Goal: Transaction & Acquisition: Subscribe to service/newsletter

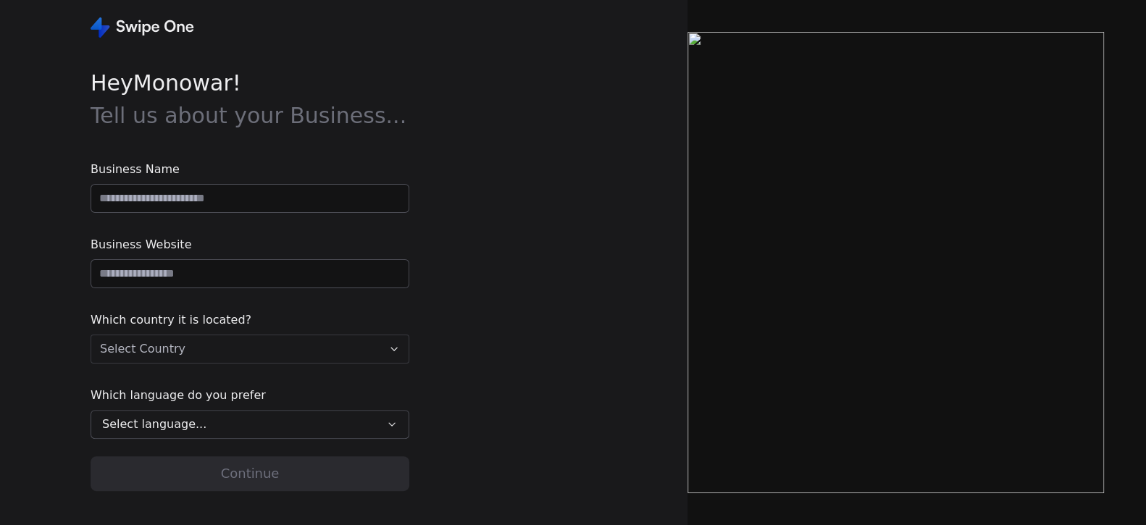
type input "**********"
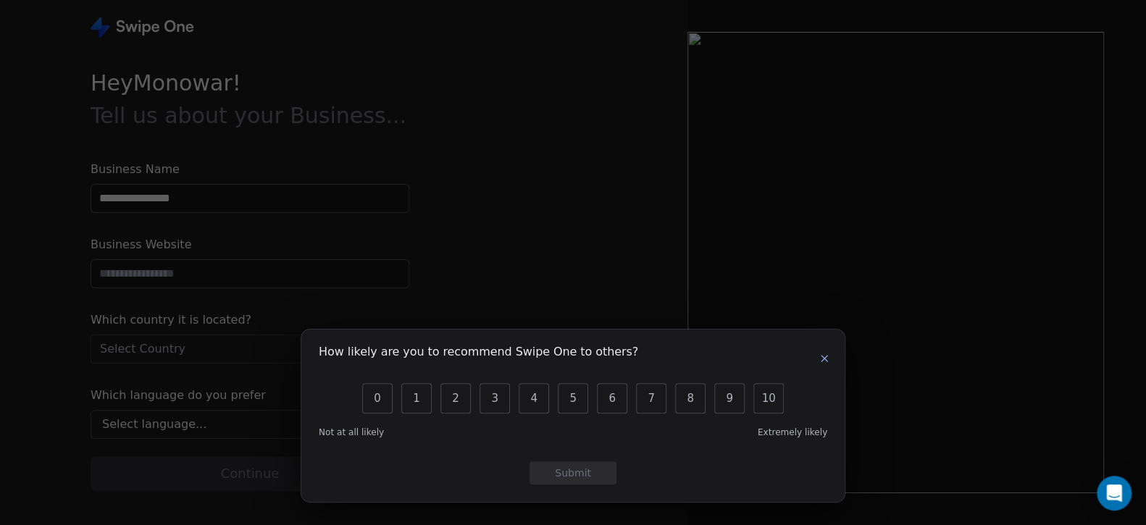
click at [826, 361] on icon "button" at bounding box center [824, 359] width 6 height 6
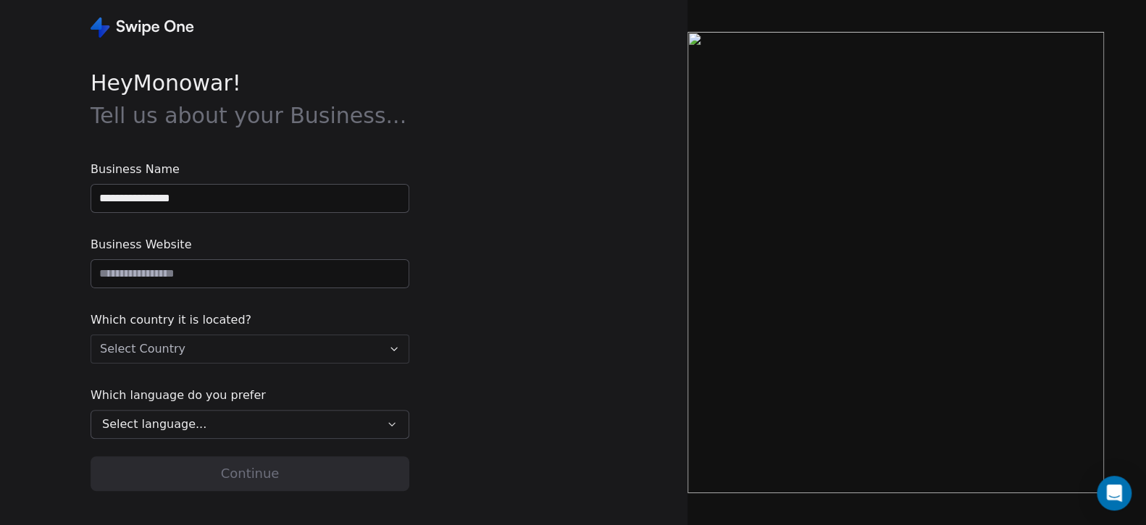
click at [158, 198] on input "**********" at bounding box center [249, 199] width 317 height 28
click at [196, 273] on input "url" at bounding box center [249, 274] width 317 height 28
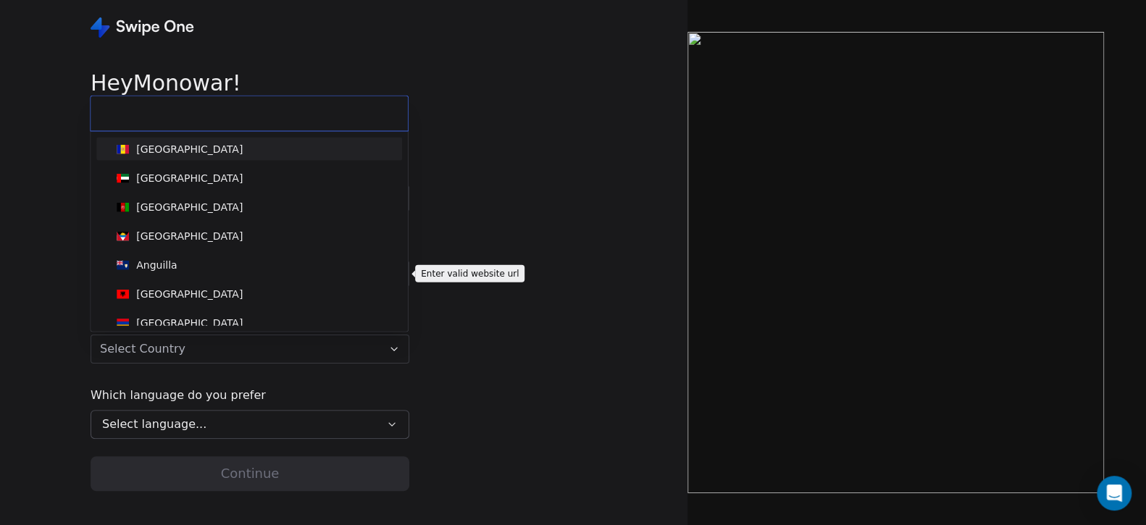
click at [224, 345] on html "**********" at bounding box center [573, 317] width 1146 height 634
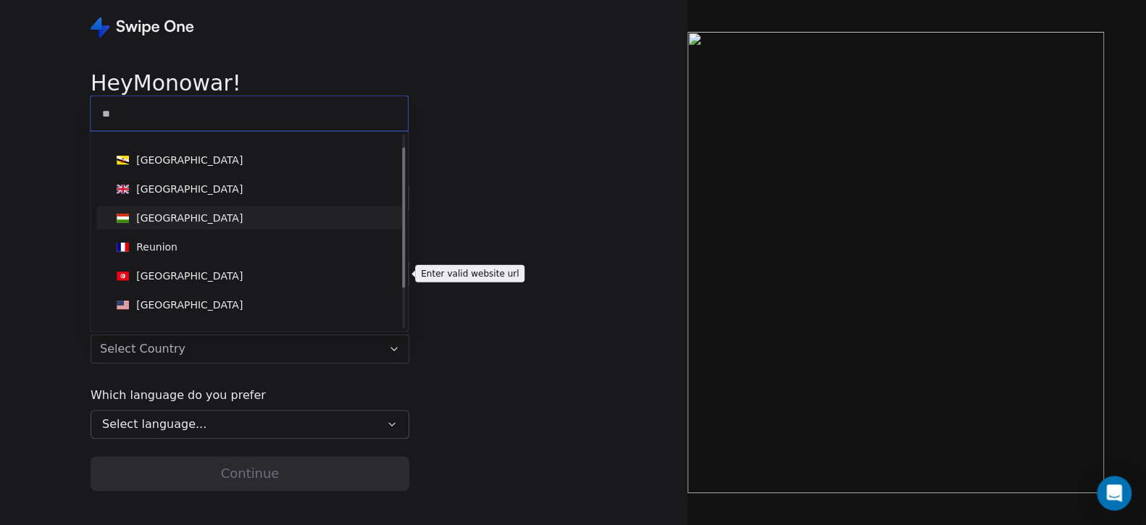
scroll to position [72, 0]
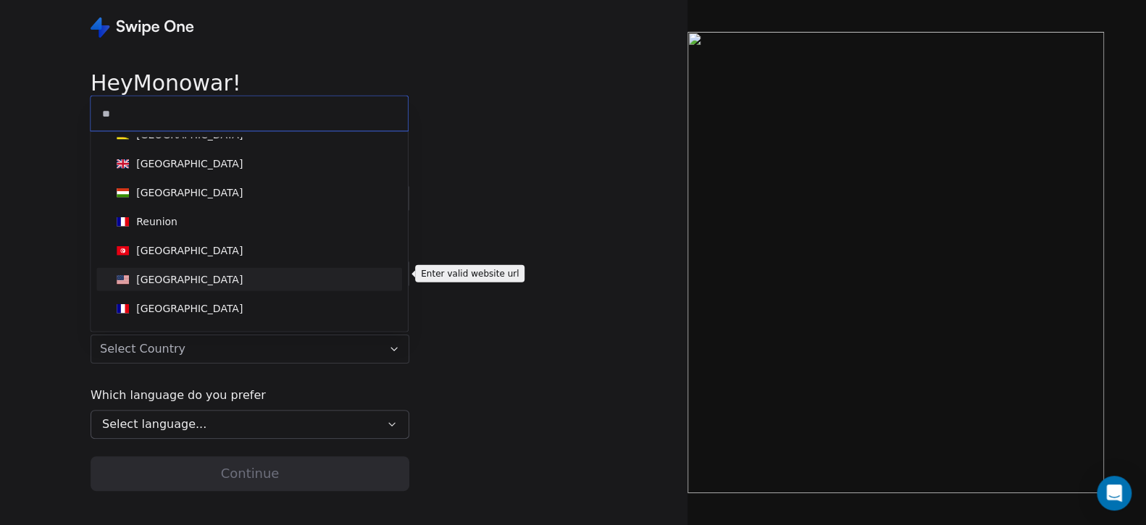
type input "**"
click at [199, 282] on span "United States" at bounding box center [180, 280] width 138 height 16
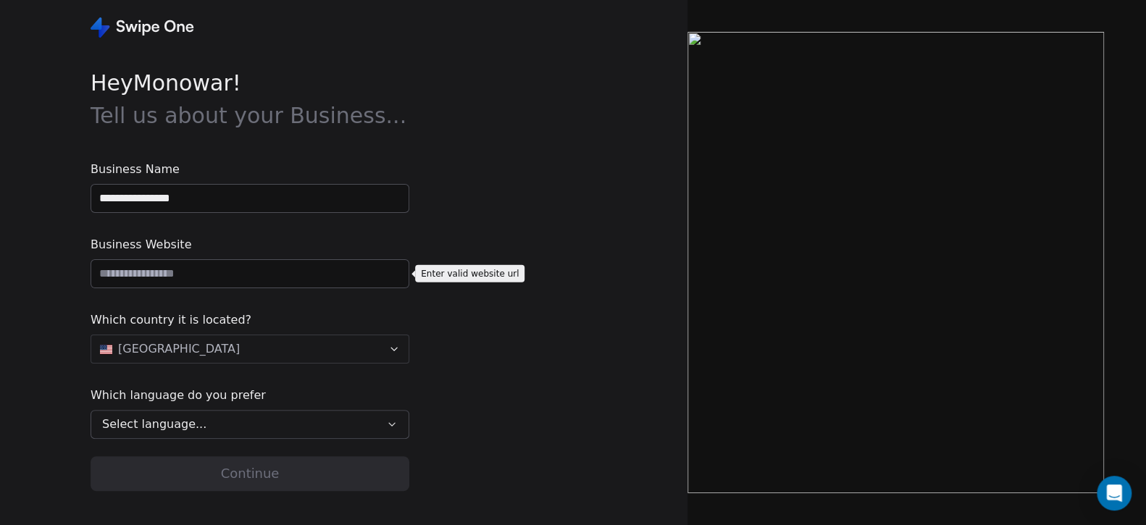
click at [272, 248] on span "Business Website" at bounding box center [250, 244] width 319 height 17
click at [209, 423] on div "Select language..." at bounding box center [239, 424] width 275 height 17
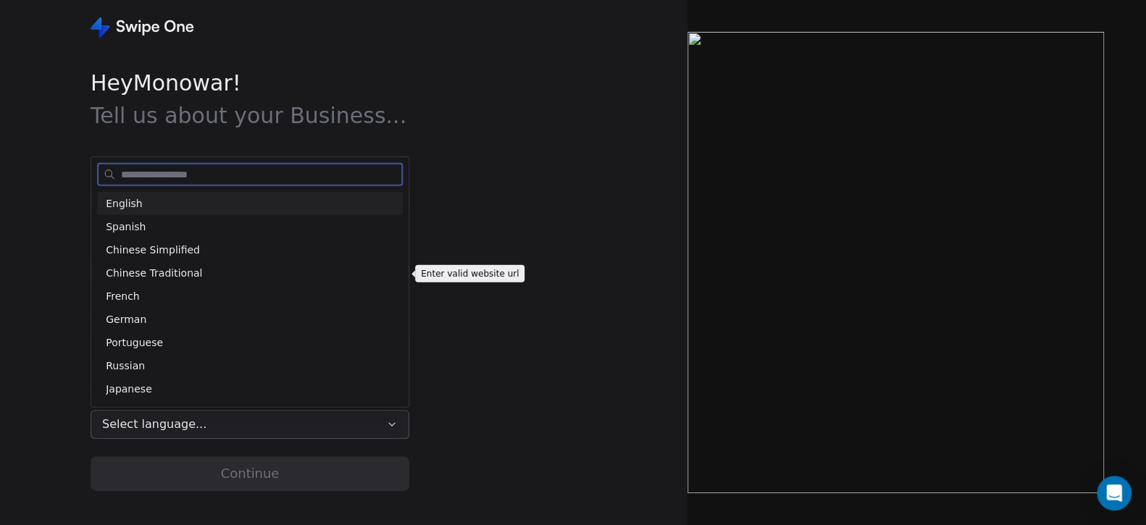
click at [148, 202] on div "English" at bounding box center [250, 203] width 288 height 15
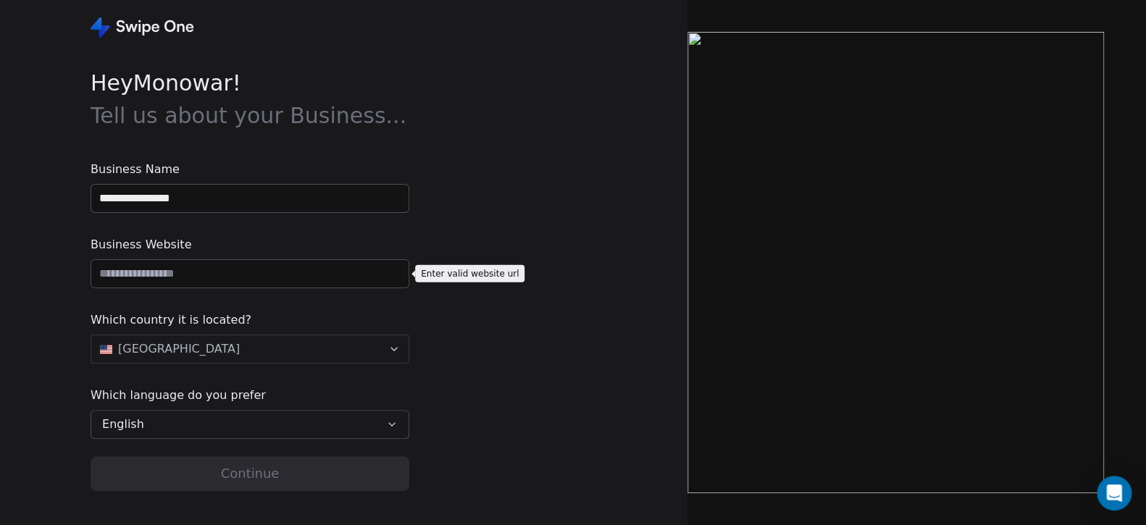
click at [198, 272] on input "url" at bounding box center [249, 274] width 317 height 28
paste input "**********"
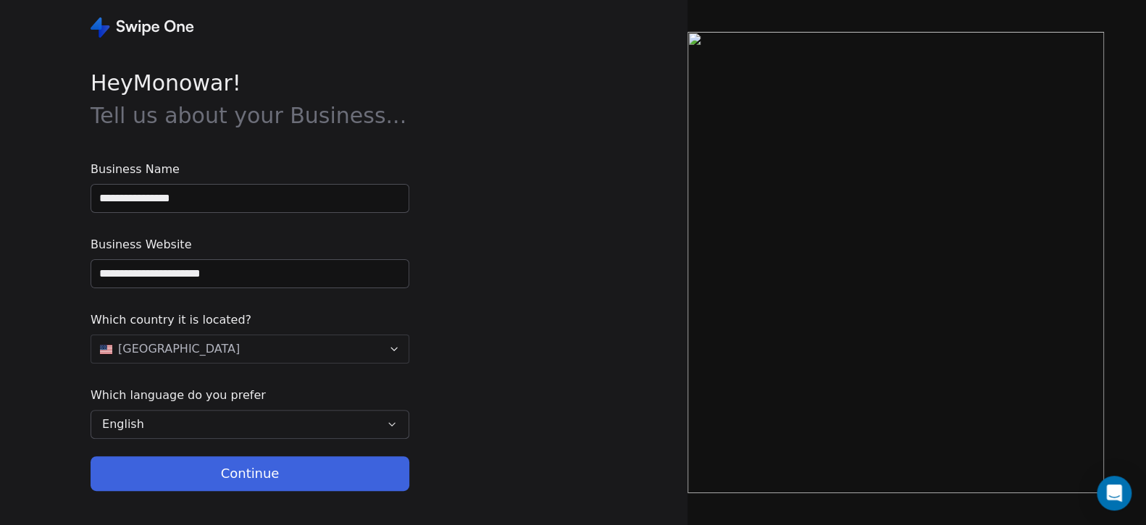
type input "**********"
click at [516, 246] on div "**********" at bounding box center [343, 262] width 687 height 525
click at [284, 473] on button "Continue" at bounding box center [250, 473] width 319 height 35
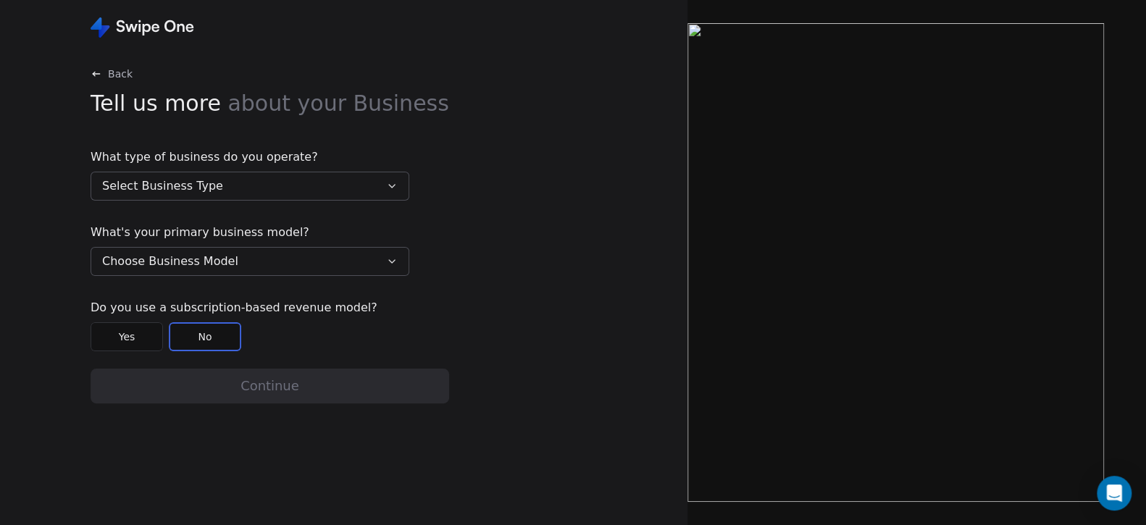
click at [219, 181] on button "Select Business Type" at bounding box center [250, 186] width 319 height 29
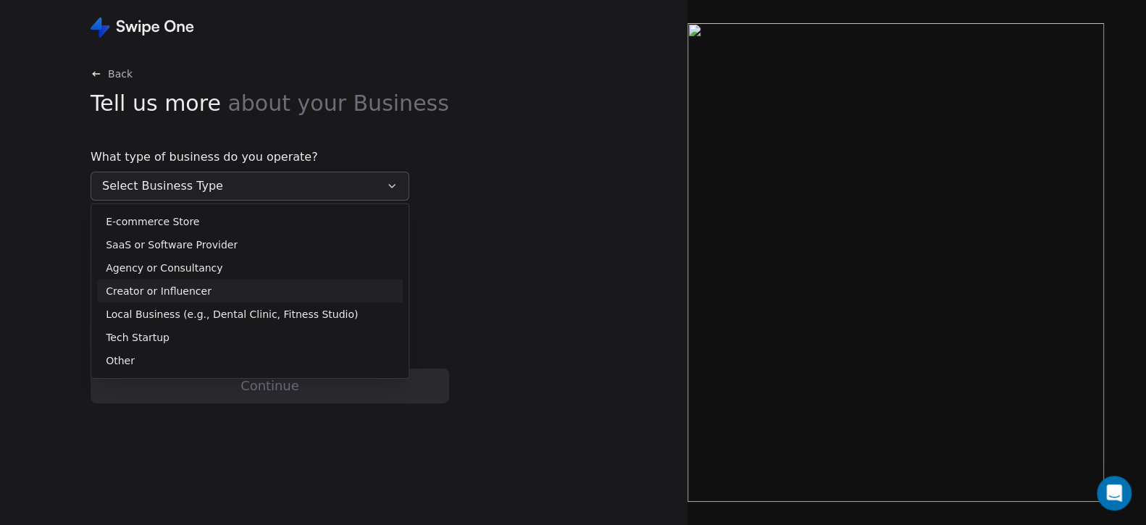
click at [211, 290] on div "Creator or Influencer" at bounding box center [250, 290] width 288 height 15
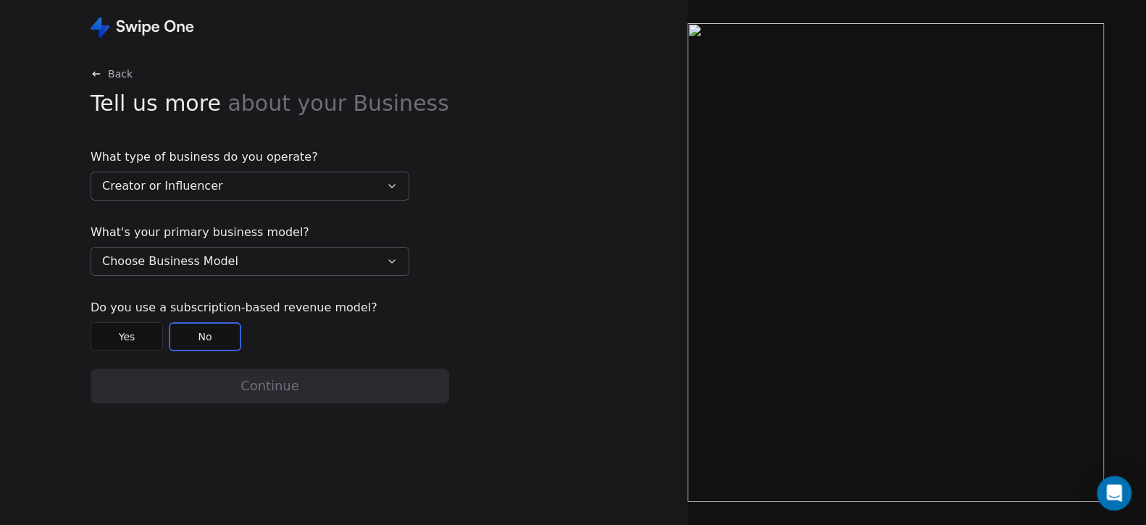
click at [180, 267] on span "Choose Business Model" at bounding box center [170, 261] width 136 height 17
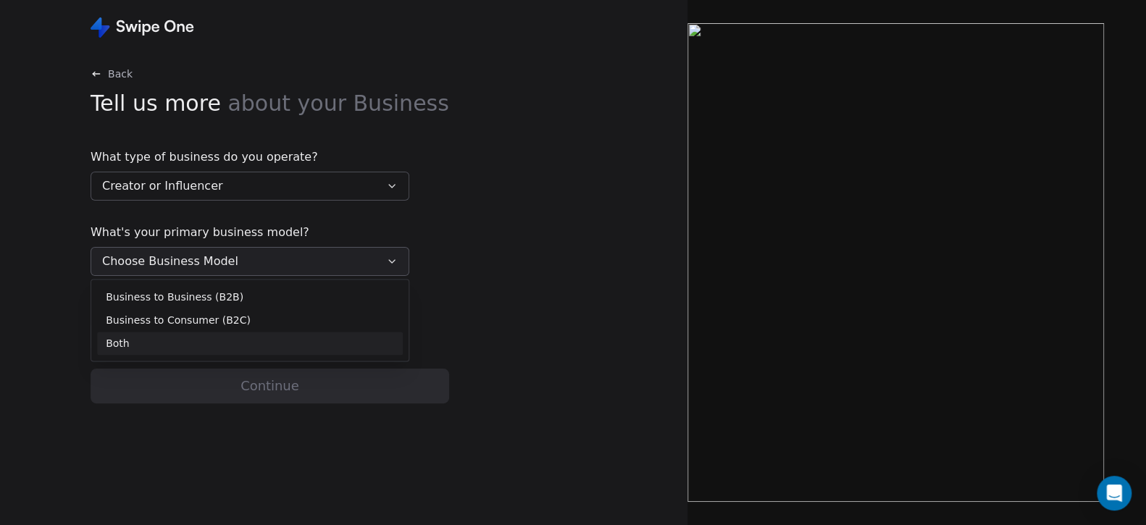
click at [148, 343] on div "Both" at bounding box center [250, 343] width 288 height 15
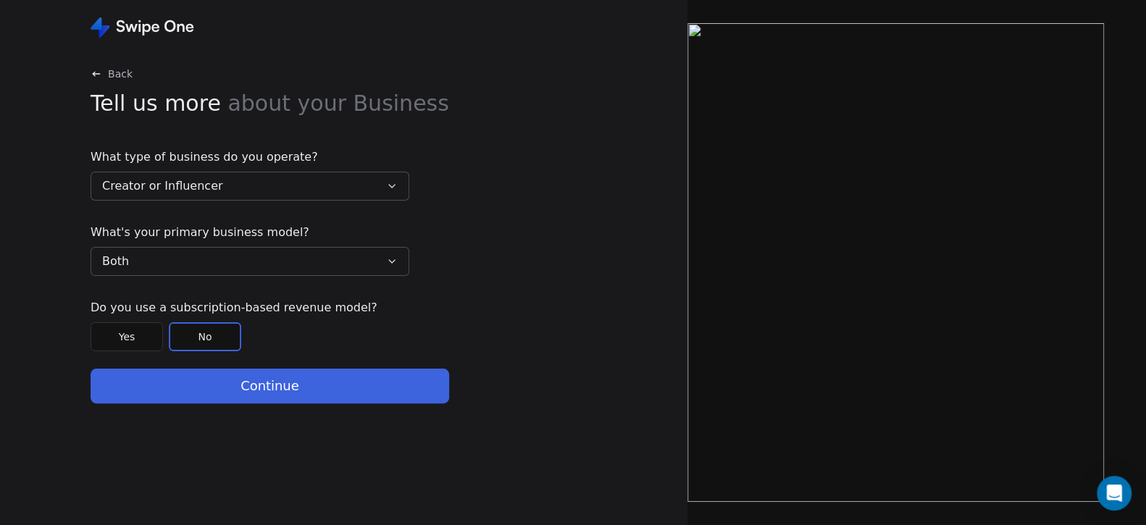
click at [267, 385] on button "Continue" at bounding box center [270, 386] width 358 height 35
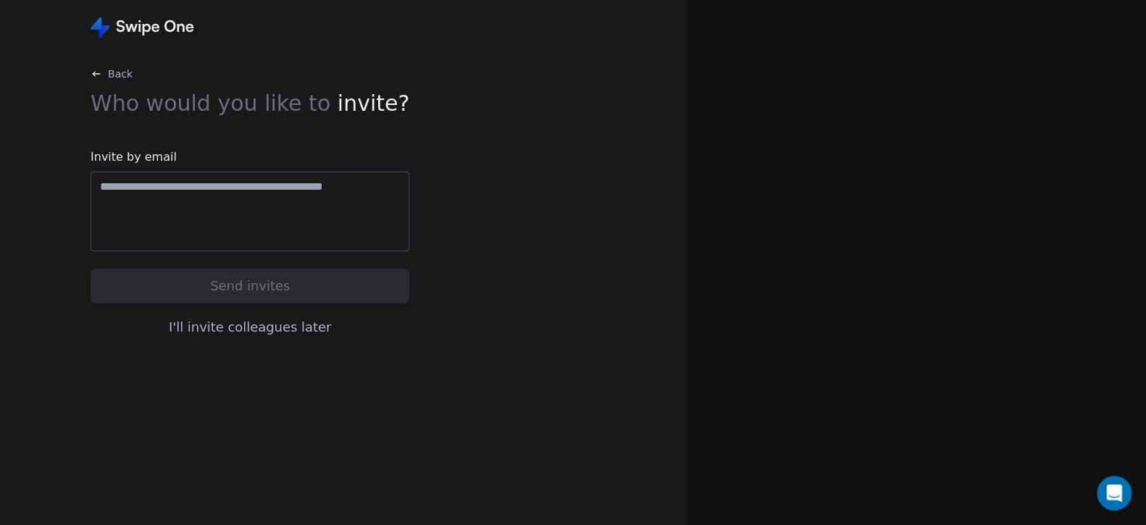
click at [197, 212] on div at bounding box center [250, 212] width 319 height 80
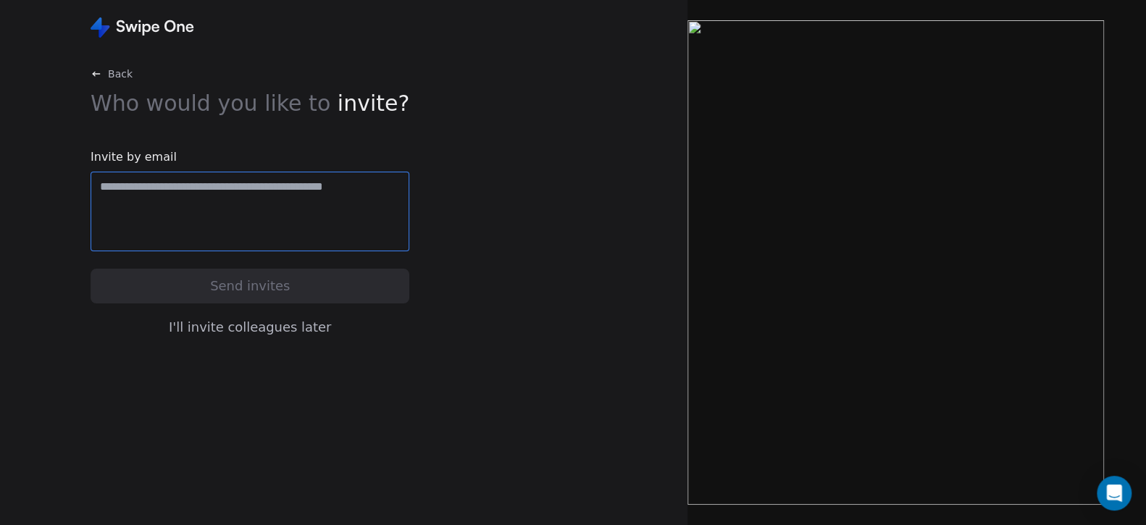
click at [246, 330] on button "I'll invite colleagues later" at bounding box center [250, 327] width 319 height 30
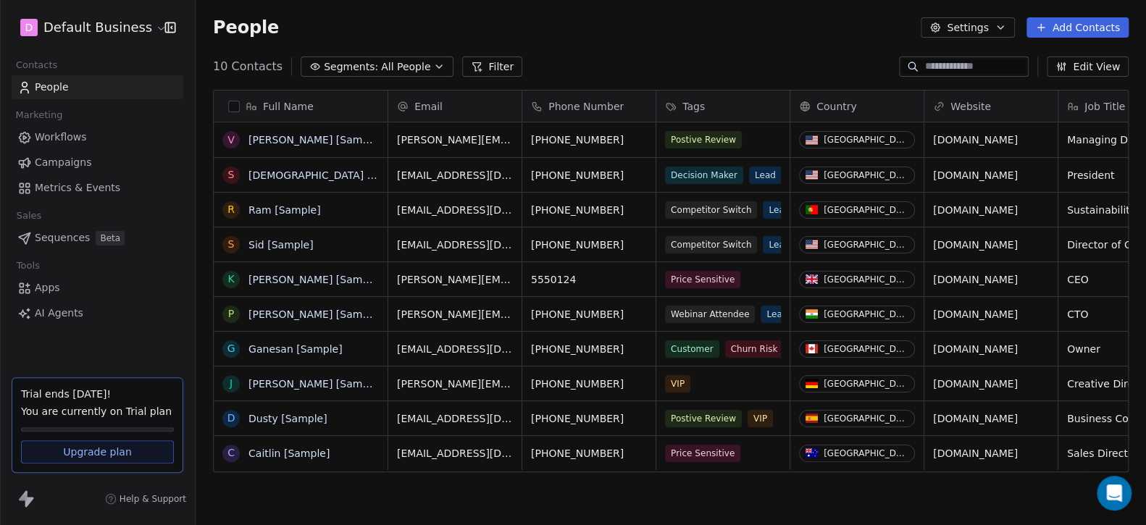
scroll to position [10, 0]
click at [955, 25] on button "Settings" at bounding box center [966, 27] width 93 height 20
click at [991, 58] on span "Contact Properties" at bounding box center [1007, 58] width 94 height 15
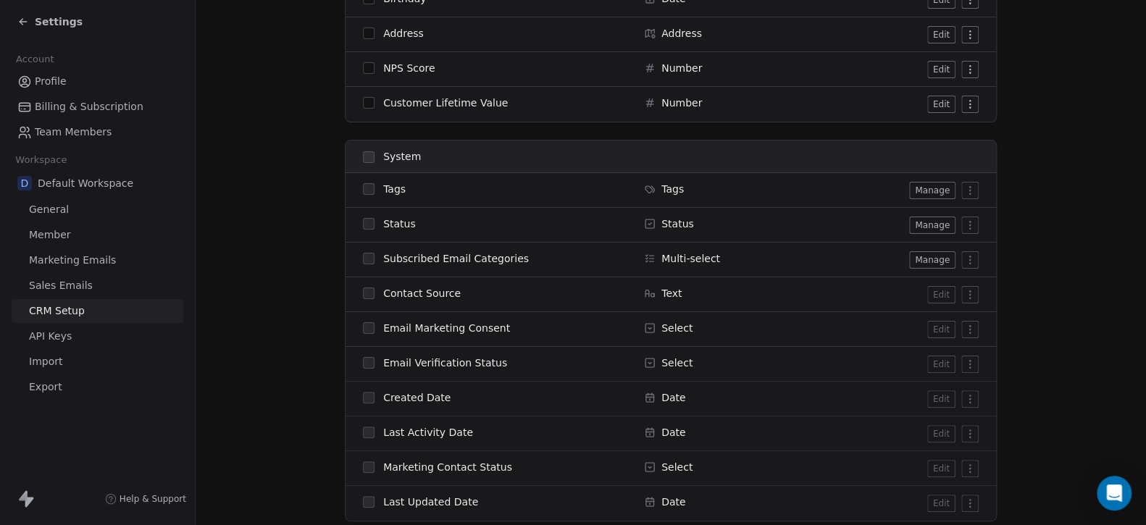
scroll to position [828, 0]
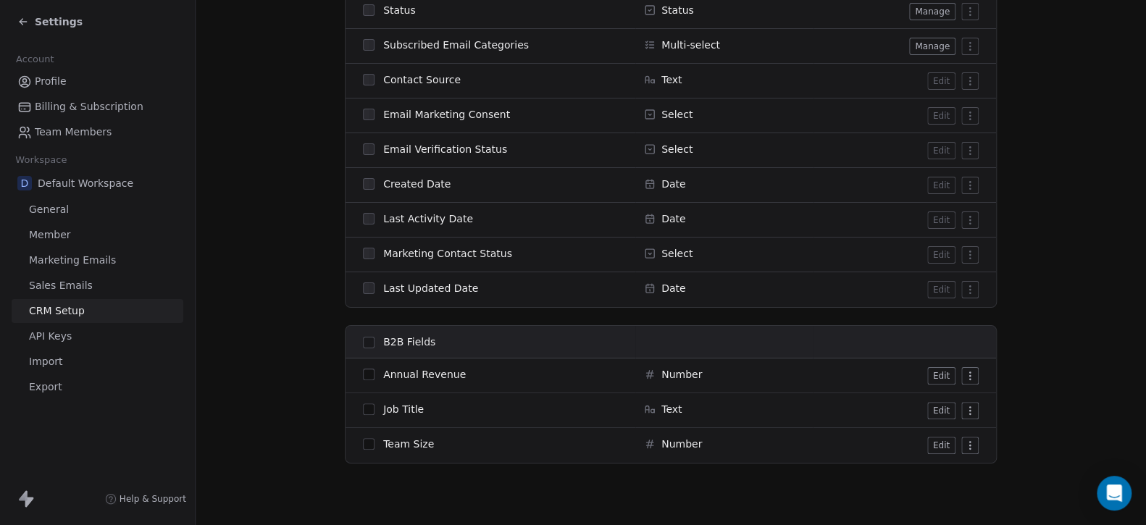
click at [22, 22] on icon at bounding box center [23, 22] width 7 height 0
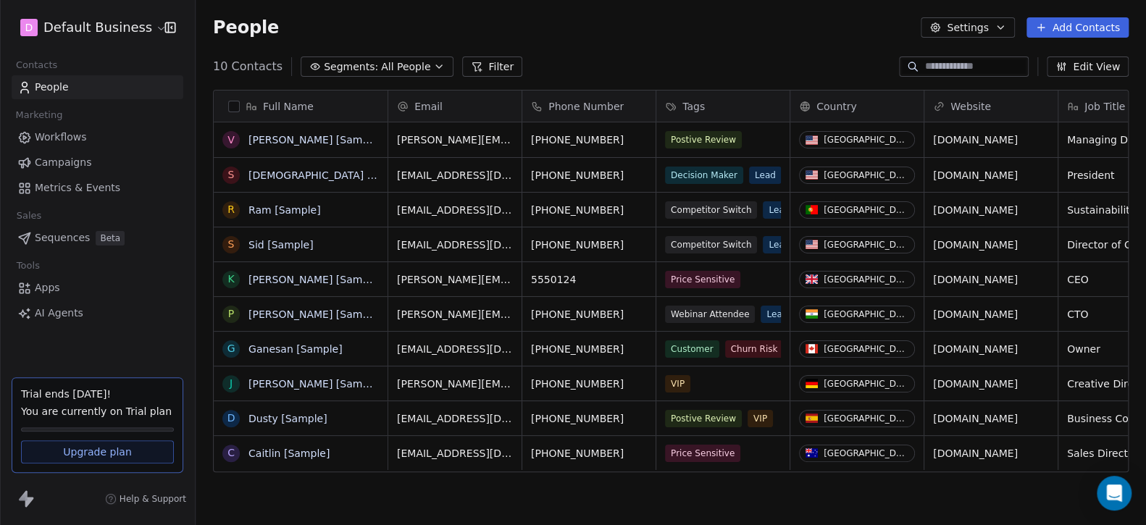
scroll to position [452, 939]
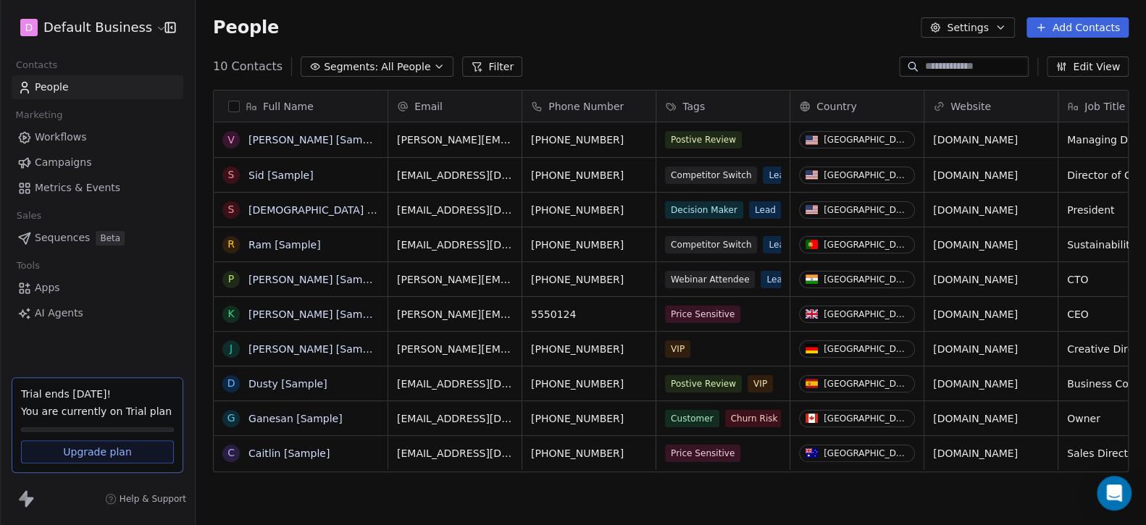
click at [83, 166] on span "Campaigns" at bounding box center [63, 162] width 56 height 15
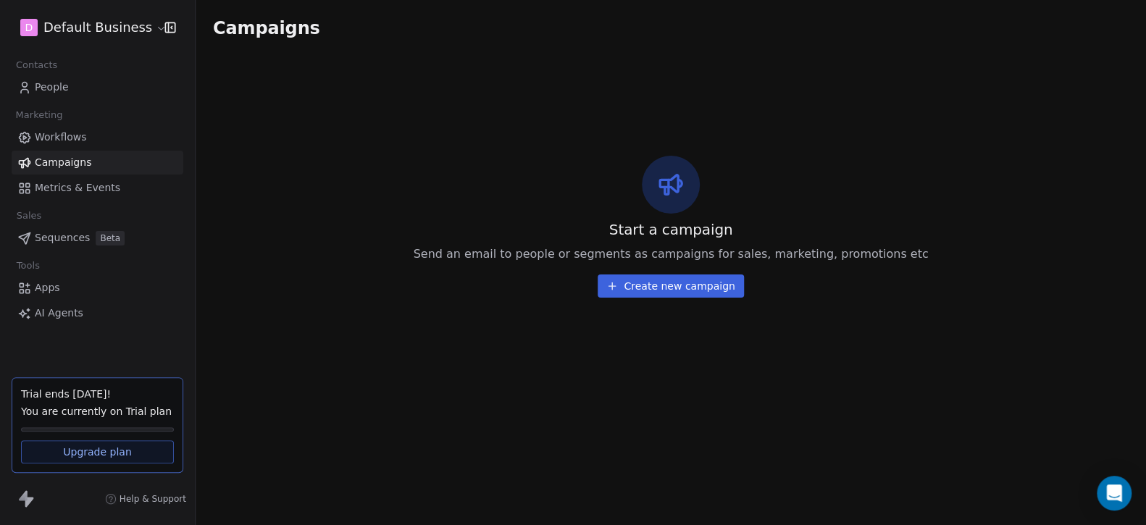
click at [718, 293] on button "Create new campaign" at bounding box center [670, 285] width 146 height 23
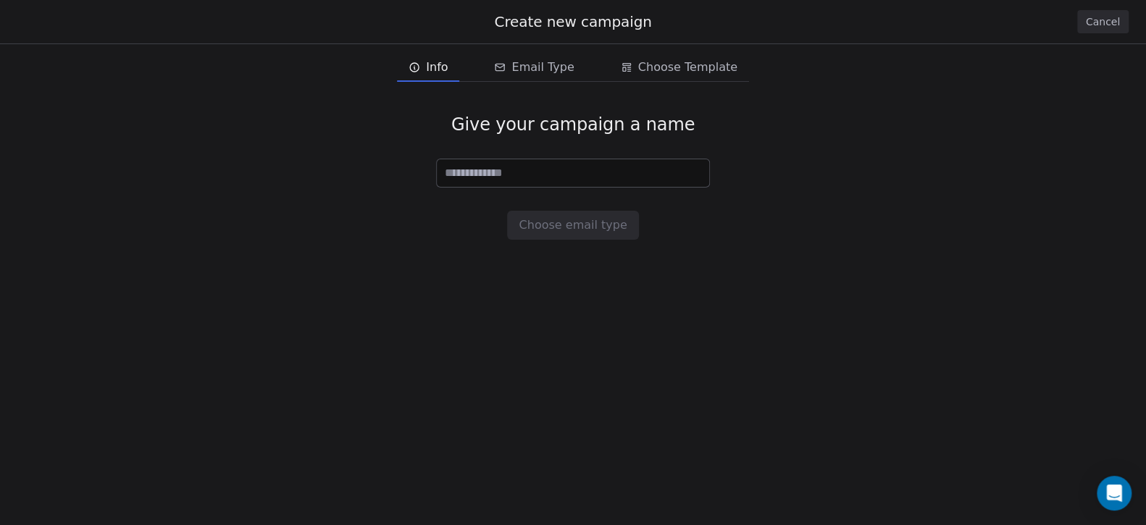
click at [545, 170] on input at bounding box center [573, 173] width 272 height 28
type input "*******"
click at [548, 224] on button "Choose email type" at bounding box center [572, 225] width 131 height 29
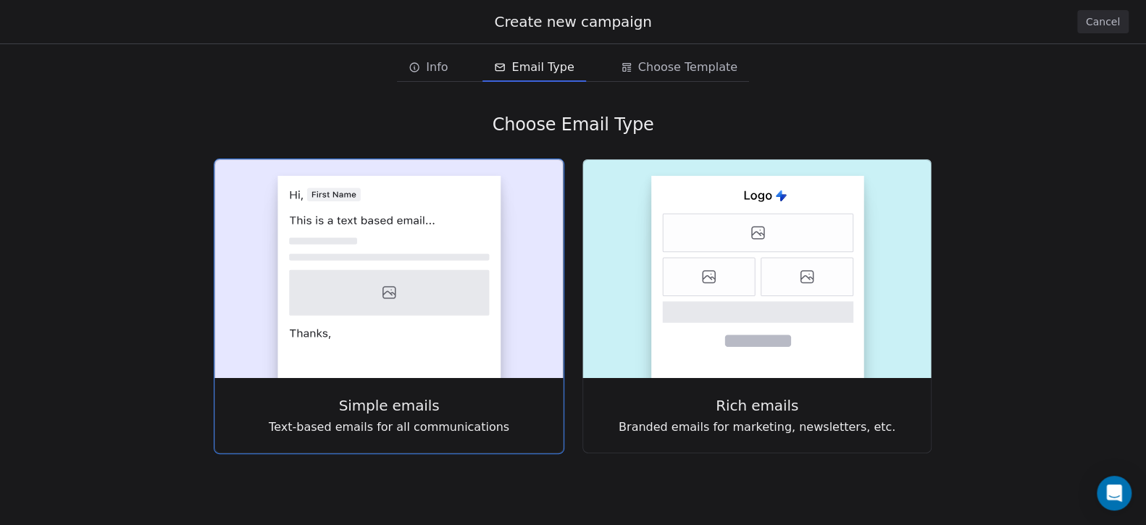
click at [416, 244] on rect at bounding box center [388, 277] width 223 height 202
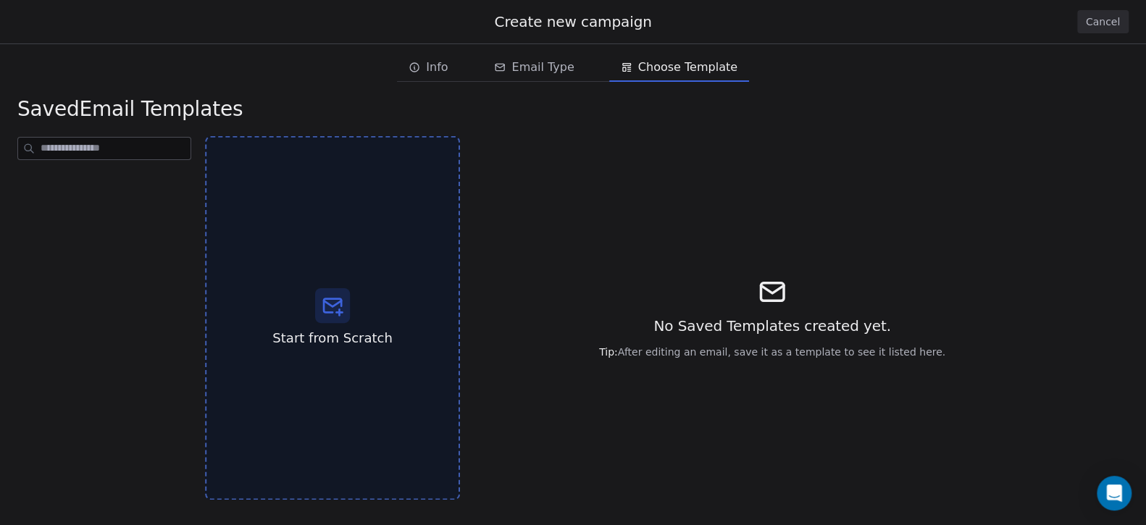
click at [333, 333] on span "Start from Scratch" at bounding box center [331, 338] width 119 height 19
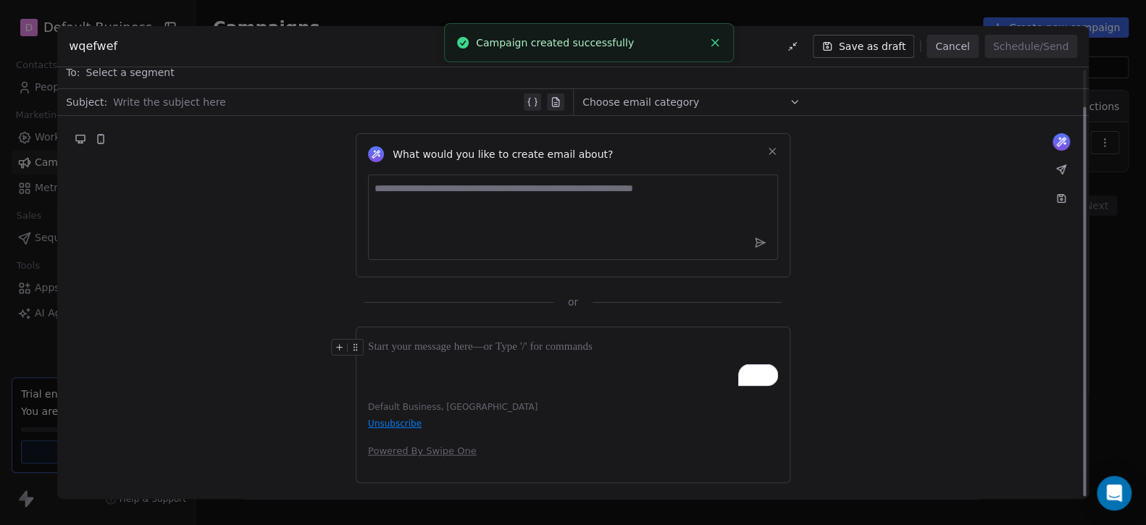
scroll to position [40, 0]
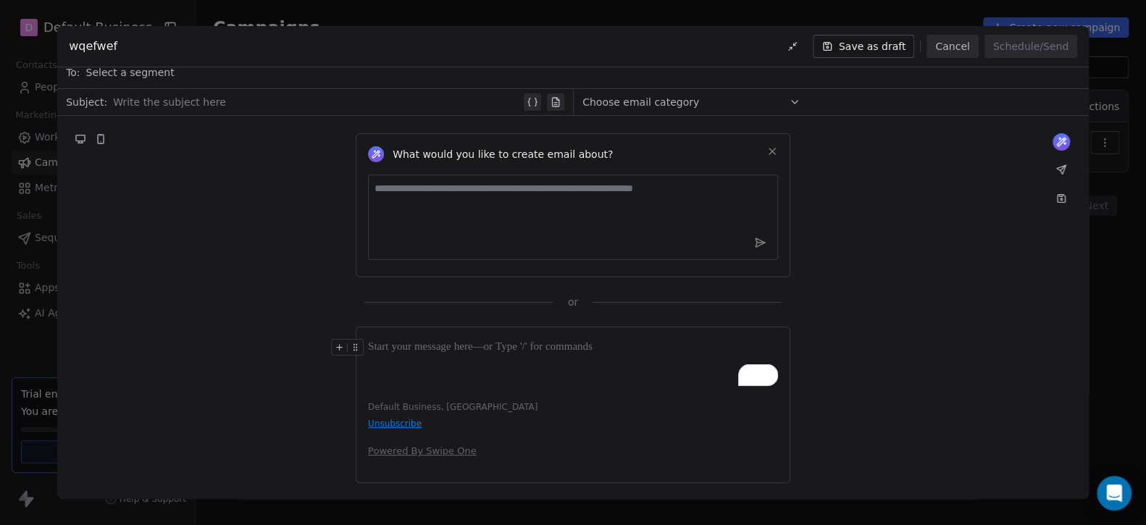
click at [766, 148] on icon at bounding box center [772, 152] width 12 height 12
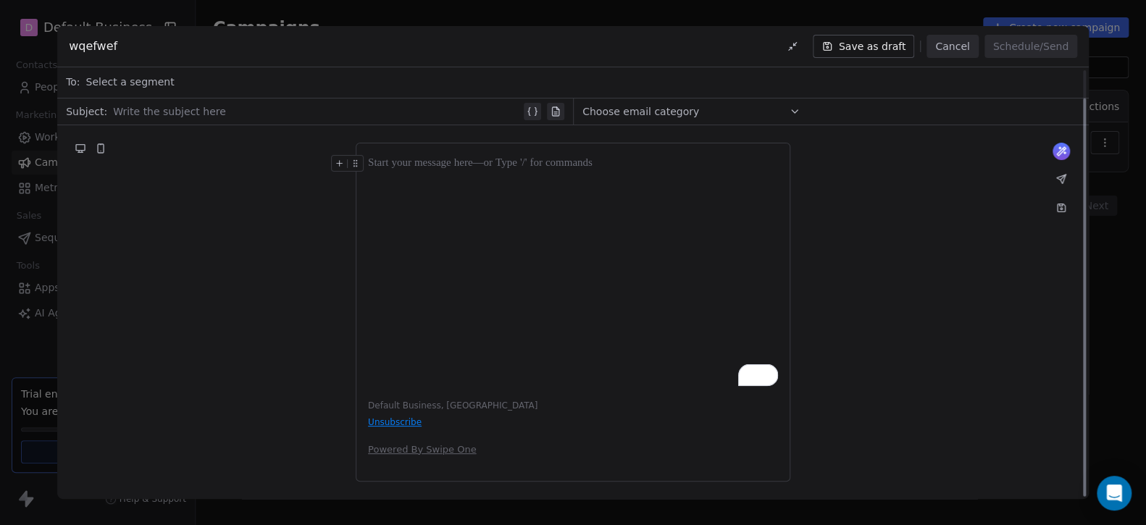
scroll to position [30, 0]
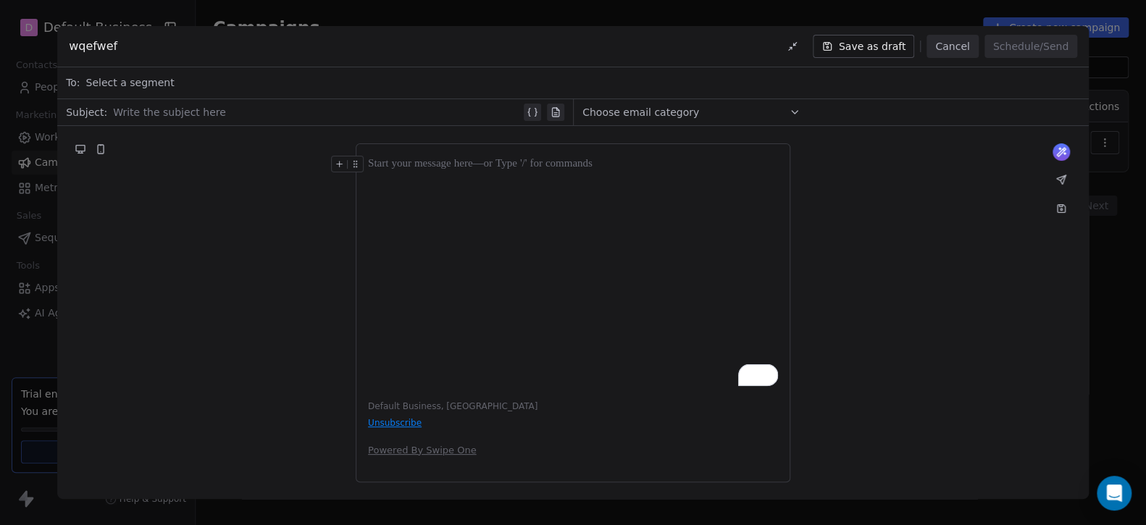
click at [172, 79] on div "Select a segment" at bounding box center [583, 83] width 994 height 32
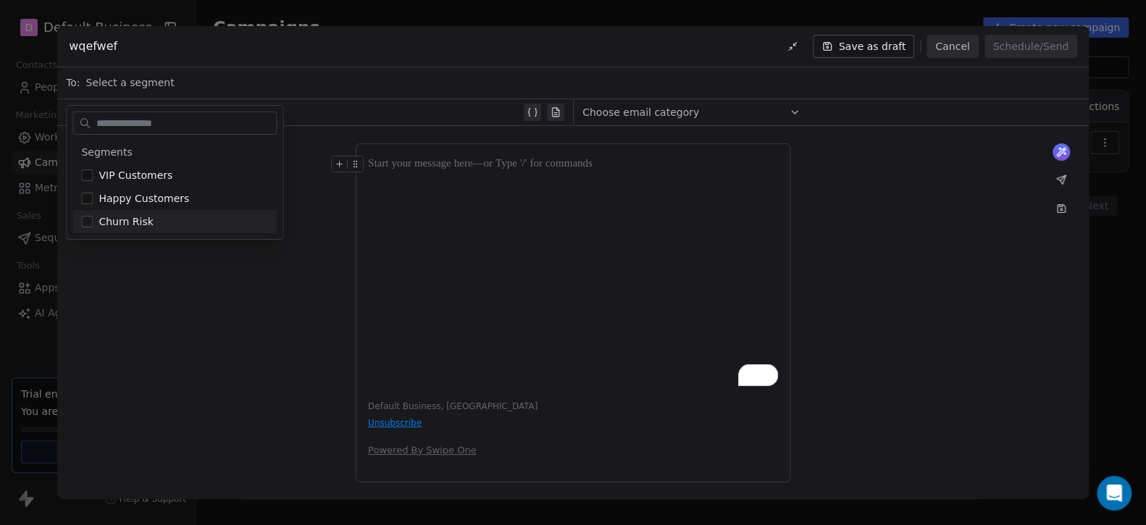
click at [150, 259] on div "What would you like to create email about? or Default Business, United States U…" at bounding box center [572, 313] width 1031 height 374
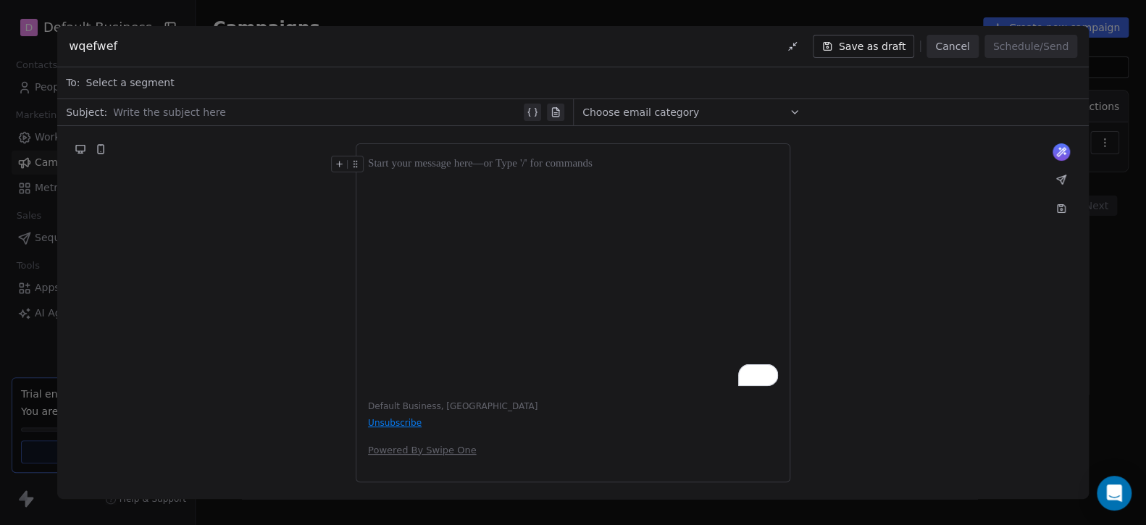
click at [151, 107] on div at bounding box center [317, 112] width 408 height 17
click at [517, 230] on div "To enrich screen reader interactions, please activate Accessibility in Grammarl…" at bounding box center [573, 271] width 410 height 230
click at [652, 105] on span "Choose email category" at bounding box center [640, 112] width 117 height 14
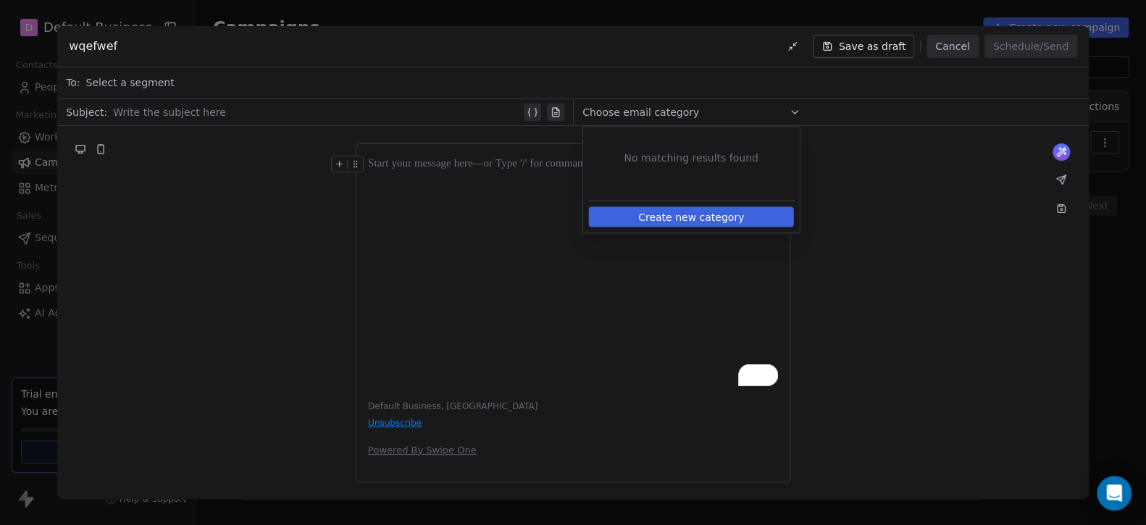
click at [942, 43] on button "Cancel" at bounding box center [951, 46] width 51 height 23
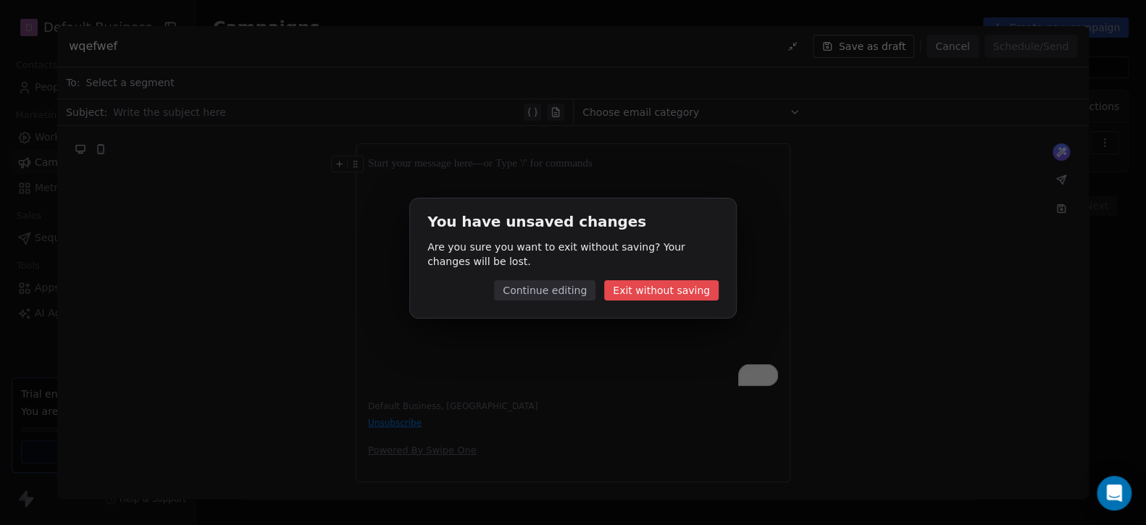
click at [634, 288] on button "Exit without saving" at bounding box center [661, 290] width 114 height 20
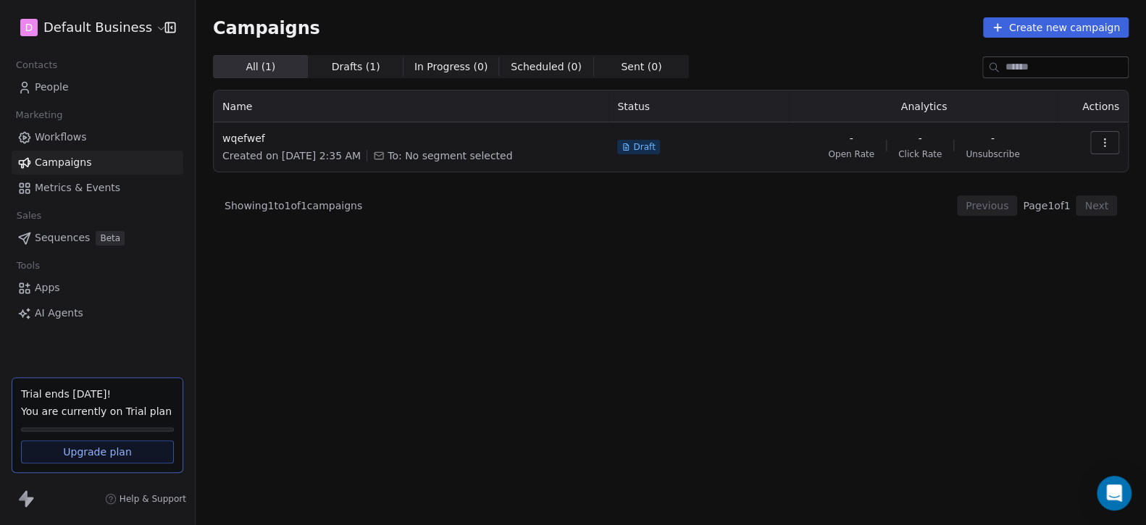
click at [1041, 26] on button "Create new campaign" at bounding box center [1056, 27] width 146 height 20
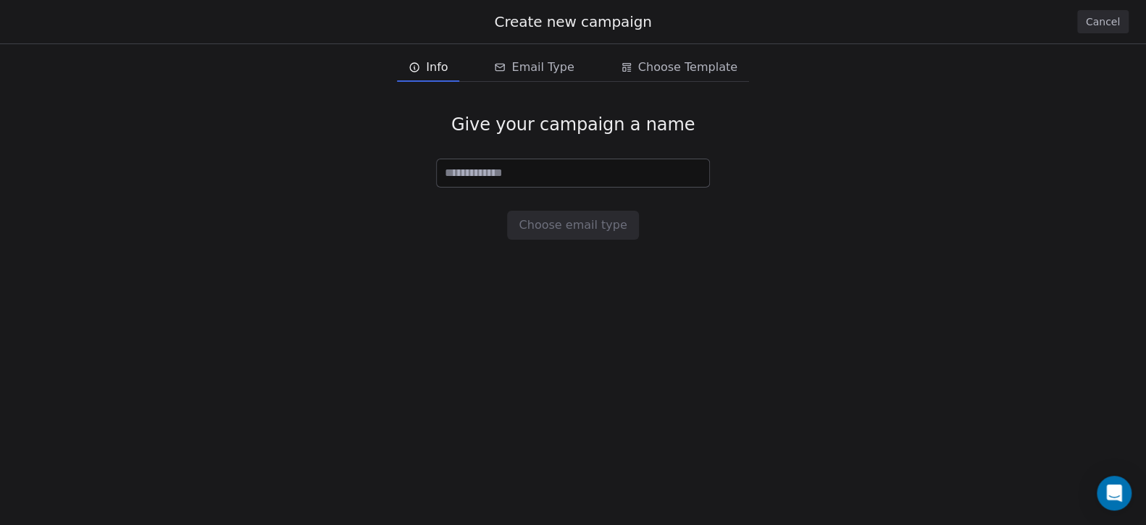
click at [849, 187] on div "Give your campaign a name Choose email type" at bounding box center [573, 177] width 1146 height 172
click at [1080, 21] on button "Cancel" at bounding box center [1102, 21] width 51 height 23
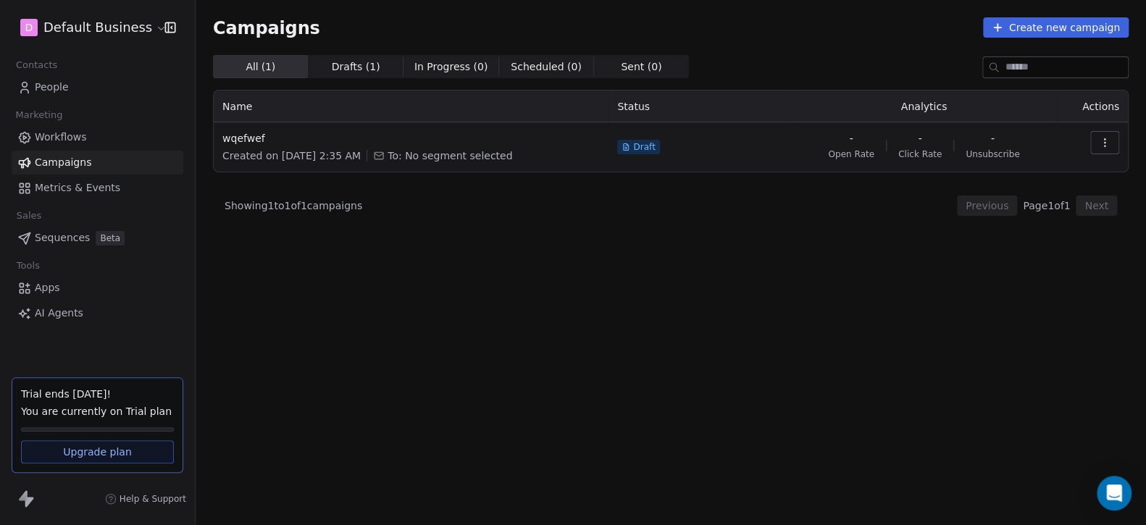
click at [1100, 149] on button "button" at bounding box center [1104, 142] width 29 height 23
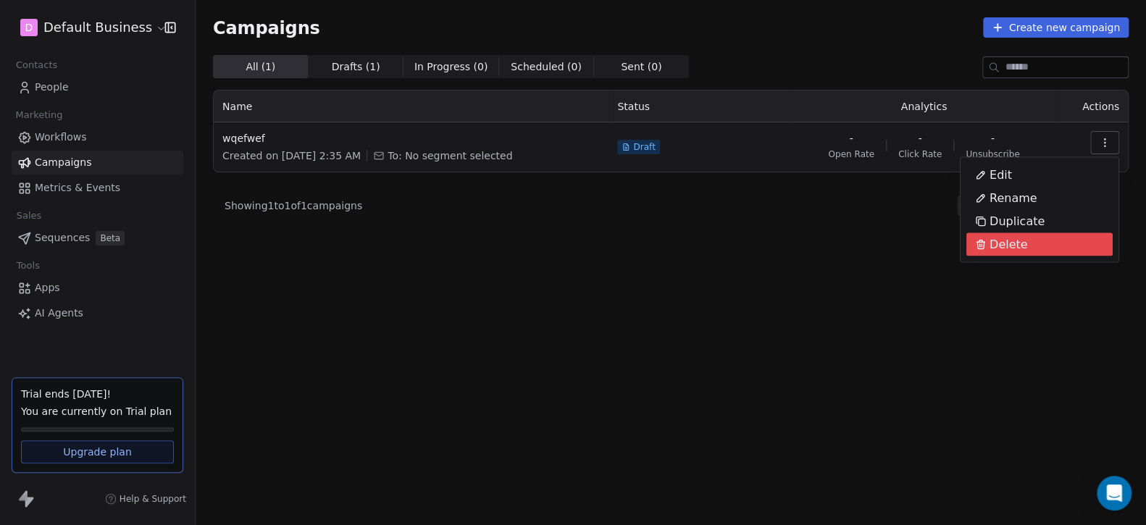
click at [992, 243] on span "Delete" at bounding box center [1008, 244] width 38 height 17
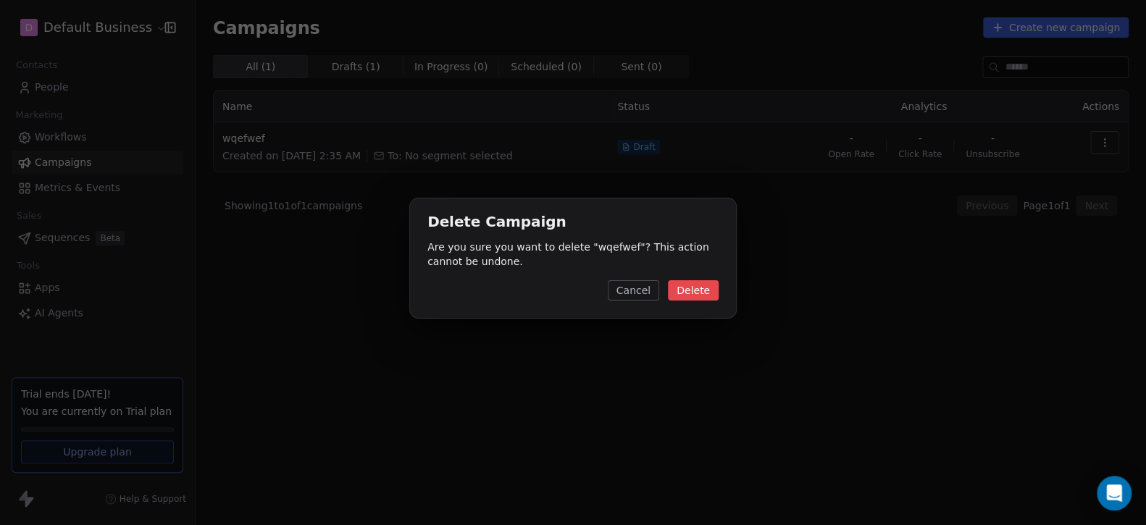
click at [687, 293] on button "Delete" at bounding box center [693, 290] width 51 height 20
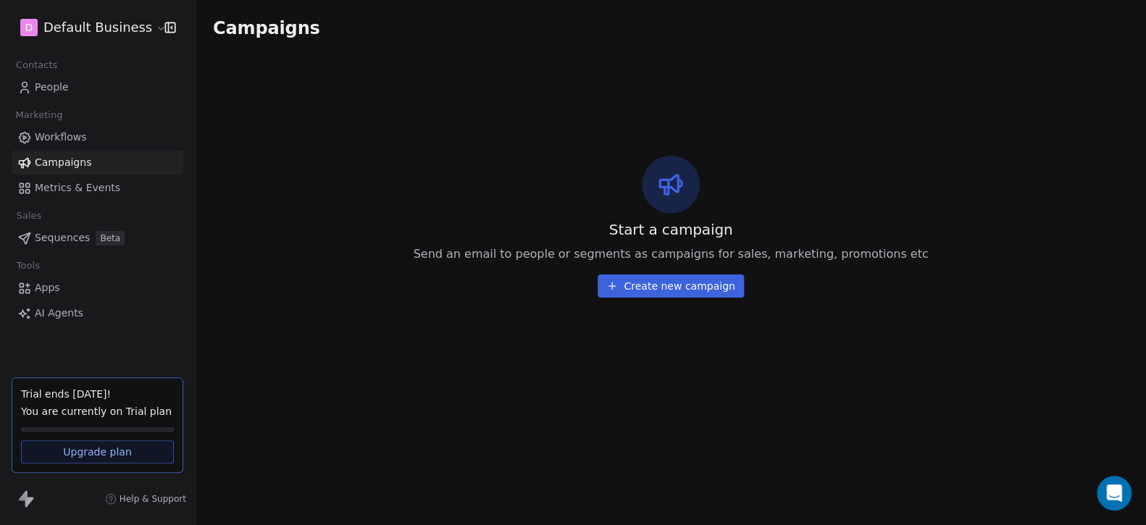
click at [71, 319] on span "AI Agents" at bounding box center [59, 313] width 49 height 15
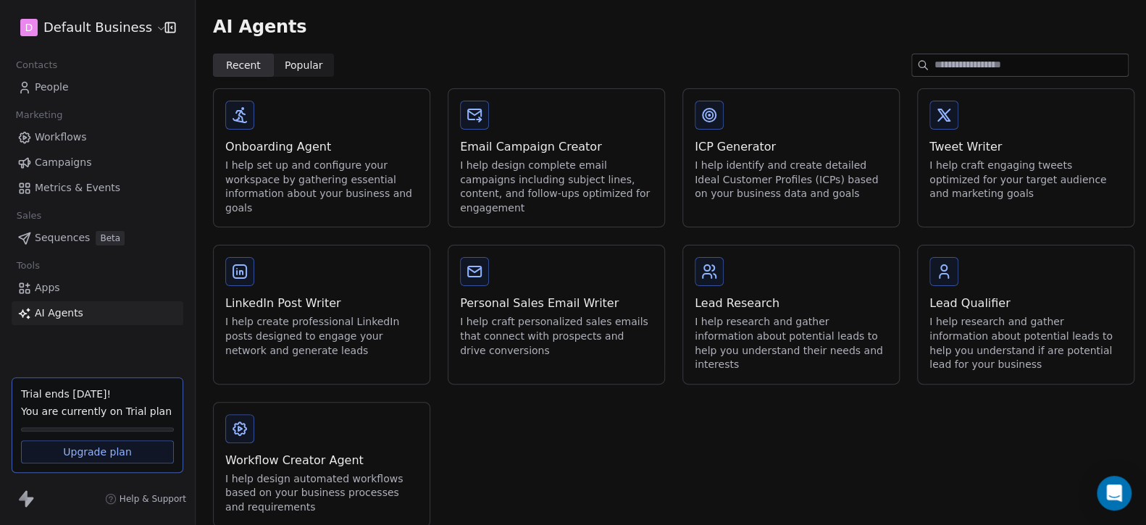
click at [297, 61] on span "Popular" at bounding box center [304, 65] width 38 height 15
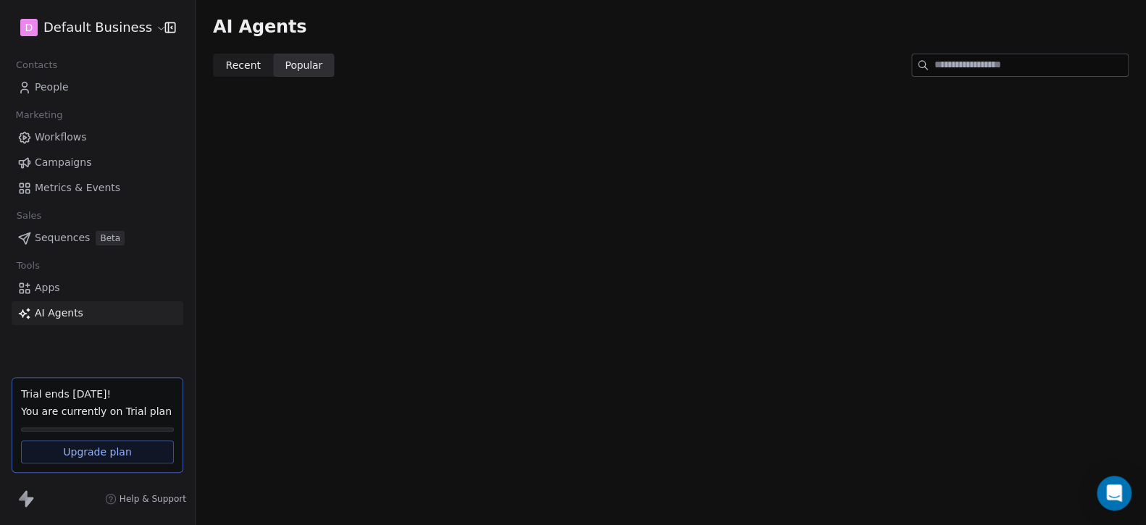
click at [39, 85] on span "People" at bounding box center [52, 87] width 34 height 15
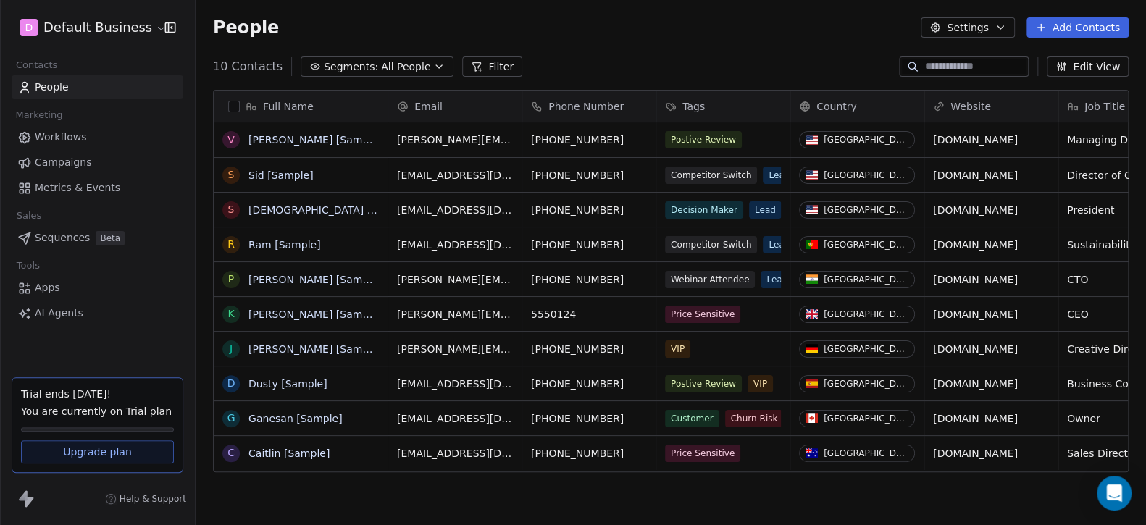
scroll to position [452, 939]
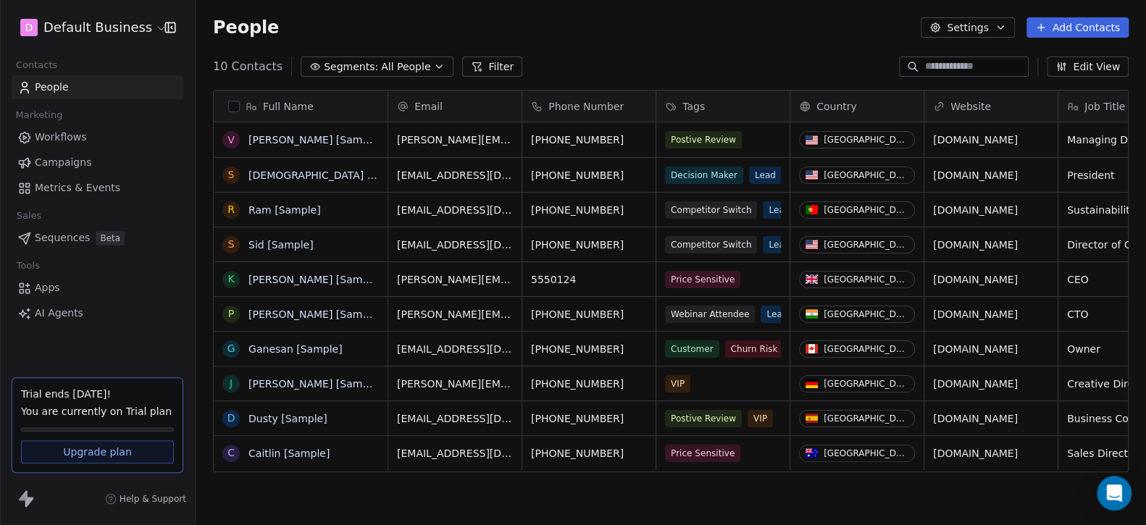
click at [232, 104] on button "button" at bounding box center [234, 107] width 12 height 12
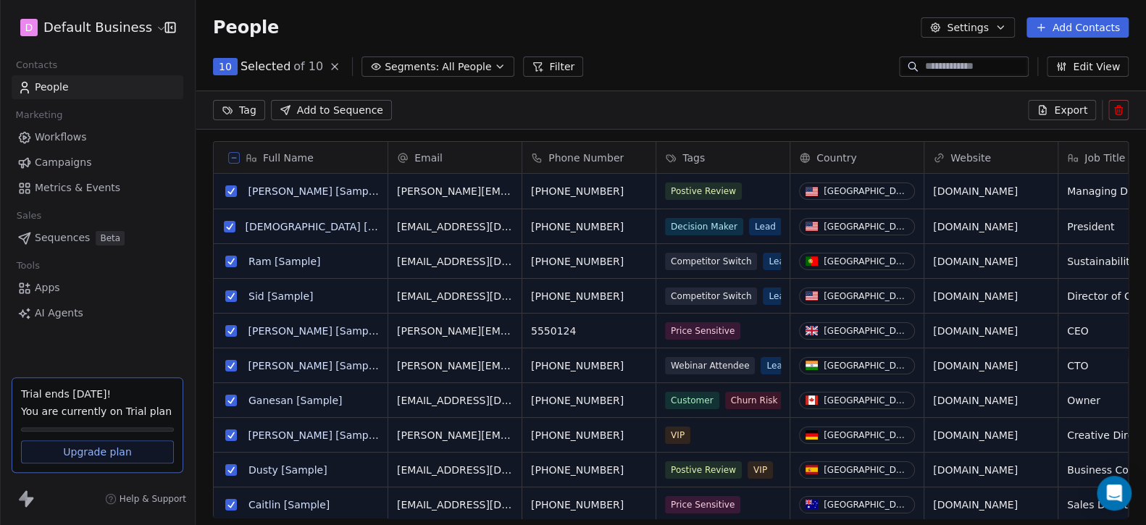
click at [1066, 28] on button "Add Contacts" at bounding box center [1077, 27] width 102 height 20
click at [1057, 77] on span "Import from CSV" at bounding box center [1077, 81] width 84 height 15
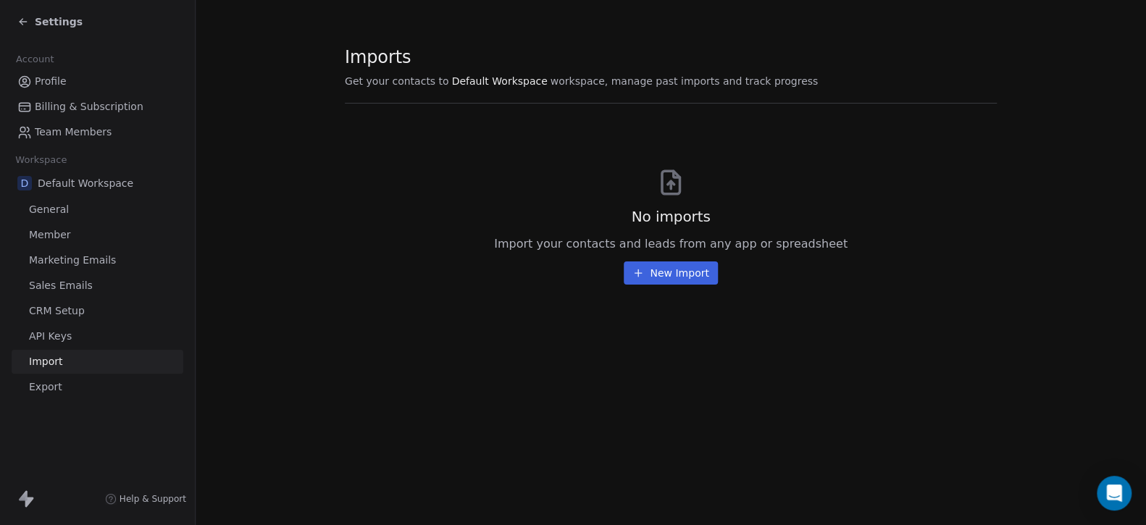
click at [685, 273] on button "New Import" at bounding box center [670, 272] width 93 height 23
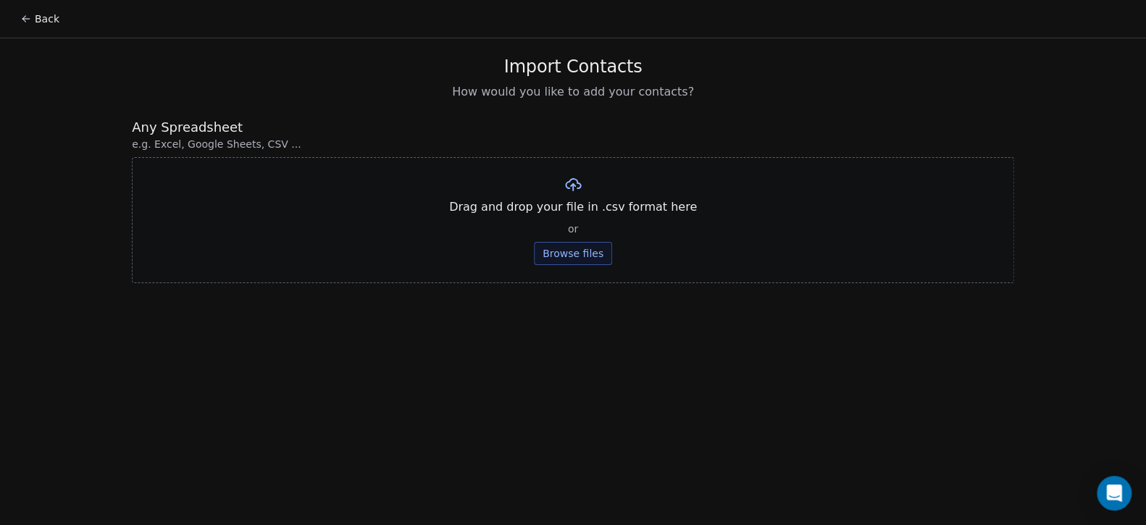
click at [569, 253] on button "Browse files" at bounding box center [573, 253] width 78 height 23
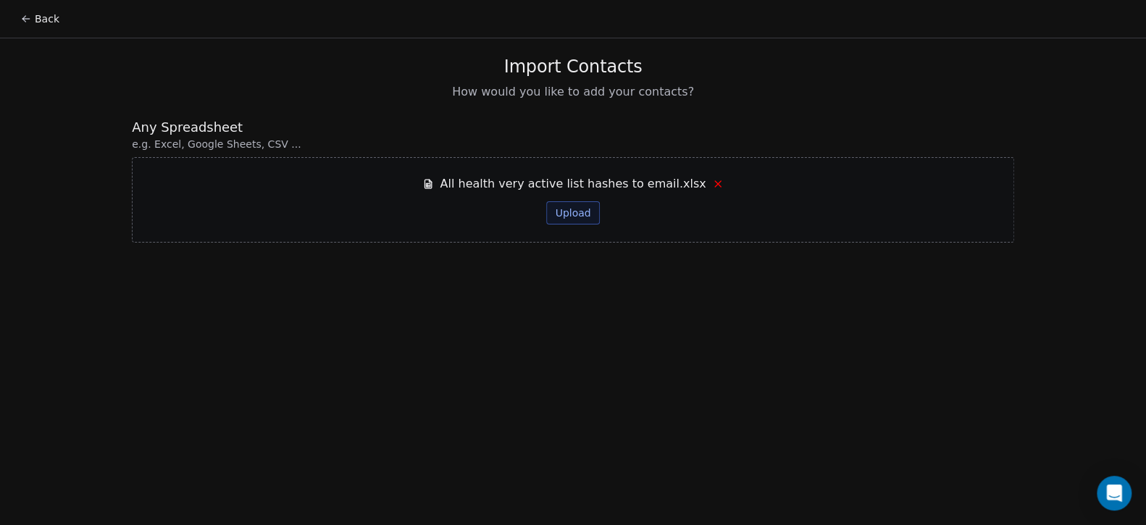
click at [580, 210] on button "Upload" at bounding box center [572, 212] width 53 height 23
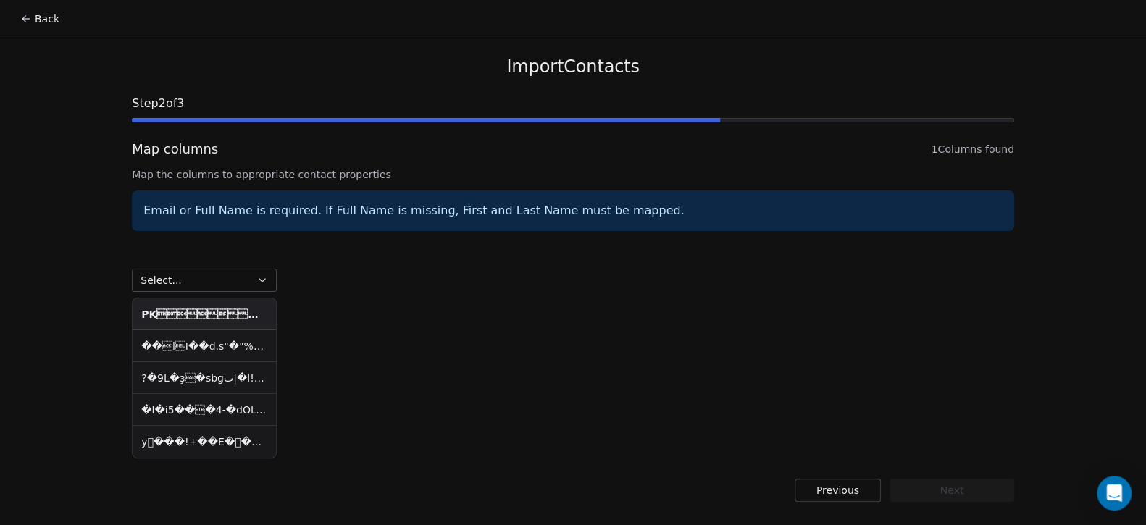
click at [194, 273] on button "Select..." at bounding box center [204, 280] width 145 height 23
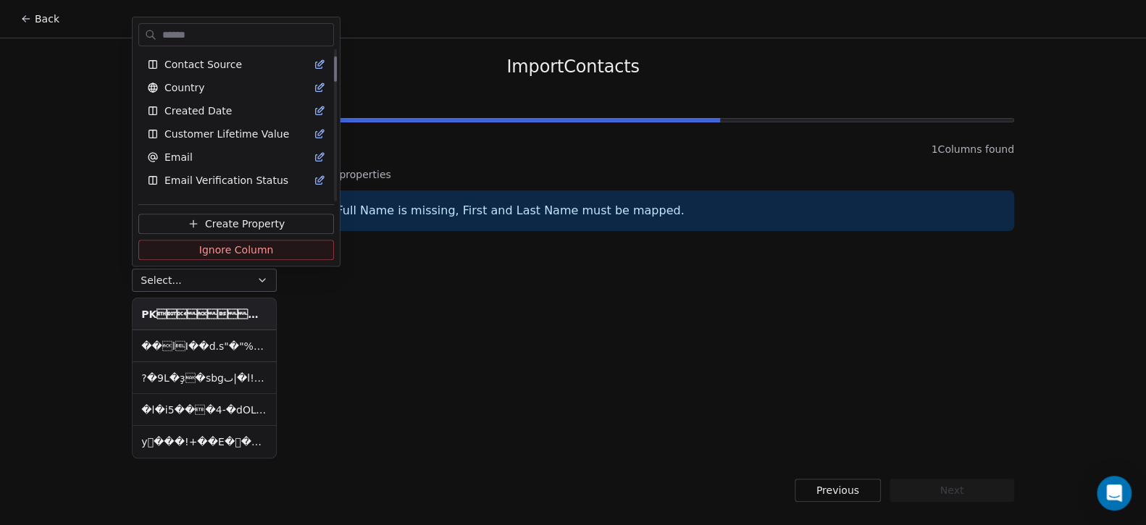
scroll to position [145, 0]
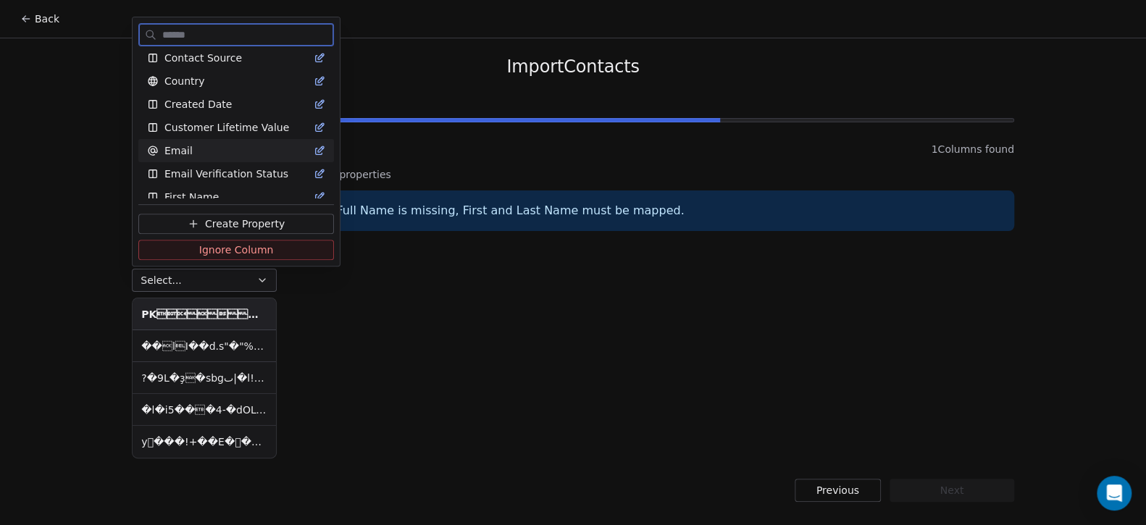
click at [208, 146] on div "Email" at bounding box center [236, 150] width 178 height 14
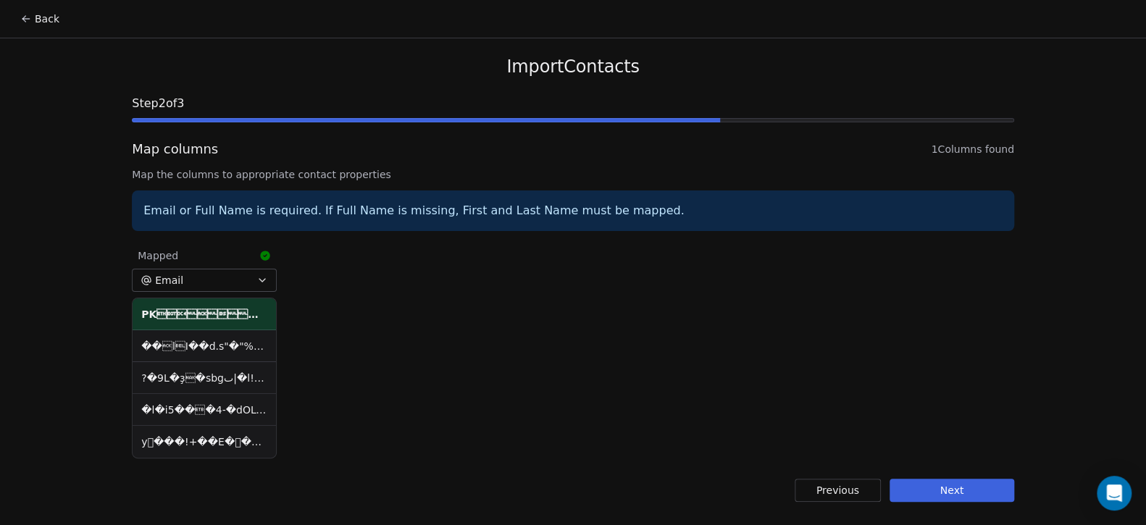
click at [962, 487] on button "Next" at bounding box center [951, 490] width 125 height 23
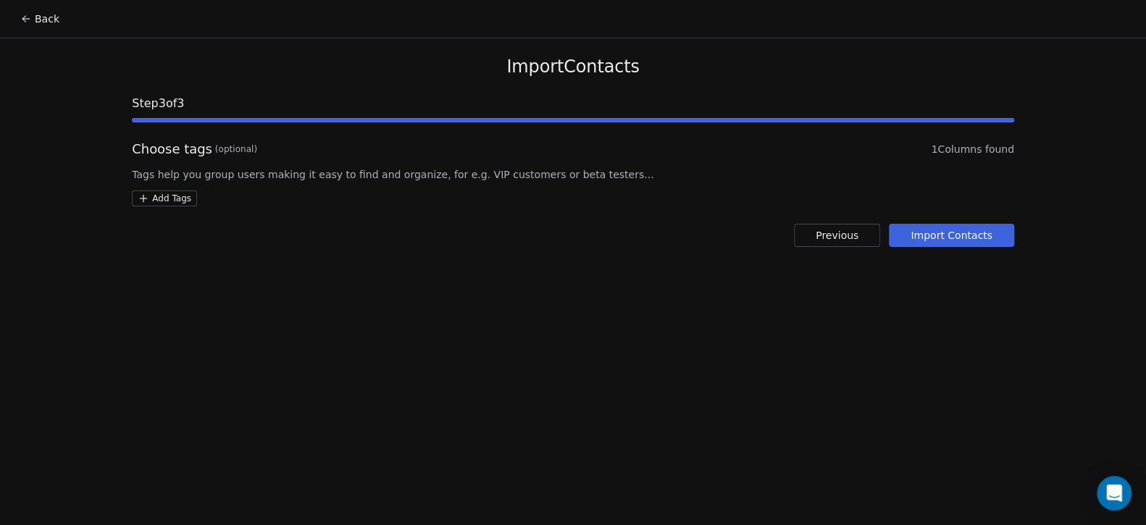
click at [939, 232] on button "Import Contacts" at bounding box center [951, 235] width 125 height 23
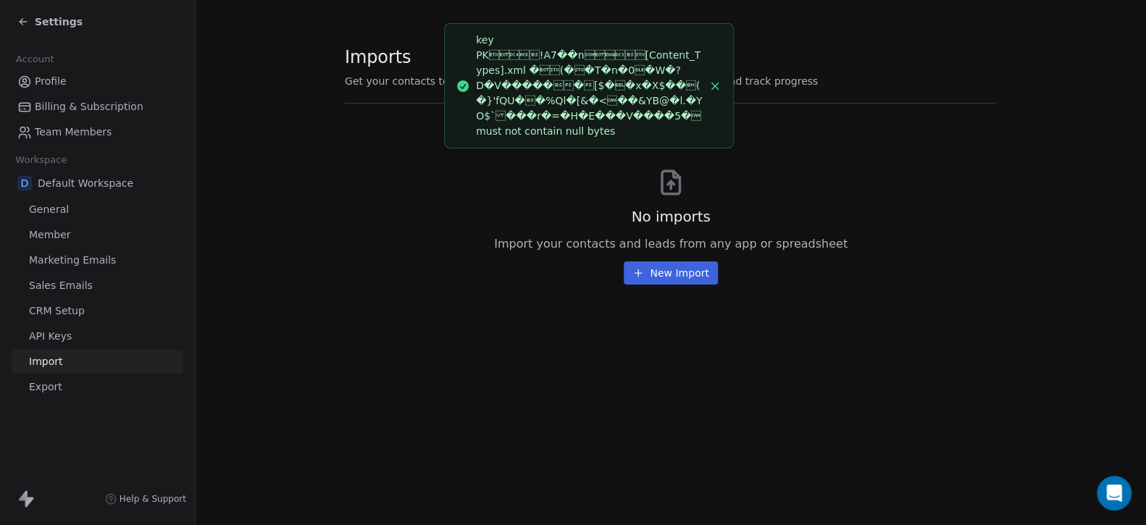
click at [440, 432] on div "Imports Get your contacts to Default Workspace workspace, manage past imports a…" at bounding box center [671, 262] width 950 height 525
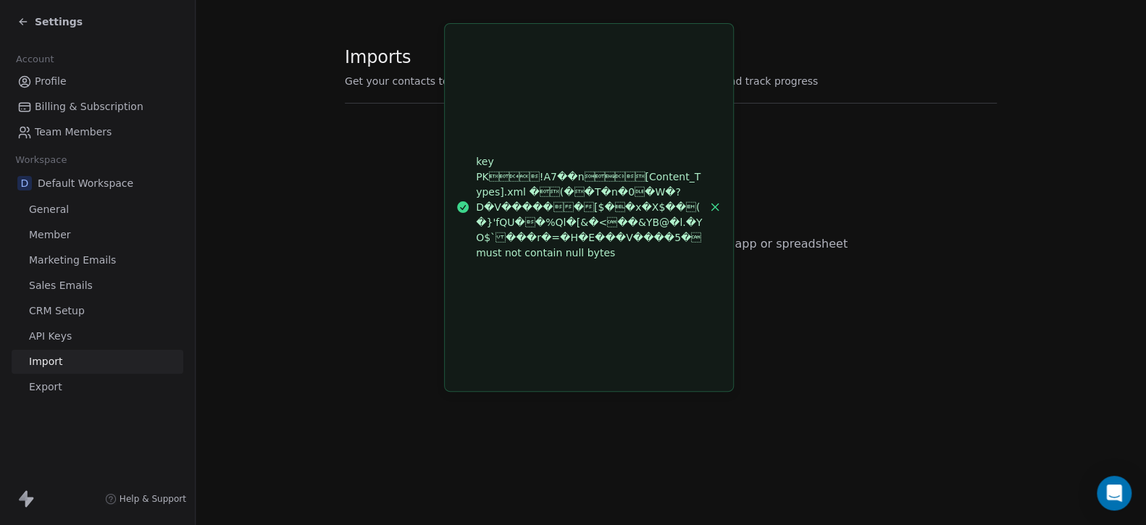
click at [715, 206] on line "Close toast" at bounding box center [715, 207] width 7 height 7
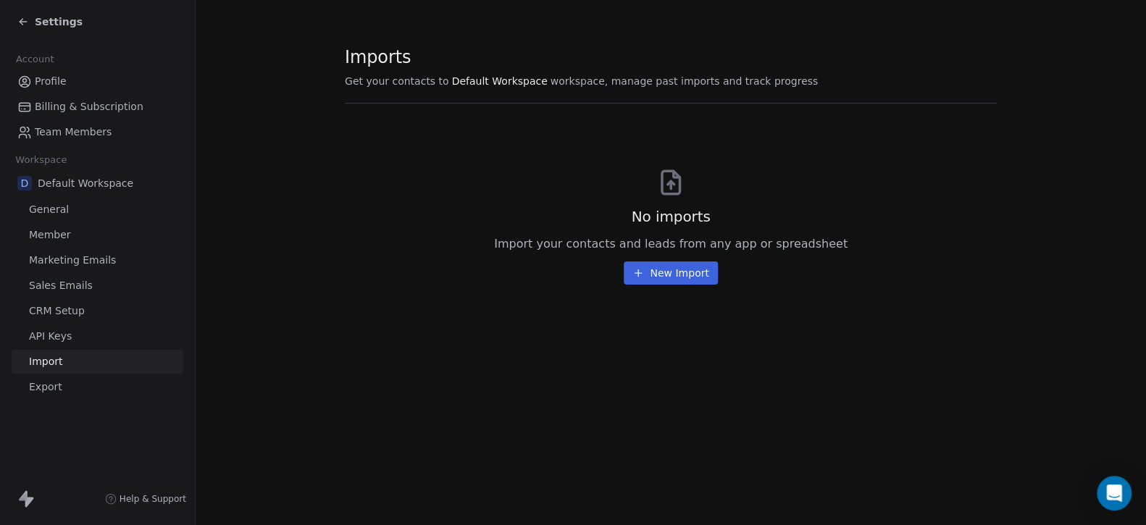
click at [487, 80] on span "Default Workspace" at bounding box center [500, 81] width 96 height 14
drag, startPoint x: 533, startPoint y: 77, endPoint x: 523, endPoint y: 76, distance: 10.2
click at [550, 76] on span "workspace, manage past imports and track progress" at bounding box center [683, 81] width 267 height 14
click at [39, 361] on span "Import" at bounding box center [45, 361] width 33 height 15
click at [54, 236] on span "Member" at bounding box center [50, 234] width 42 height 15
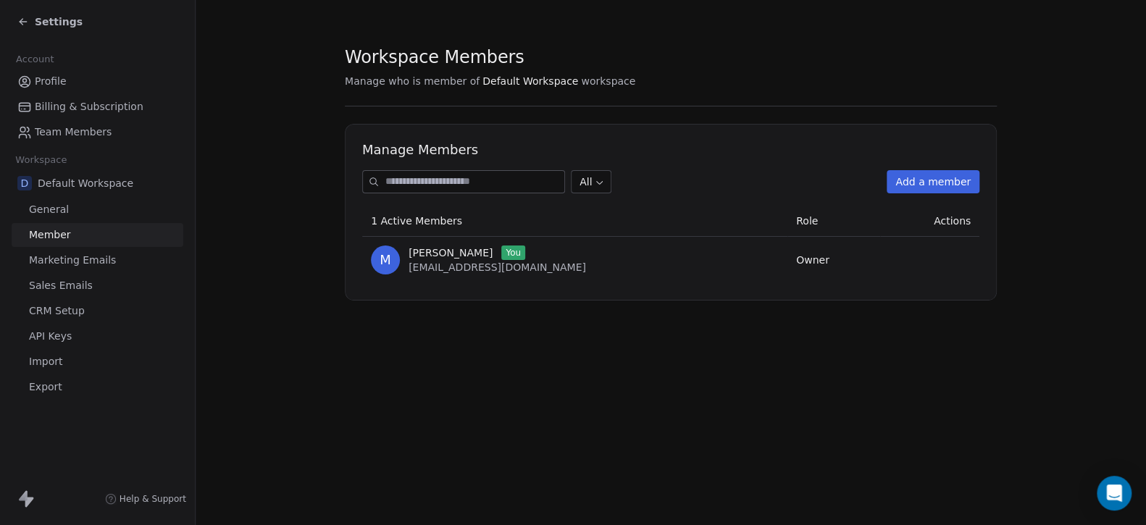
click at [60, 259] on span "Marketing Emails" at bounding box center [72, 260] width 87 height 15
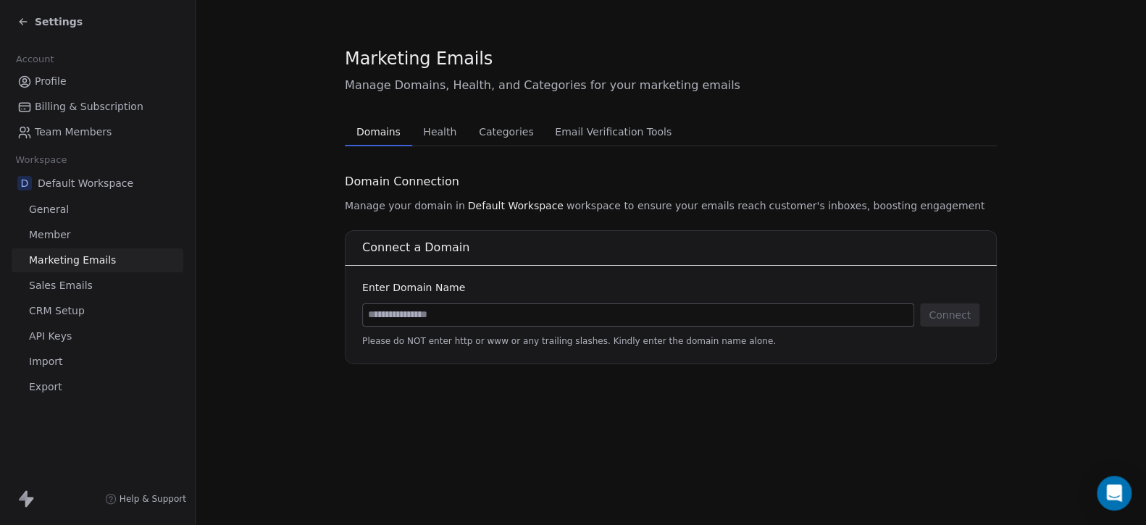
click at [64, 285] on span "Sales Emails" at bounding box center [61, 285] width 64 height 15
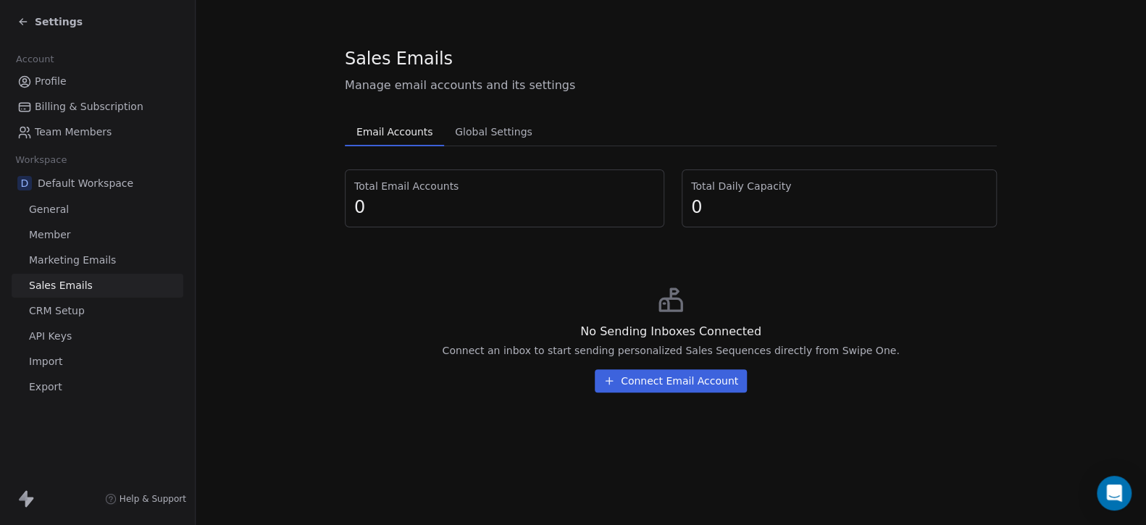
click at [51, 366] on span "Import" at bounding box center [45, 361] width 33 height 15
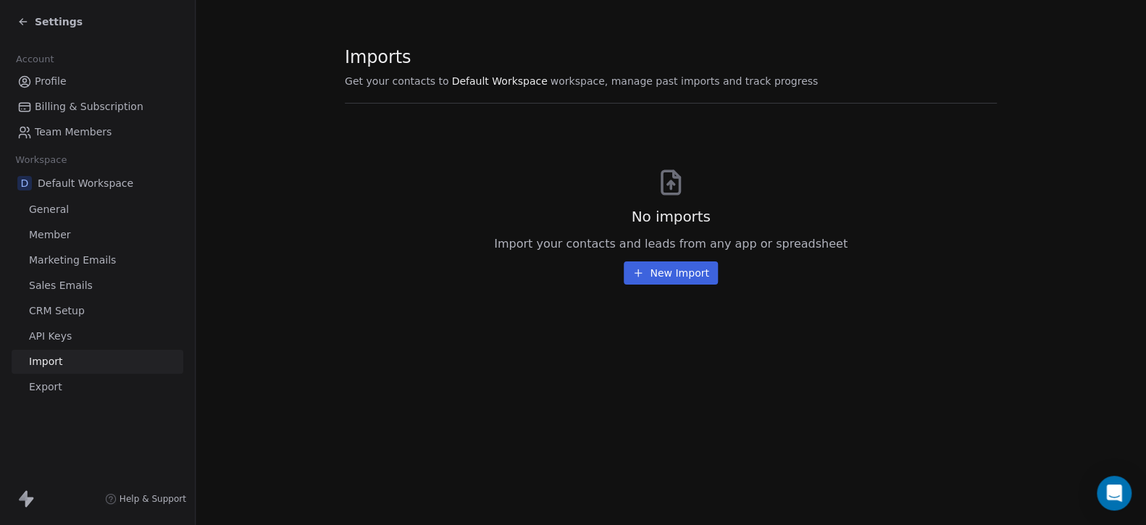
click at [661, 284] on div "No imports Import your contacts and leads from any app or spreadsheet New Import" at bounding box center [671, 203] width 652 height 164
click at [658, 271] on button "New Import" at bounding box center [670, 272] width 93 height 23
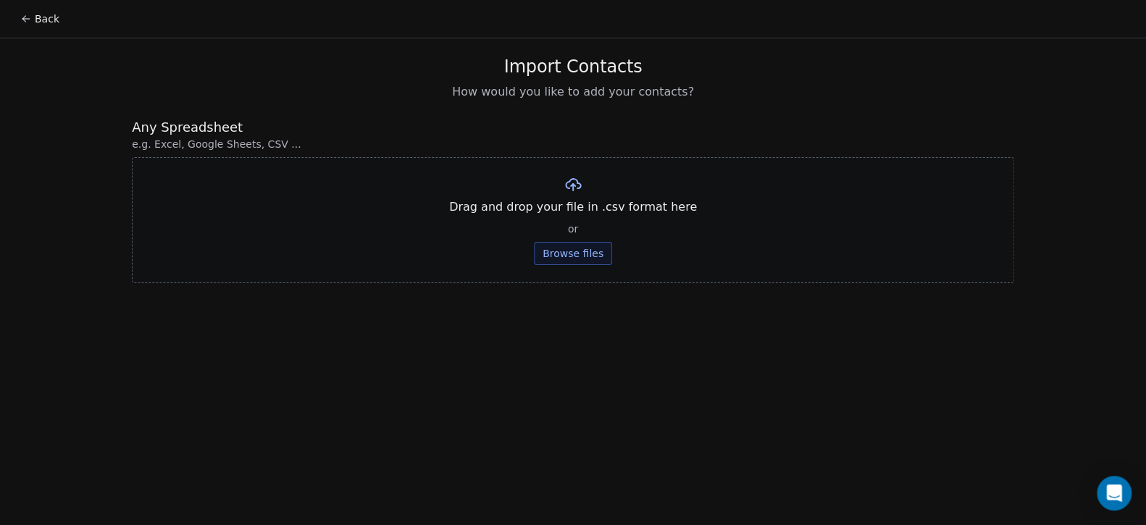
click at [571, 185] on icon at bounding box center [573, 185] width 4 height 2
click at [563, 214] on span "Drag and drop your file in .csv format here" at bounding box center [573, 206] width 248 height 17
click at [196, 139] on span "e.g. Excel, Google Sheets, CSV ..." at bounding box center [573, 144] width 882 height 14
click at [585, 253] on button "Browse files" at bounding box center [573, 253] width 78 height 23
click at [556, 249] on button "Browse files" at bounding box center [573, 253] width 78 height 23
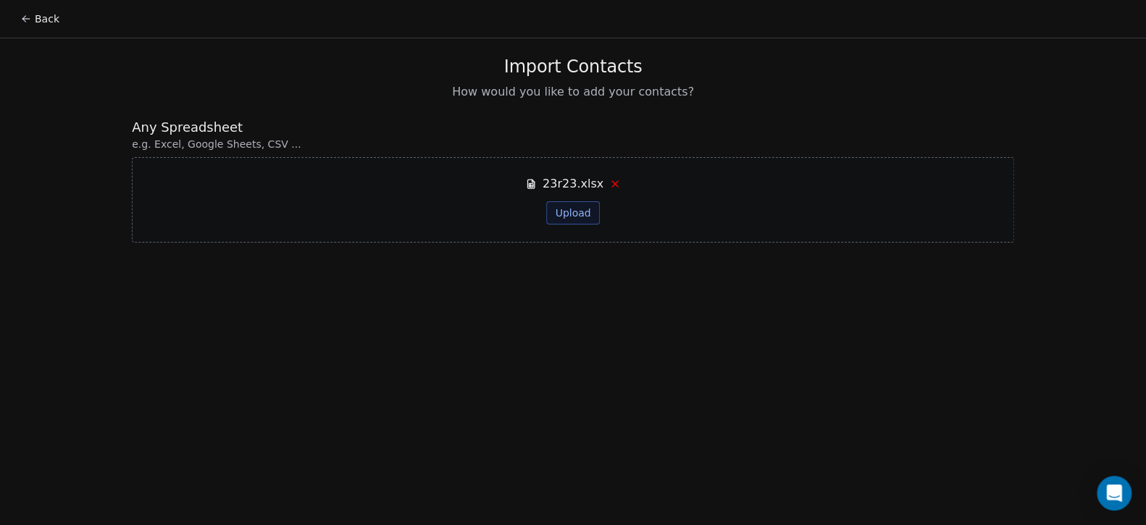
click at [570, 202] on button "Upload" at bounding box center [572, 212] width 53 height 23
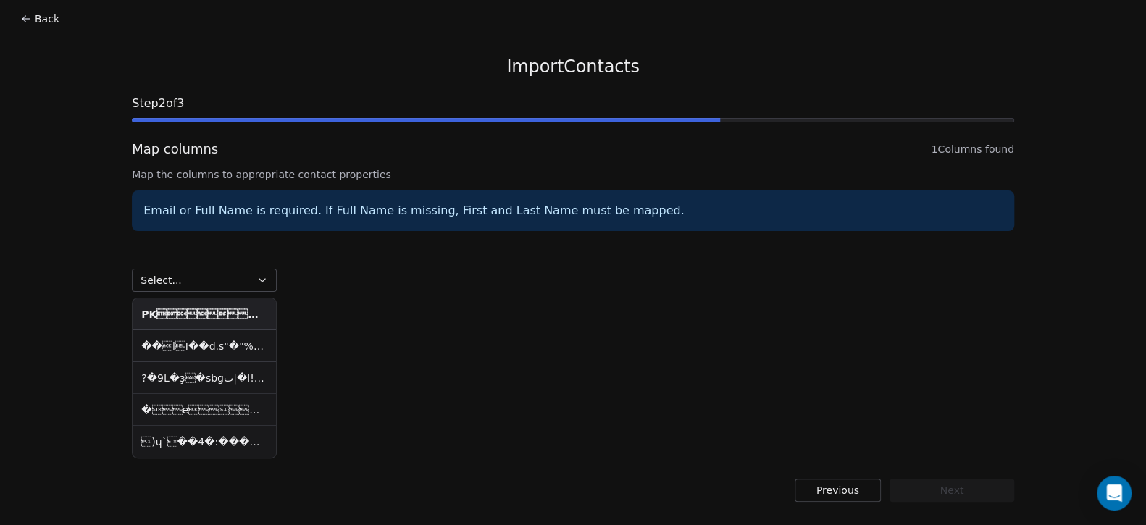
click at [181, 269] on button "Select..." at bounding box center [204, 280] width 145 height 23
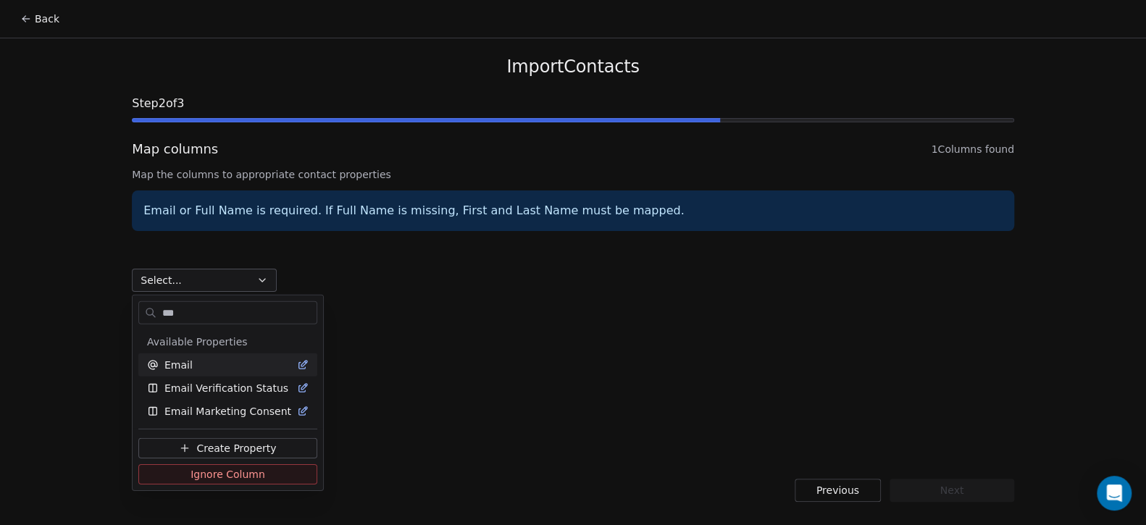
type input "***"
click at [190, 368] on div "Email" at bounding box center [227, 365] width 161 height 14
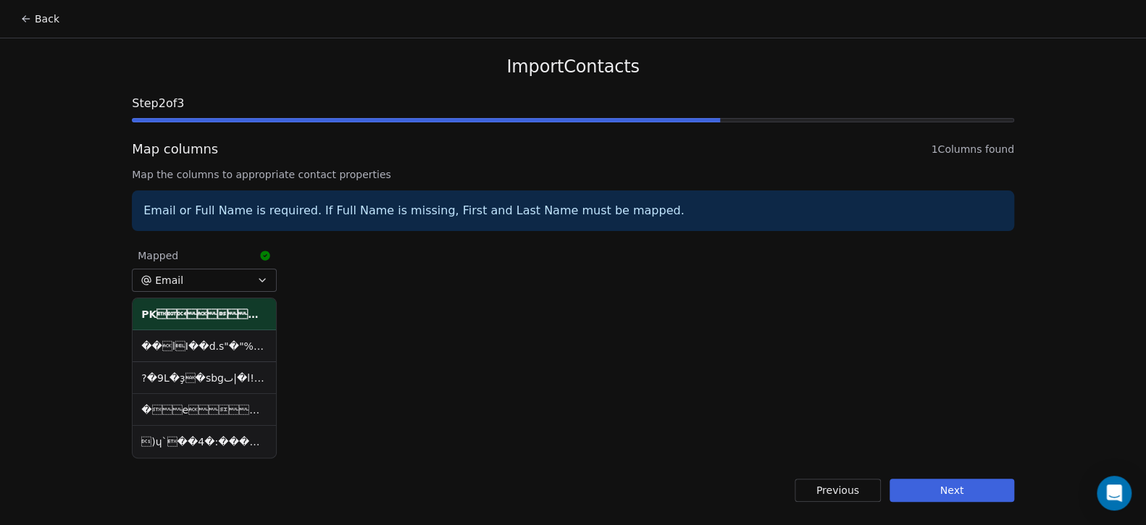
click at [529, 348] on div "Mapped Email PK     ! A7��n     [Content_Types].xml �(�          …" at bounding box center [573, 351] width 882 height 222
click at [187, 316] on th "PK     ! A7��n     [Content_Types].xml �(�                       …" at bounding box center [204, 314] width 143 height 32
click at [232, 315] on th "PK     ! A7��n     [Content_Types].xml �(�                       …" at bounding box center [204, 314] width 143 height 32
click at [225, 348] on td at bounding box center [204, 346] width 143 height 32
click at [225, 388] on td "?�9L�ҙ�sbgٮ|�l!��USh9i�b�r:"y_dl��D���|-N��R"4�2�G�%��Z�4�˝y�7 ë��ɂ���  …" at bounding box center [204, 378] width 143 height 32
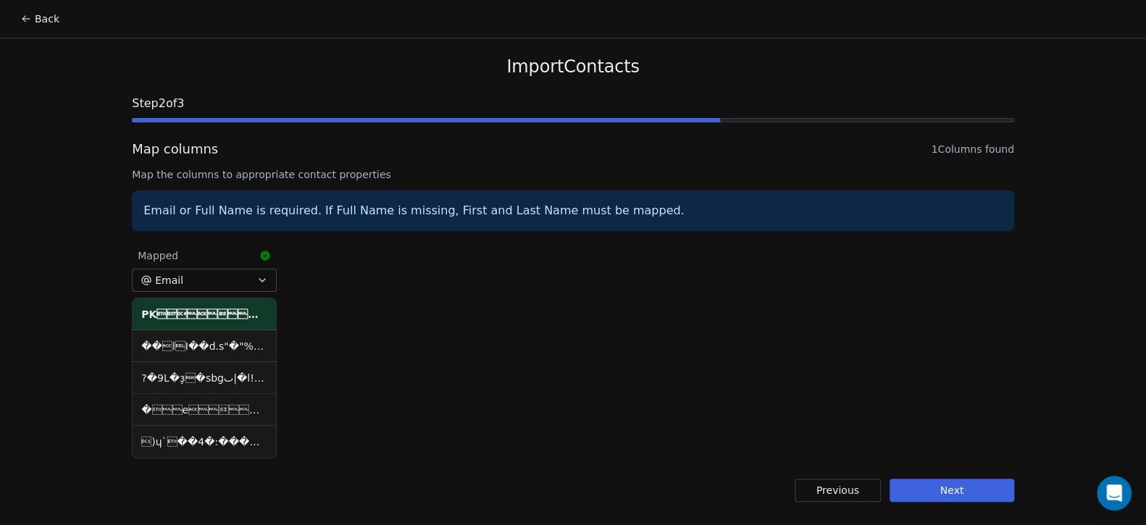
click at [214, 436] on td ")ɥ`��4�:�����j��rm���SF��i� �[�d<K� b�T+G���Tg��"w<����p��z�\.9e���� s…" at bounding box center [204, 442] width 143 height 32
click at [950, 492] on button "Next" at bounding box center [951, 490] width 125 height 23
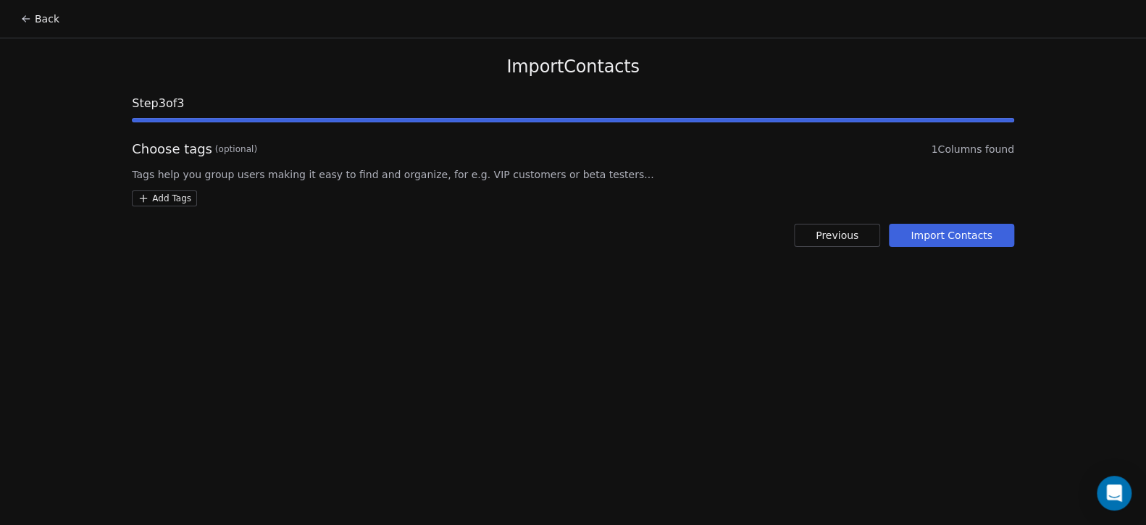
click at [940, 233] on button "Import Contacts" at bounding box center [951, 235] width 125 height 23
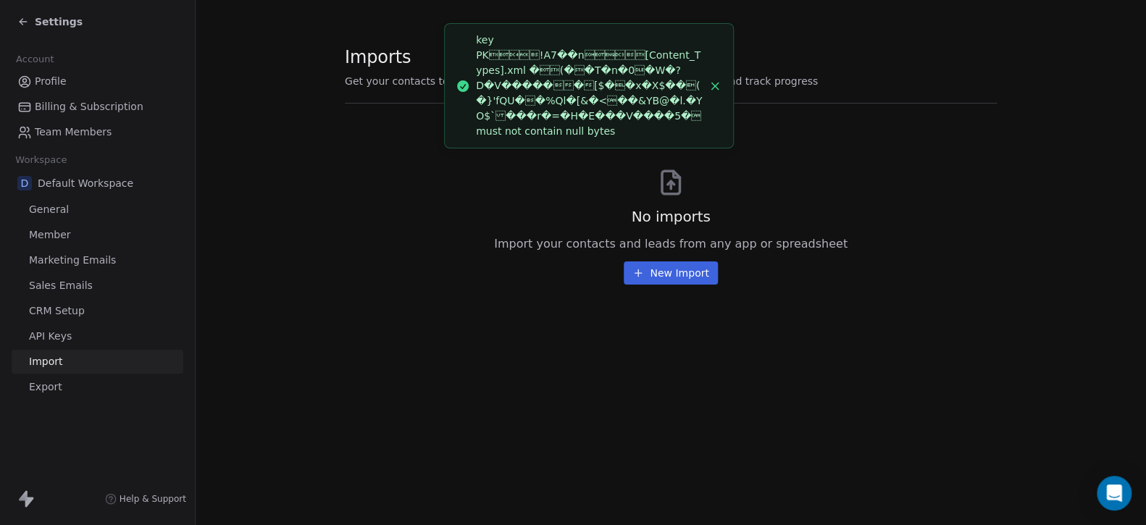
click at [291, 356] on div "Imports Get your contacts to Default Workspace workspace, manage past imports a…" at bounding box center [671, 262] width 950 height 525
click at [49, 384] on span "Export" at bounding box center [45, 386] width 33 height 15
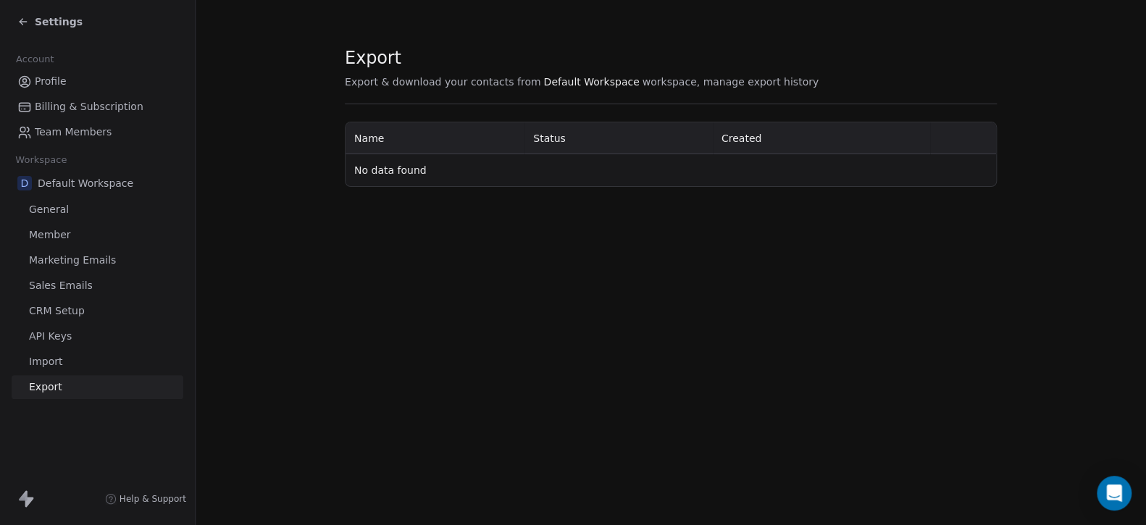
click at [461, 175] on td "No data found" at bounding box center [670, 170] width 650 height 32
click at [585, 85] on span "Default Workspace" at bounding box center [591, 82] width 96 height 14
click at [563, 145] on th "Status" at bounding box center [618, 138] width 188 height 32
click at [39, 358] on span "Import" at bounding box center [45, 361] width 33 height 15
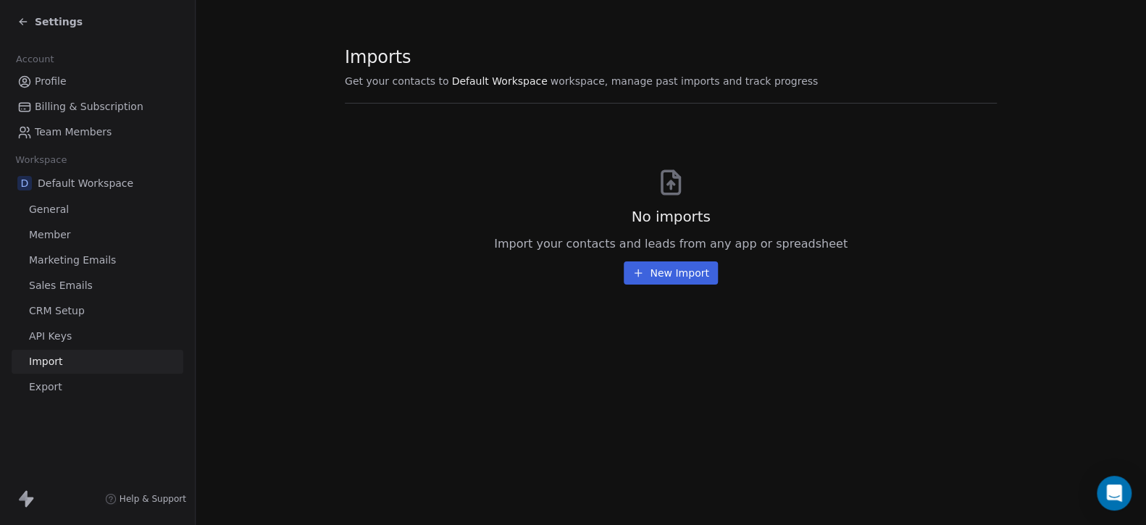
click at [60, 312] on span "CRM Setup" at bounding box center [57, 310] width 56 height 15
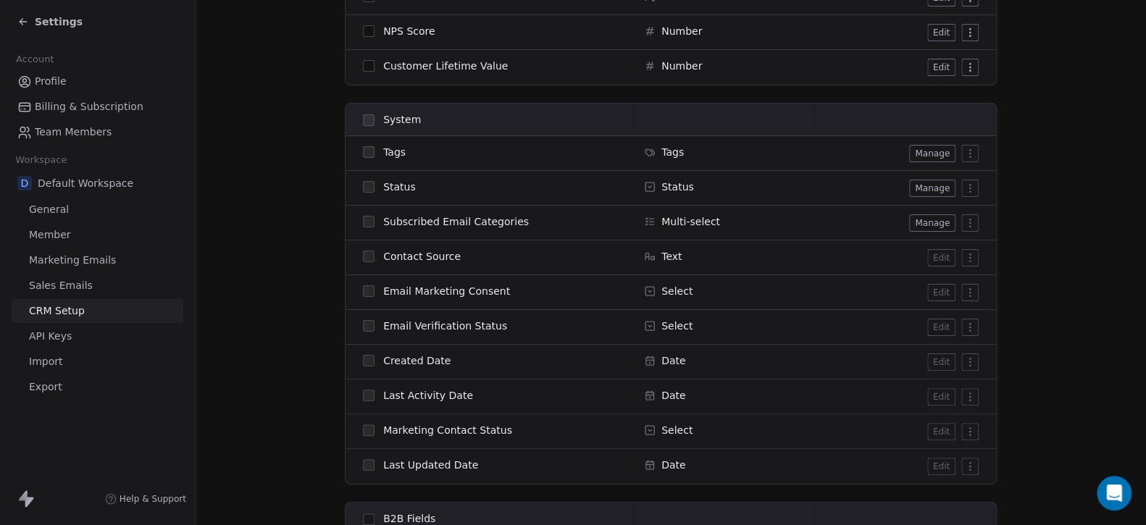
scroll to position [651, 0]
click at [54, 359] on span "Import" at bounding box center [45, 361] width 33 height 15
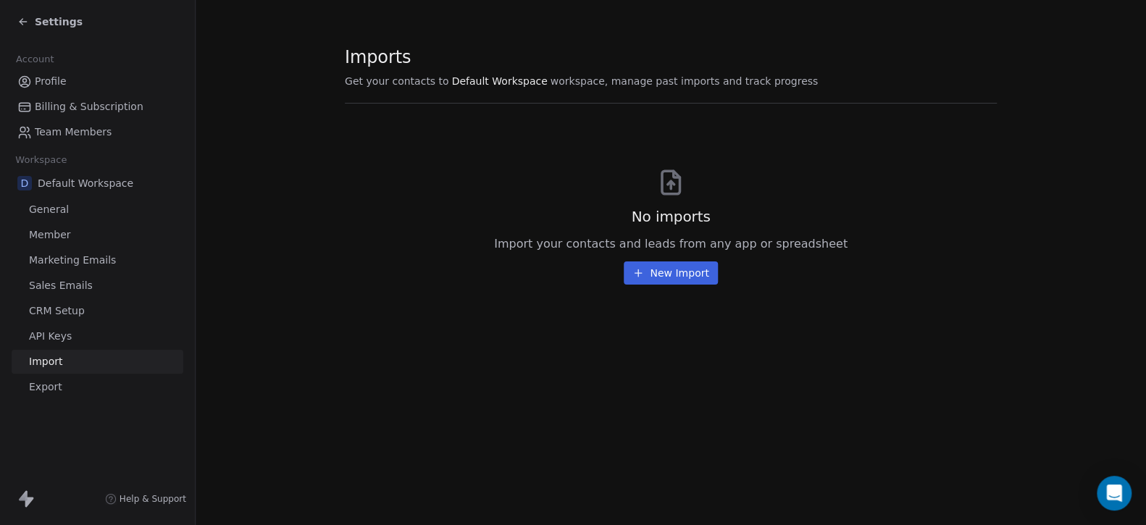
click at [466, 81] on span "Default Workspace" at bounding box center [500, 81] width 96 height 14
click at [671, 185] on icon at bounding box center [671, 185] width 0 height 8
click at [544, 261] on div "No imports Import your contacts and leads from any app or spreadsheet New Import" at bounding box center [671, 203] width 652 height 164
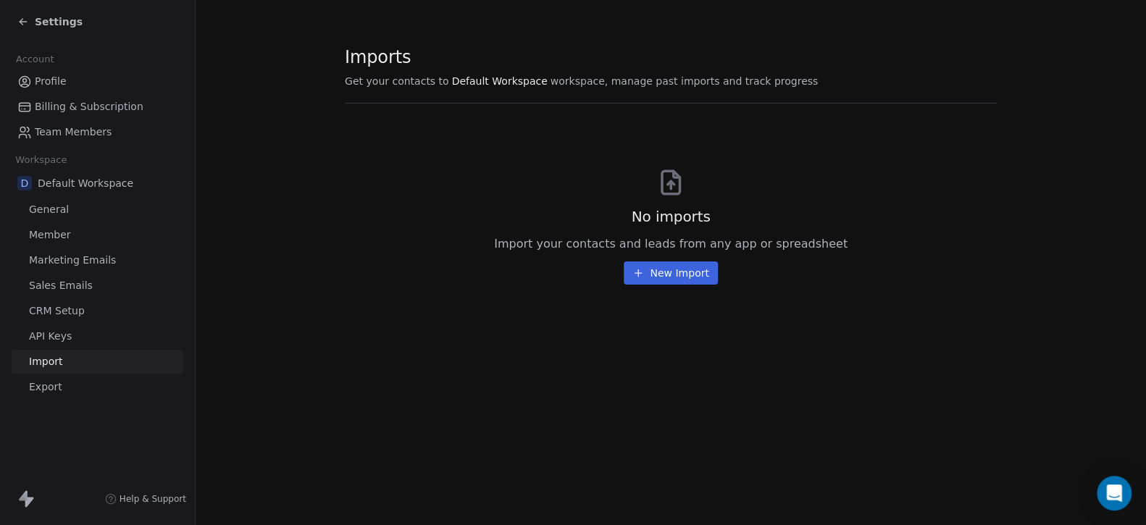
click at [681, 272] on button "New Import" at bounding box center [670, 272] width 93 height 23
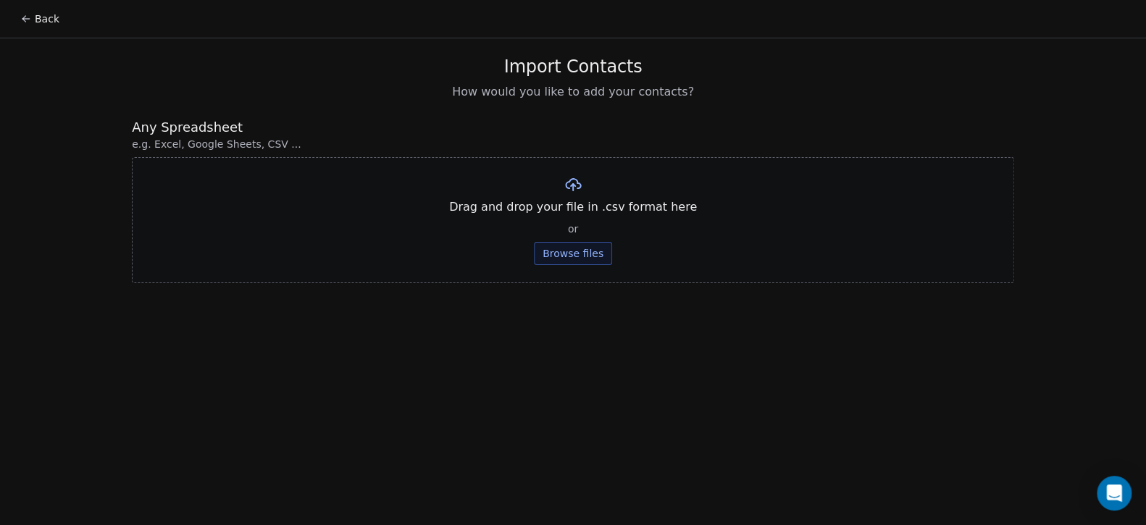
click at [252, 140] on span "e.g. Excel, Google Sheets, CSV ..." at bounding box center [573, 144] width 882 height 14
click at [605, 84] on span "How would you like to add your contacts?" at bounding box center [573, 91] width 242 height 17
click at [1110, 487] on icon "Open Intercom Messenger" at bounding box center [1113, 493] width 17 height 19
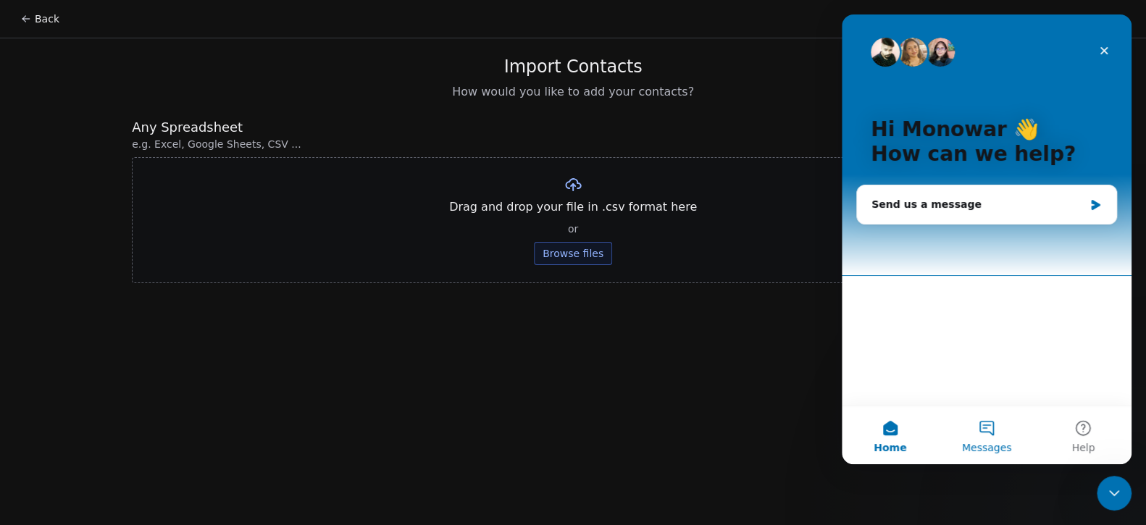
click at [1002, 419] on button "Messages" at bounding box center [986, 435] width 96 height 58
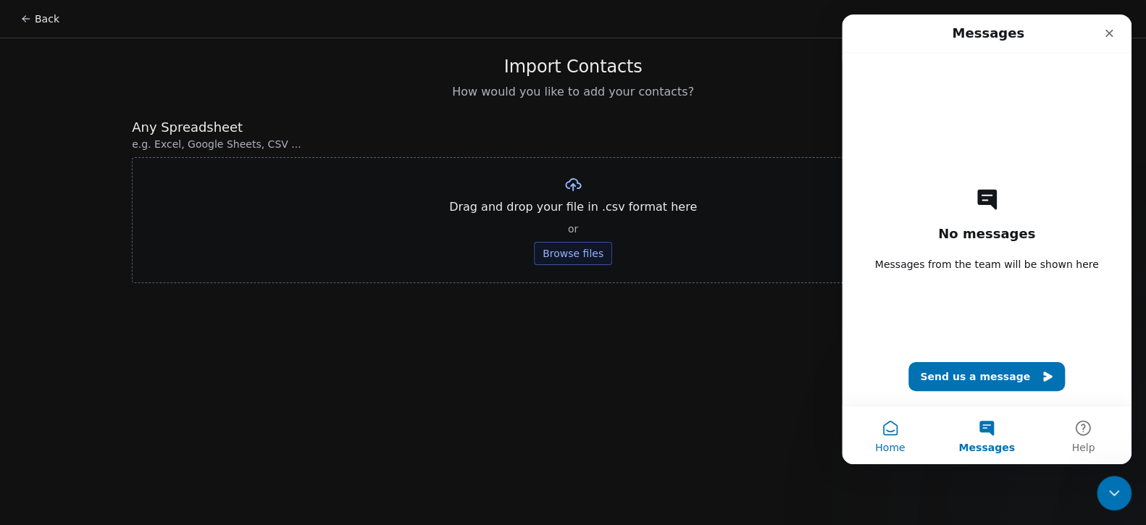
click at [886, 429] on button "Home" at bounding box center [890, 435] width 96 height 58
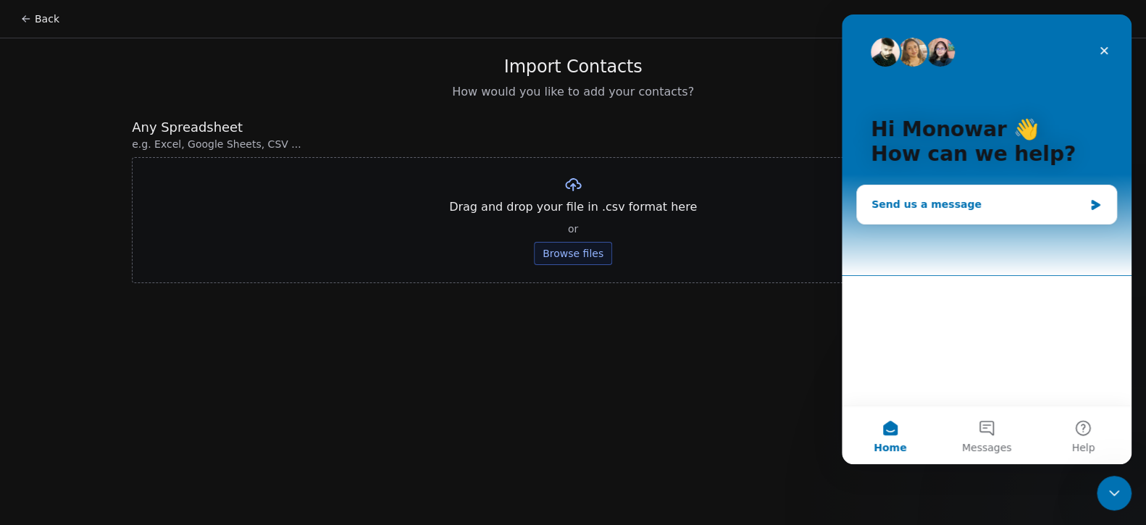
click at [970, 212] on div "Send us a message" at bounding box center [986, 204] width 259 height 38
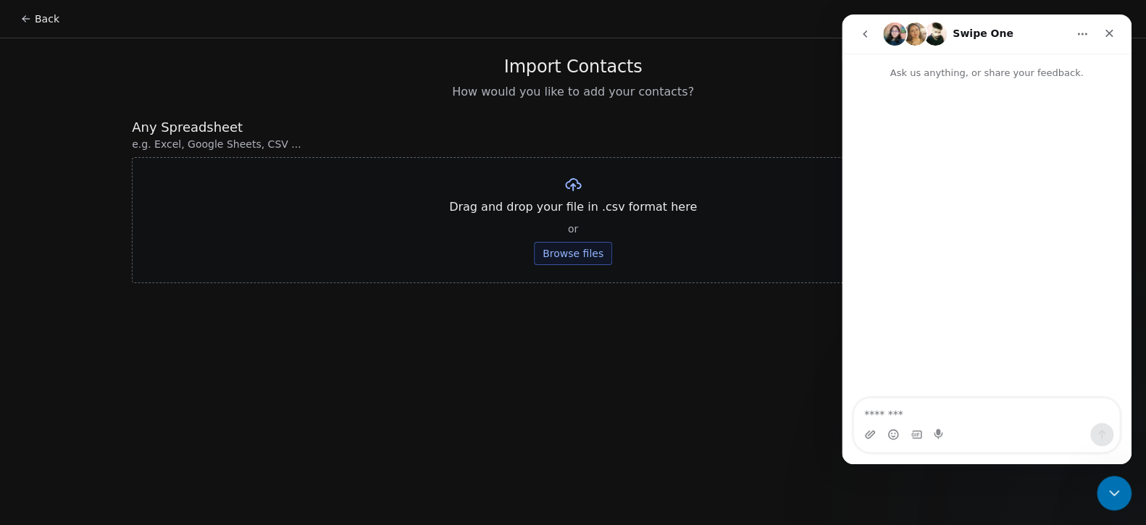
drag, startPoint x: 654, startPoint y: 368, endPoint x: 571, endPoint y: 301, distance: 106.7
click at [653, 368] on div "Back Import Contacts How would you like to add your contacts? Any Spreadsheet e…" at bounding box center [573, 262] width 1146 height 525
click at [542, 255] on button "Browse files" at bounding box center [573, 253] width 78 height 23
click at [574, 212] on button "Upload" at bounding box center [572, 212] width 53 height 23
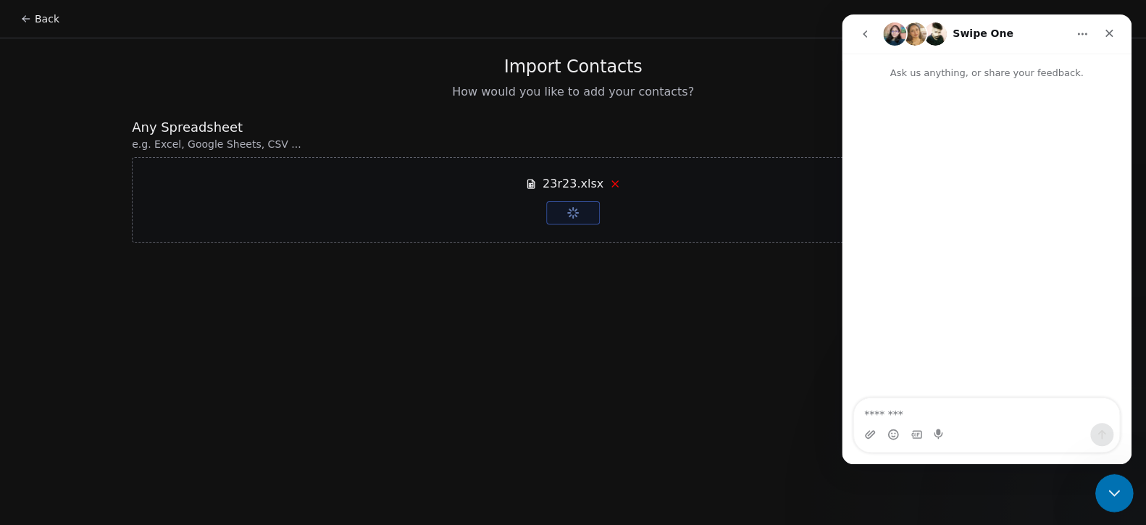
click at [1103, 500] on div "Close Intercom Messenger" at bounding box center [1111, 491] width 35 height 35
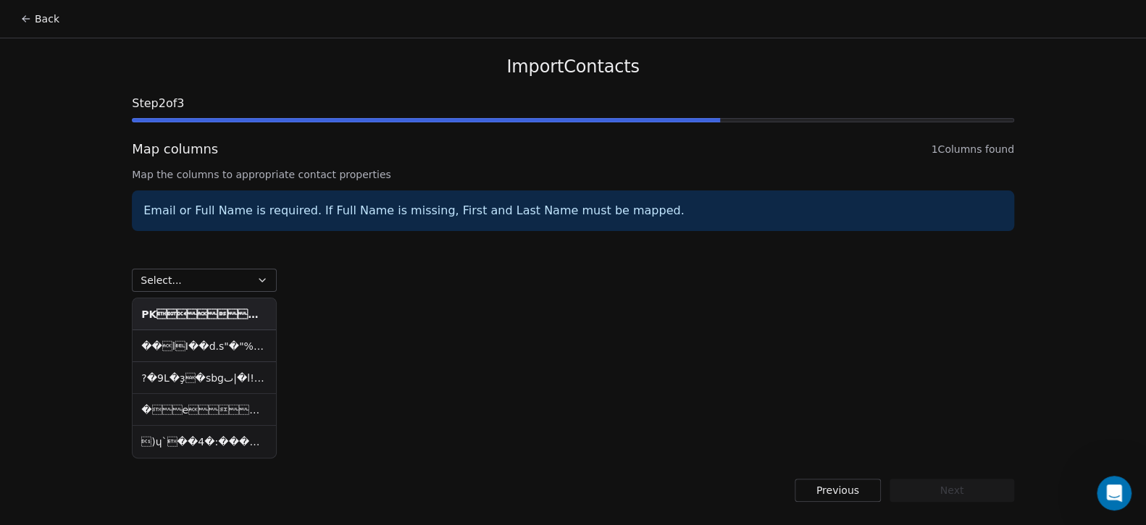
click at [186, 282] on button "Select..." at bounding box center [204, 280] width 145 height 23
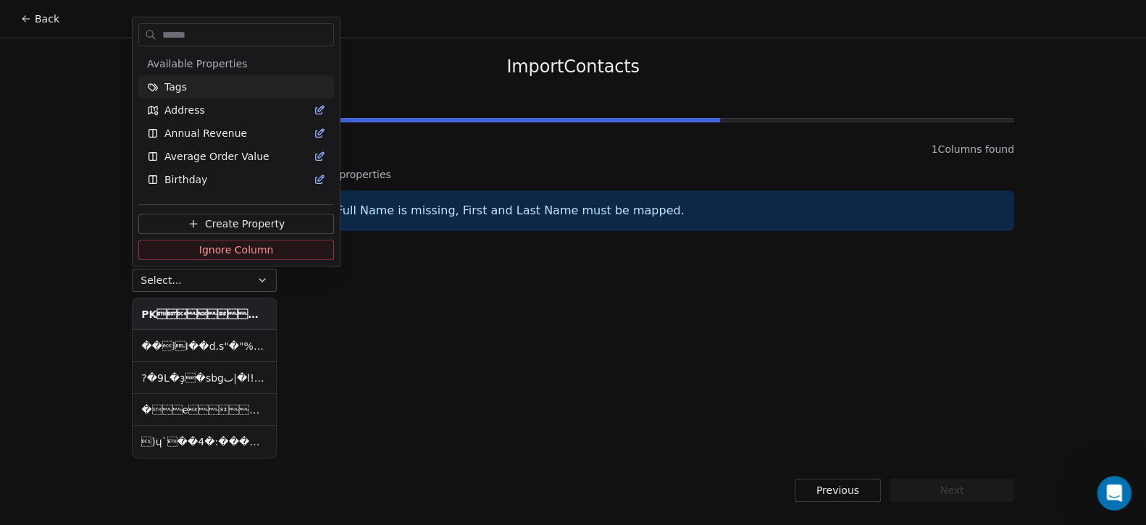
click at [201, 33] on input "text" at bounding box center [246, 35] width 174 height 21
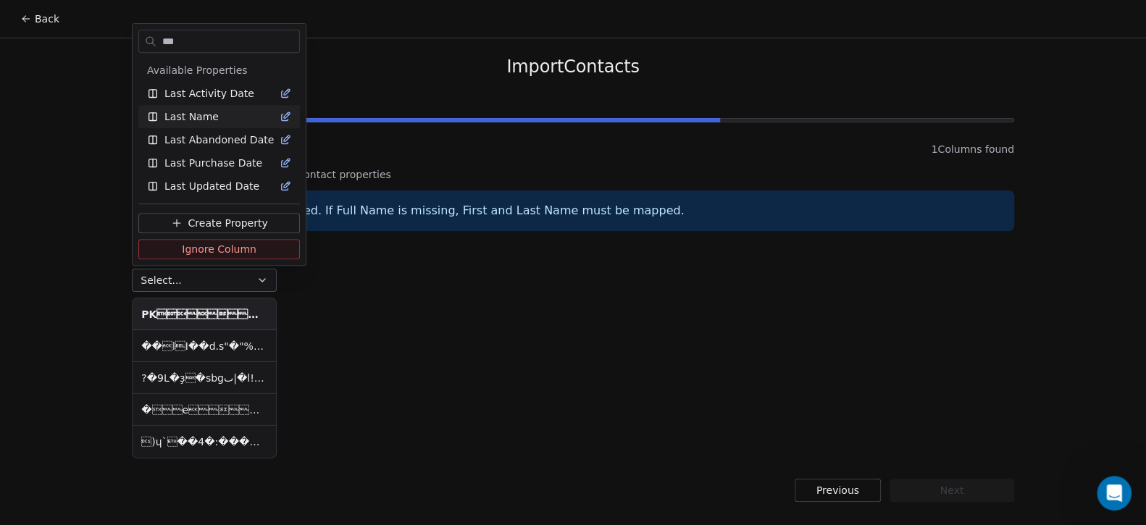
type input "***"
click at [208, 112] on span "Last Name" at bounding box center [191, 116] width 54 height 14
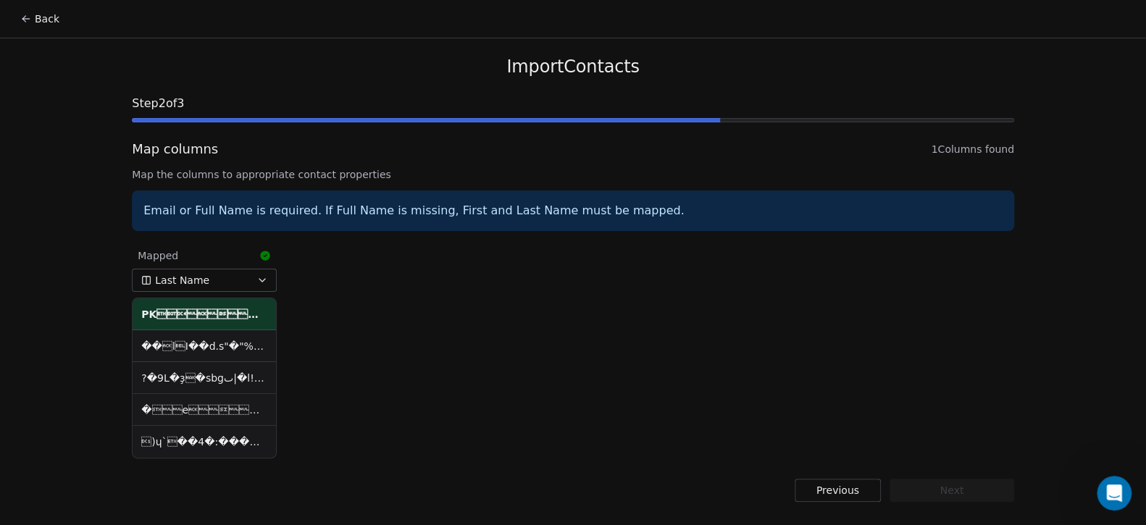
click at [442, 382] on div "Mapped Last Name PK     ! A7��n     [Content_Types].xml �(�      …" at bounding box center [573, 351] width 882 height 222
click at [564, 385] on div "Mapped Last Name PK     ! A7��n     [Content_Types].xml �(�      …" at bounding box center [573, 351] width 882 height 222
drag, startPoint x: 185, startPoint y: 212, endPoint x: 241, endPoint y: 210, distance: 55.8
click at [241, 210] on div "Email or Full Name is required. If Full Name is missing, First and Last Name mu…" at bounding box center [573, 210] width 882 height 41
copy div "Full Name"
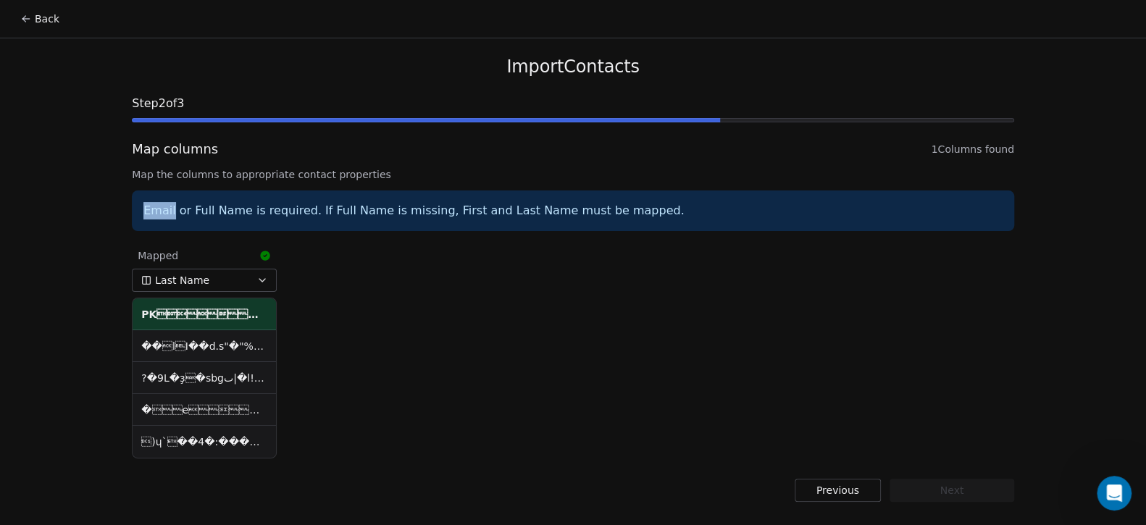
drag, startPoint x: 144, startPoint y: 212, endPoint x: 172, endPoint y: 210, distance: 28.3
click at [172, 210] on div "Email or Full Name is required. If Full Name is missing, First and Last Name mu…" at bounding box center [573, 210] width 882 height 41
copy div "Email"
click at [841, 487] on button "Previous" at bounding box center [837, 490] width 86 height 23
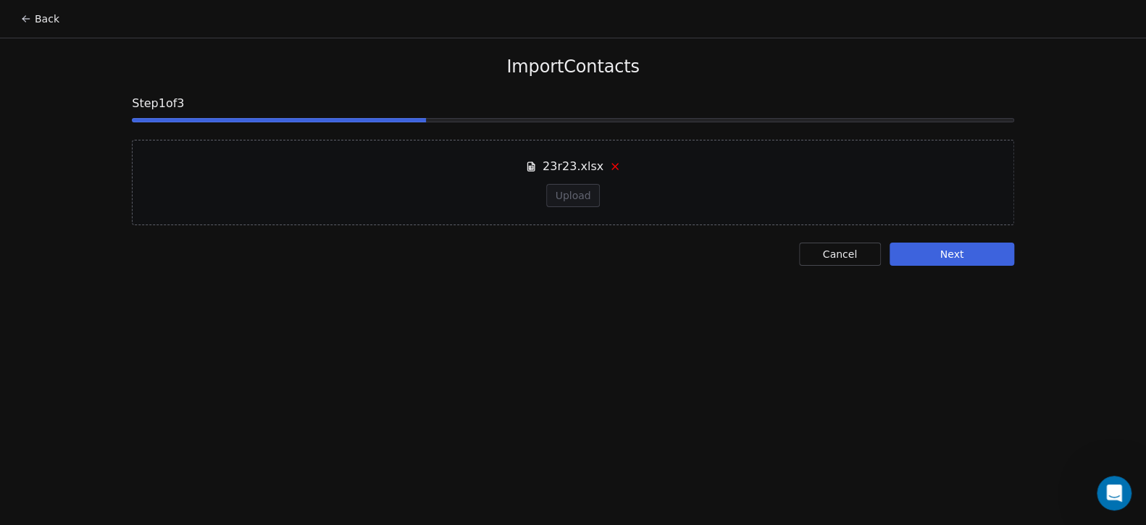
click at [613, 163] on icon at bounding box center [615, 167] width 12 height 12
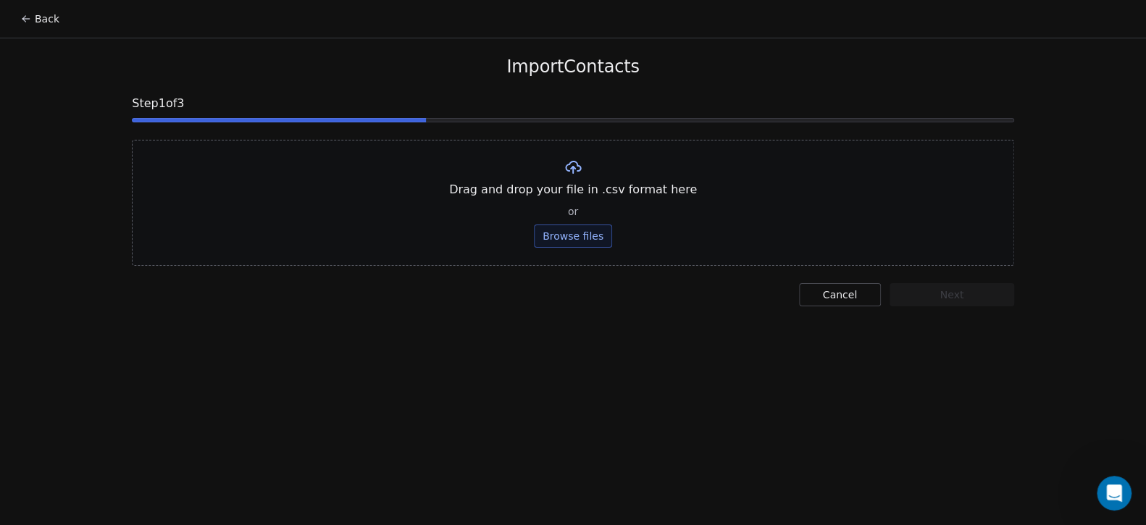
click at [555, 240] on button "Browse files" at bounding box center [573, 236] width 78 height 23
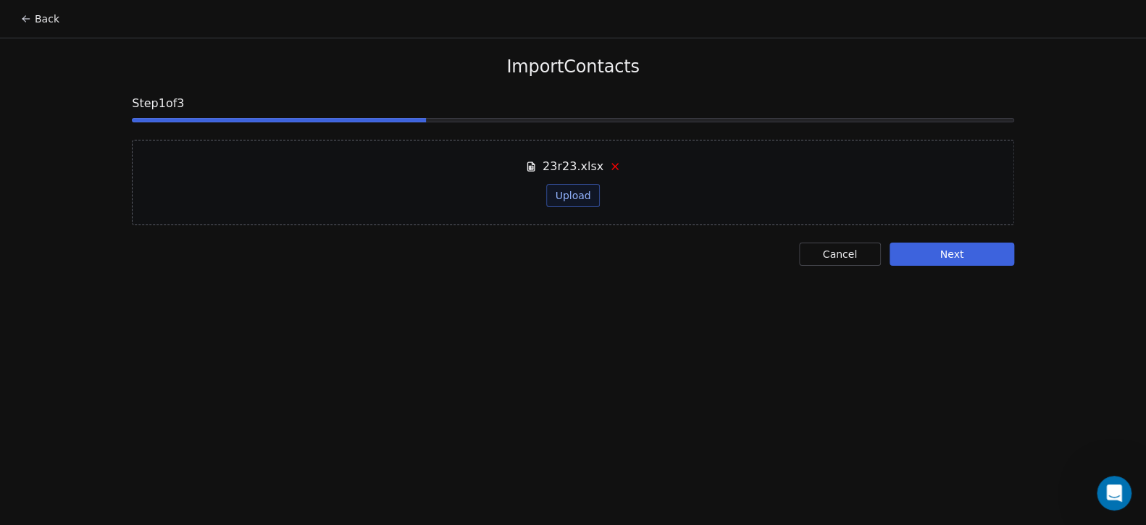
click at [962, 246] on button "Next" at bounding box center [951, 254] width 125 height 23
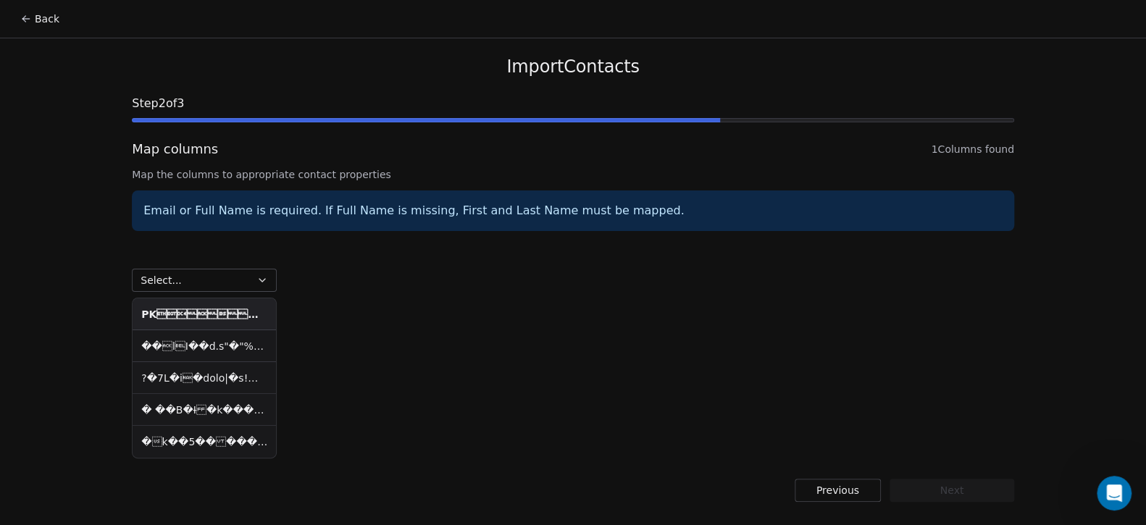
click at [876, 474] on div "Import Contacts Step 2 of 3 Map columns 1 Columns found Map the columns to appr…" at bounding box center [572, 278] width 917 height 481
click at [861, 484] on button "Previous" at bounding box center [837, 490] width 86 height 23
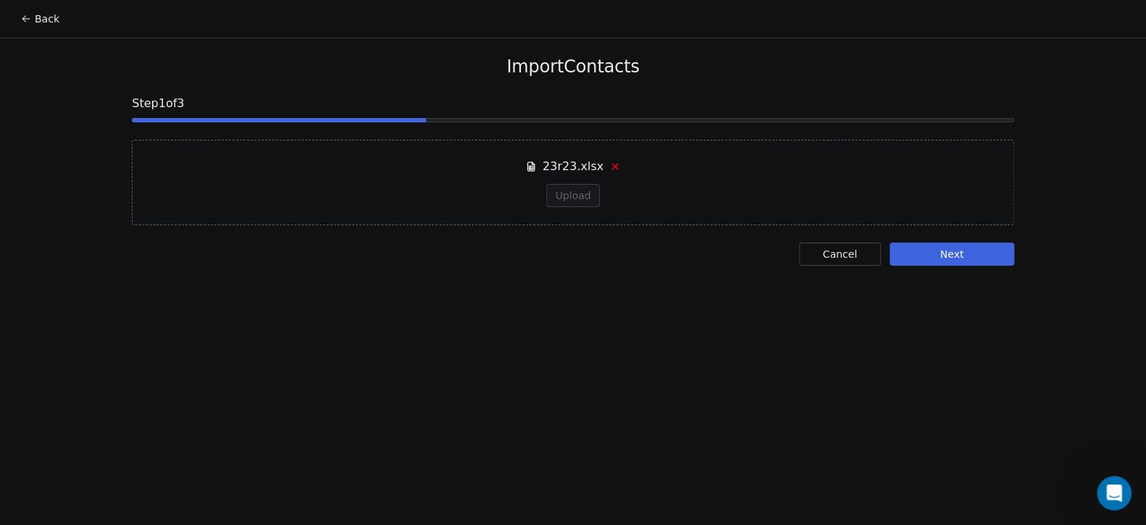
click at [611, 161] on icon at bounding box center [615, 167] width 12 height 12
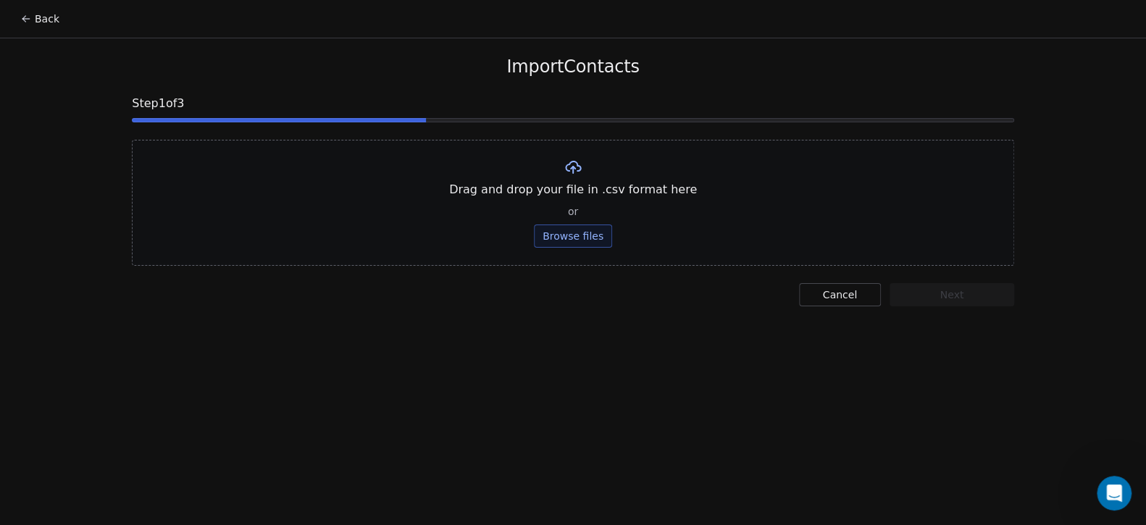
click at [558, 236] on button "Browse files" at bounding box center [573, 236] width 78 height 23
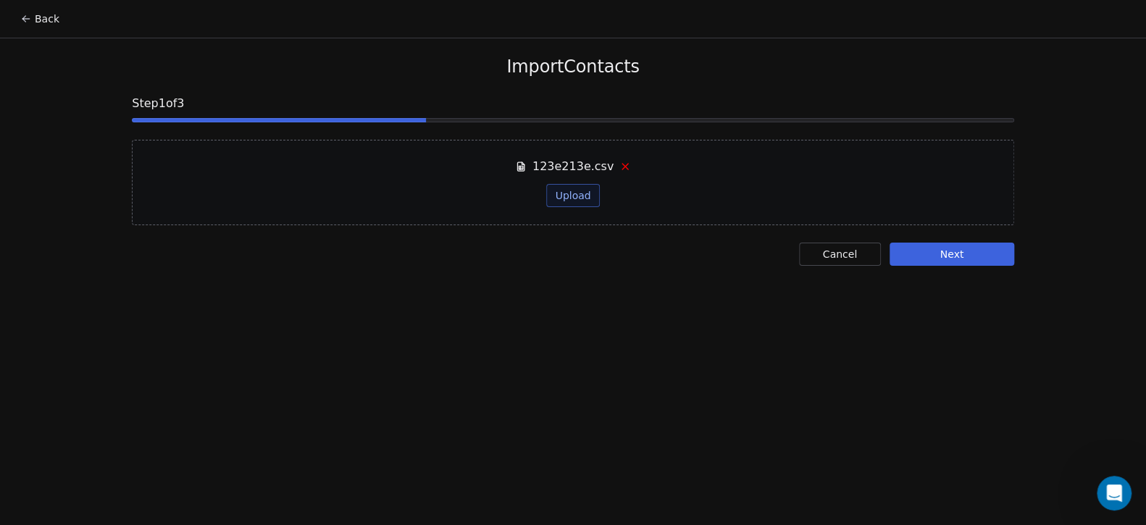
click at [972, 259] on button "Next" at bounding box center [951, 254] width 125 height 23
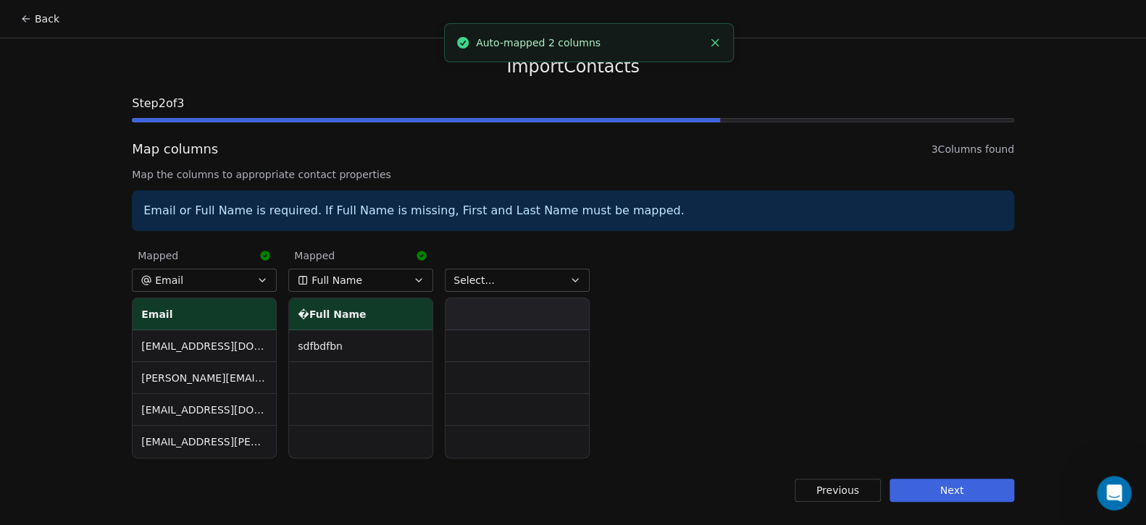
click at [949, 485] on button "Next" at bounding box center [951, 490] width 125 height 23
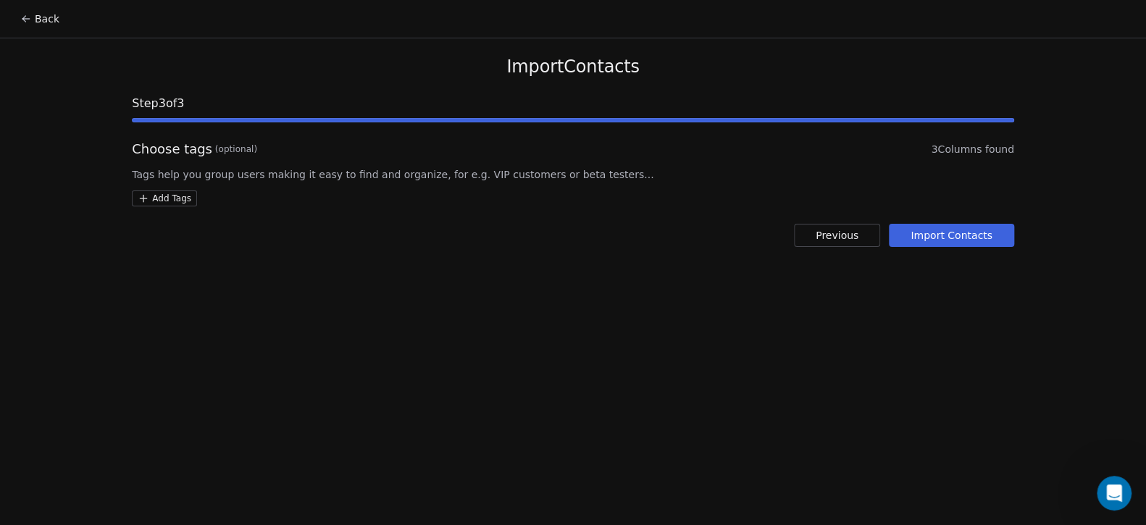
click at [949, 242] on button "Import Contacts" at bounding box center [951, 235] width 125 height 23
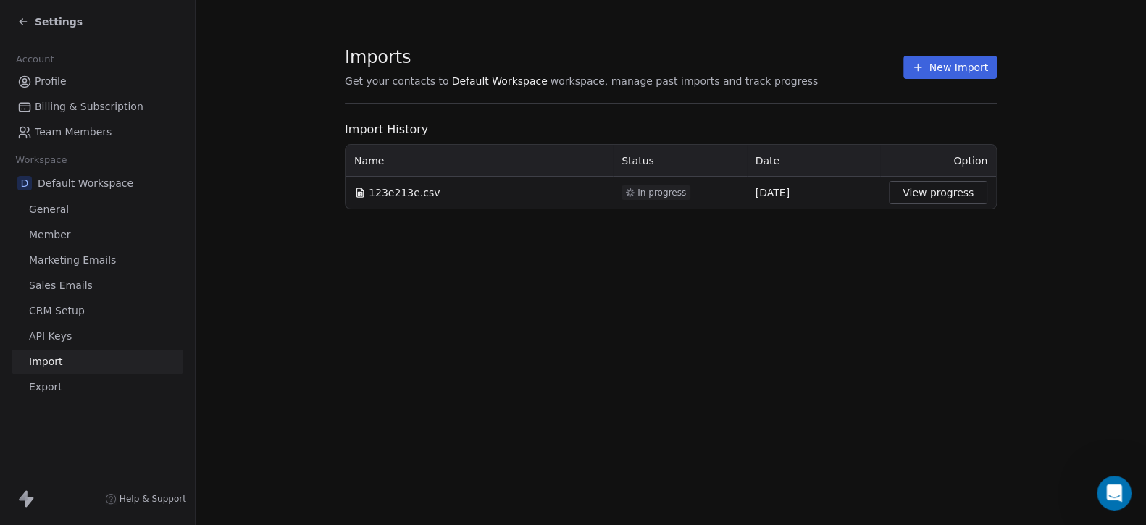
click at [928, 189] on button "View progress" at bounding box center [938, 192] width 98 height 23
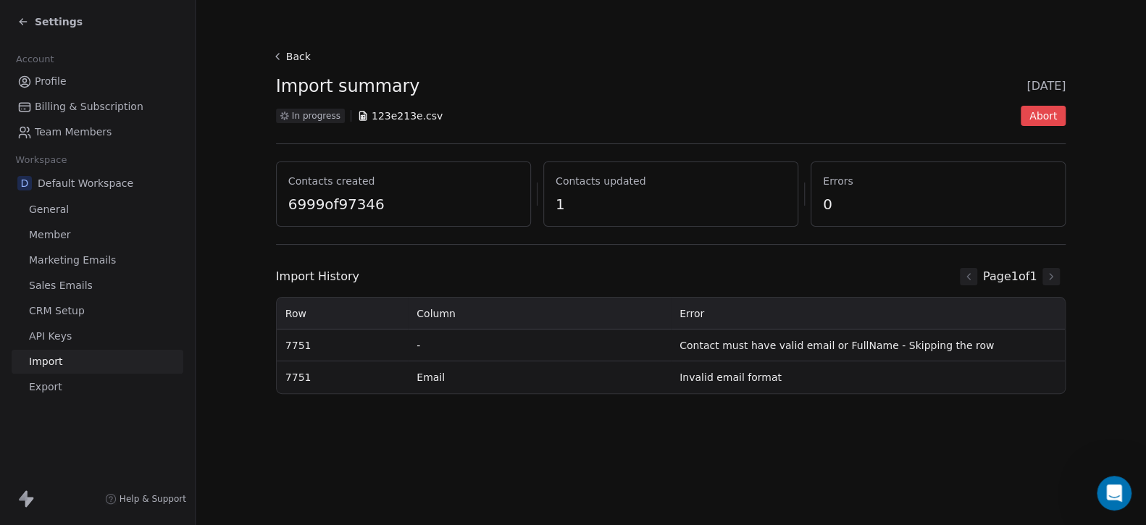
click at [433, 379] on td "Email" at bounding box center [539, 377] width 263 height 32
click at [436, 348] on td "-" at bounding box center [539, 346] width 263 height 32
click at [410, 237] on div "Back Import summary 12 Oct 2025 In progress 123e213e.csv Abort Contacts created…" at bounding box center [671, 149] width 790 height 207
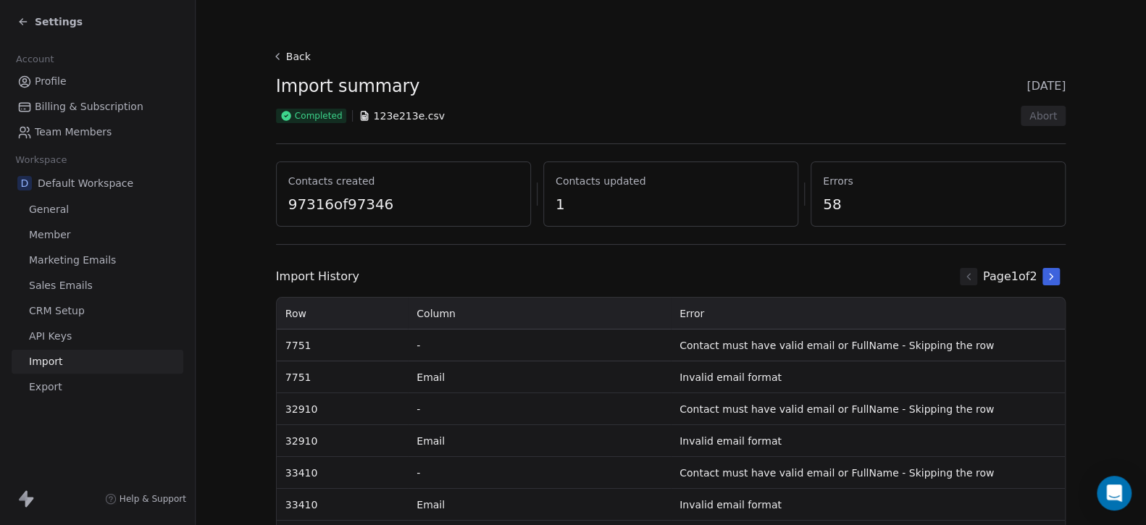
click at [43, 358] on span "Import" at bounding box center [45, 361] width 33 height 15
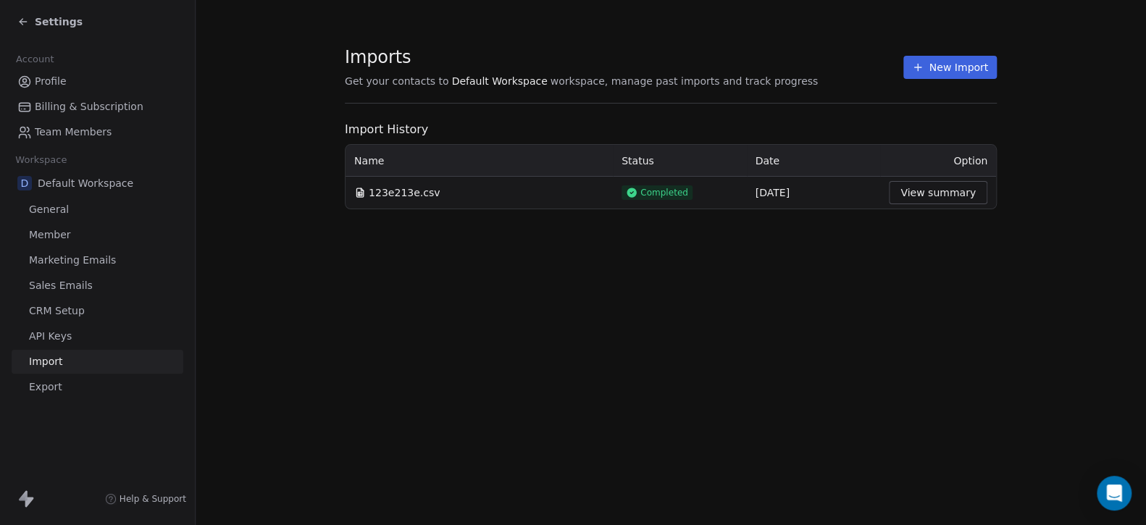
click at [915, 190] on button "View summary" at bounding box center [938, 192] width 98 height 23
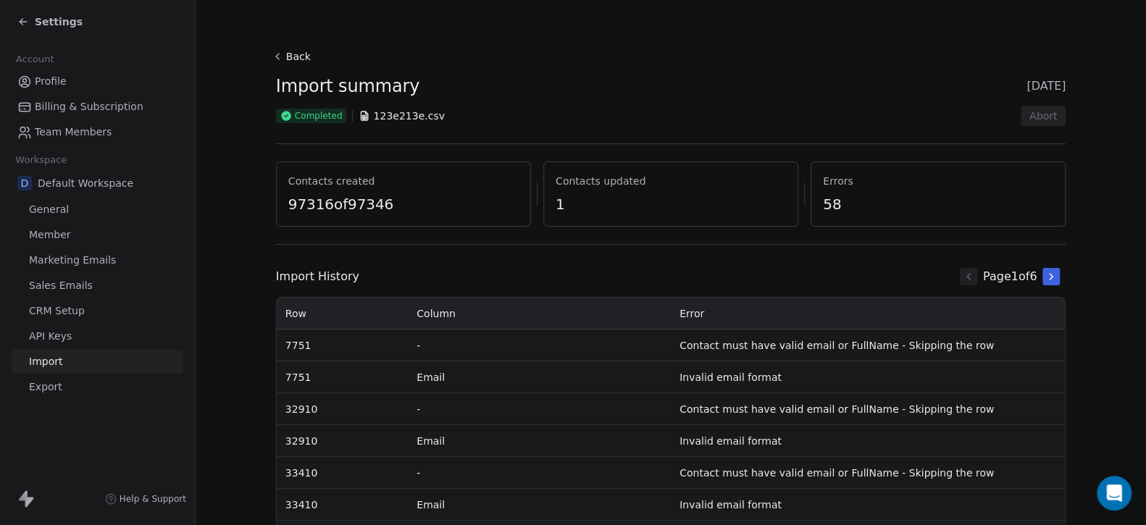
click at [56, 107] on span "Billing & Subscription" at bounding box center [89, 106] width 109 height 15
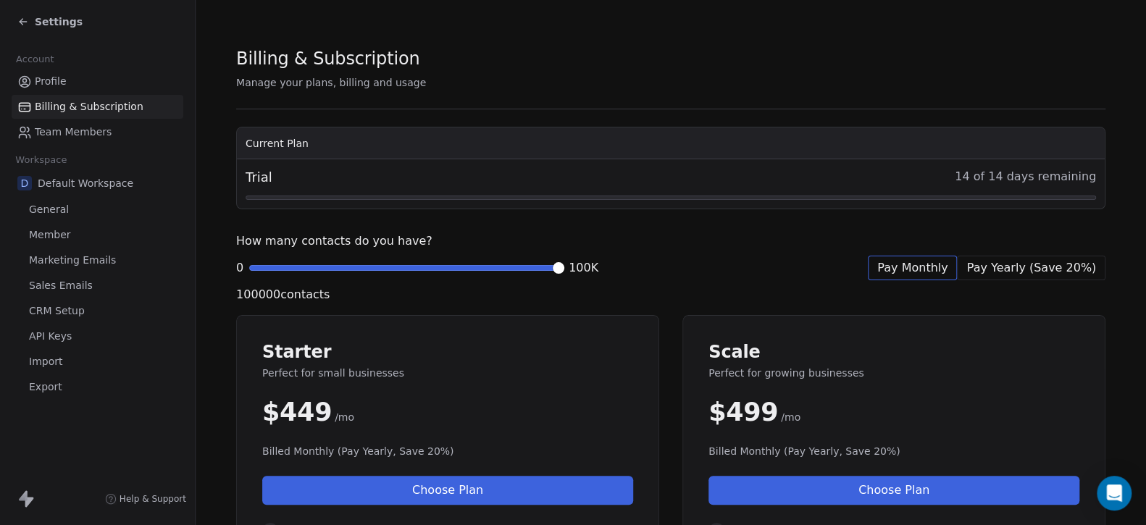
click at [563, 269] on span at bounding box center [558, 268] width 9 height 9
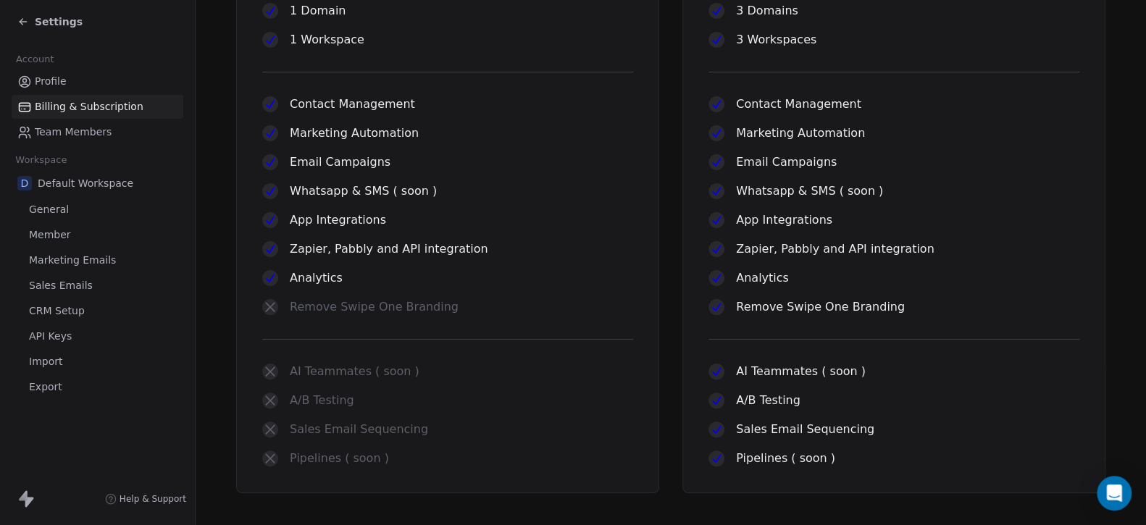
scroll to position [620, 0]
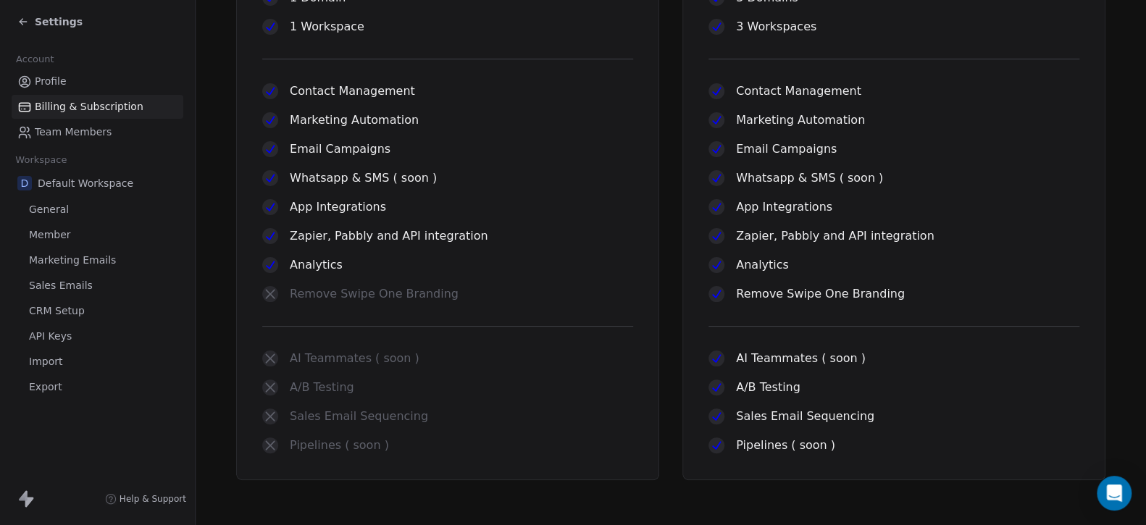
click at [61, 263] on span "Marketing Emails" at bounding box center [72, 260] width 87 height 15
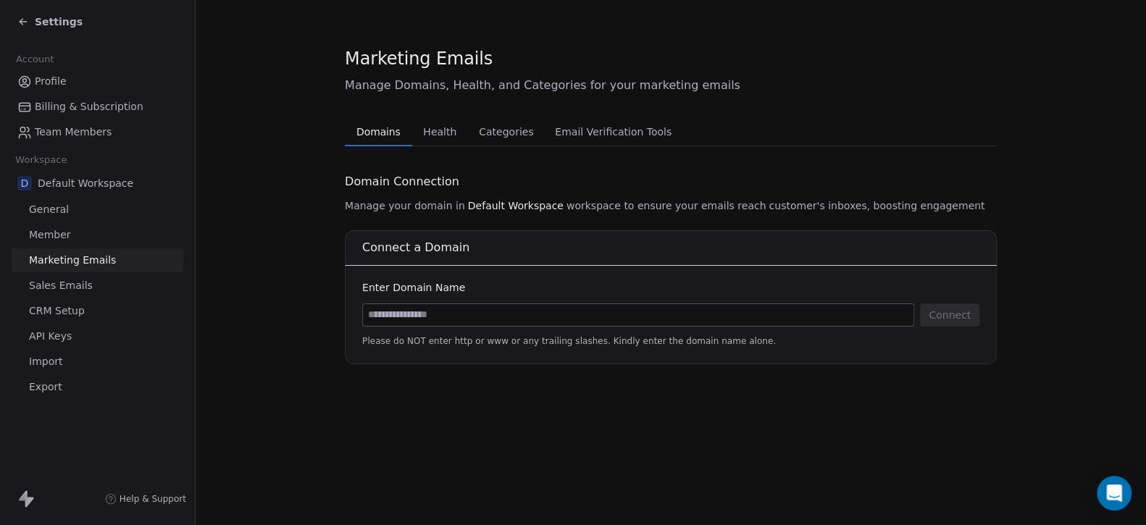
click at [437, 317] on input at bounding box center [638, 315] width 550 height 22
click at [441, 132] on span "Health" at bounding box center [439, 132] width 45 height 20
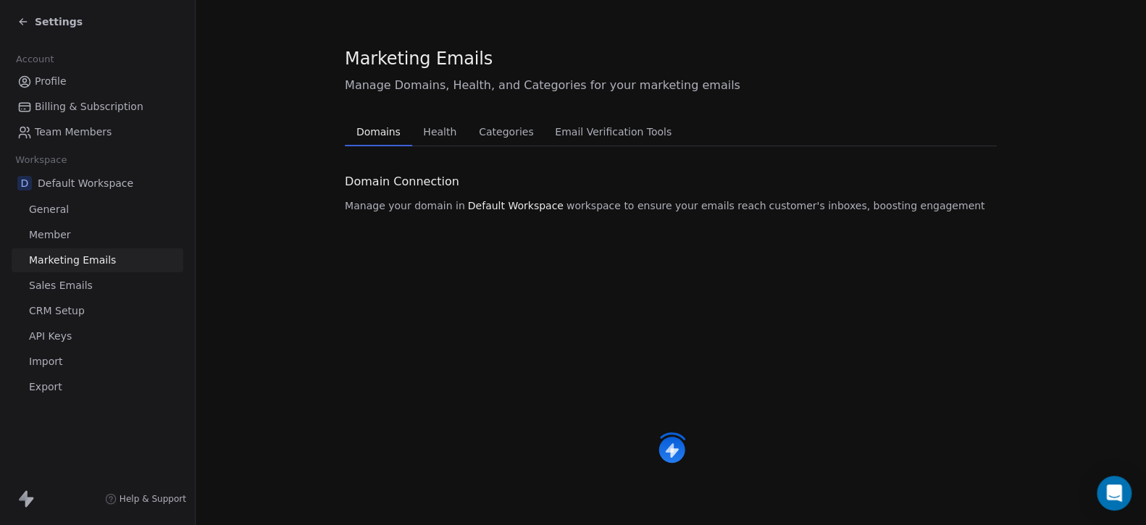
click at [369, 131] on span "Domains" at bounding box center [379, 132] width 56 height 20
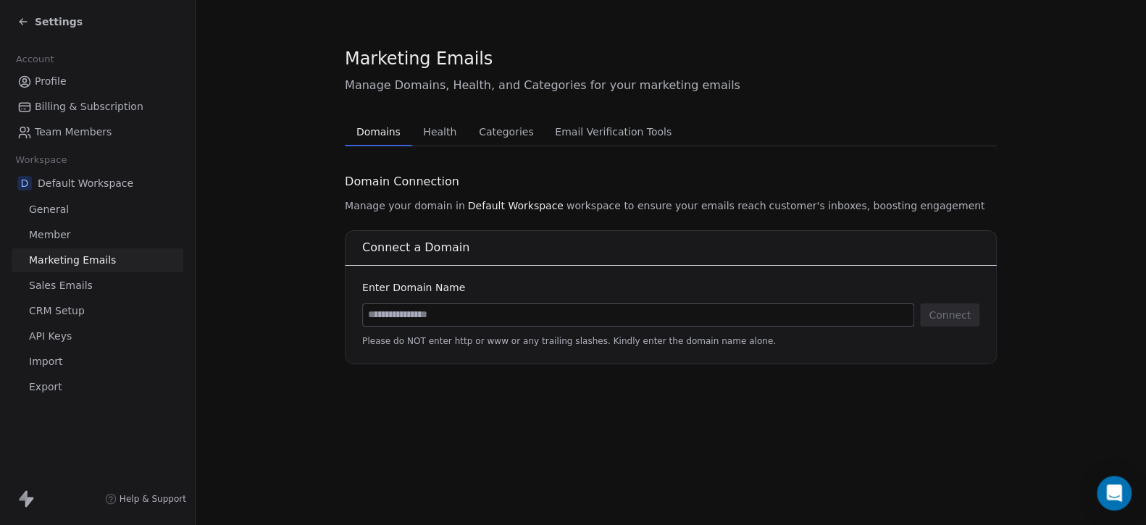
click at [435, 330] on div "Connect Please do NOT enter http or www or any trailing slashes. Kindly enter t…" at bounding box center [670, 324] width 617 height 43
click at [432, 320] on input at bounding box center [638, 315] width 550 height 22
click at [440, 314] on input at bounding box center [638, 315] width 550 height 22
paste input "**********"
drag, startPoint x: 403, startPoint y: 317, endPoint x: 147, endPoint y: 273, distance: 259.4
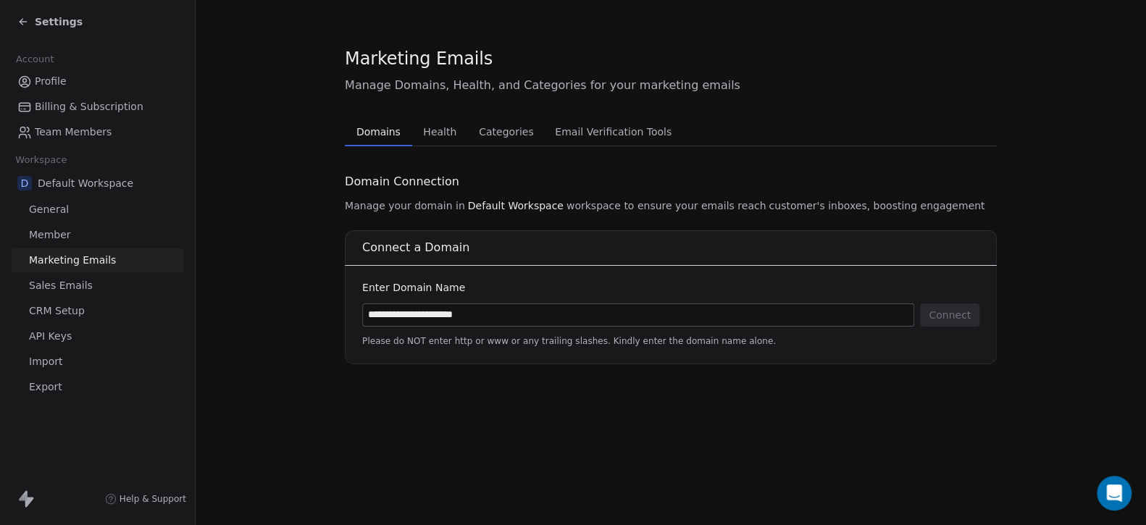
click at [147, 273] on div "**********" at bounding box center [573, 262] width 1146 height 525
type input "**********"
click at [961, 311] on button "Connect" at bounding box center [949, 314] width 59 height 23
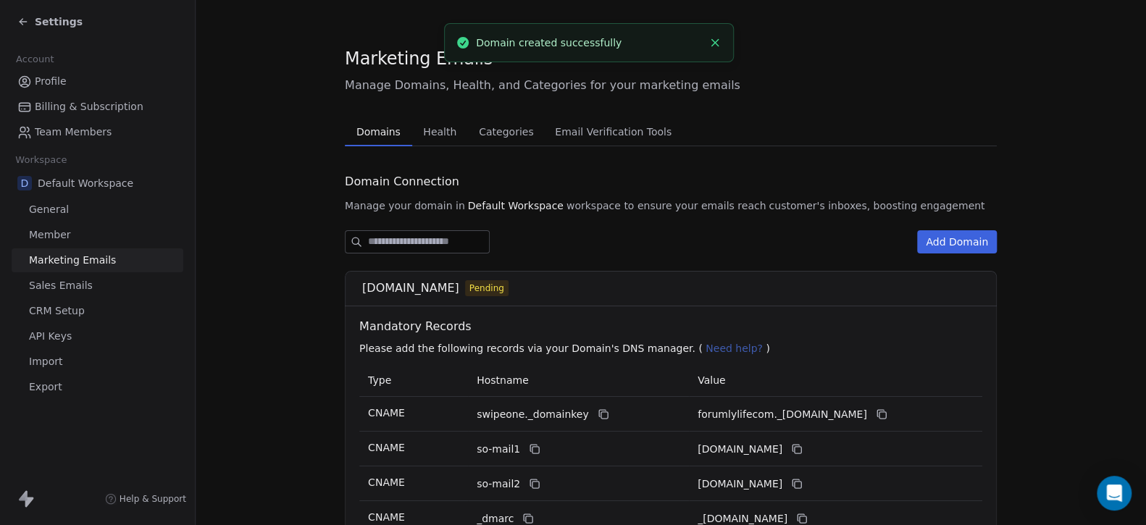
scroll to position [145, 0]
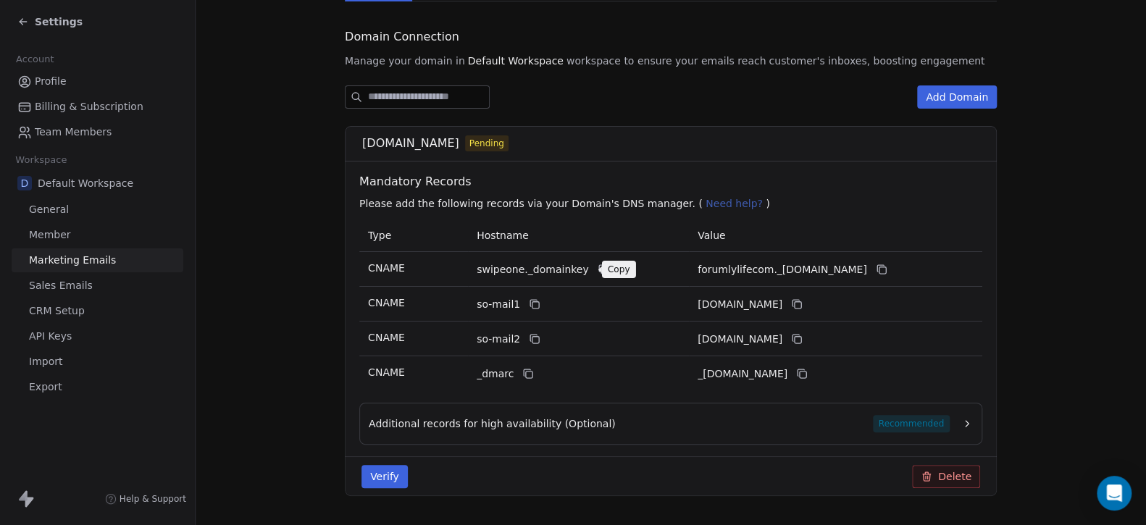
click at [600, 267] on icon at bounding box center [603, 270] width 7 height 7
click at [887, 269] on icon at bounding box center [882, 270] width 12 height 12
click at [529, 303] on icon at bounding box center [535, 304] width 12 height 12
click at [801, 306] on icon at bounding box center [797, 305] width 7 height 7
click at [529, 335] on icon at bounding box center [535, 339] width 12 height 12
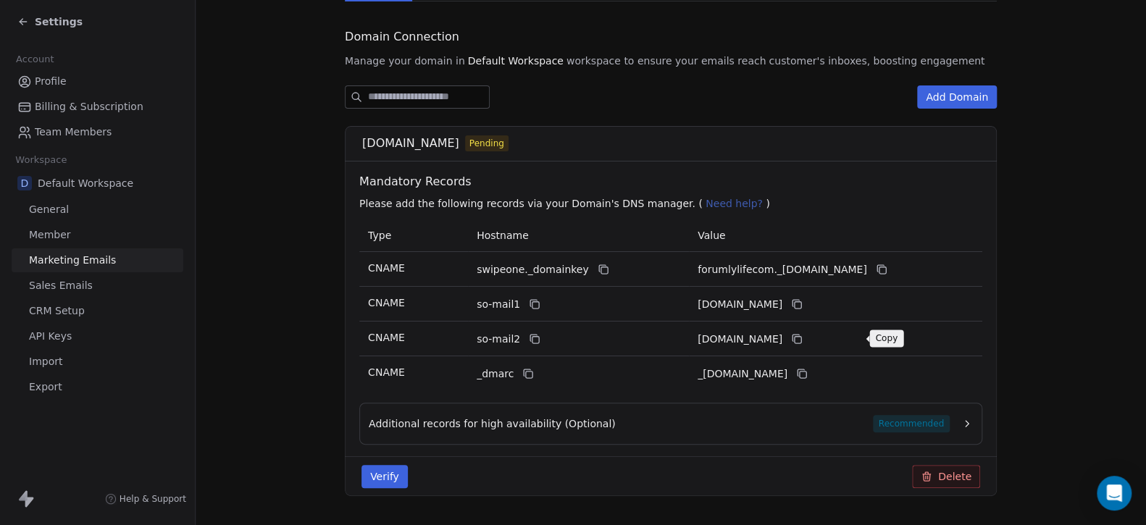
click at [802, 333] on icon at bounding box center [797, 339] width 12 height 12
click at [522, 374] on icon at bounding box center [528, 374] width 12 height 12
click at [807, 372] on icon at bounding box center [802, 374] width 12 height 12
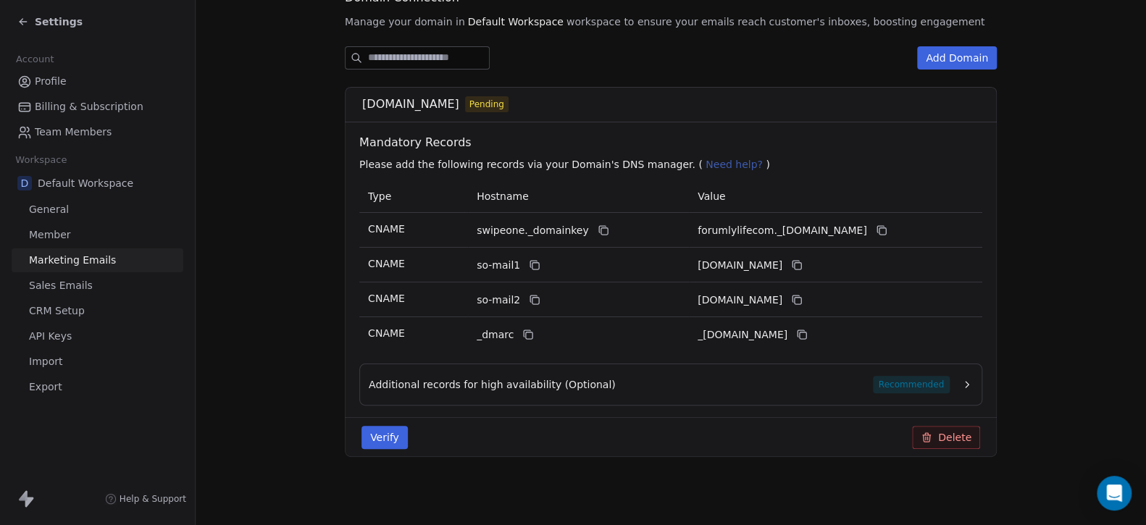
click at [371, 436] on button "Verify" at bounding box center [384, 437] width 46 height 23
click at [608, 382] on div "Additional records for high availability (Optional) Recommended" at bounding box center [659, 384] width 581 height 17
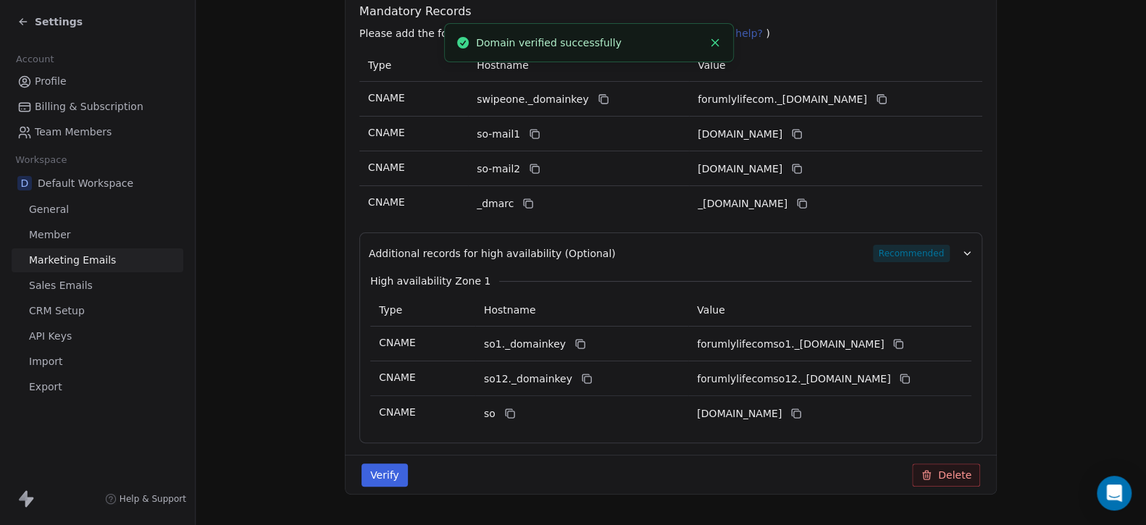
scroll to position [329, 0]
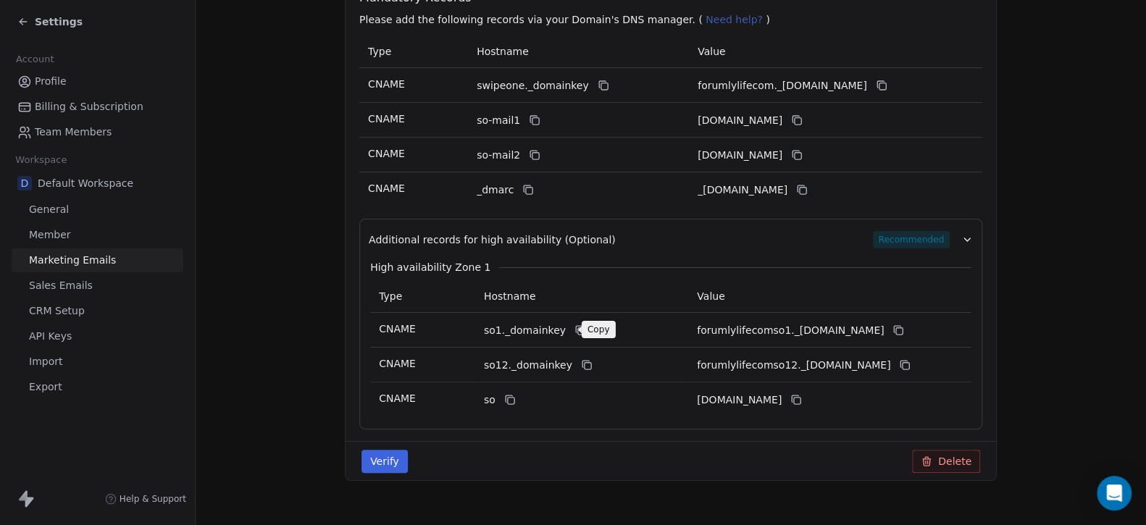
click at [574, 331] on icon at bounding box center [580, 330] width 12 height 12
click at [904, 327] on icon at bounding box center [898, 330] width 12 height 12
click at [581, 364] on icon at bounding box center [587, 365] width 12 height 12
click at [900, 361] on icon at bounding box center [903, 364] width 7 height 7
click at [507, 403] on icon at bounding box center [510, 401] width 7 height 7
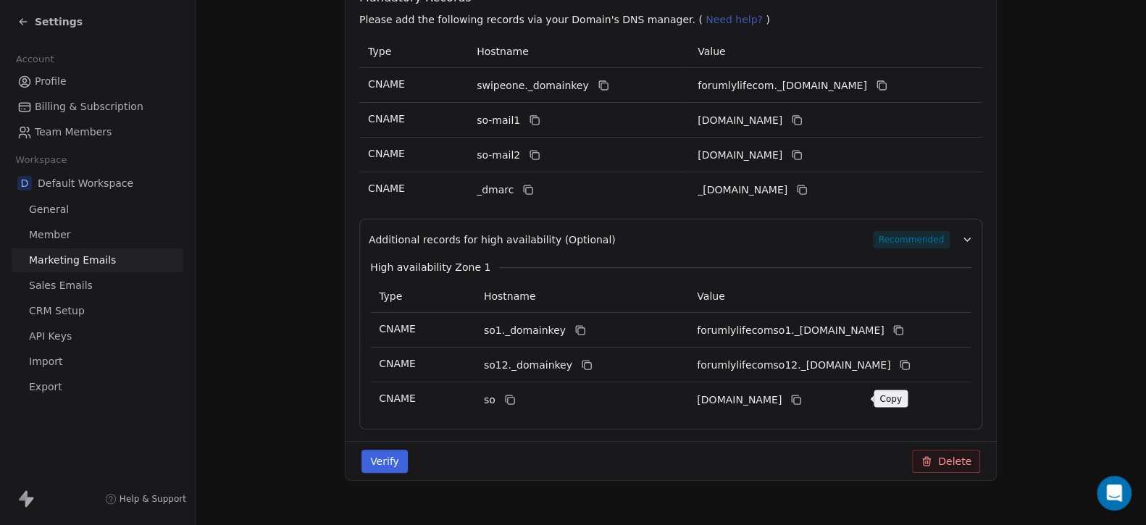
click at [798, 395] on icon at bounding box center [795, 398] width 7 height 7
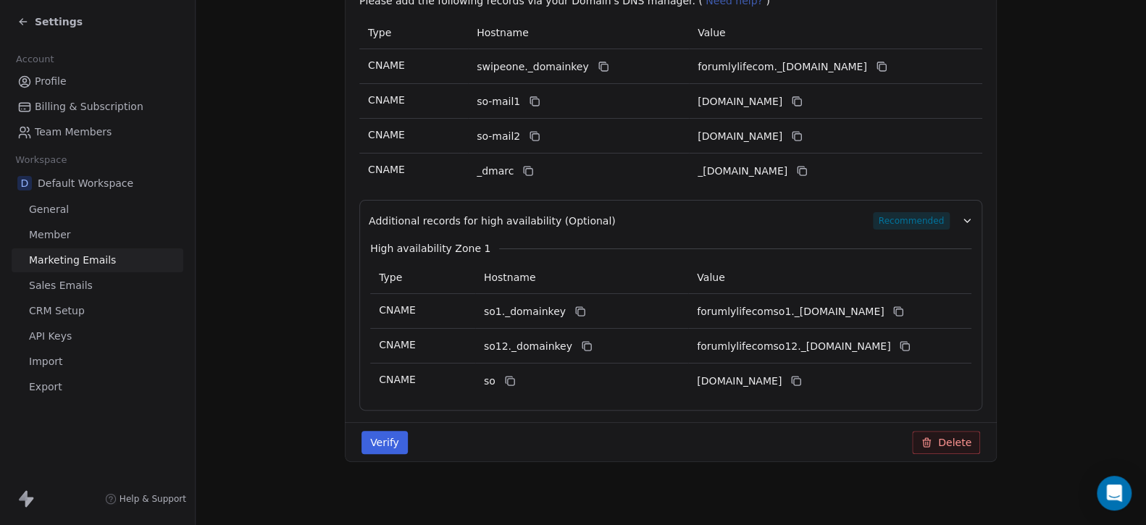
scroll to position [353, 0]
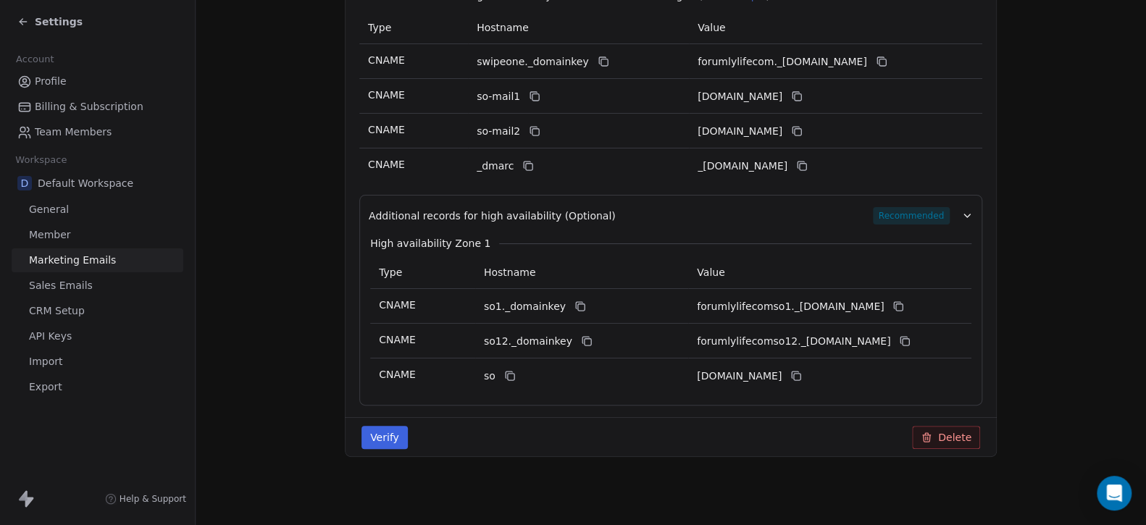
click at [371, 435] on button "Verify" at bounding box center [384, 437] width 46 height 23
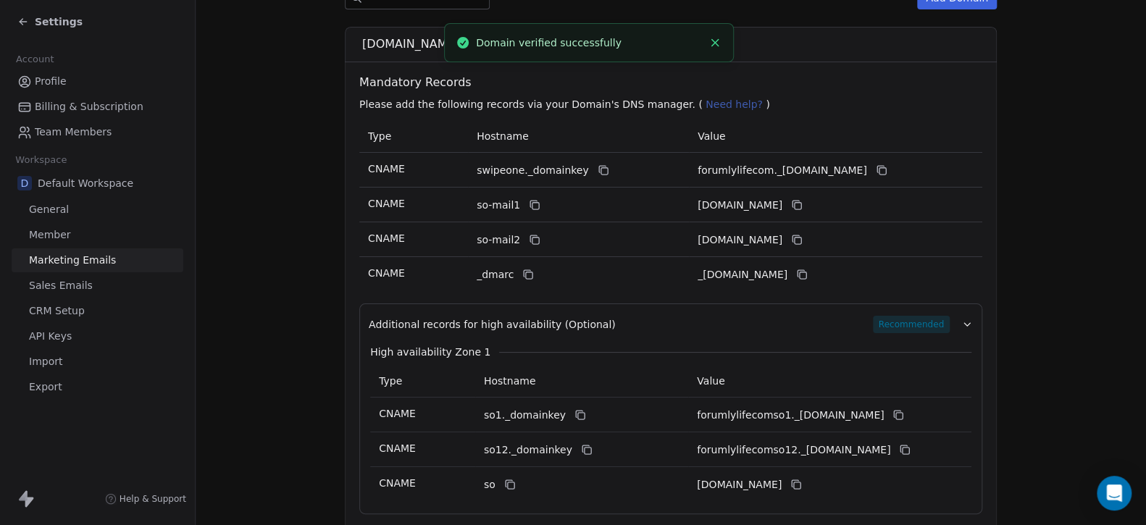
scroll to position [0, 0]
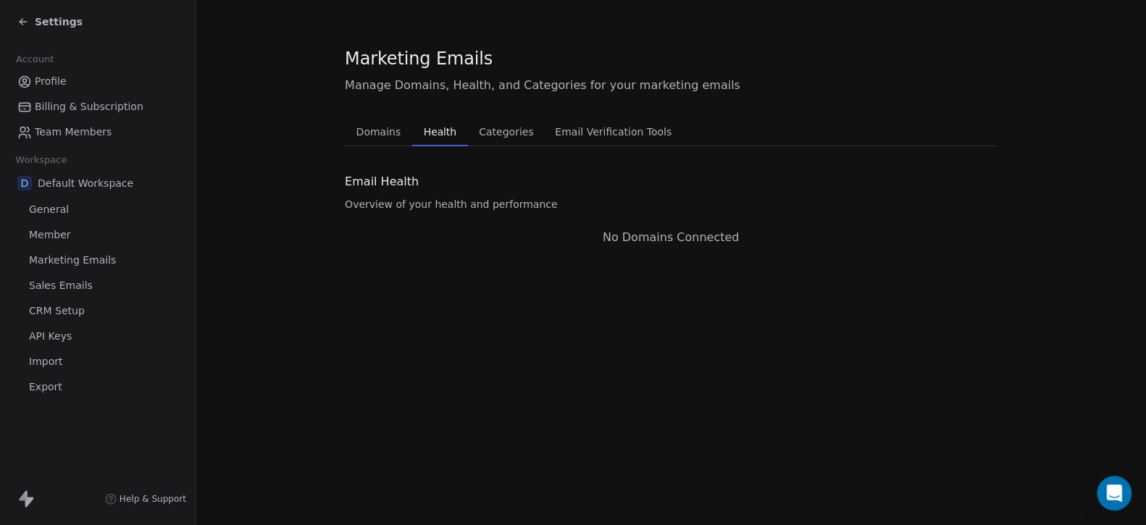
click at [432, 130] on span "Health" at bounding box center [440, 132] width 44 height 20
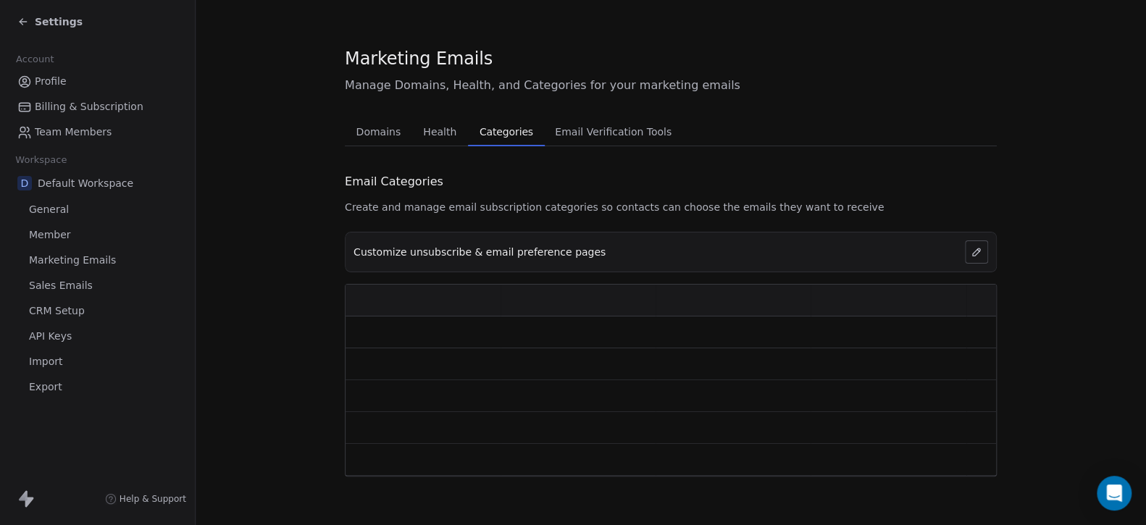
click at [501, 128] on span "Categories" at bounding box center [506, 132] width 65 height 20
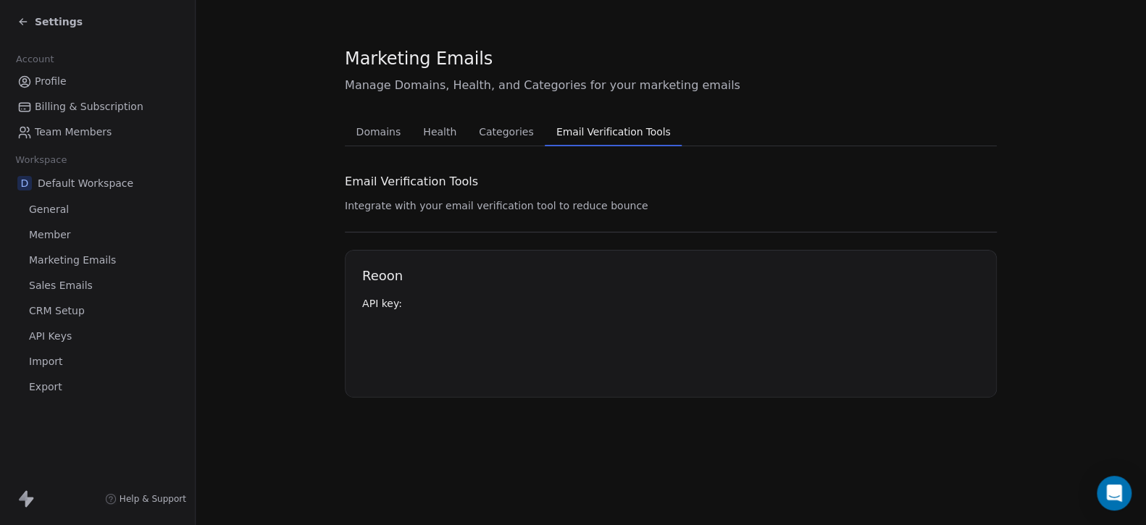
click at [581, 132] on span "Email Verification Tools" at bounding box center [613, 132] width 126 height 20
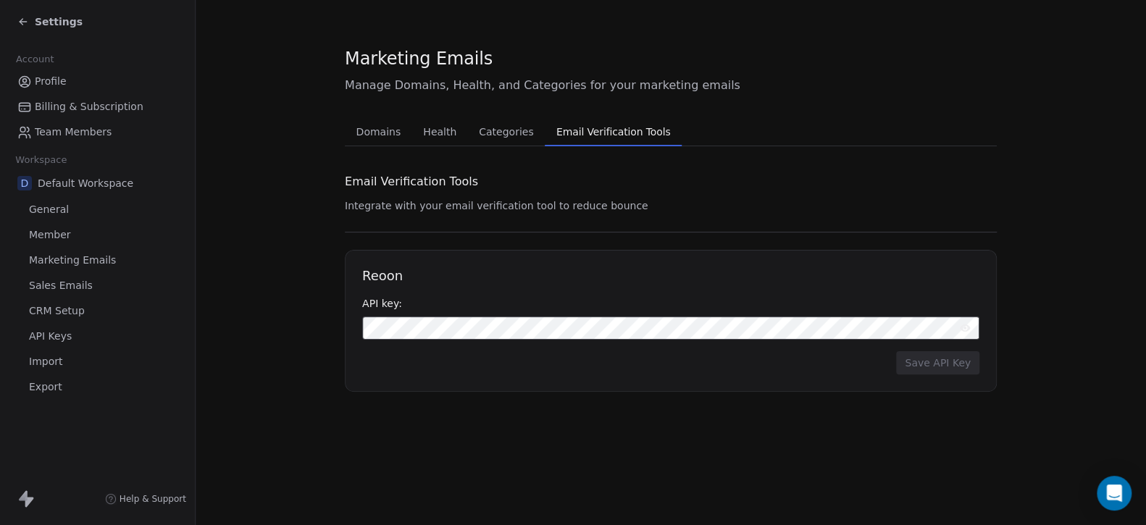
click at [532, 289] on div "Reoon API key: Save API Key" at bounding box center [671, 321] width 652 height 142
click at [51, 261] on span "Marketing Emails" at bounding box center [72, 260] width 87 height 15
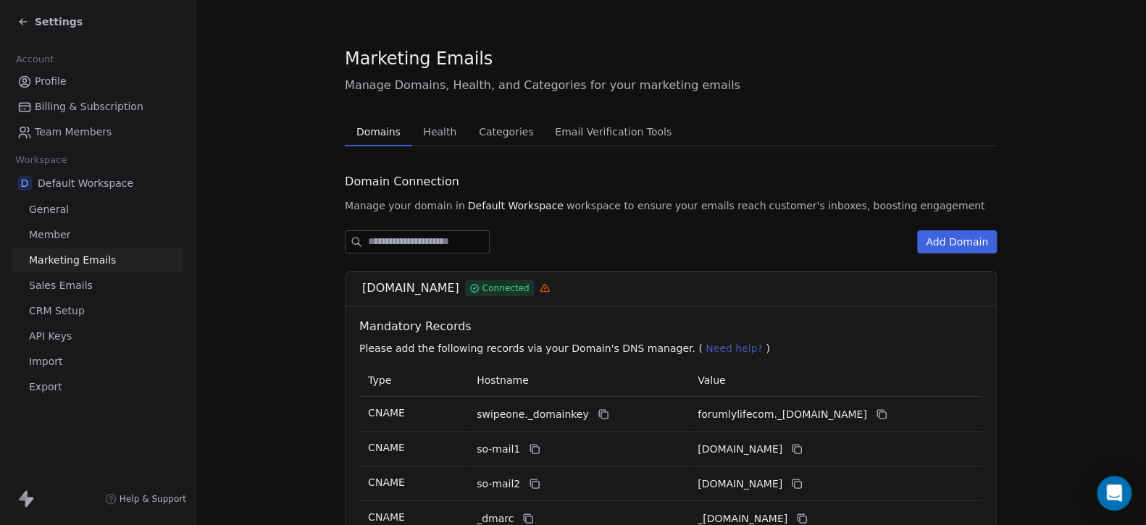
click at [58, 284] on span "Sales Emails" at bounding box center [61, 285] width 64 height 15
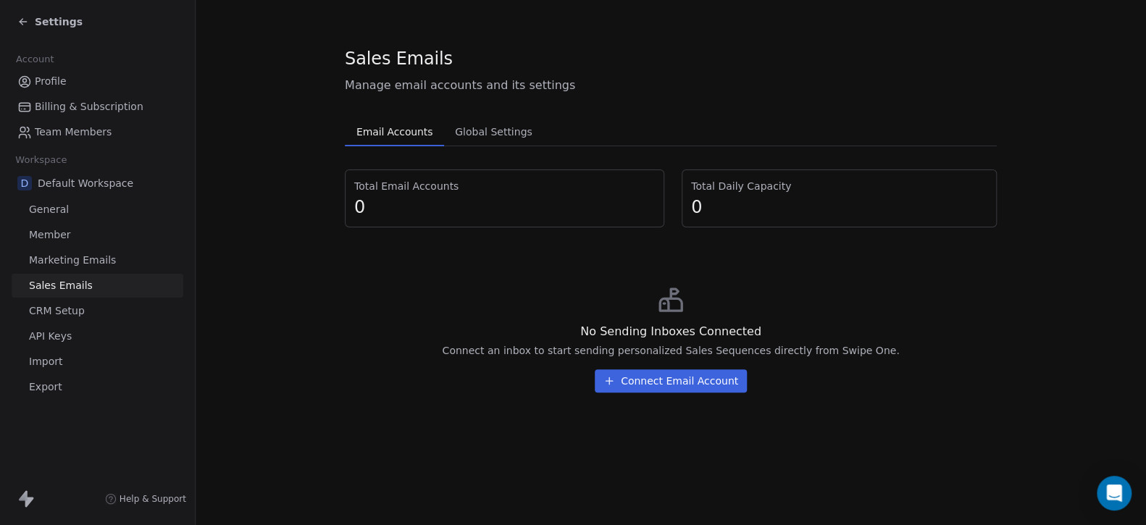
click at [659, 380] on button "Connect Email Account" at bounding box center [671, 380] width 152 height 23
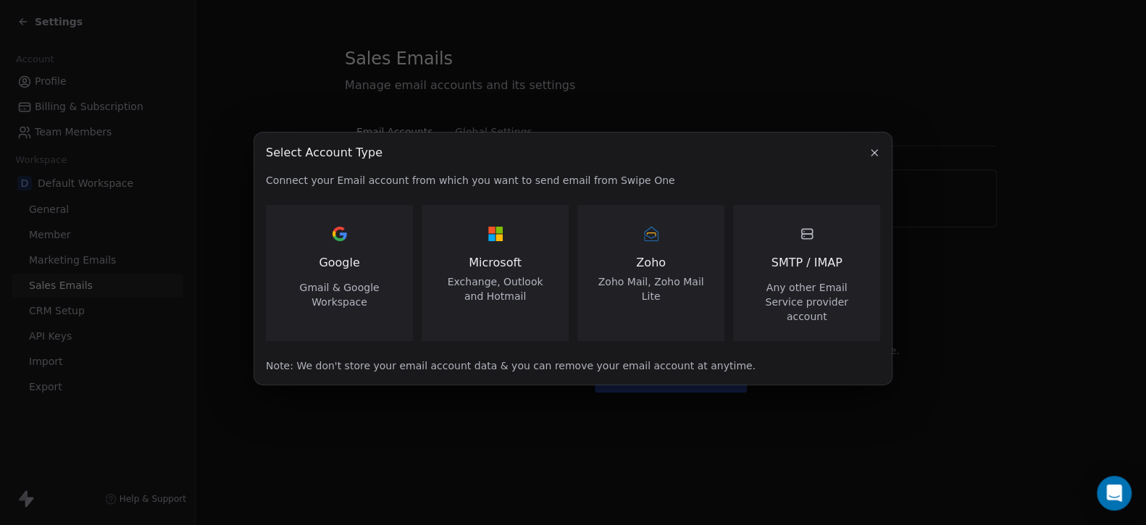
click at [869, 159] on icon "button" at bounding box center [874, 153] width 12 height 12
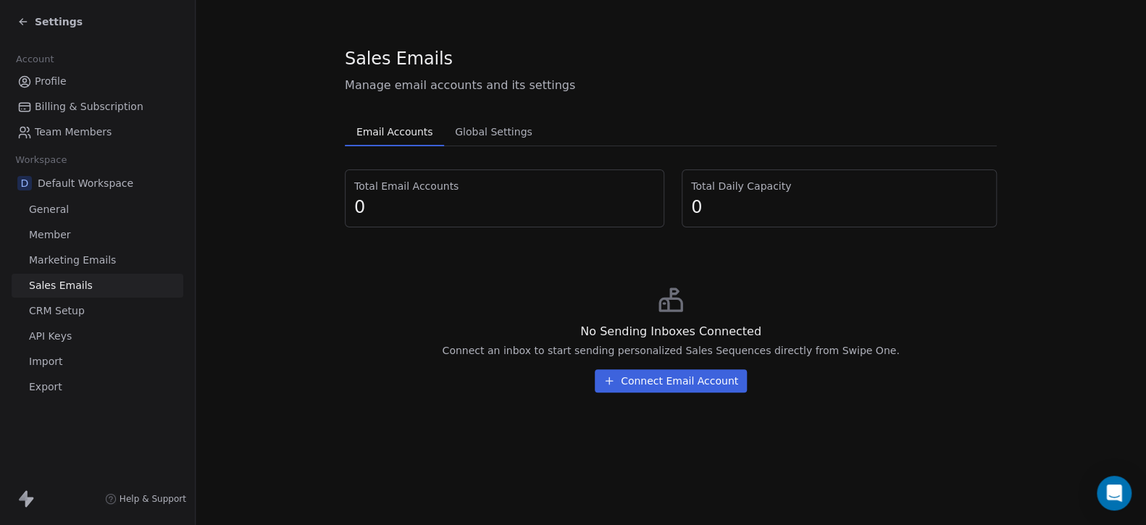
click at [57, 211] on span "General" at bounding box center [49, 209] width 40 height 15
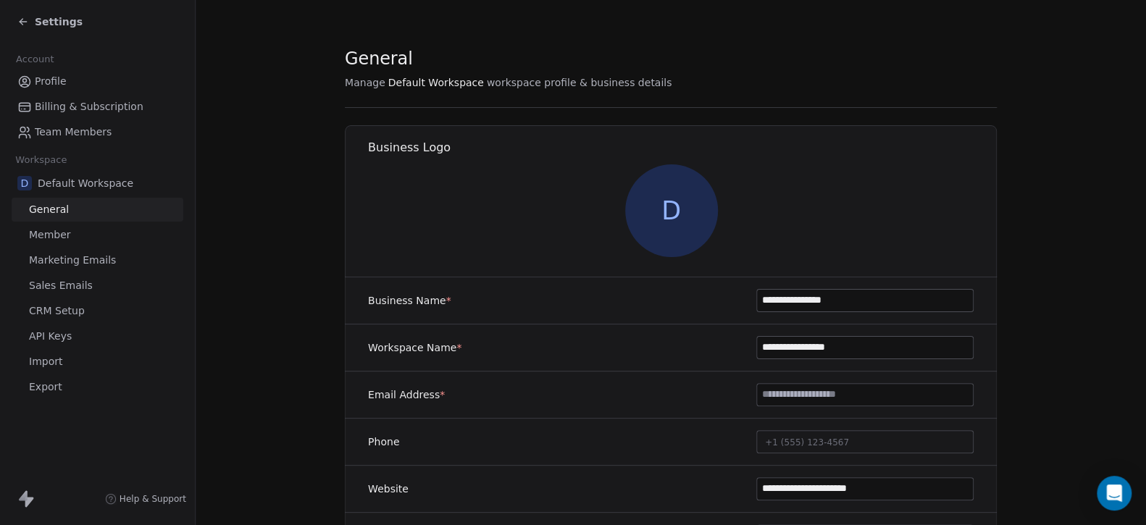
click at [757, 393] on input at bounding box center [865, 395] width 216 height 22
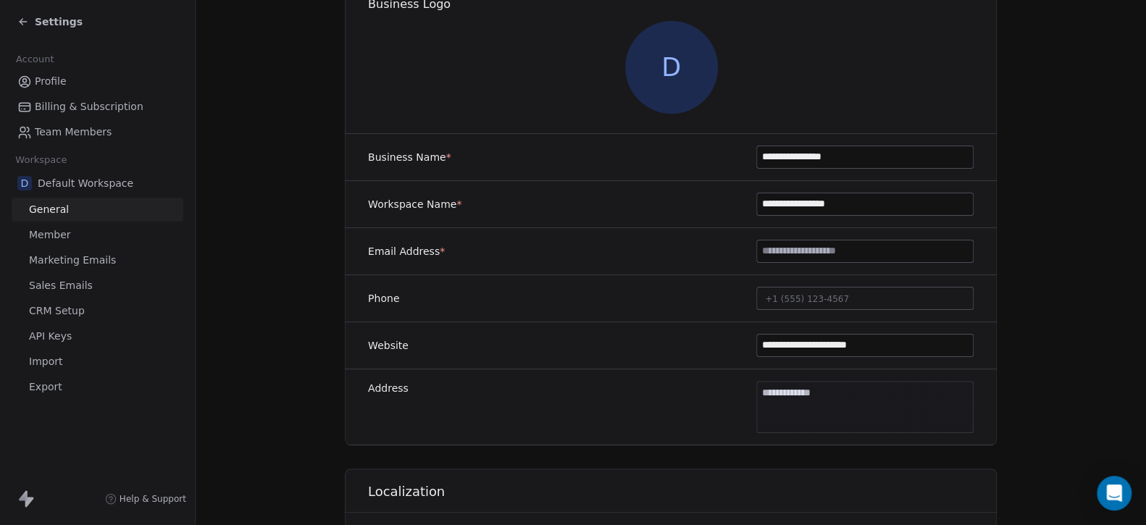
scroll to position [145, 0]
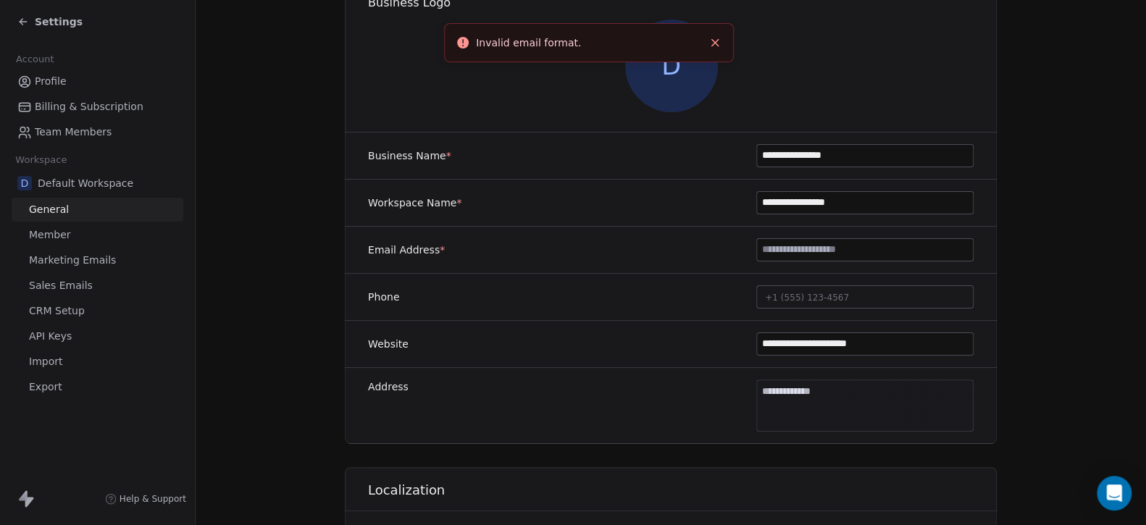
click at [627, 423] on div "**********" at bounding box center [671, 406] width 652 height 76
click at [802, 204] on input "**********" at bounding box center [865, 203] width 216 height 22
click at [794, 236] on div "Email Address *" at bounding box center [671, 250] width 652 height 47
click at [785, 254] on input at bounding box center [865, 250] width 216 height 22
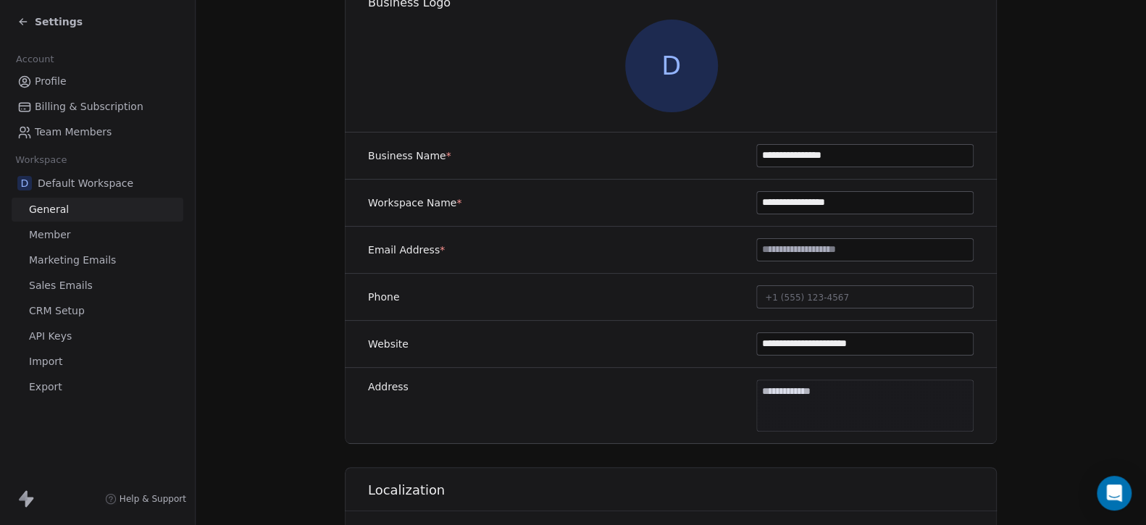
paste input "**********"
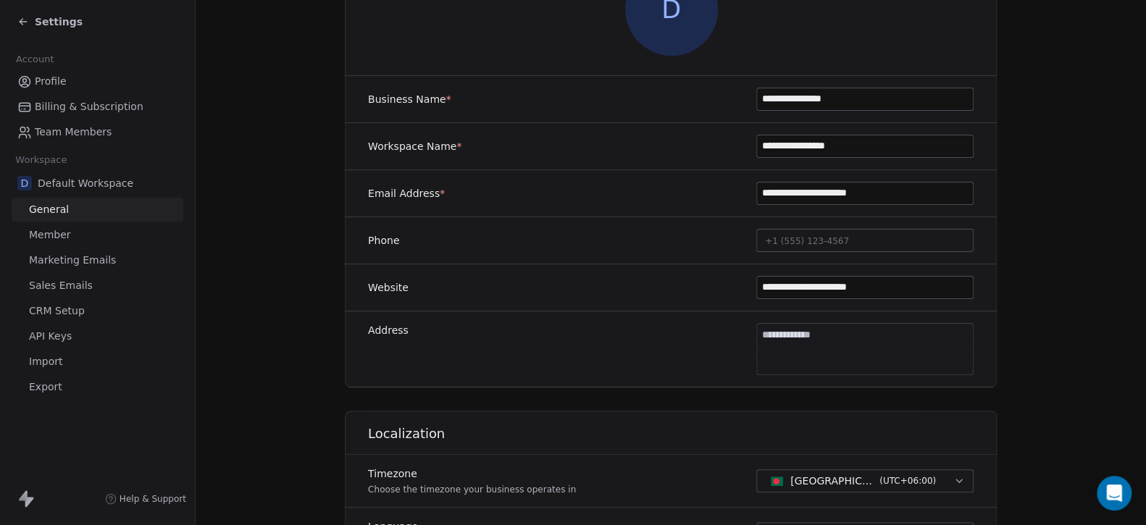
scroll to position [104, 0]
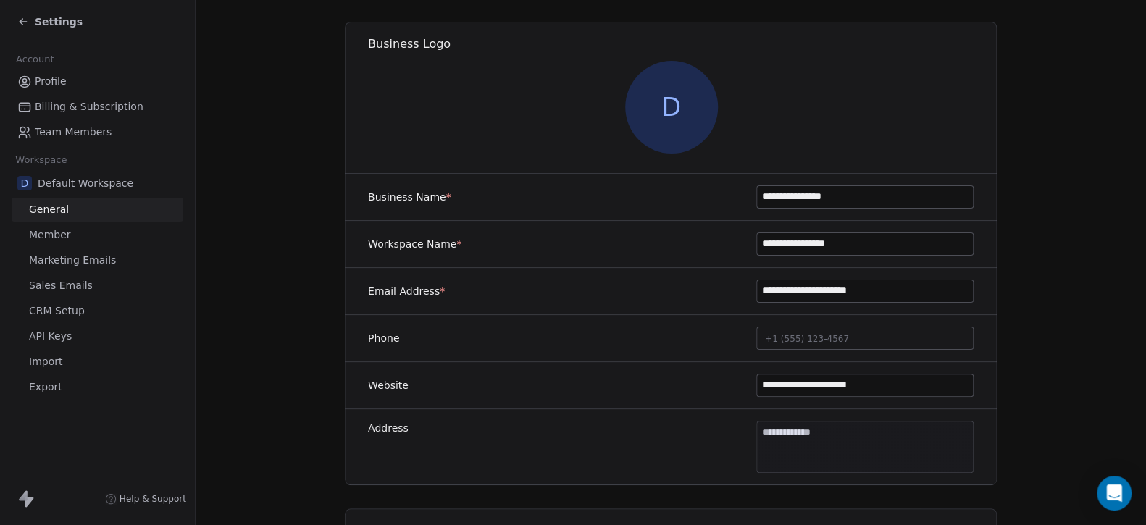
type input "**********"
click at [986, 331] on div "Phone +1 (555) 123-4567" at bounding box center [671, 338] width 652 height 47
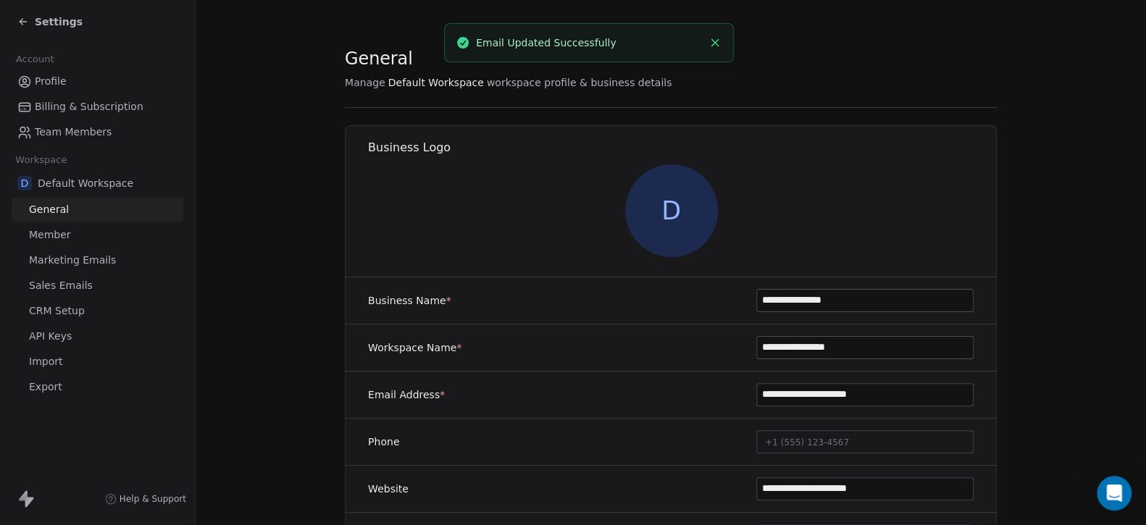
click at [52, 77] on span "Profile" at bounding box center [51, 81] width 32 height 15
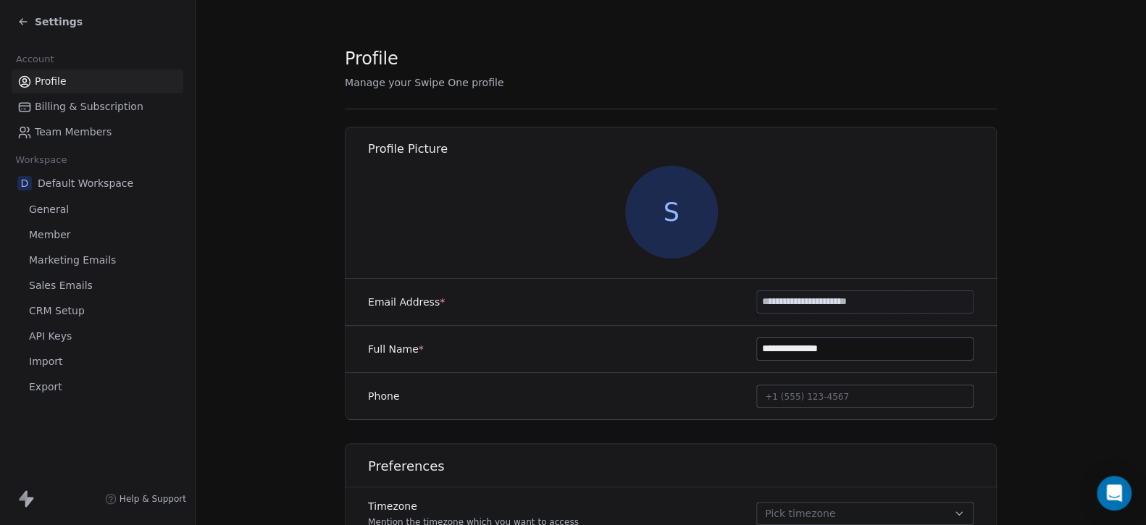
click at [79, 132] on span "Team Members" at bounding box center [73, 132] width 77 height 15
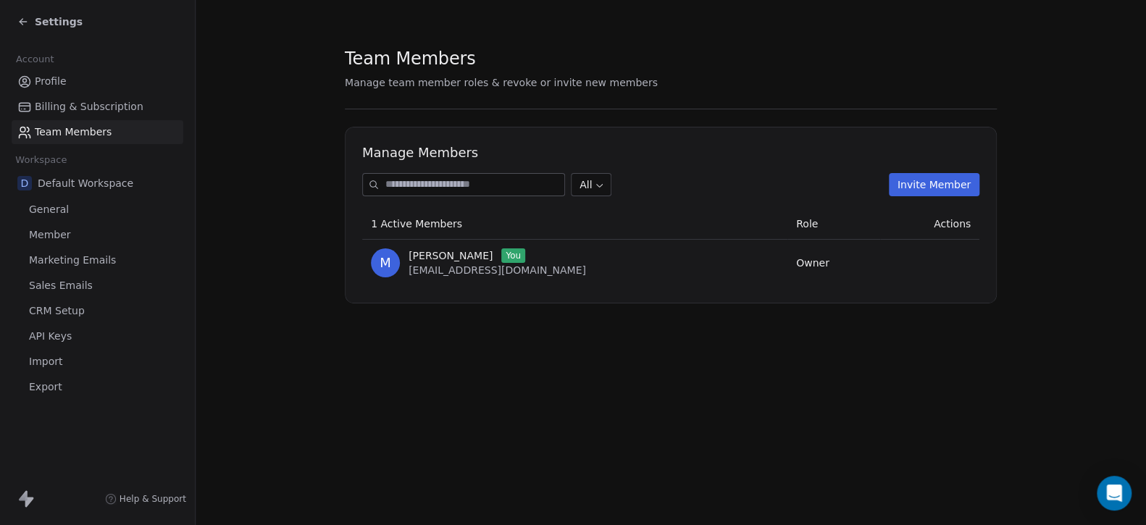
click at [67, 312] on span "CRM Setup" at bounding box center [57, 310] width 56 height 15
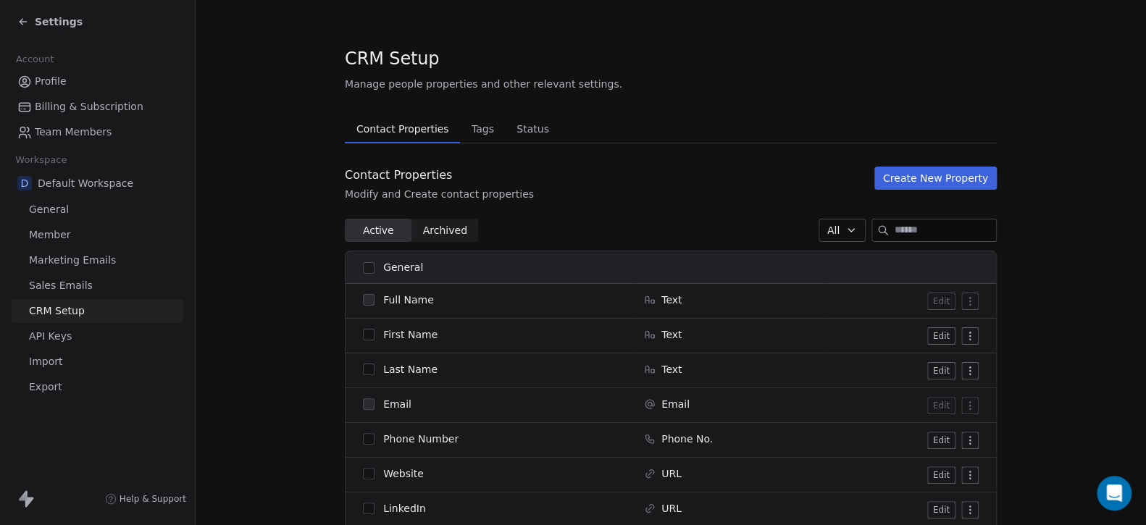
click at [66, 287] on span "Sales Emails" at bounding box center [61, 285] width 64 height 15
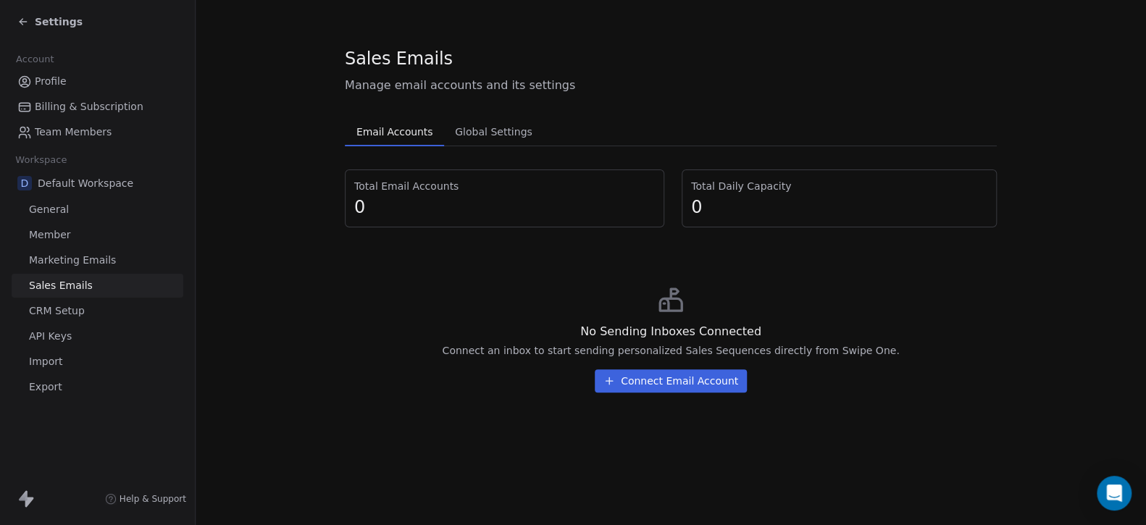
click at [469, 136] on span "Global Settings" at bounding box center [493, 132] width 89 height 20
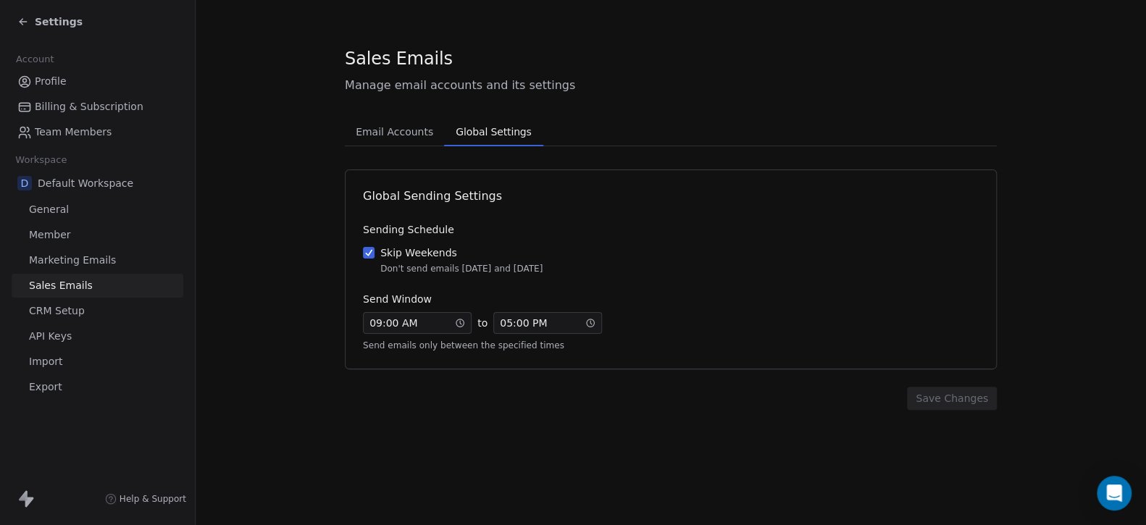
click at [424, 251] on div "Skip Weekends" at bounding box center [461, 253] width 162 height 14
click at [374, 251] on button "Skip Weekends Don't send emails on Saturday and Sunday" at bounding box center [369, 253] width 12 height 14
click at [424, 251] on div "Skip Weekends" at bounding box center [461, 253] width 162 height 14
click at [374, 251] on button "Skip Weekends Don't send emails on Saturday and Sunday" at bounding box center [369, 253] width 12 height 14
click at [20, 23] on icon at bounding box center [23, 22] width 12 height 12
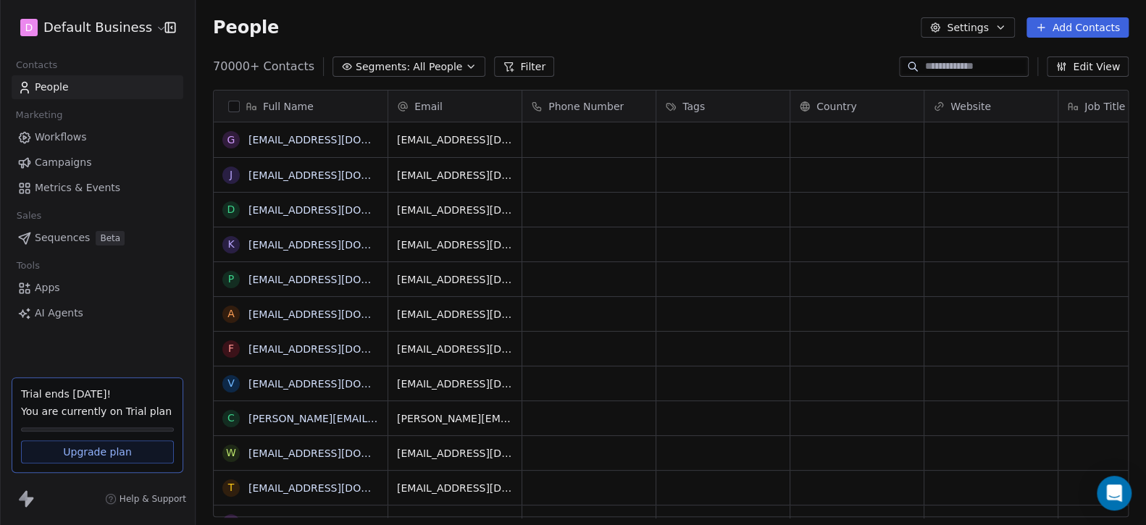
scroll to position [452, 939]
click at [54, 165] on span "Campaigns" at bounding box center [63, 162] width 56 height 15
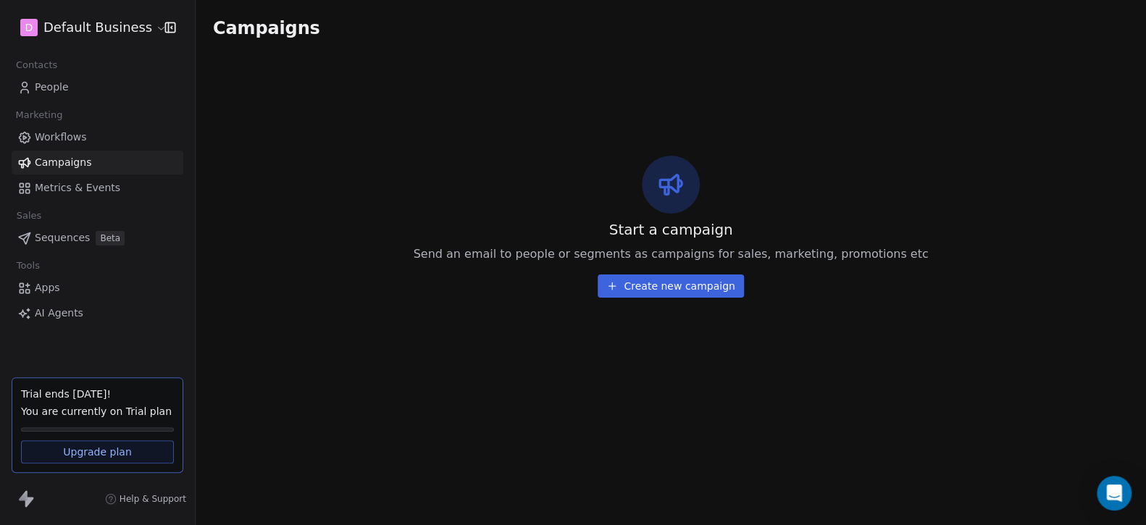
click at [55, 85] on span "People" at bounding box center [52, 87] width 34 height 15
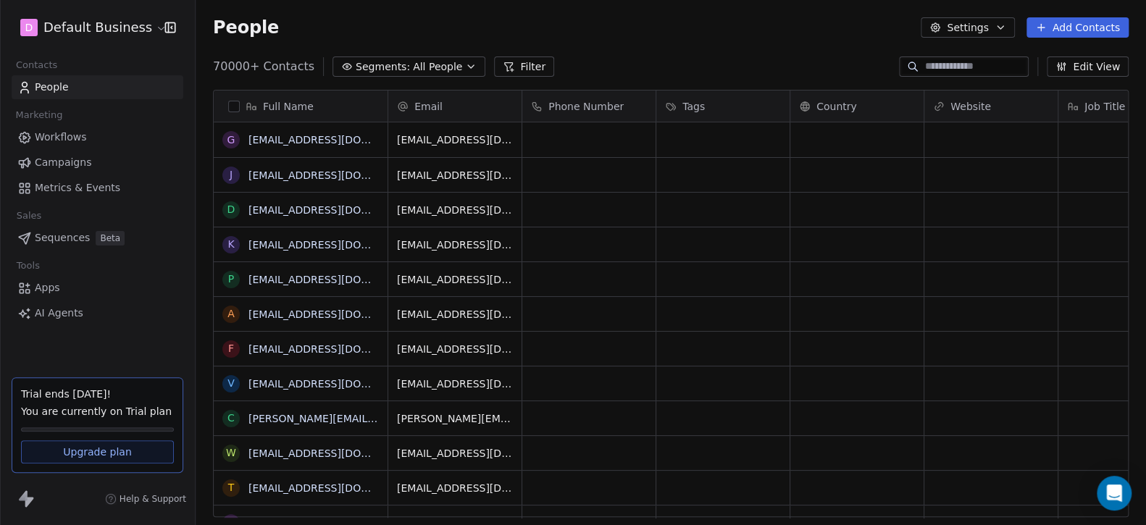
scroll to position [452, 939]
click at [425, 72] on span "All People" at bounding box center [437, 66] width 49 height 15
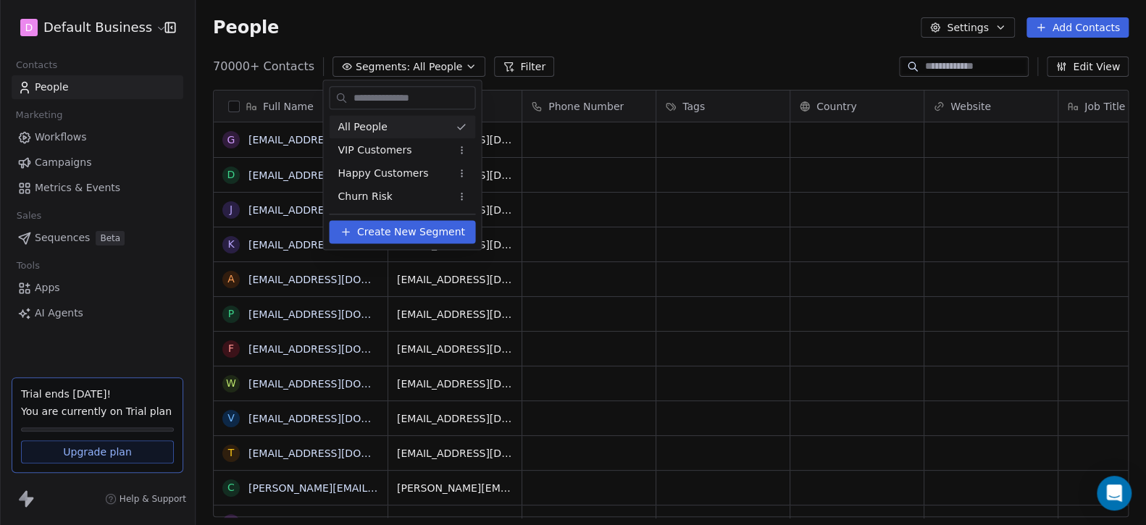
click at [658, 57] on html "D Default Business Contacts People Marketing Workflows Campaigns Metrics & Even…" at bounding box center [573, 317] width 1146 height 634
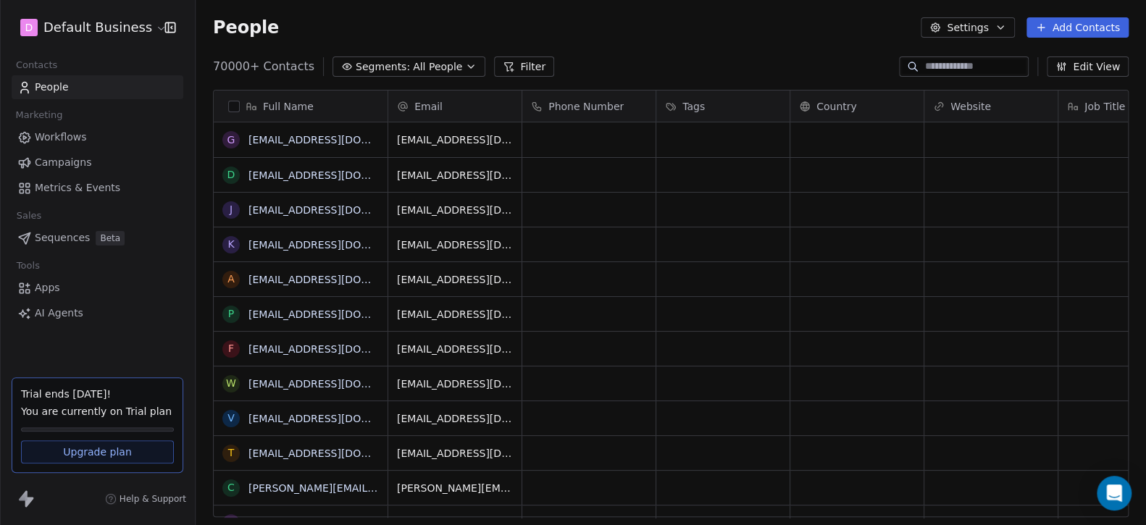
click at [70, 166] on span "Campaigns" at bounding box center [63, 162] width 56 height 15
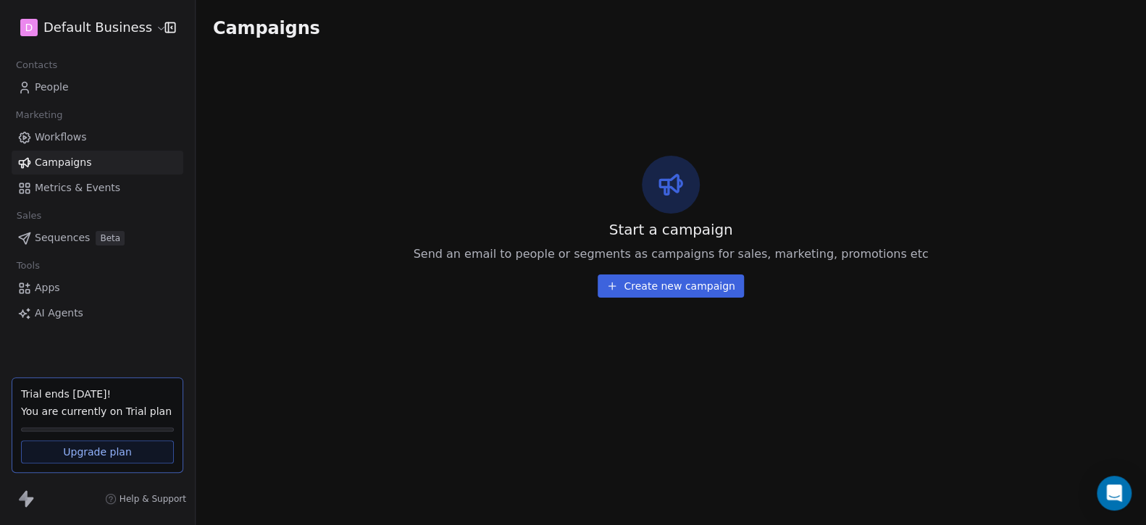
click at [683, 300] on div "Start a campaign Send an email to people or segments as campaigns for sales, ma…" at bounding box center [670, 226] width 915 height 343
click at [683, 280] on button "Create new campaign" at bounding box center [670, 285] width 146 height 23
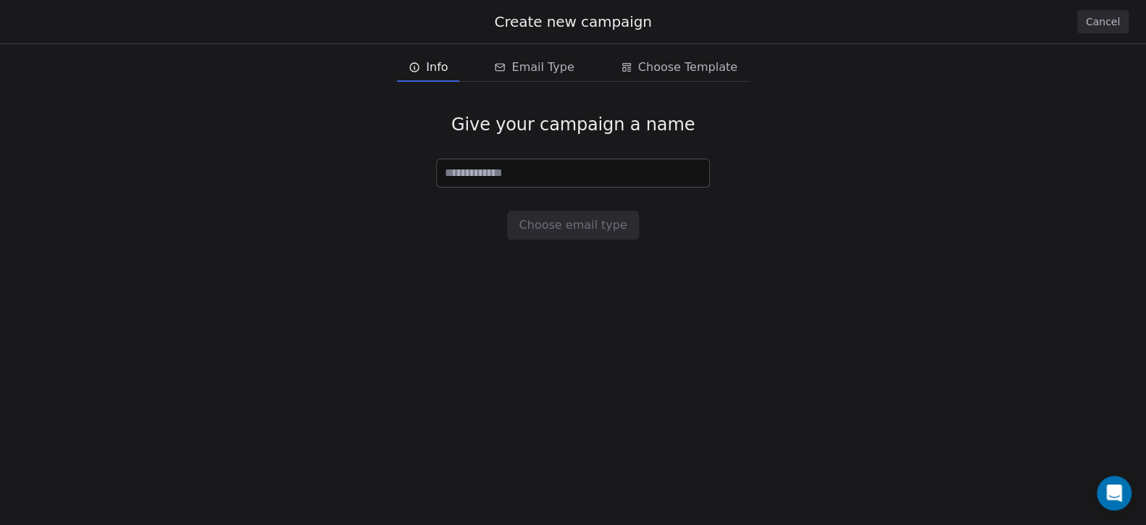
click at [511, 161] on input at bounding box center [573, 173] width 272 height 28
type input "********"
click at [595, 219] on button "Choose email type" at bounding box center [572, 225] width 131 height 29
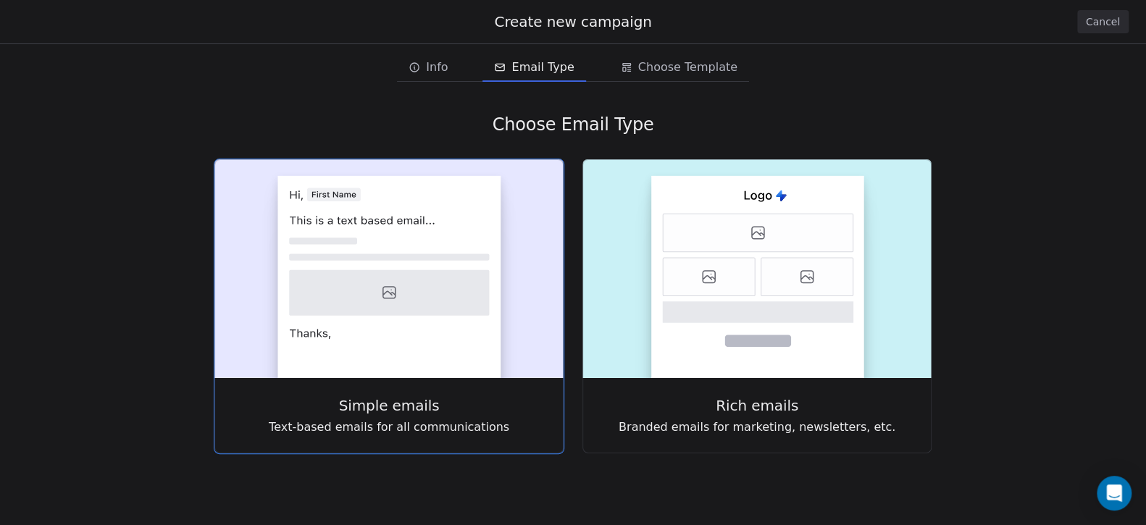
click at [419, 273] on icon at bounding box center [389, 293] width 200 height 46
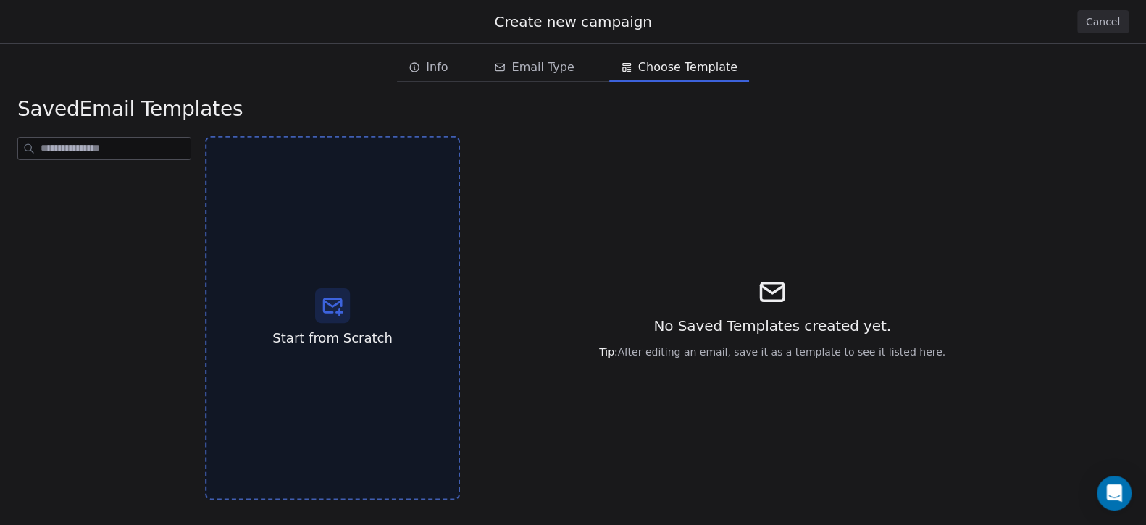
click at [351, 333] on span "Start from Scratch" at bounding box center [331, 338] width 119 height 19
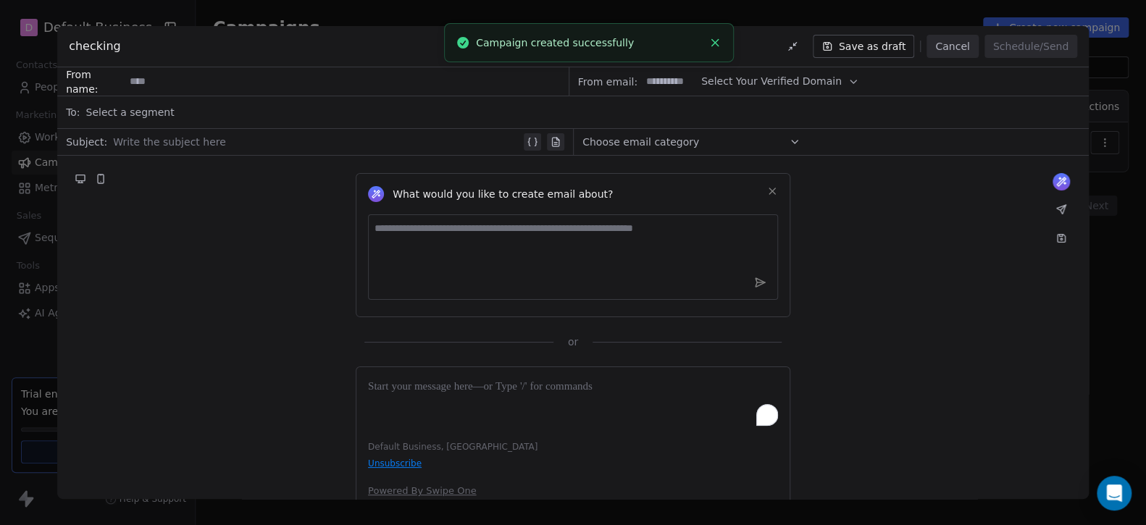
click at [771, 193] on icon at bounding box center [772, 191] width 12 height 12
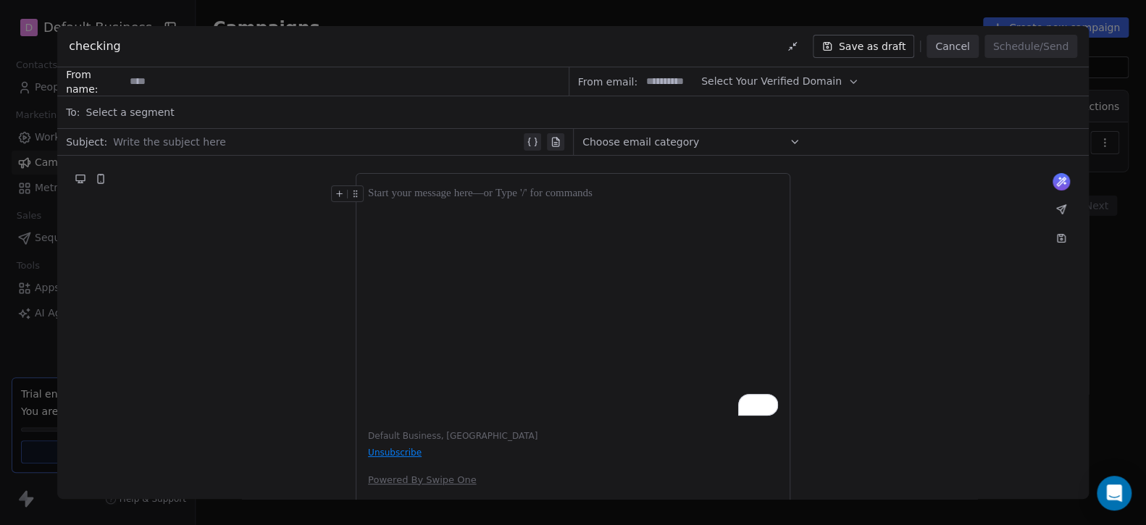
click at [151, 81] on input at bounding box center [346, 81] width 442 height 27
click at [121, 113] on span "Select a segment" at bounding box center [130, 112] width 88 height 14
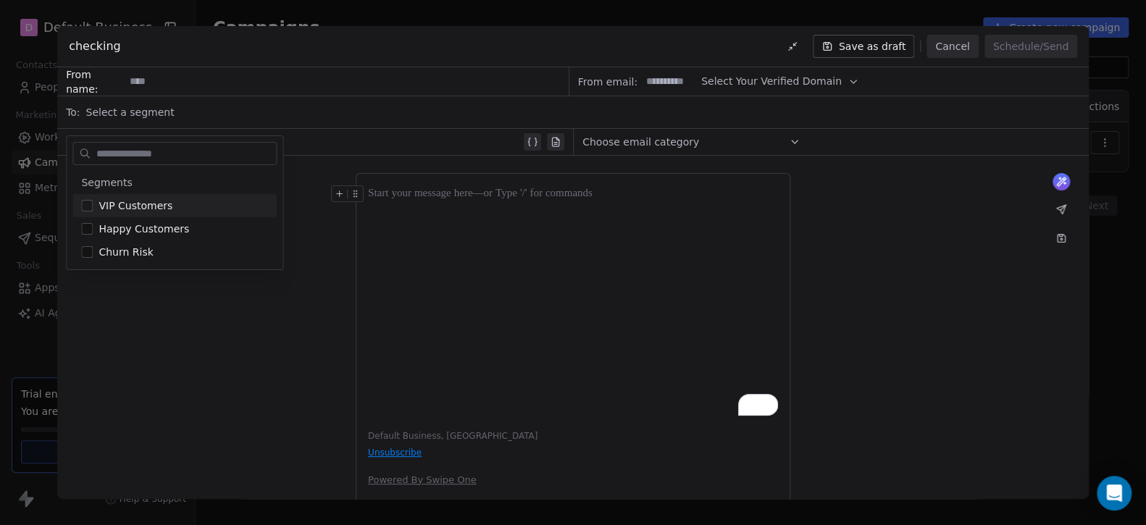
click at [320, 117] on div "Select a segment" at bounding box center [583, 112] width 994 height 32
click at [263, 111] on div "Select a segment" at bounding box center [583, 112] width 994 height 32
click at [232, 77] on input at bounding box center [346, 81] width 442 height 27
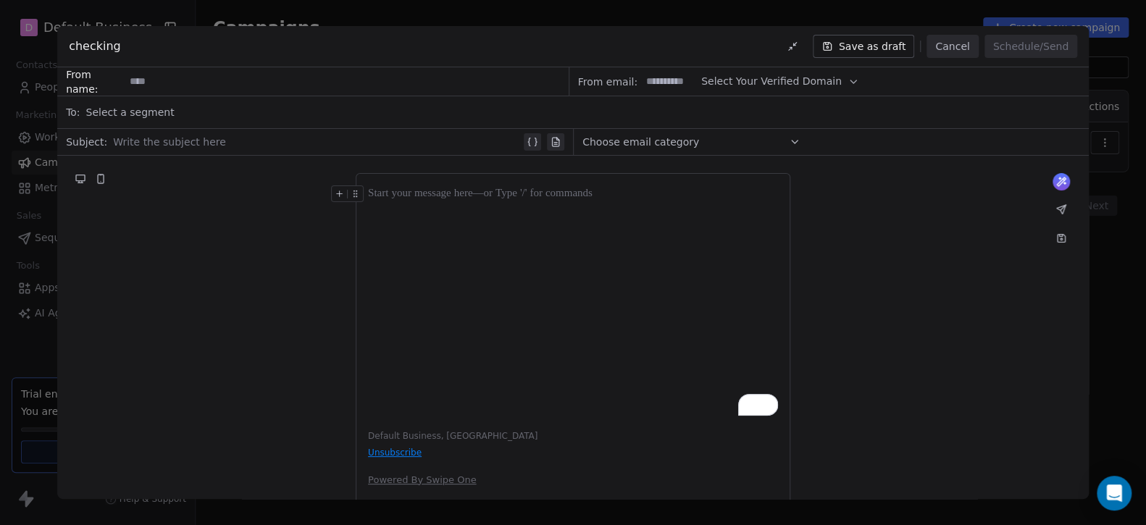
click at [186, 132] on div "Write the subject here" at bounding box center [327, 141] width 428 height 23
paste div
click at [301, 104] on div "Select a segment" at bounding box center [583, 112] width 994 height 32
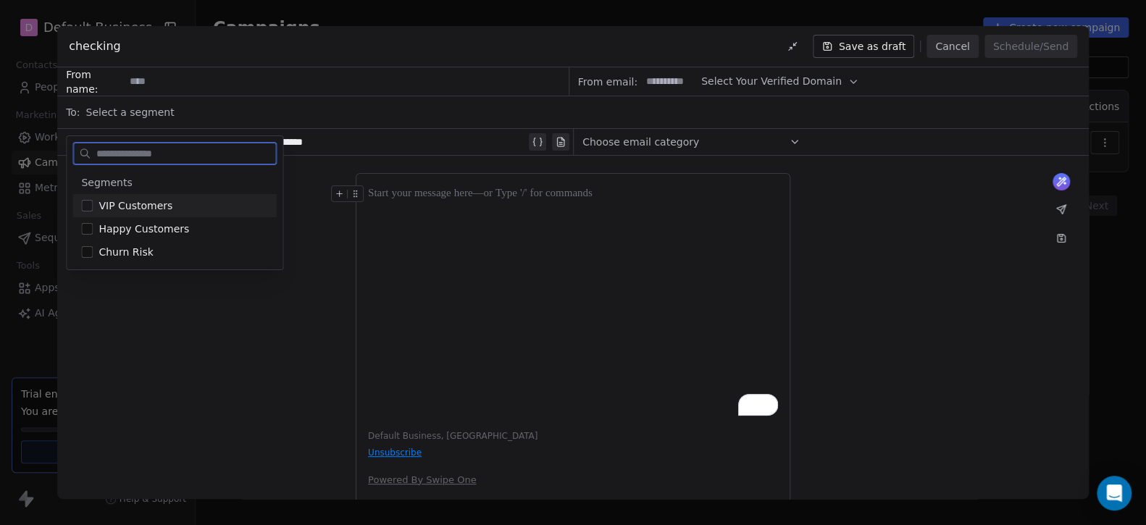
click at [152, 198] on span "VIP Customers" at bounding box center [135, 205] width 74 height 14
click at [145, 219] on div "Happy Customers" at bounding box center [174, 228] width 204 height 23
click at [131, 261] on div "Churn Risk" at bounding box center [174, 251] width 204 height 23
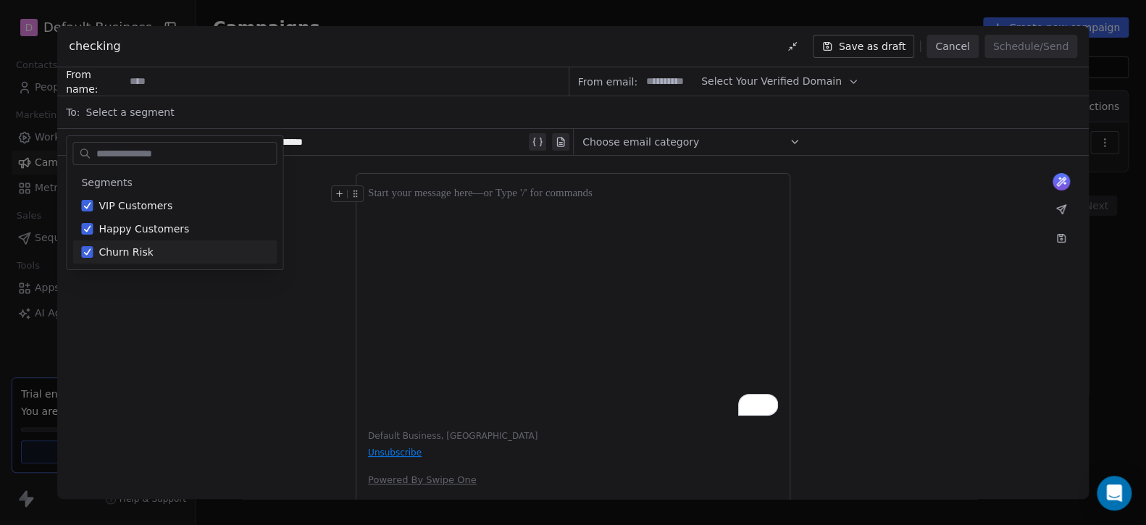
click at [222, 340] on div "What would you like to create email about? or Default Business, United States U…" at bounding box center [572, 343] width 1031 height 374
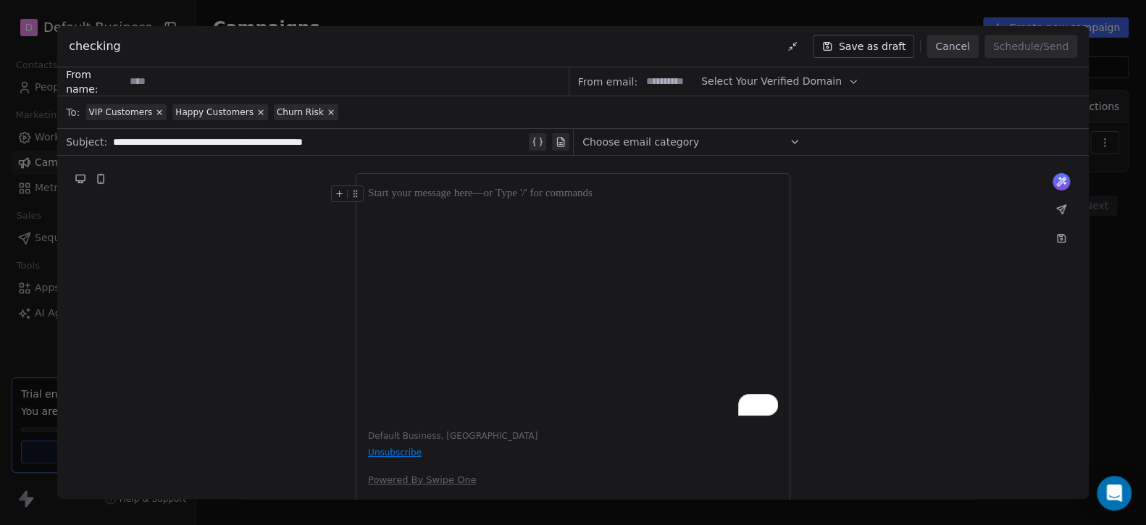
click at [677, 145] on span "Choose email category" at bounding box center [640, 142] width 117 height 14
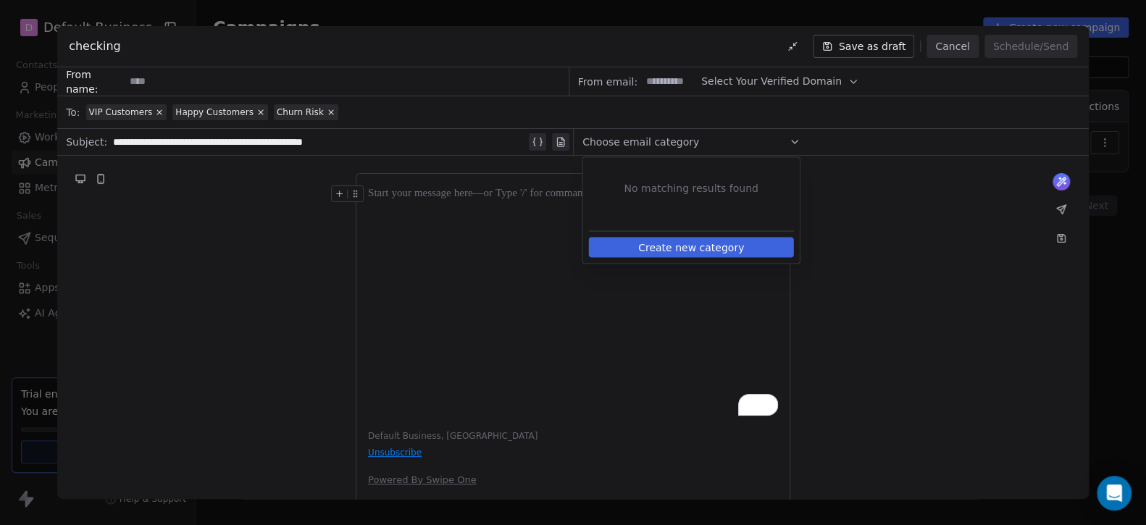
click at [677, 145] on span "Choose email category" at bounding box center [640, 142] width 117 height 14
click at [666, 77] on input at bounding box center [669, 81] width 56 height 27
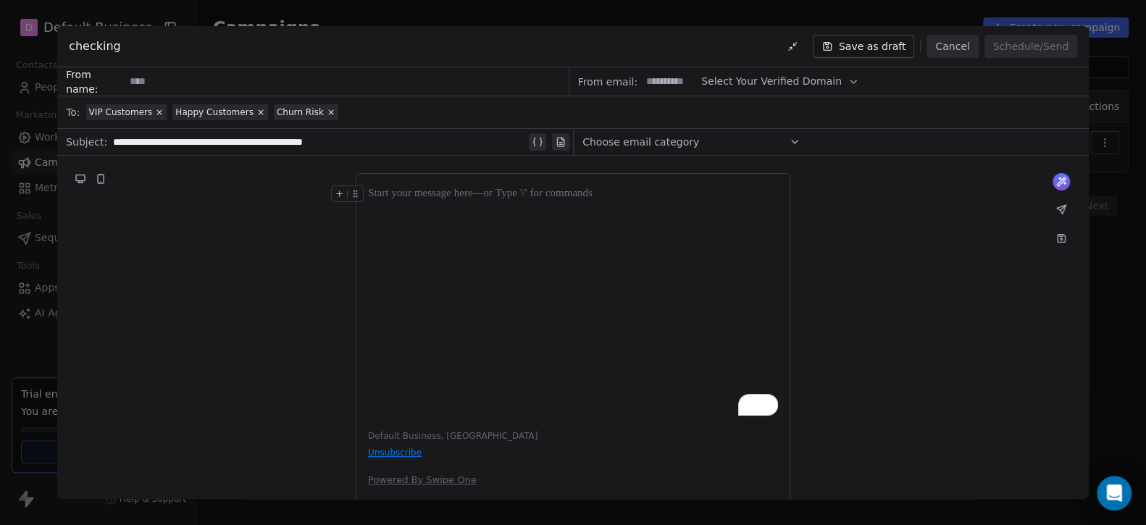
click at [816, 80] on span "Select Your Verified Domain" at bounding box center [771, 81] width 140 height 15
click at [746, 110] on span "@forumlylife.com" at bounding box center [767, 116] width 114 height 14
click at [658, 75] on input at bounding box center [669, 81] width 56 height 27
type input "*******"
click at [692, 108] on div "VIP Customers Happy Customers Churn Risk" at bounding box center [583, 112] width 994 height 32
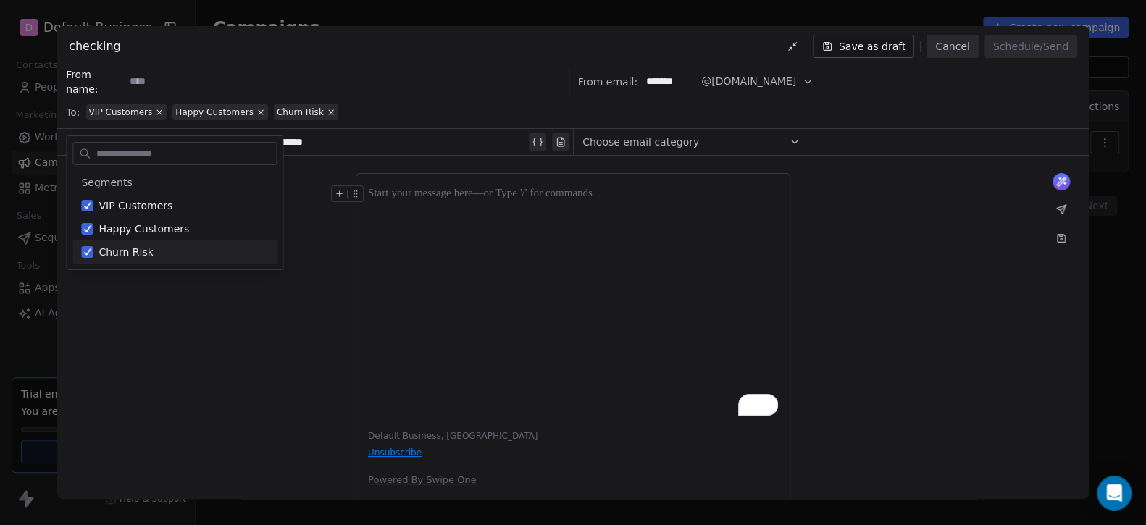
click at [106, 329] on div "What would you like to create email about? or Default Business, United States U…" at bounding box center [572, 343] width 1031 height 374
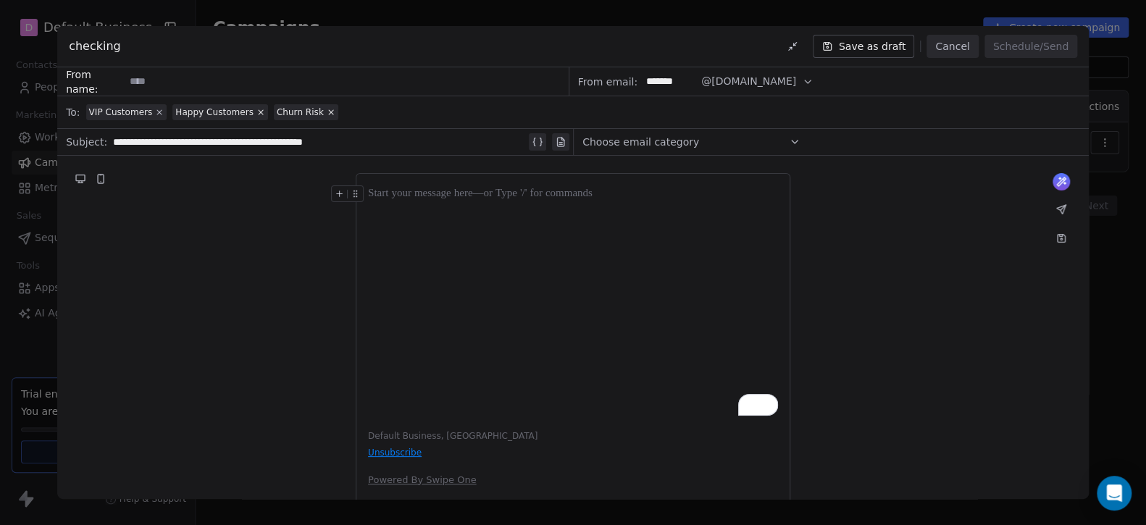
click at [155, 114] on icon at bounding box center [159, 112] width 9 height 9
click at [154, 114] on span "Happy Customers" at bounding box center [128, 112] width 78 height 12
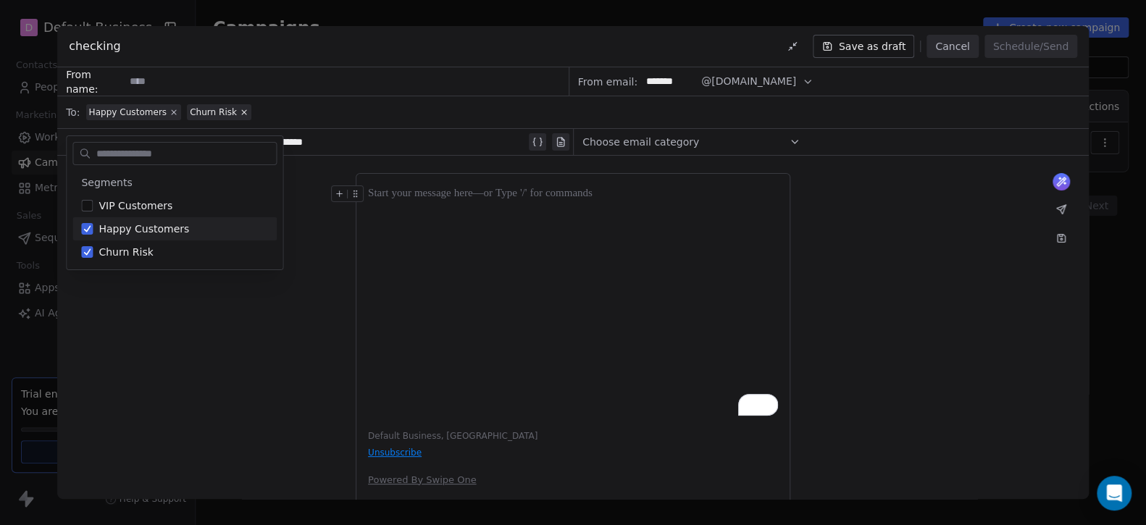
click at [169, 110] on icon at bounding box center [173, 112] width 9 height 9
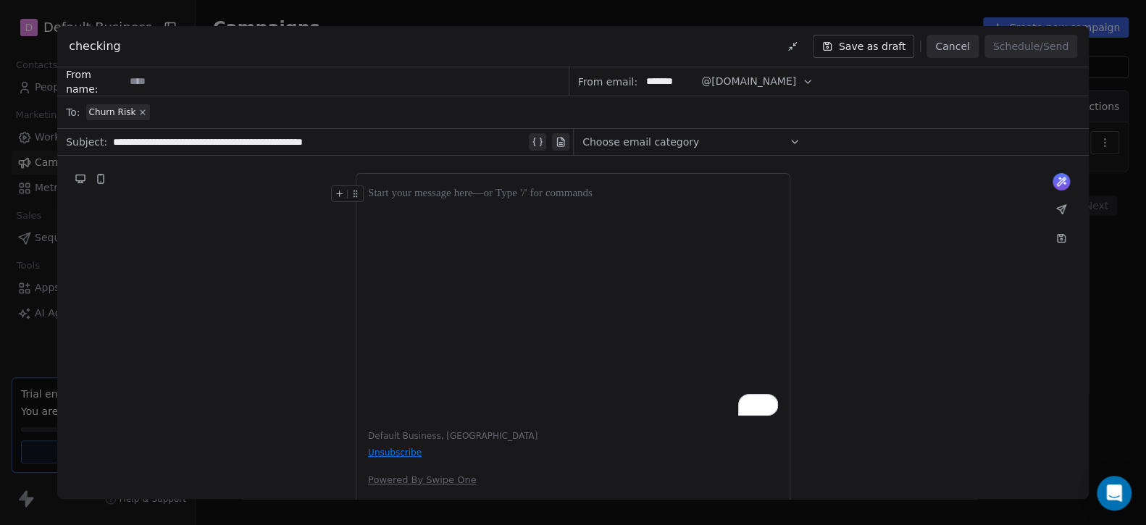
click at [138, 112] on icon at bounding box center [142, 112] width 9 height 9
click at [42, 69] on div "**********" at bounding box center [573, 262] width 1146 height 525
click at [953, 43] on button "Cancel" at bounding box center [951, 46] width 51 height 23
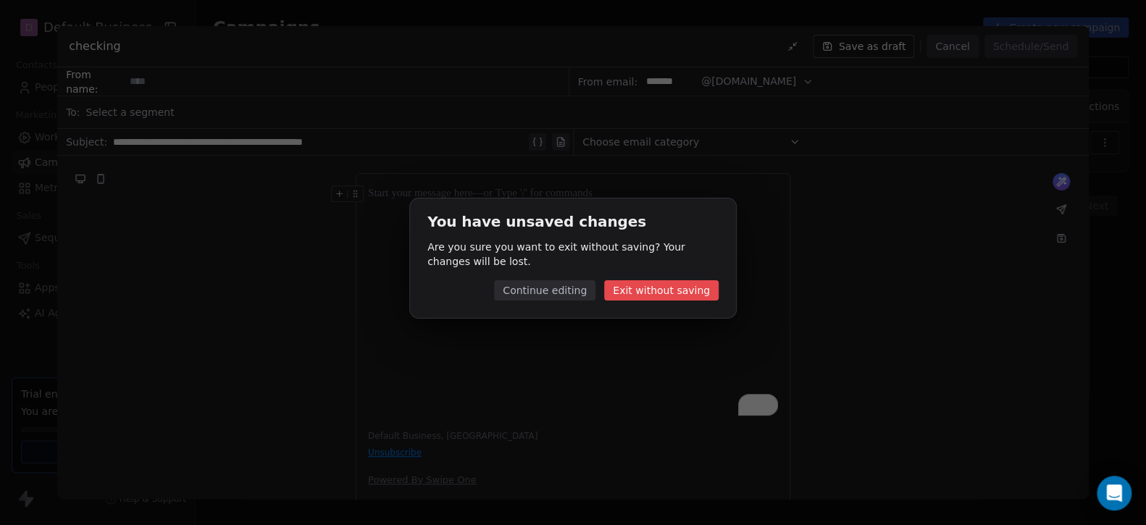
click at [545, 288] on button "Continue editing" at bounding box center [544, 290] width 101 height 20
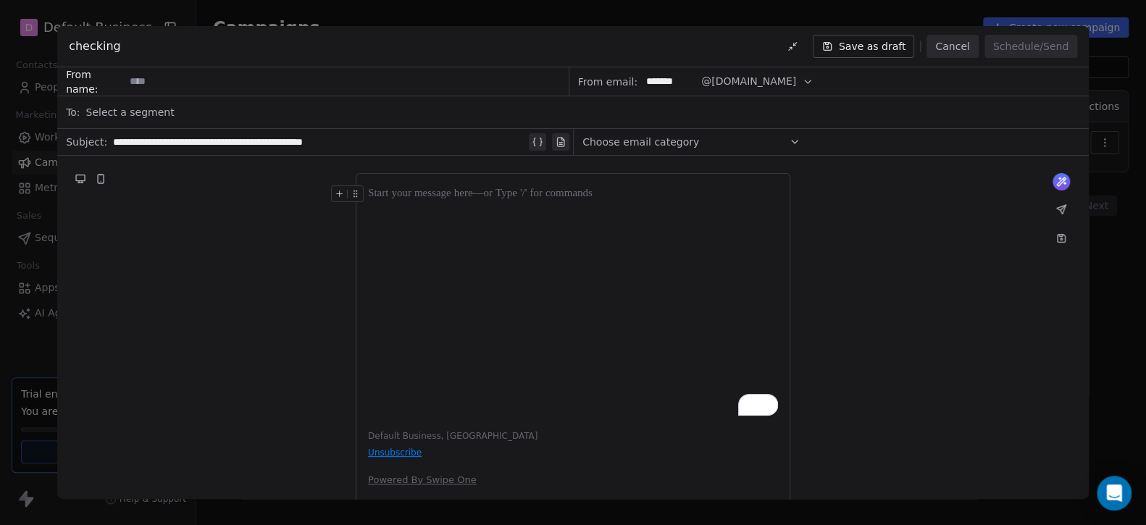
click at [884, 44] on button "Save as draft" at bounding box center [864, 46] width 102 height 23
click at [955, 52] on button "Cancel" at bounding box center [951, 46] width 51 height 23
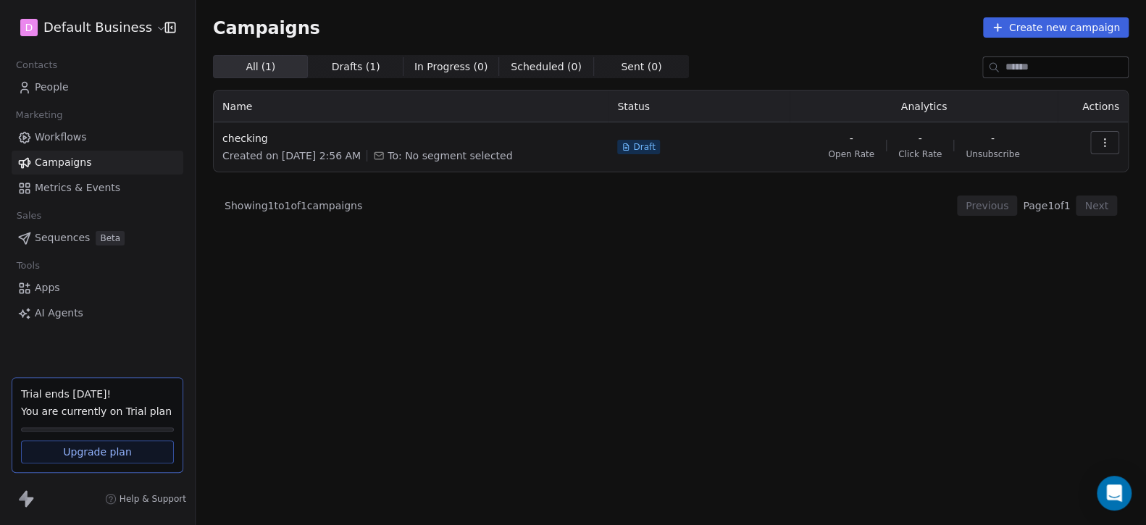
click at [59, 84] on span "People" at bounding box center [52, 87] width 34 height 15
click at [1107, 140] on icon "button" at bounding box center [1105, 143] width 12 height 12
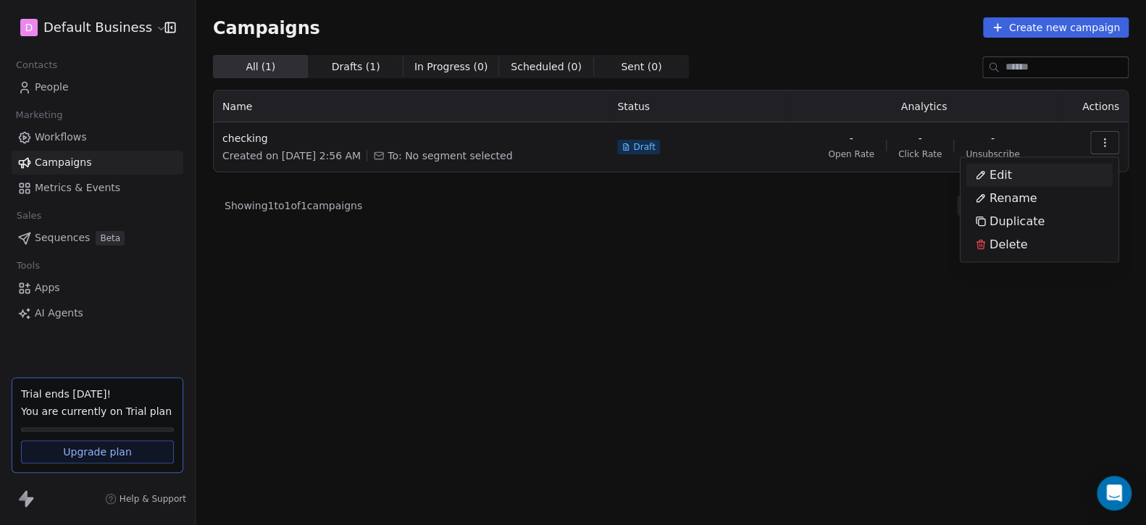
click at [1029, 178] on div "Edit" at bounding box center [1039, 175] width 146 height 23
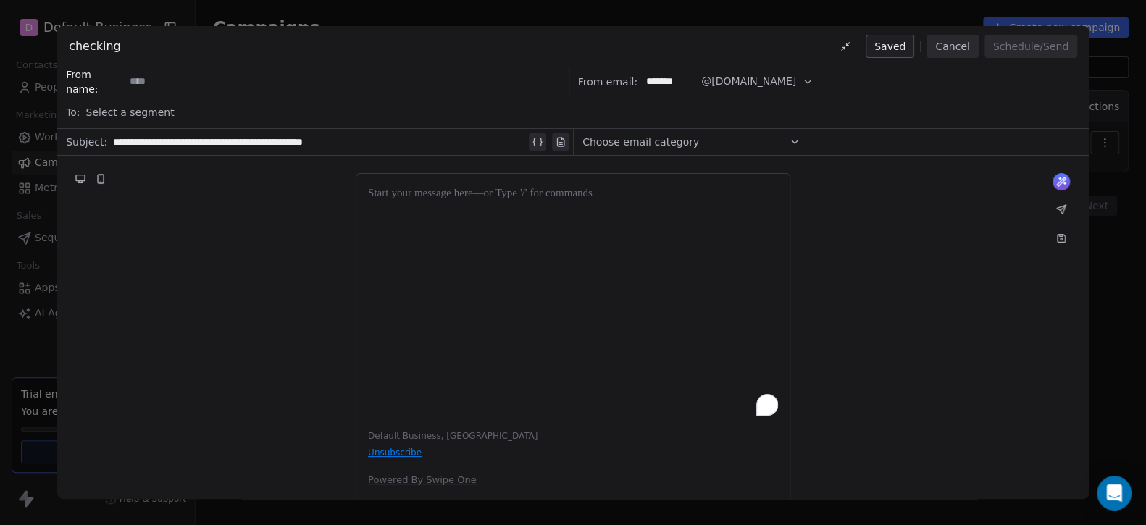
click at [125, 112] on span "Select a segment" at bounding box center [130, 112] width 88 height 14
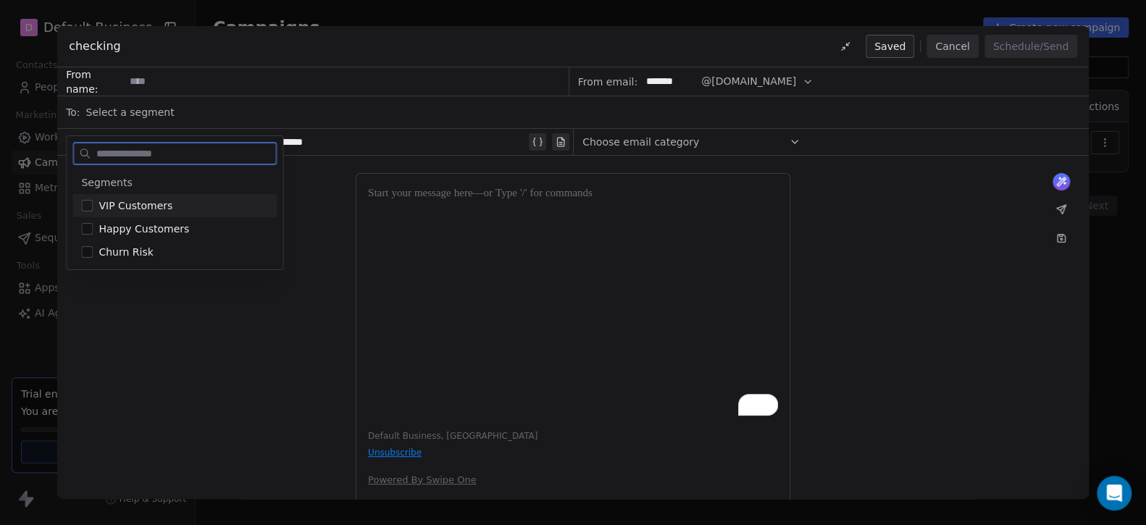
click at [127, 198] on span "VIP Customers" at bounding box center [135, 205] width 74 height 14
click at [206, 354] on div "What would you like to create email about? or Default Business, United States U…" at bounding box center [572, 343] width 1031 height 374
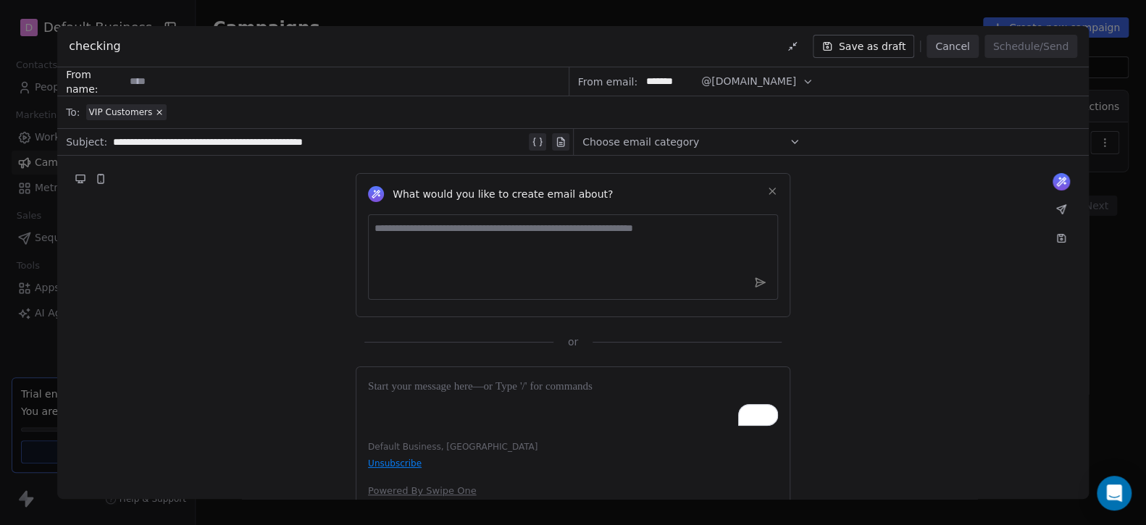
click at [769, 188] on icon at bounding box center [772, 191] width 6 height 6
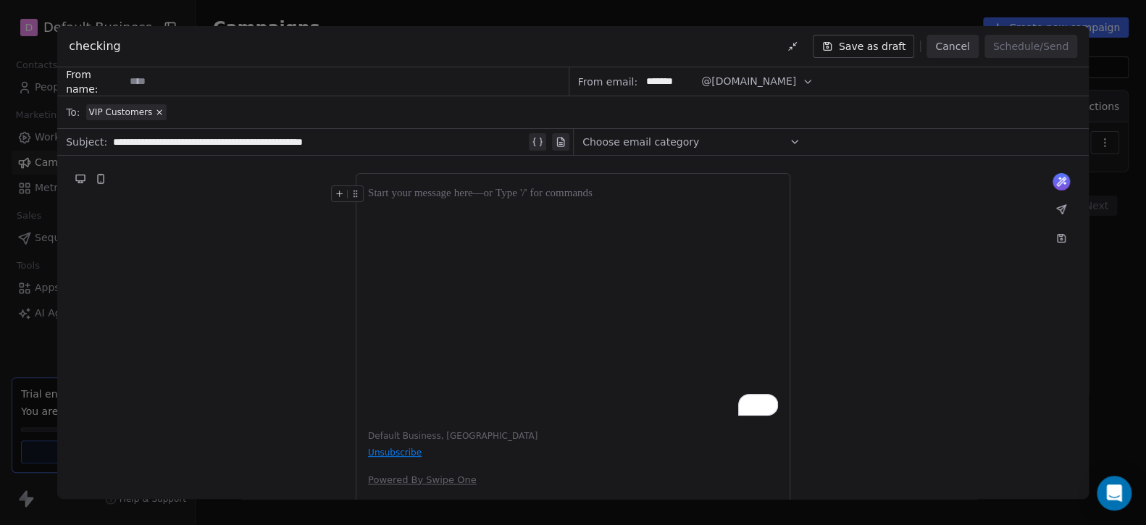
click at [196, 82] on input at bounding box center [346, 81] width 442 height 27
click at [157, 77] on input at bounding box center [346, 81] width 442 height 27
click at [156, 111] on icon at bounding box center [159, 112] width 9 height 9
click at [127, 114] on span "Select a segment" at bounding box center [130, 112] width 88 height 14
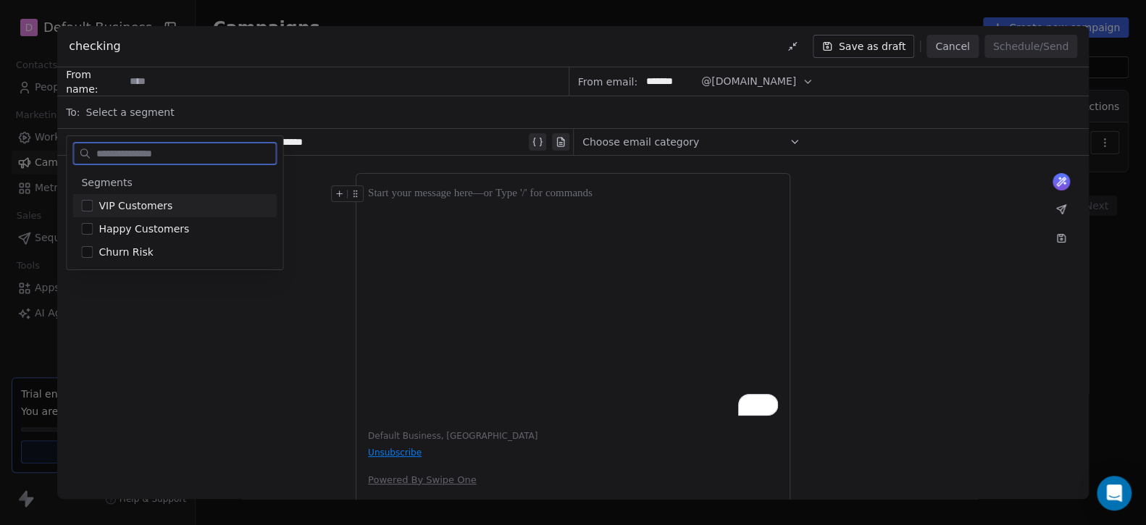
click at [143, 203] on span "VIP Customers" at bounding box center [135, 205] width 74 height 14
click at [145, 153] on input "text" at bounding box center [184, 153] width 182 height 21
type input "***"
click at [151, 261] on div "What would you like to create email about? or Default Business, United States U…" at bounding box center [572, 343] width 1031 height 374
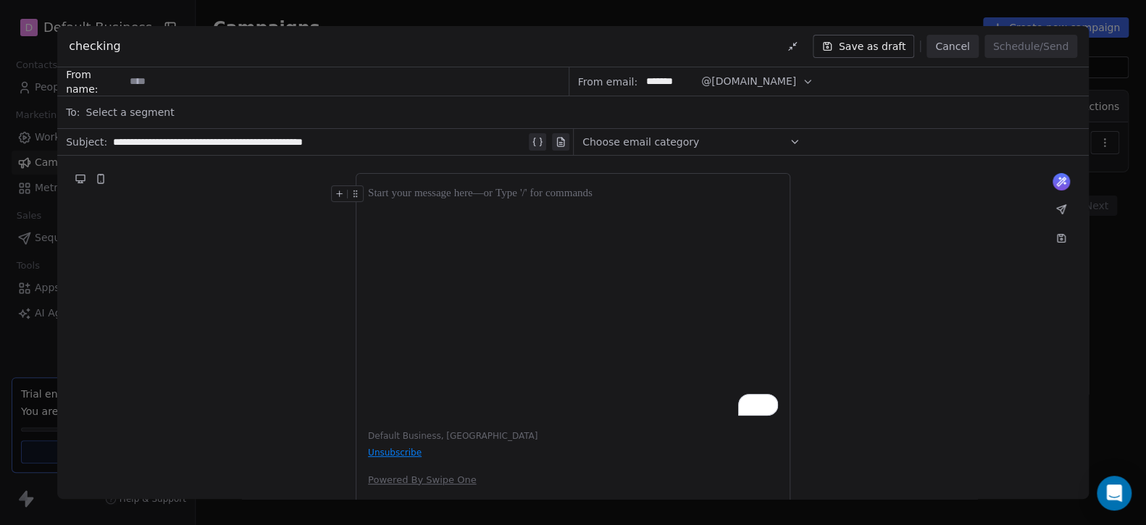
click at [163, 106] on div "Select a segment" at bounding box center [583, 112] width 994 height 32
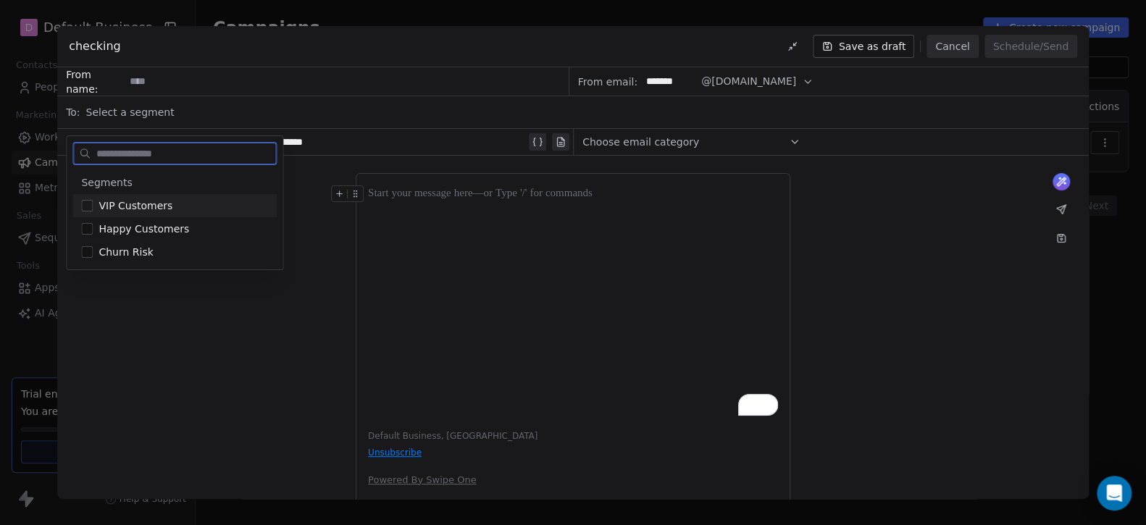
click at [154, 202] on span "VIP Customers" at bounding box center [135, 205] width 74 height 14
click at [219, 364] on div "What would you like to create email about? or Default Business, United States U…" at bounding box center [572, 343] width 1031 height 374
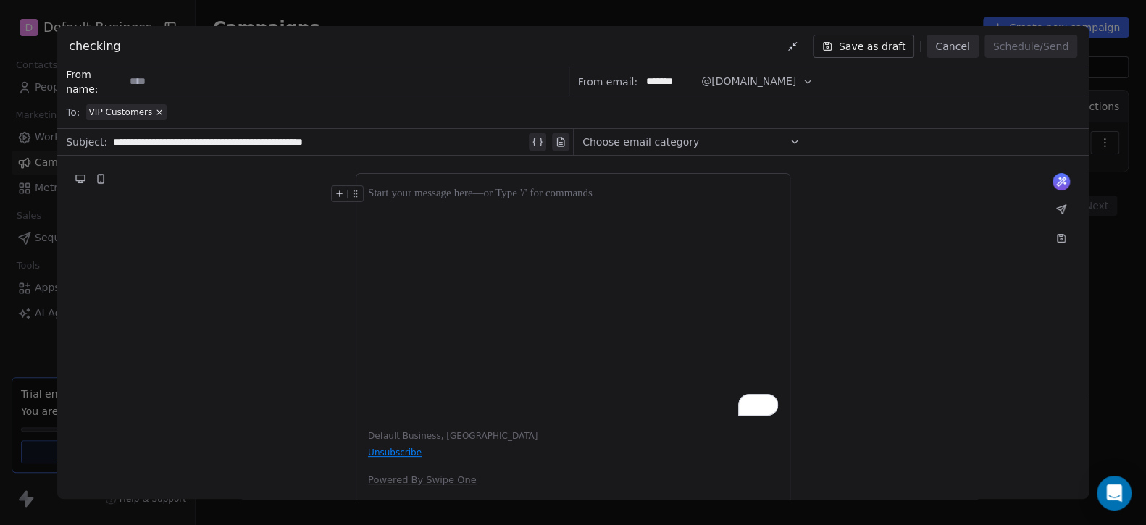
click at [355, 144] on div "**********" at bounding box center [319, 141] width 413 height 17
click at [400, 140] on div "**********" at bounding box center [319, 141] width 413 height 17
click at [219, 89] on input at bounding box center [346, 81] width 442 height 27
paste input "**********"
type input "**********"
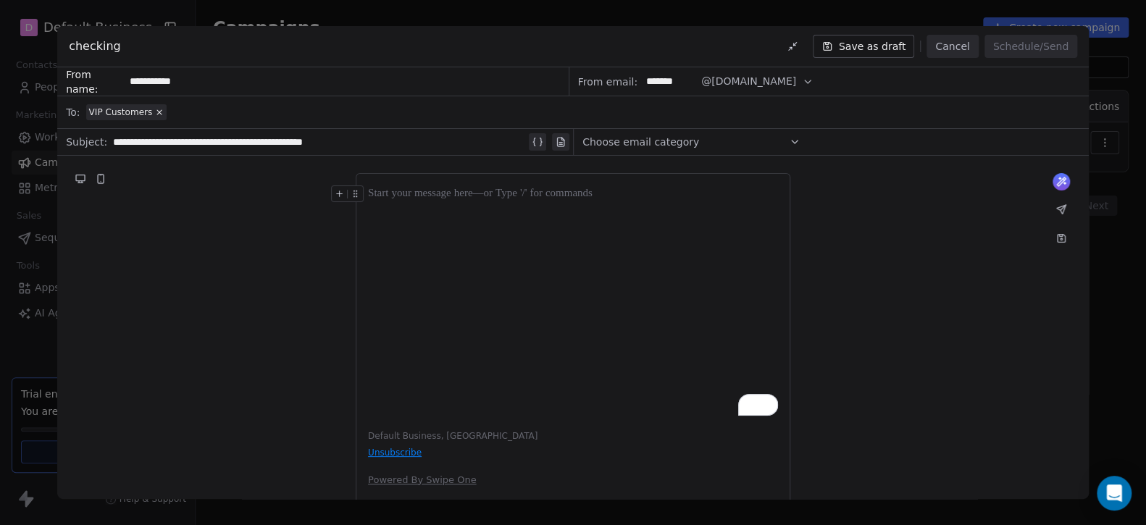
click at [483, 297] on div "To enrich screen reader interactions, please activate Accessibility in Grammarl…" at bounding box center [573, 300] width 410 height 230
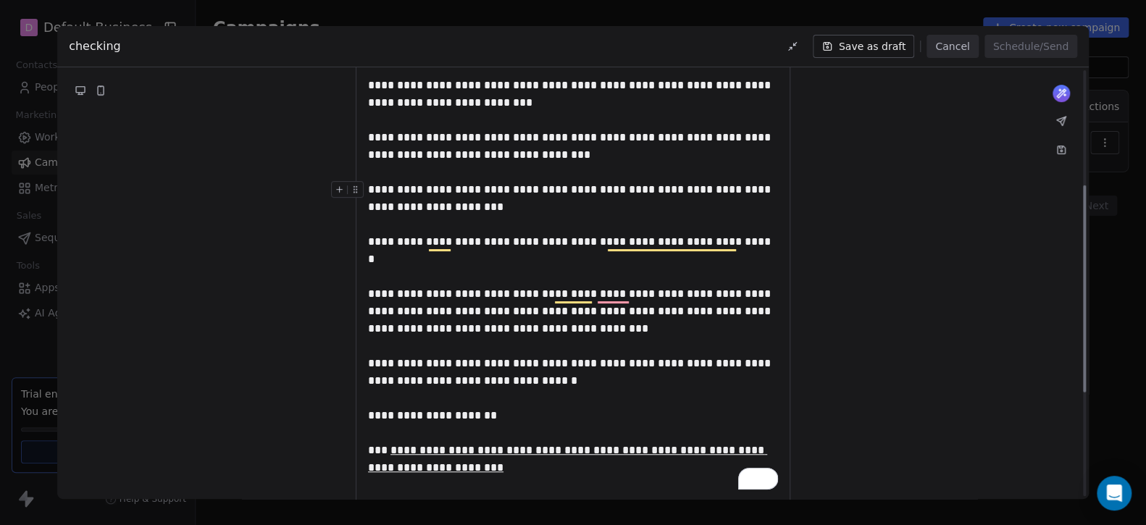
scroll to position [239, 0]
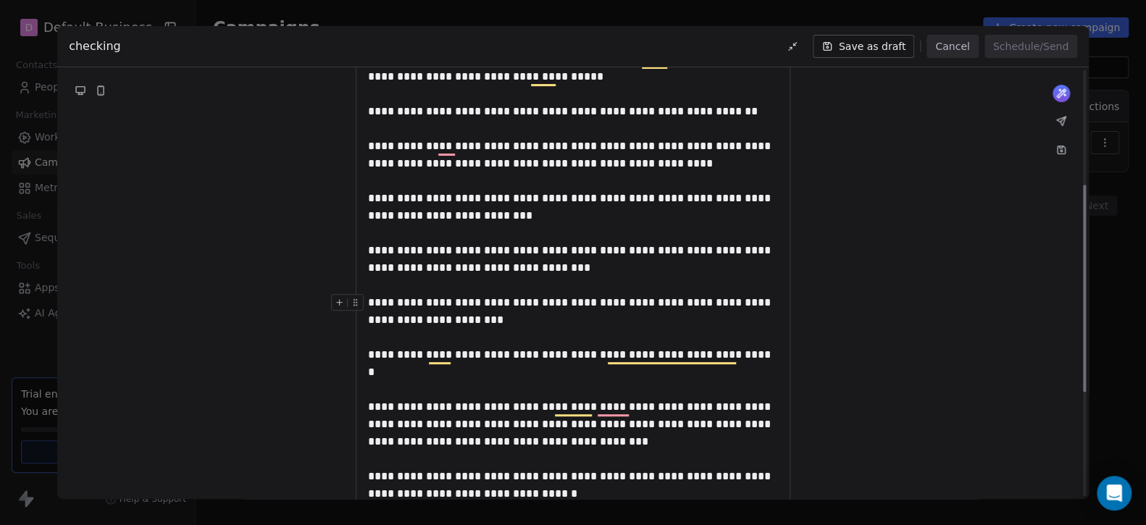
click at [500, 325] on div "**********" at bounding box center [573, 311] width 410 height 35
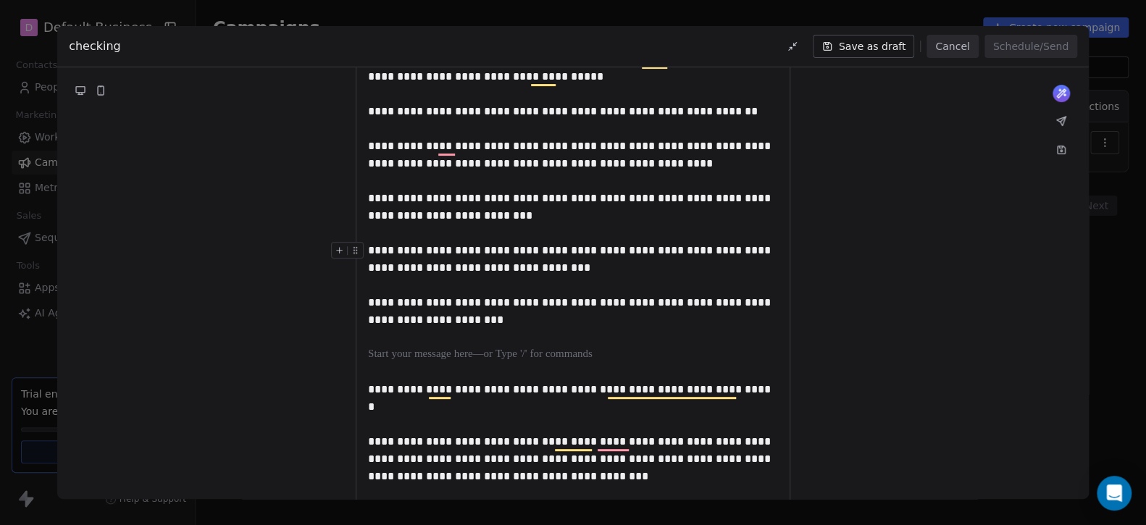
scroll to position [163, 0]
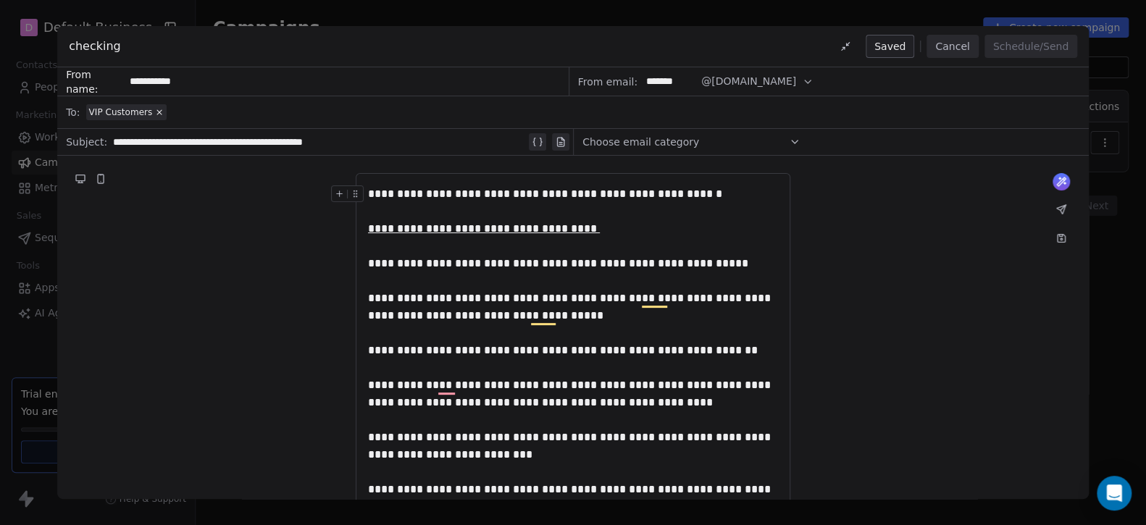
click at [639, 143] on span "Choose email category" at bounding box center [640, 142] width 117 height 14
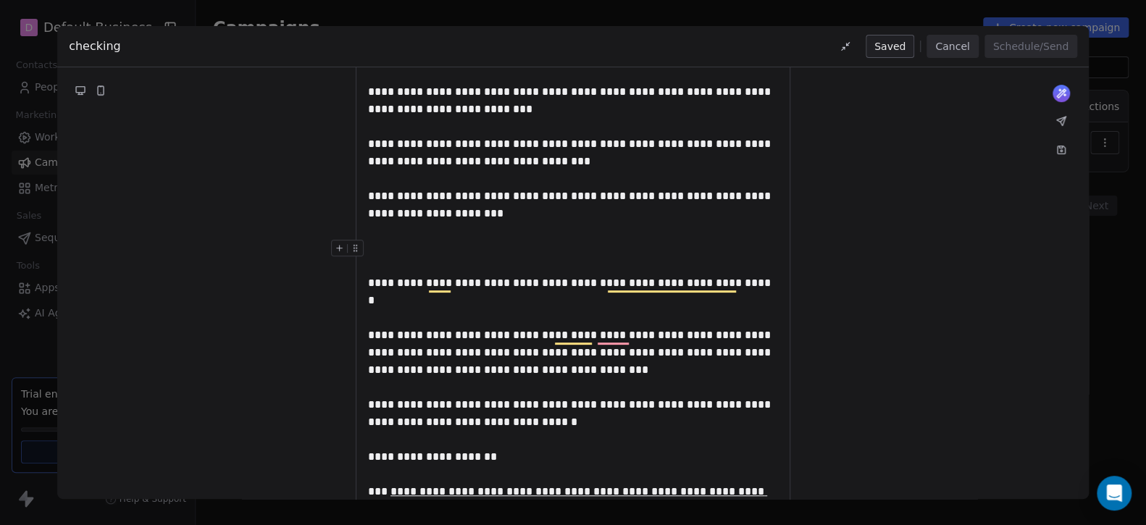
click at [337, 246] on icon "To enrich screen reader interactions, please activate Accessibility in Grammarl…" at bounding box center [339, 247] width 9 height 9
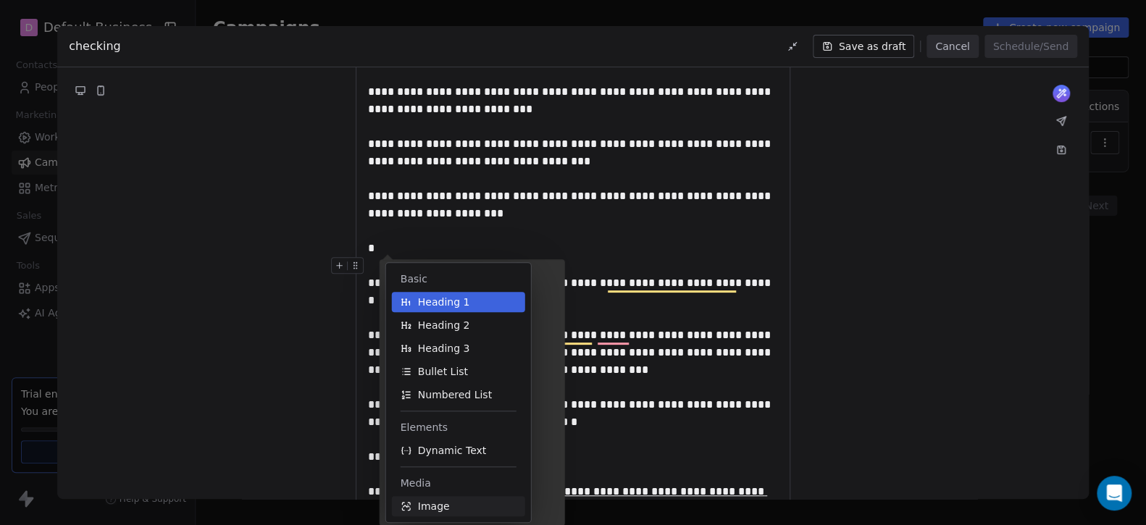
click at [433, 511] on span "Image" at bounding box center [434, 506] width 32 height 14
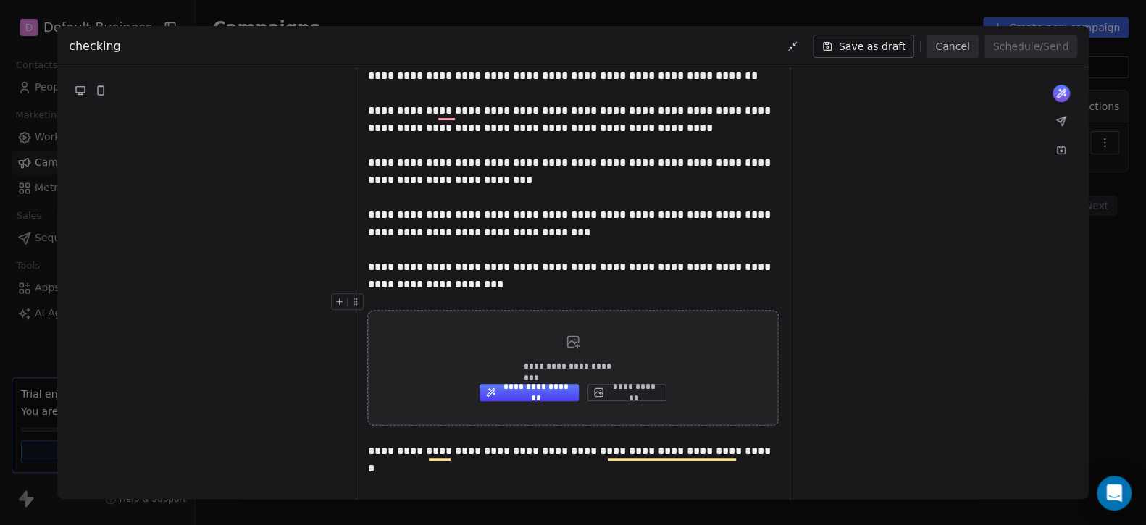
click at [621, 387] on button "**********" at bounding box center [626, 392] width 79 height 17
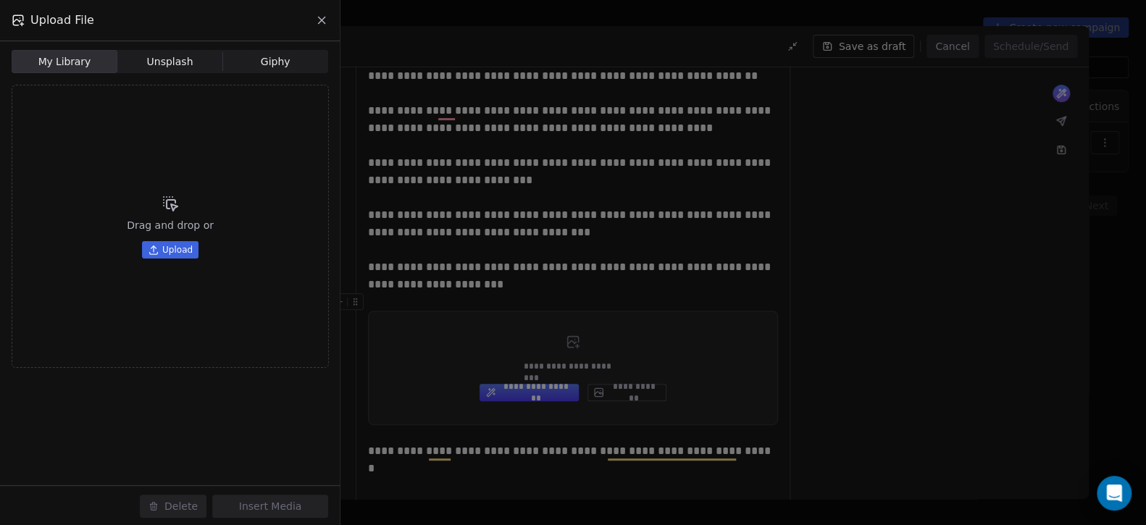
click at [177, 253] on span "Upload" at bounding box center [177, 250] width 30 height 12
click at [173, 253] on span "Upload" at bounding box center [177, 250] width 30 height 12
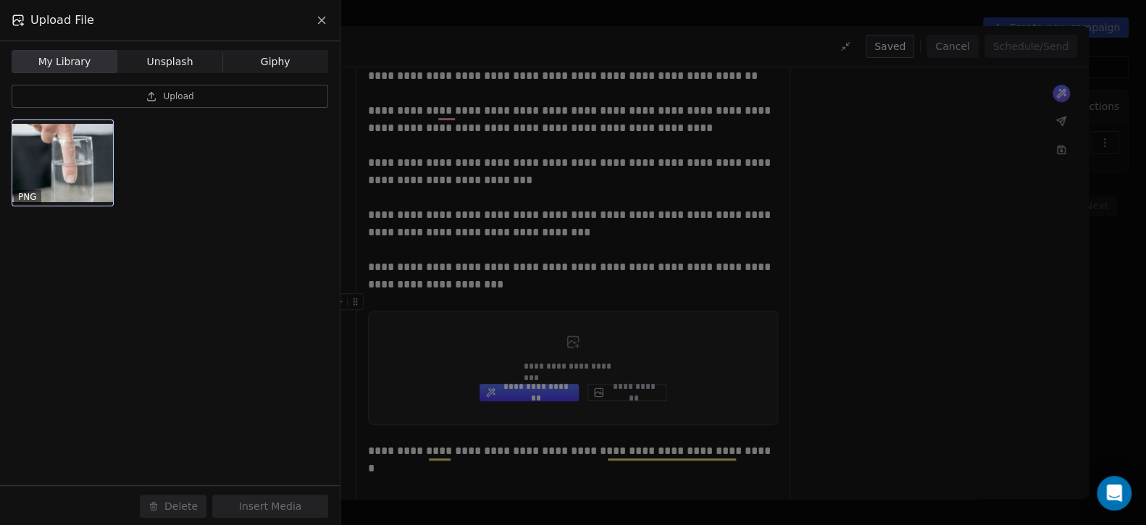
click at [50, 161] on div at bounding box center [62, 162] width 101 height 85
click at [240, 504] on button "Insert Media" at bounding box center [270, 506] width 116 height 23
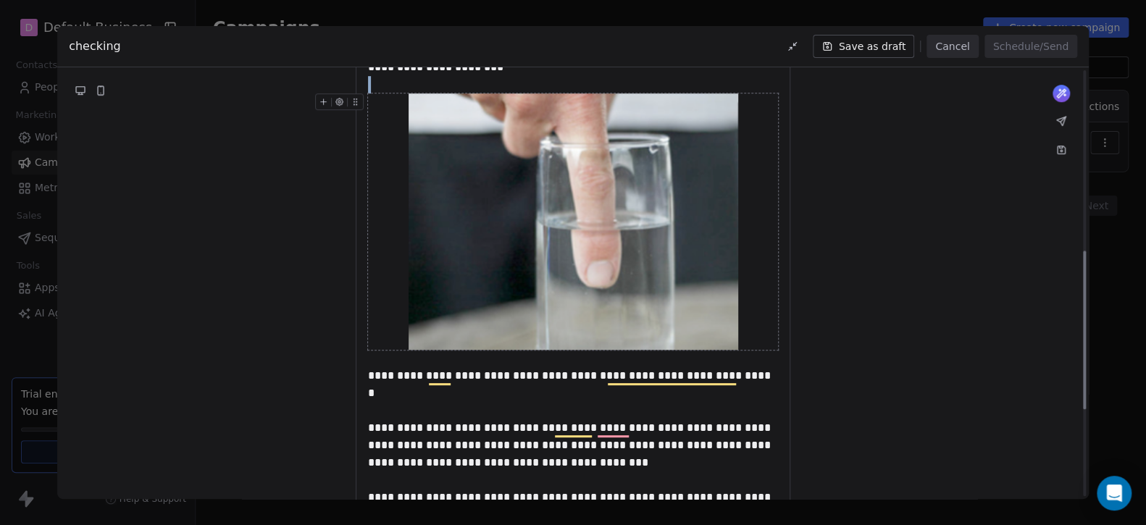
click at [537, 268] on img "To enrich screen reader interactions, please activate Accessibility in Grammarl…" at bounding box center [573, 221] width 330 height 256
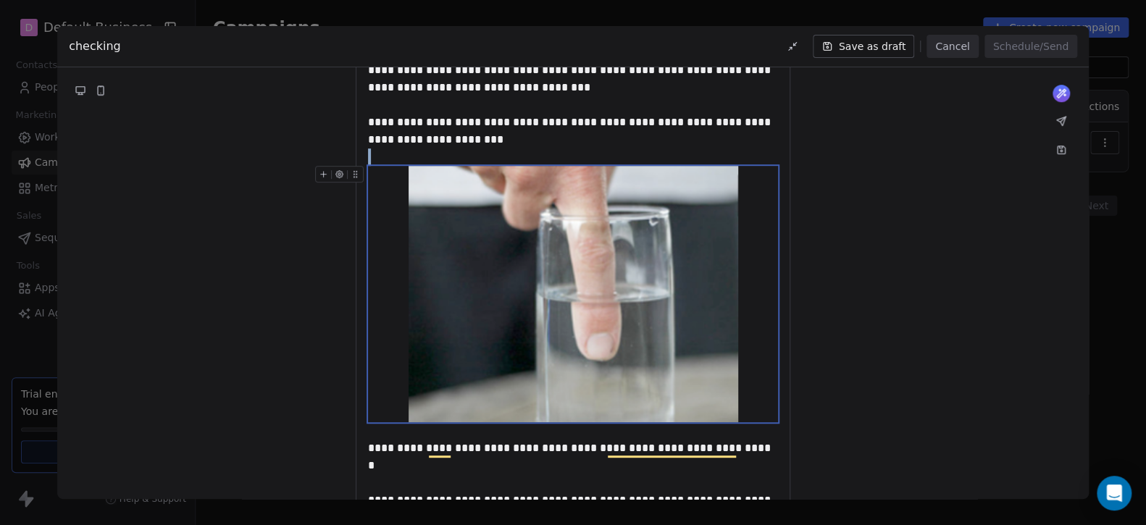
click at [354, 171] on icon "To enrich screen reader interactions, please activate Accessibility in Grammarl…" at bounding box center [354, 171] width 1 height 1
click at [337, 174] on icon "To enrich screen reader interactions, please activate Accessibility in Grammarl…" at bounding box center [339, 174] width 7 height 7
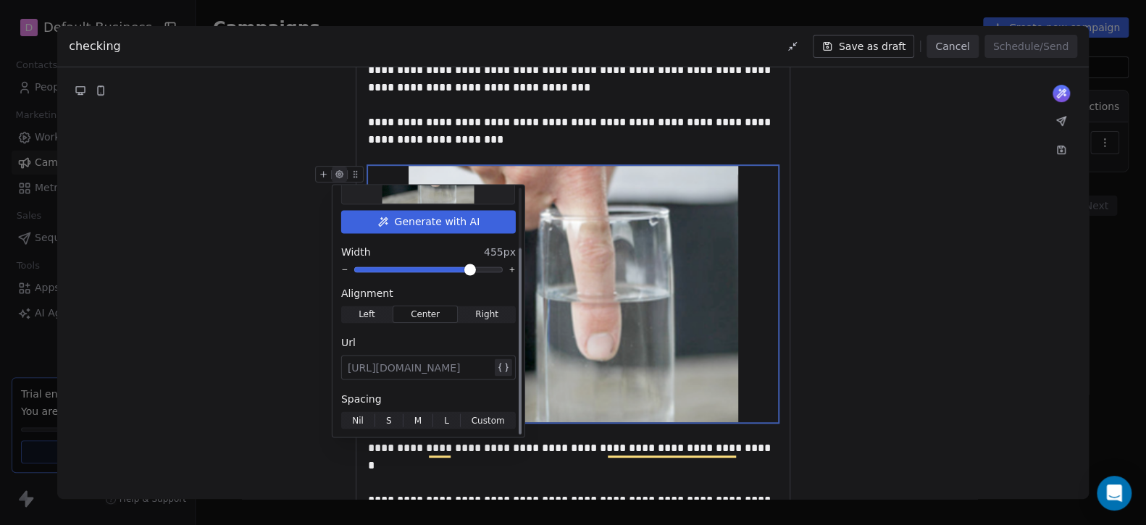
click at [416, 360] on div at bounding box center [420, 366] width 144 height 17
paste div
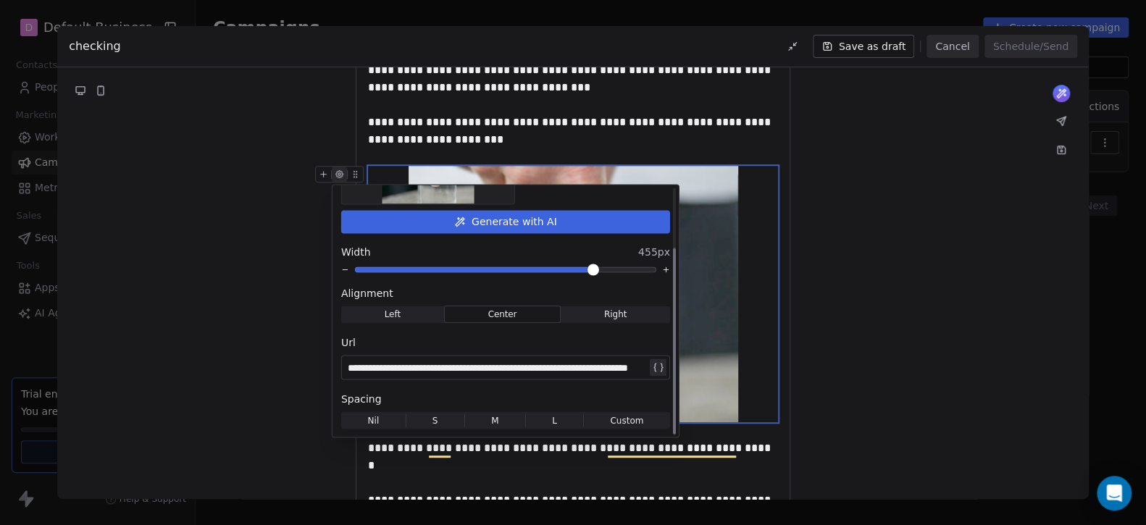
click at [499, 368] on div "**********" at bounding box center [497, 366] width 299 height 17
click at [415, 370] on div "**********" at bounding box center [497, 366] width 299 height 17
drag, startPoint x: 466, startPoint y: 369, endPoint x: 646, endPoint y: 369, distance: 179.6
click at [646, 369] on div "**********" at bounding box center [507, 366] width 319 height 17
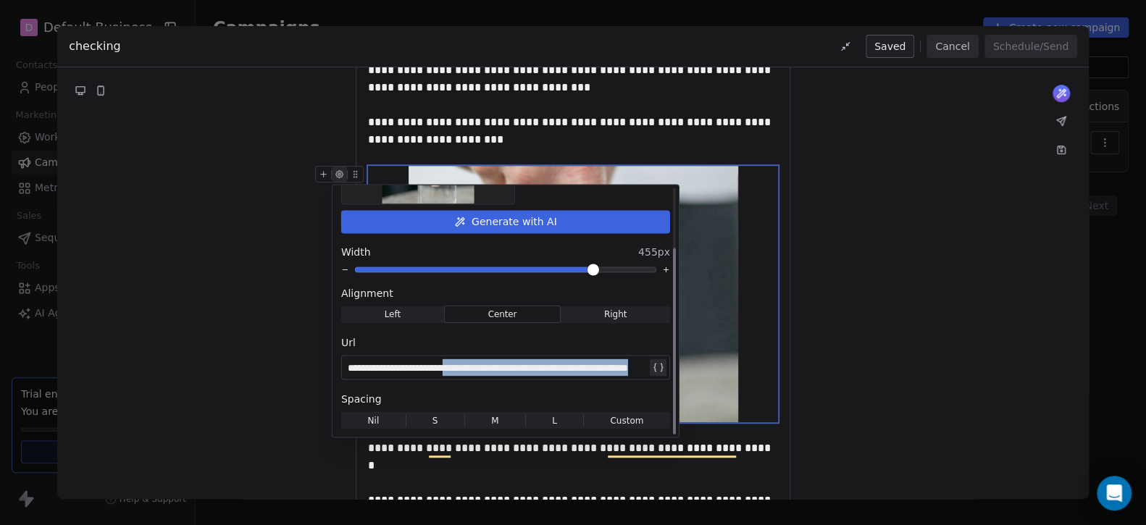
click at [615, 371] on div "**********" at bounding box center [497, 366] width 299 height 17
click at [648, 366] on div "**********" at bounding box center [507, 366] width 319 height 17
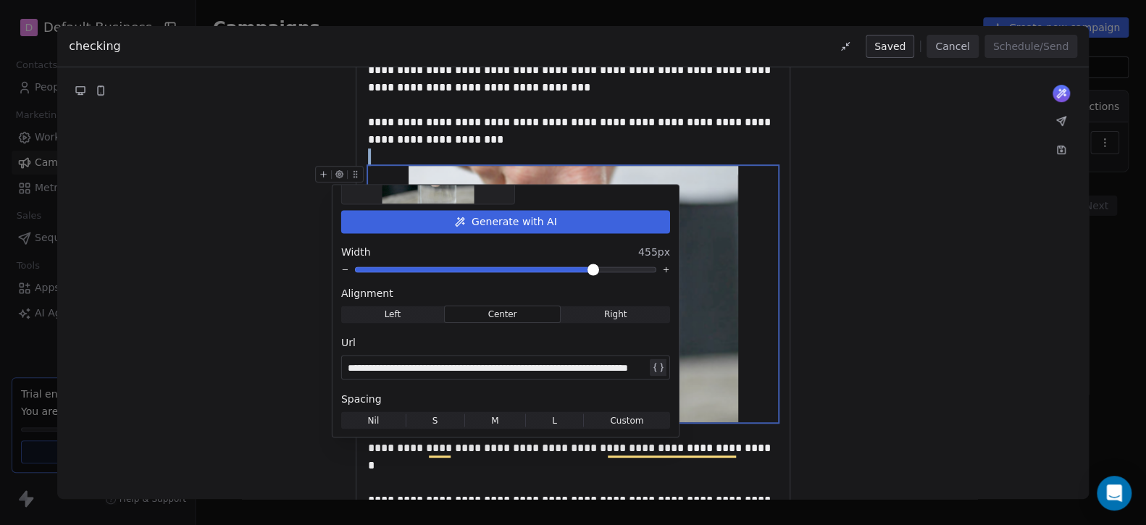
click at [731, 377] on img "To enrich screen reader interactions, please activate Accessibility in Grammarl…" at bounding box center [573, 294] width 330 height 256
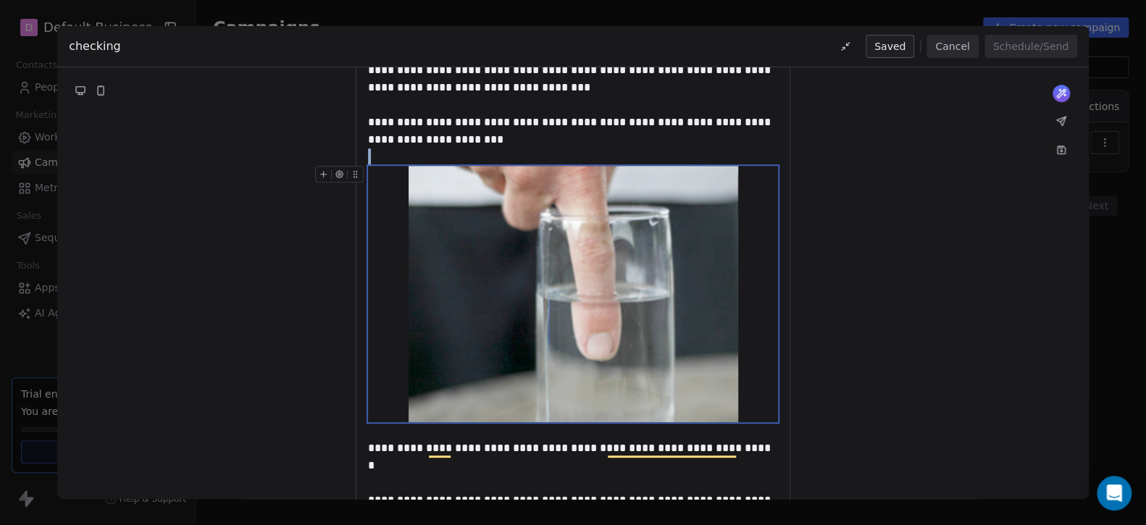
click at [587, 363] on img "To enrich screen reader interactions, please activate Accessibility in Grammarl…" at bounding box center [573, 294] width 330 height 256
click at [343, 176] on icon "To enrich screen reader interactions, please activate Accessibility in Grammarl…" at bounding box center [339, 173] width 9 height 9
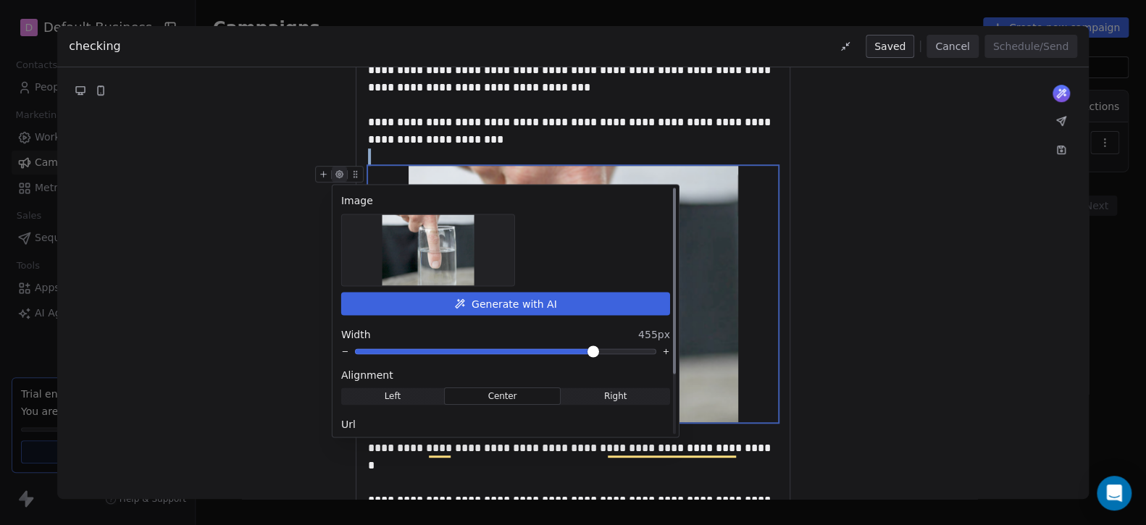
scroll to position [82, 0]
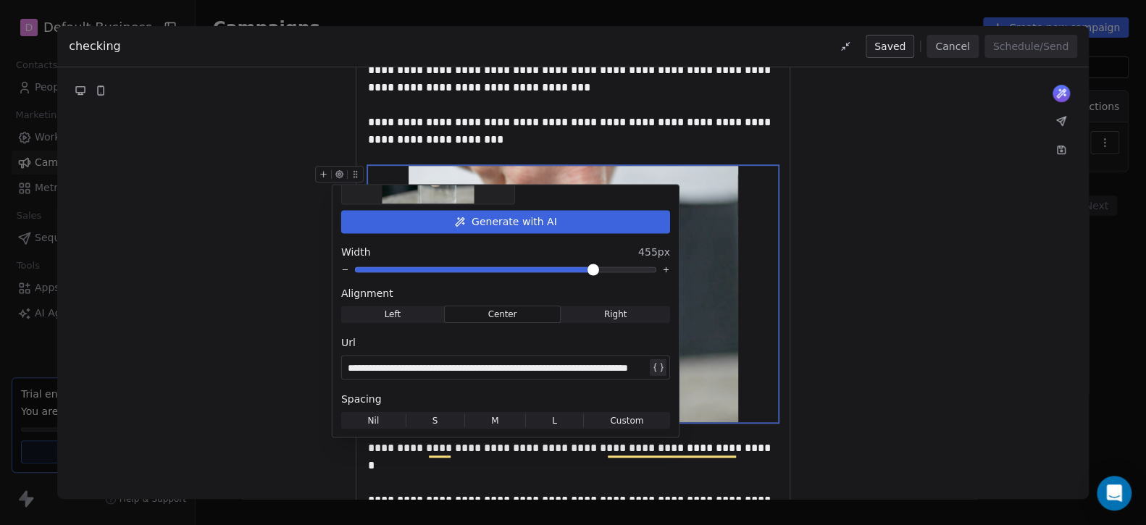
drag, startPoint x: 794, startPoint y: 371, endPoint x: 786, endPoint y: 370, distance: 8.0
click at [794, 371] on div "**********" at bounding box center [572, 281] width 1031 height 1090
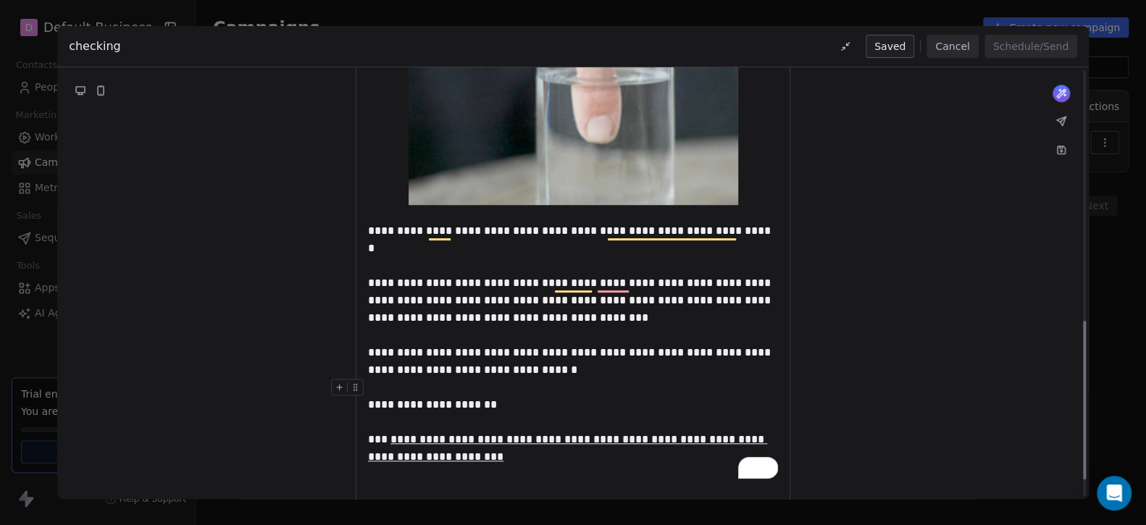
scroll to position [683, 0]
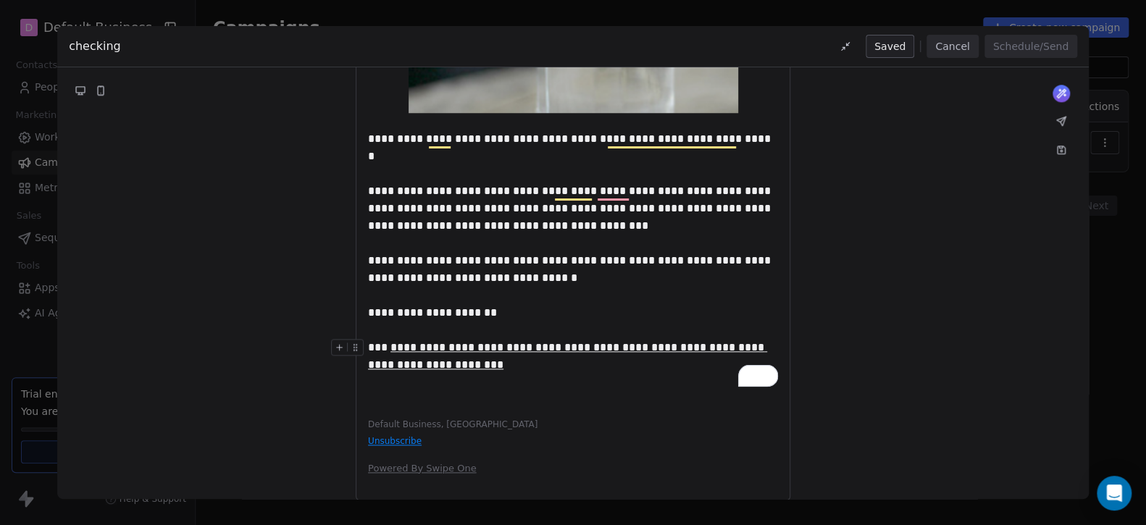
drag, startPoint x: 532, startPoint y: 347, endPoint x: 374, endPoint y: 324, distance: 158.7
click at [374, 339] on div "**********" at bounding box center [573, 356] width 410 height 35
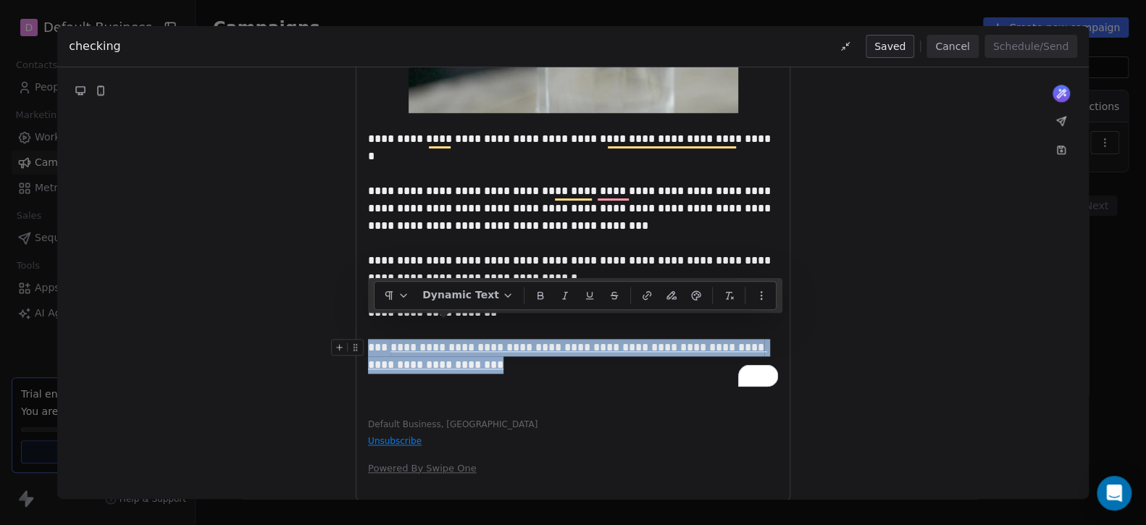
drag, startPoint x: 369, startPoint y: 328, endPoint x: 555, endPoint y: 348, distance: 186.4
click at [553, 346] on div "**********" at bounding box center [573, 356] width 410 height 35
click at [534, 295] on icon at bounding box center [540, 296] width 12 height 12
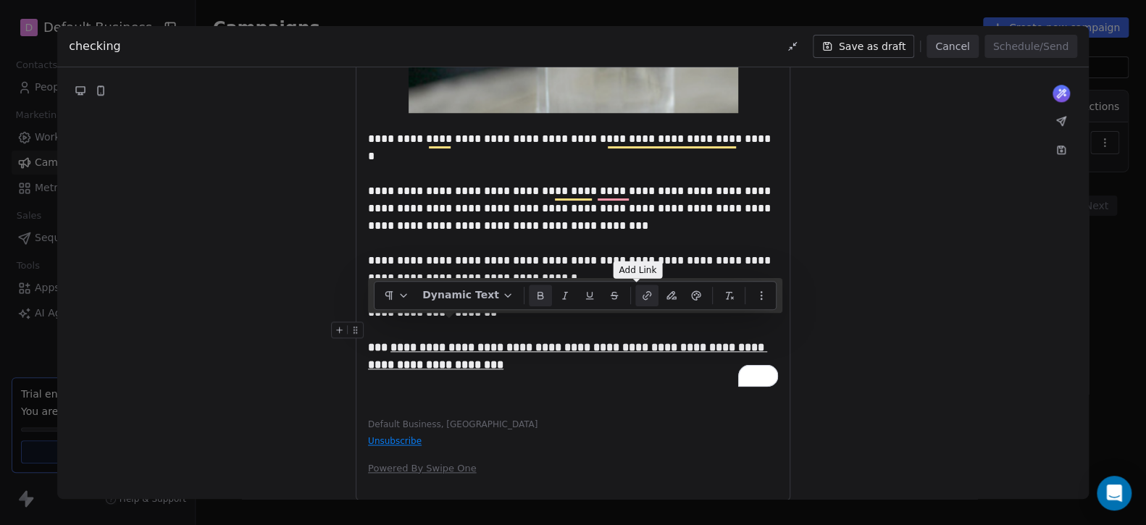
click at [642, 299] on icon "button" at bounding box center [644, 297] width 4 height 4
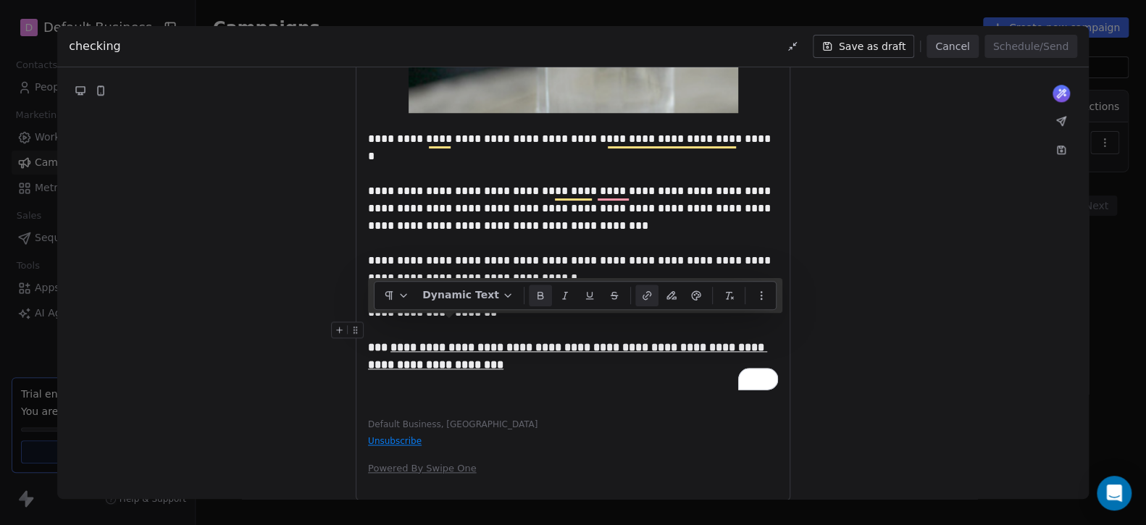
click at [646, 295] on icon "button" at bounding box center [648, 294] width 4 height 4
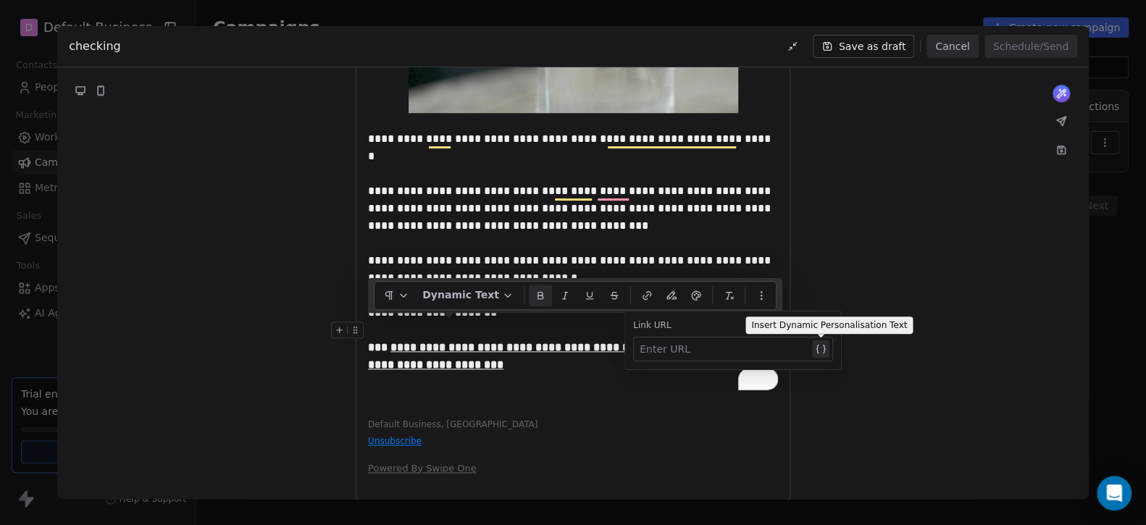
click at [686, 351] on div at bounding box center [723, 348] width 169 height 17
paste div
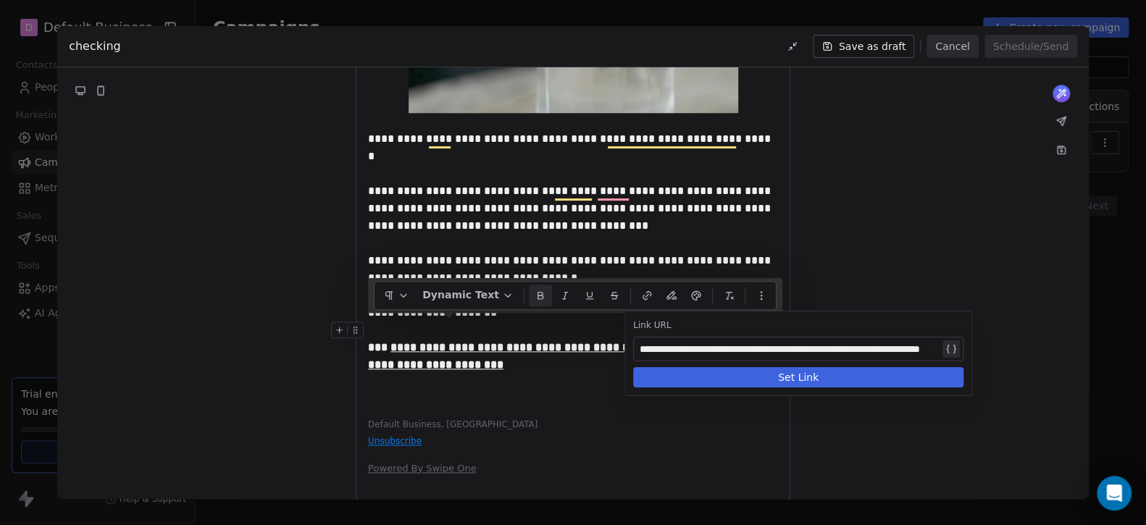
click at [849, 371] on button "Set Link" at bounding box center [798, 377] width 330 height 20
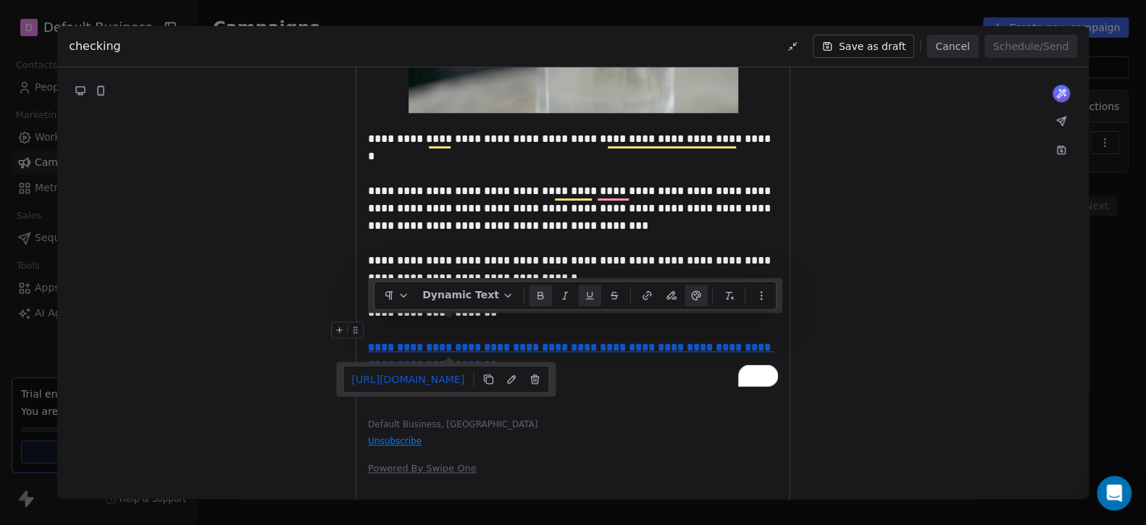
click at [586, 341] on div "**********" at bounding box center [573, 356] width 410 height 35
click at [554, 342] on u "**********" at bounding box center [571, 356] width 406 height 28
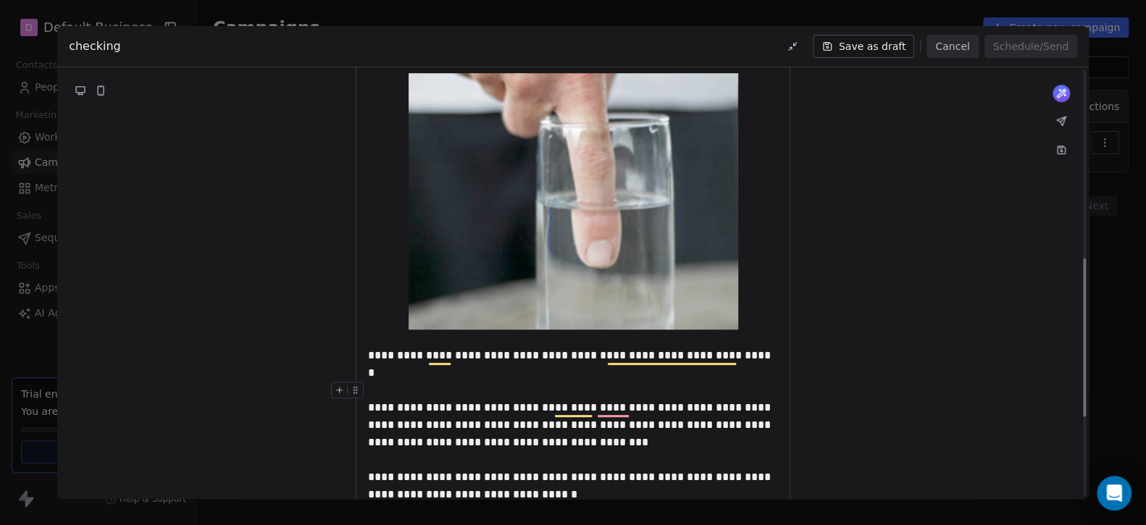
scroll to position [387, 0]
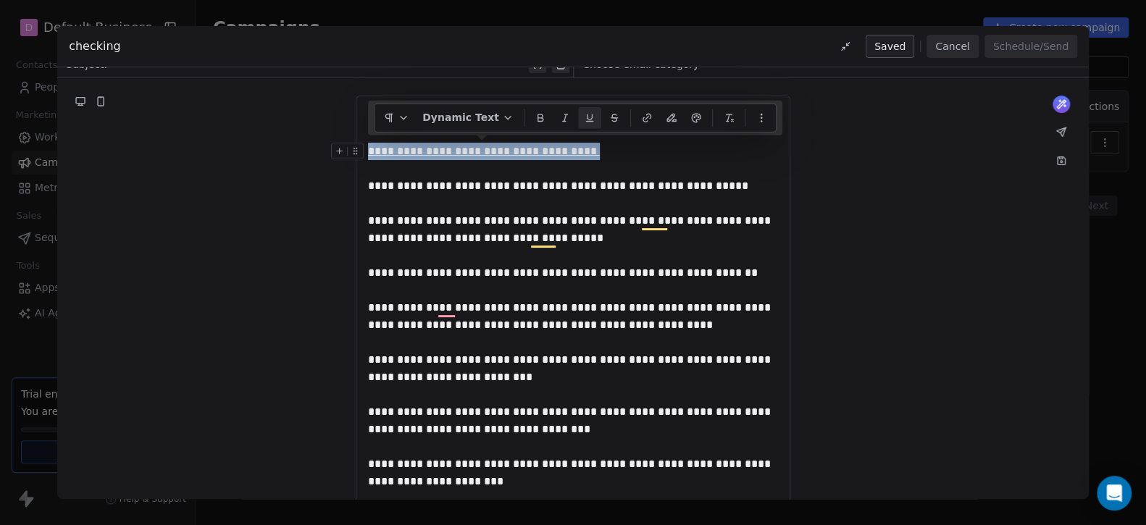
drag, startPoint x: 616, startPoint y: 154, endPoint x: 370, endPoint y: 147, distance: 245.6
click at [370, 147] on div "**********" at bounding box center [573, 151] width 410 height 17
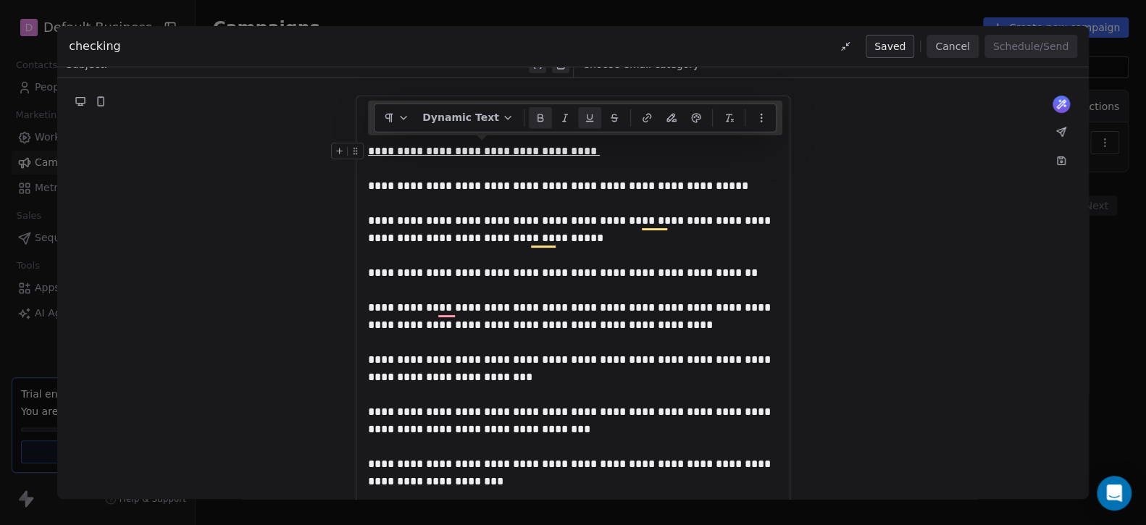
click at [537, 118] on icon at bounding box center [539, 116] width 4 height 4
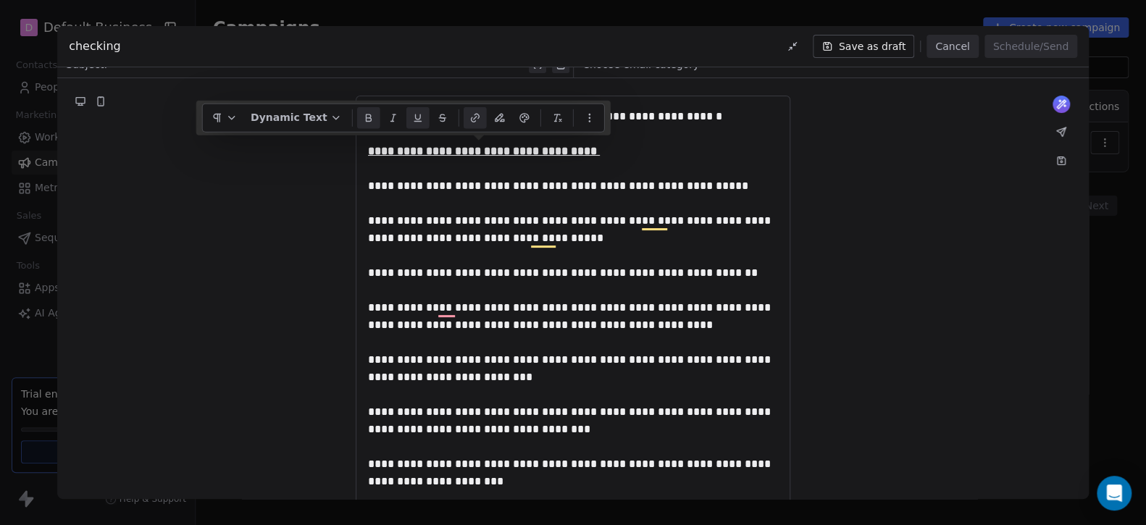
click at [474, 115] on icon "button" at bounding box center [475, 118] width 12 height 12
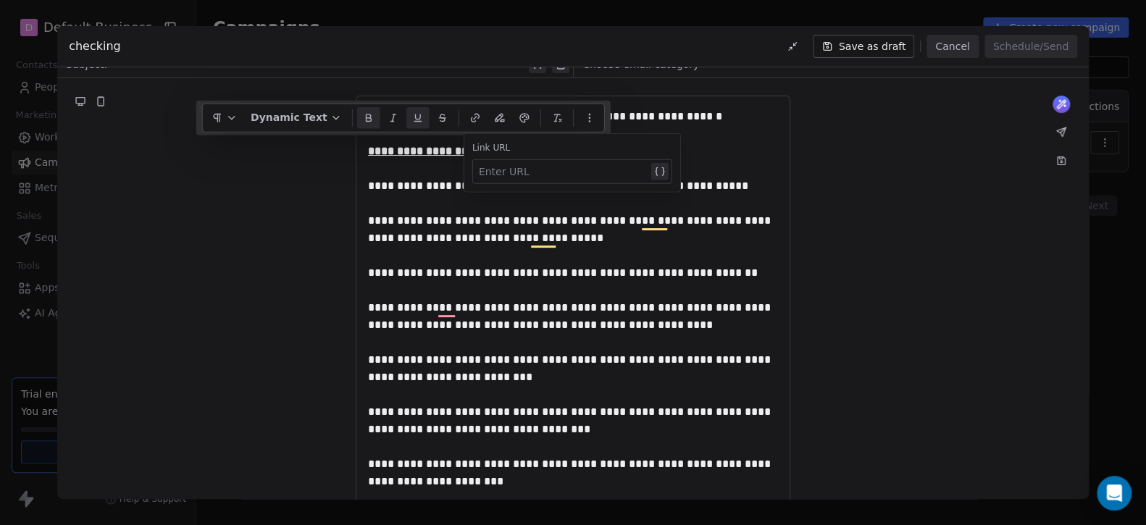
click at [544, 175] on div at bounding box center [563, 171] width 169 height 17
paste div
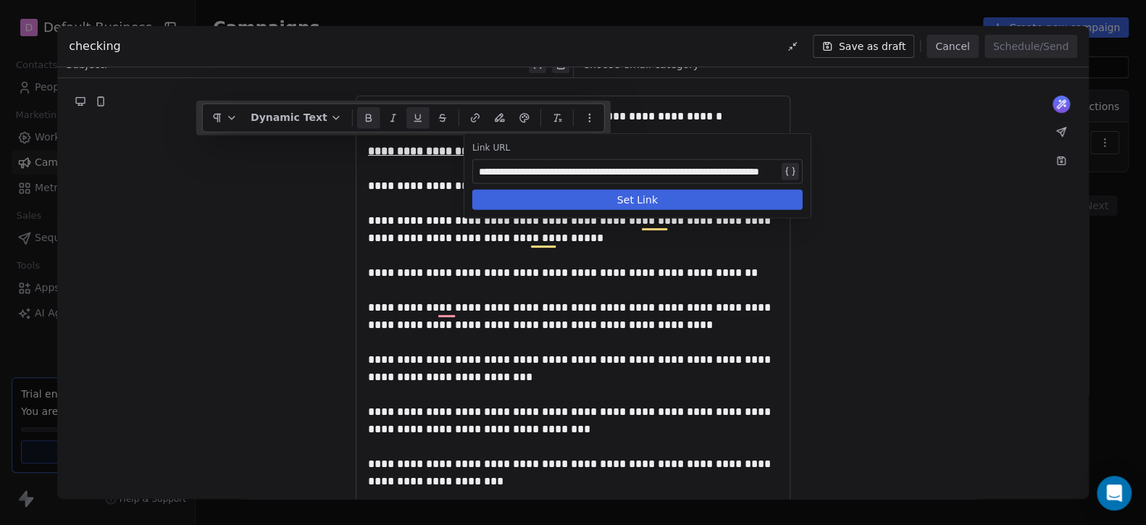
click at [605, 202] on button "Set Link" at bounding box center [637, 200] width 330 height 20
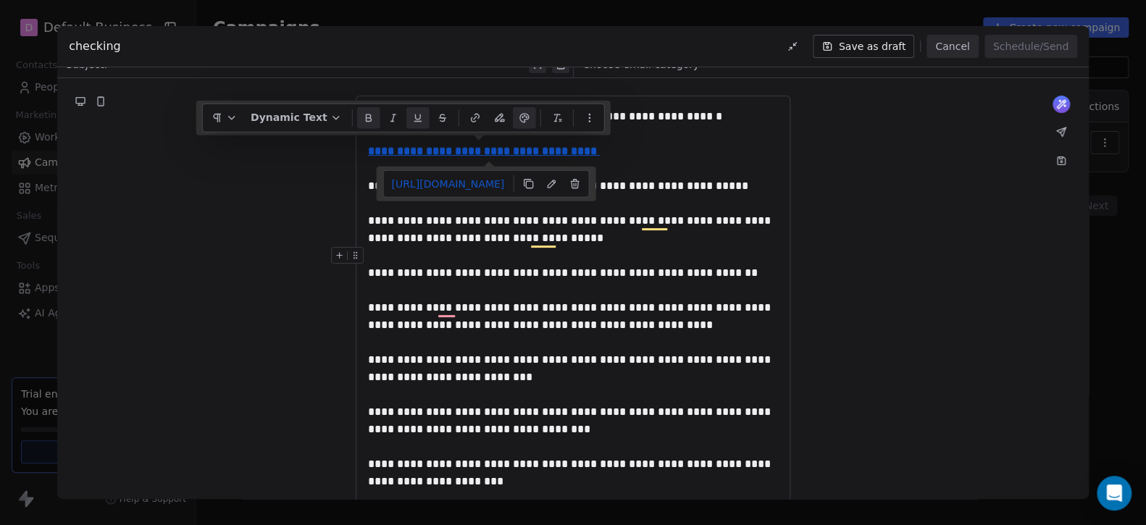
click at [519, 250] on div "To enrich screen reader interactions, please activate Accessibility in Grammarl…" at bounding box center [573, 255] width 410 height 17
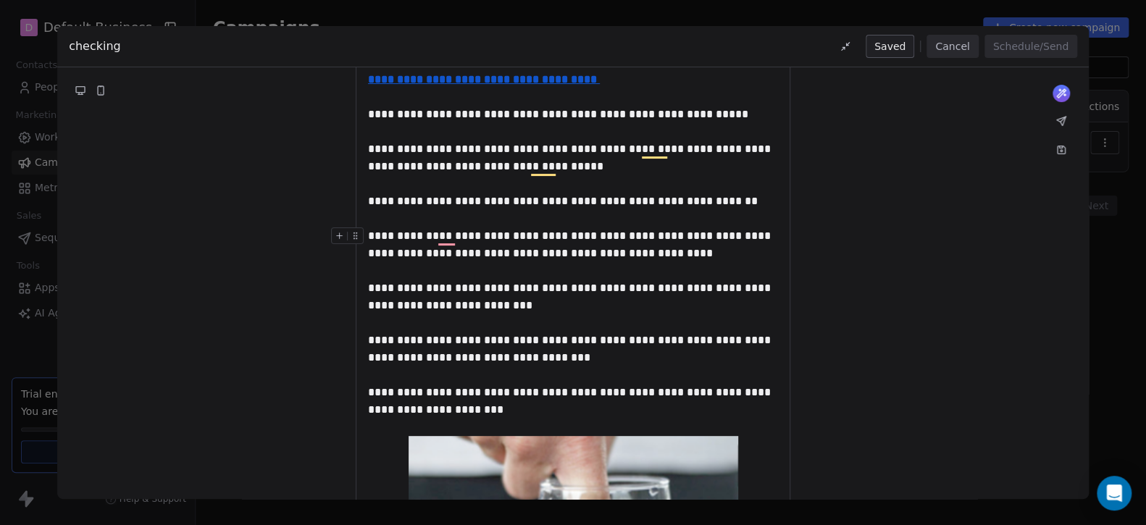
click at [492, 233] on span "**********" at bounding box center [571, 244] width 406 height 28
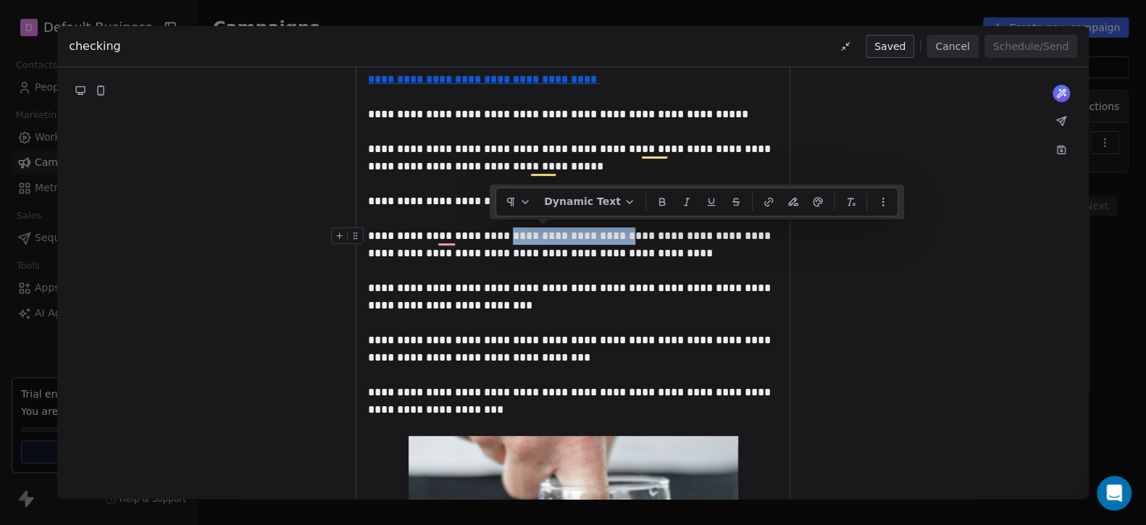
drag, startPoint x: 490, startPoint y: 233, endPoint x: 594, endPoint y: 233, distance: 104.3
click at [594, 233] on span "**********" at bounding box center [571, 244] width 406 height 28
click at [656, 201] on icon at bounding box center [662, 202] width 12 height 12
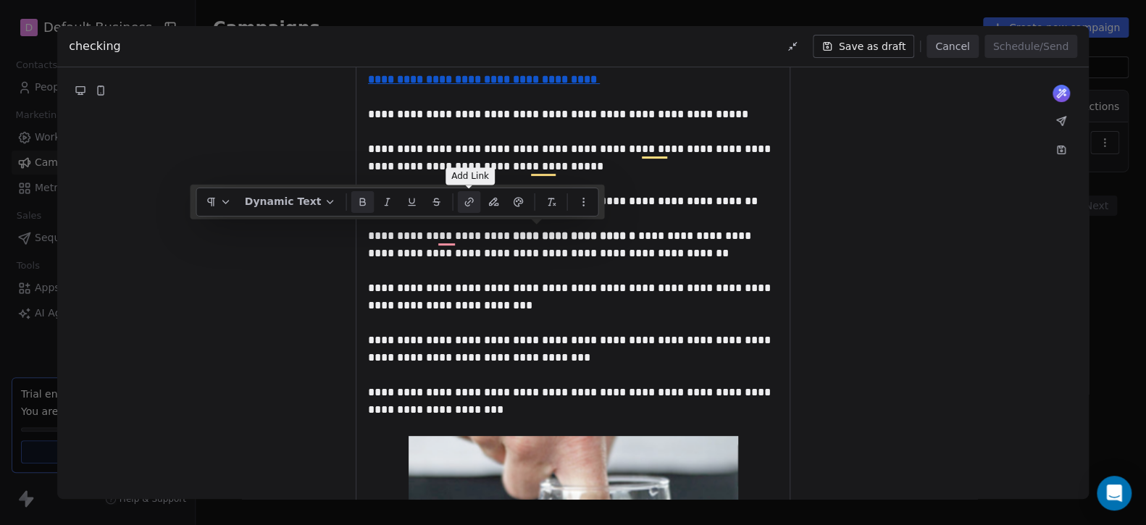
click at [472, 202] on icon "button" at bounding box center [469, 202] width 12 height 12
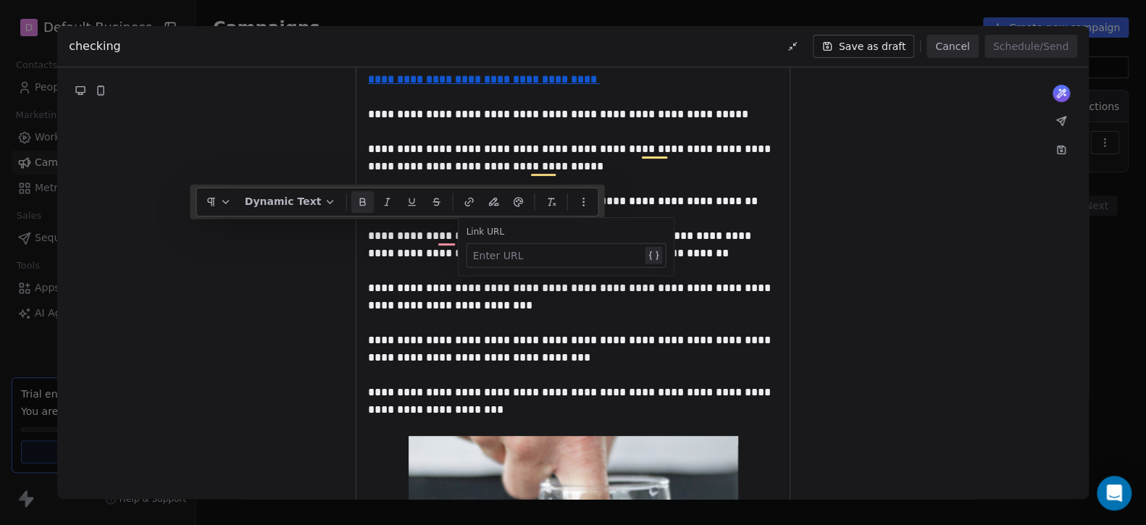
click at [492, 258] on div at bounding box center [556, 255] width 169 height 17
paste div
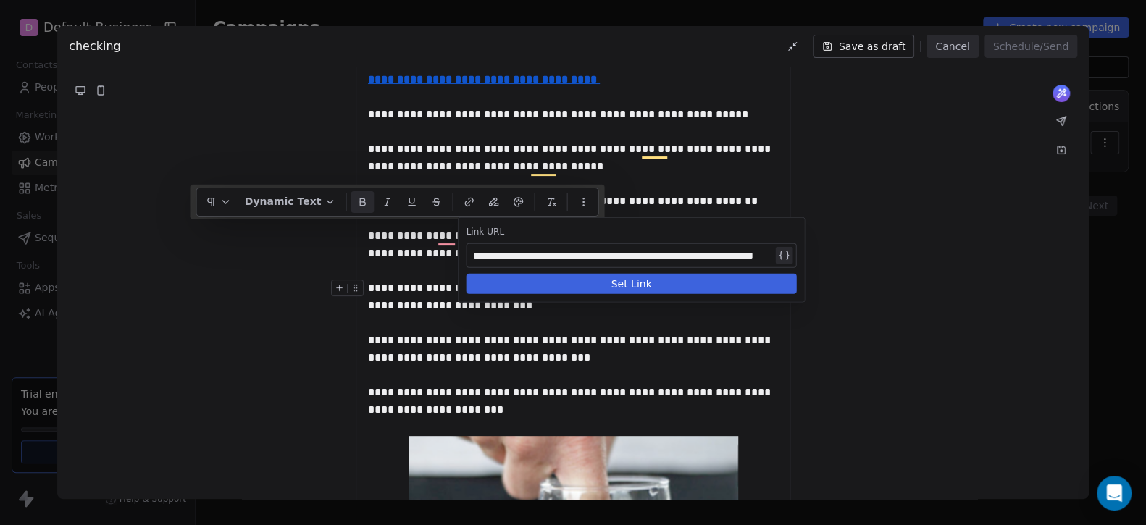
click at [615, 283] on button "Set Link" at bounding box center [631, 284] width 330 height 20
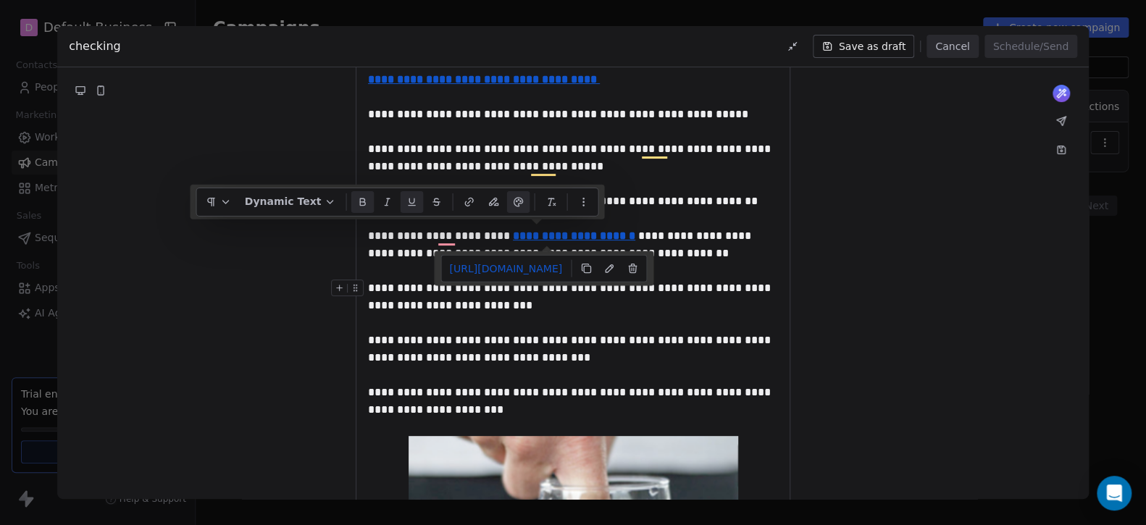
click at [574, 313] on div "**********" at bounding box center [573, 297] width 410 height 35
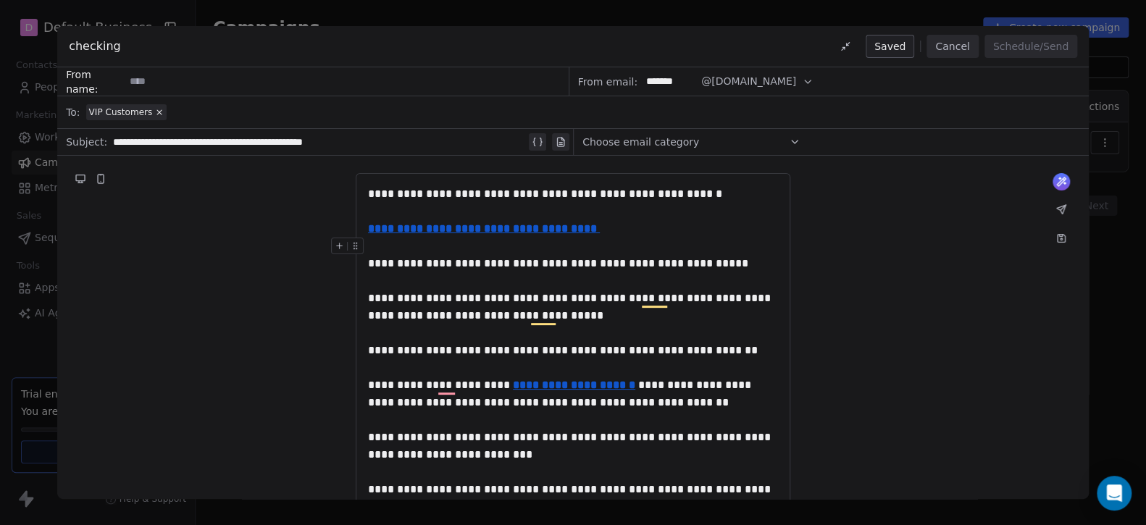
click at [592, 134] on div "Choose email category" at bounding box center [691, 141] width 218 height 23
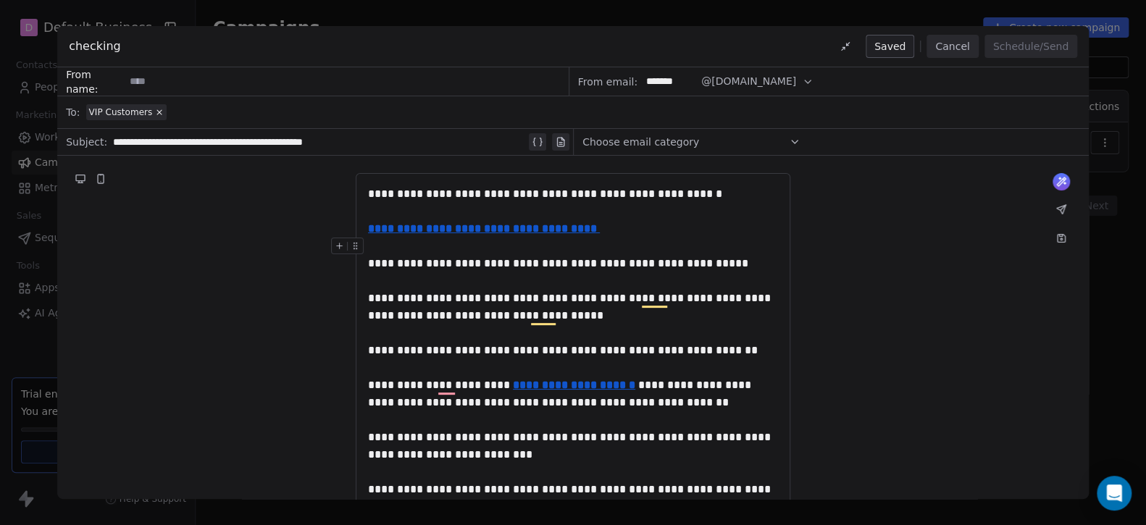
click at [625, 139] on span "Choose email category" at bounding box center [640, 142] width 117 height 14
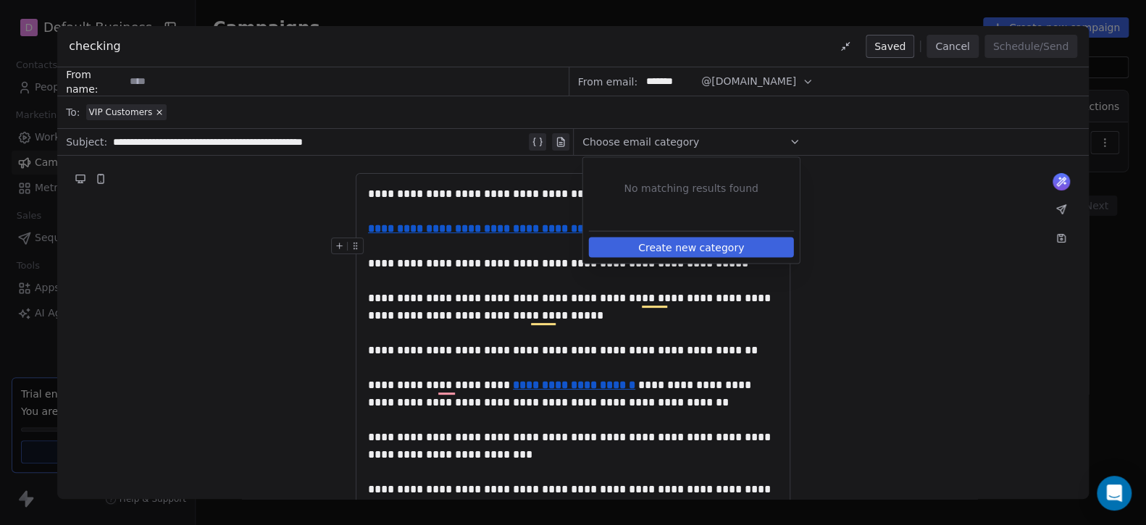
click at [657, 256] on button "Create new category" at bounding box center [691, 248] width 205 height 20
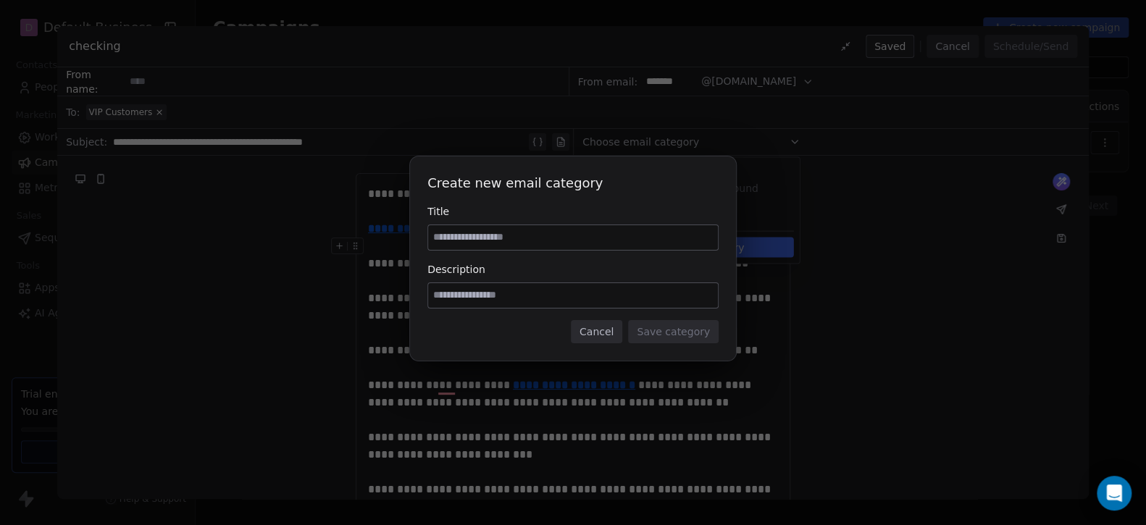
click at [573, 240] on input at bounding box center [573, 237] width 290 height 25
type input "******"
click at [566, 300] on input at bounding box center [573, 295] width 290 height 25
type input "********"
click at [654, 334] on button "Save category" at bounding box center [673, 331] width 91 height 23
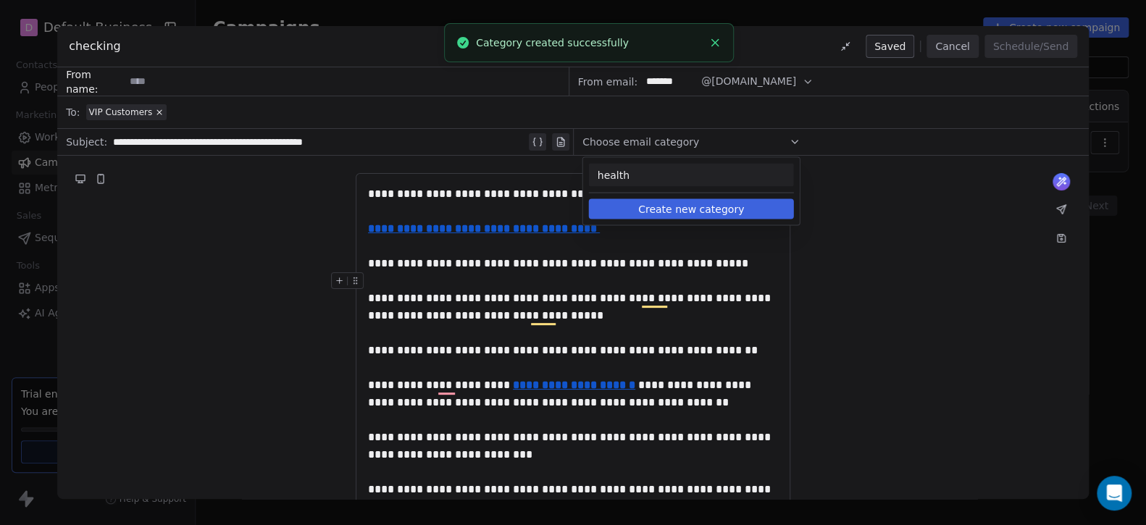
click at [634, 182] on span "health" at bounding box center [691, 175] width 188 height 14
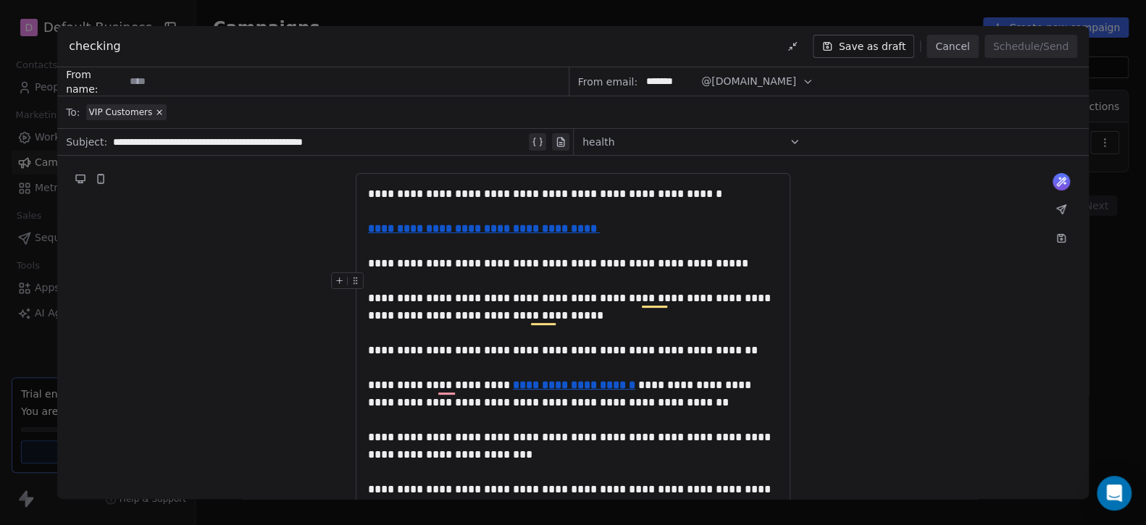
click at [684, 81] on input "*******" at bounding box center [669, 81] width 56 height 27
click at [686, 104] on div "VIP Customers" at bounding box center [583, 112] width 994 height 32
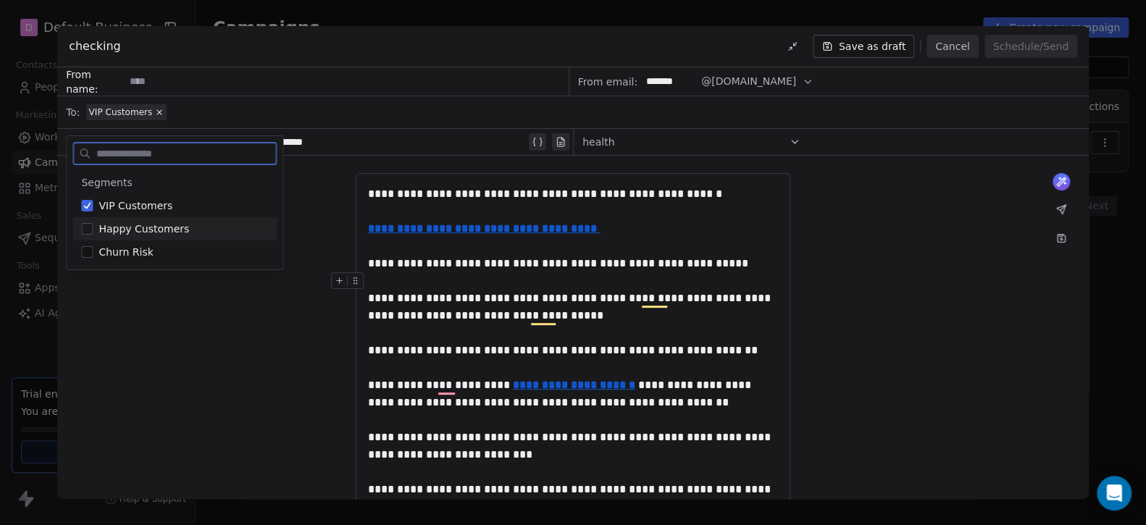
click at [156, 227] on span "Happy Customers" at bounding box center [143, 229] width 91 height 14
click at [135, 251] on span "Churn Risk" at bounding box center [125, 252] width 54 height 14
click at [254, 106] on div "VIP Customers" at bounding box center [583, 112] width 994 height 32
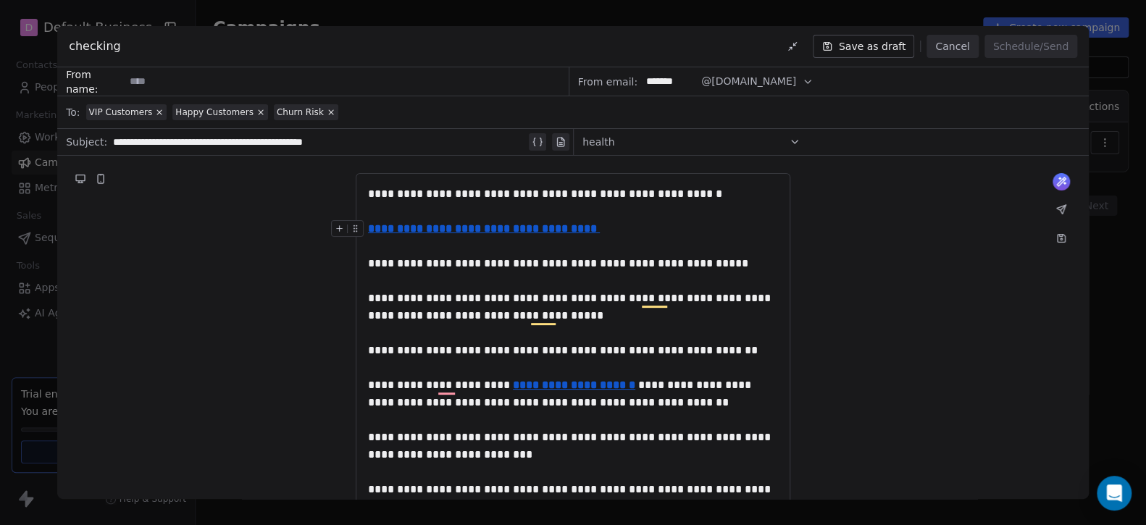
click at [274, 78] on input at bounding box center [346, 81] width 442 height 27
paste input
click at [214, 64] on div "checking Saved Cancel Schedule/Send" at bounding box center [572, 46] width 1031 height 41
click at [198, 75] on input at bounding box center [346, 81] width 442 height 27
paste input
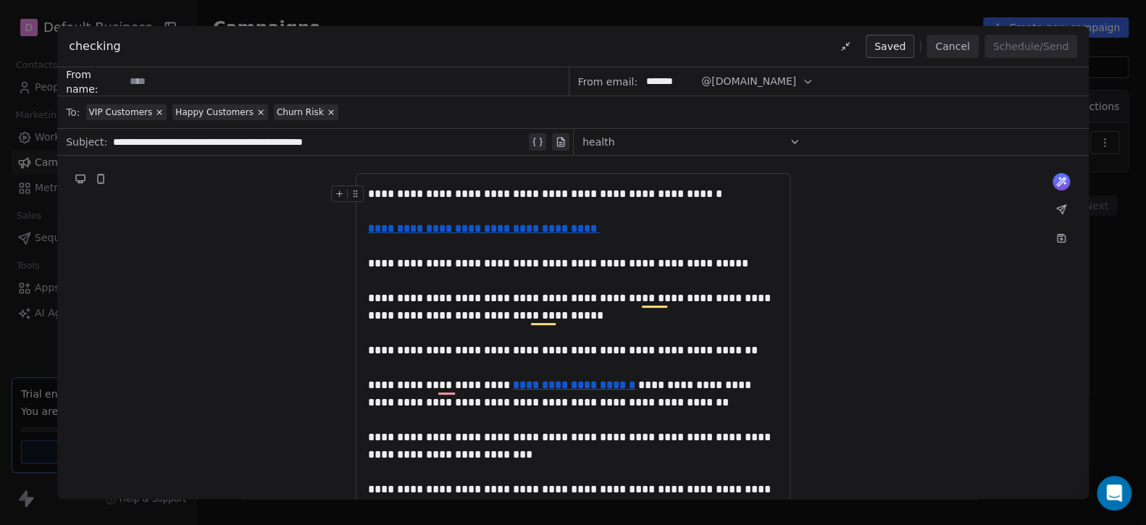
paste input
click at [214, 88] on input at bounding box center [346, 81] width 442 height 27
click at [248, 145] on div "**********" at bounding box center [319, 141] width 413 height 17
drag, startPoint x: 249, startPoint y: 143, endPoint x: 271, endPoint y: 143, distance: 21.7
click at [273, 143] on div "**********" at bounding box center [319, 141] width 413 height 17
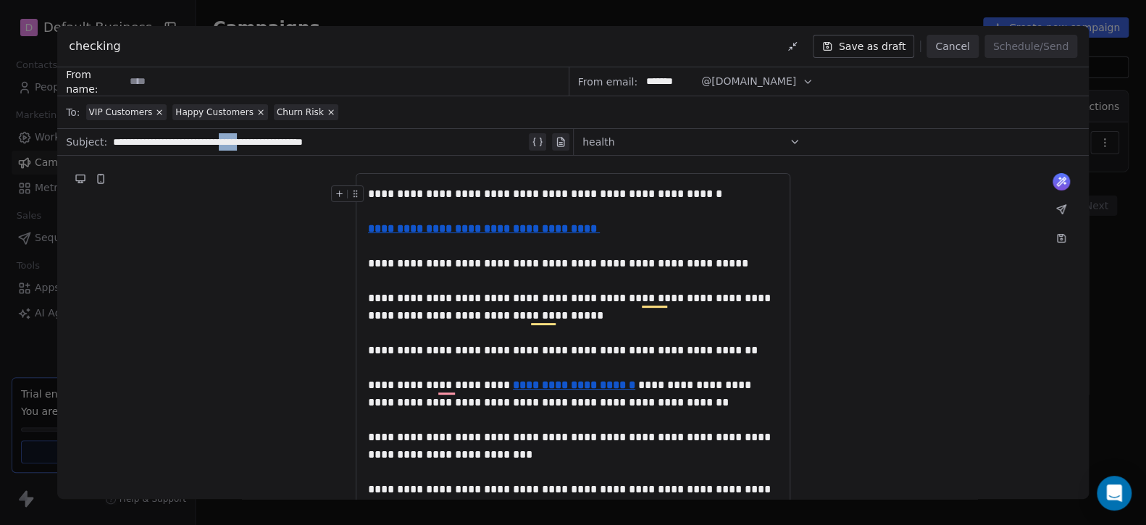
copy div "*****"
click at [209, 85] on input at bounding box center [346, 81] width 442 height 27
paste input "*****"
type input "*****"
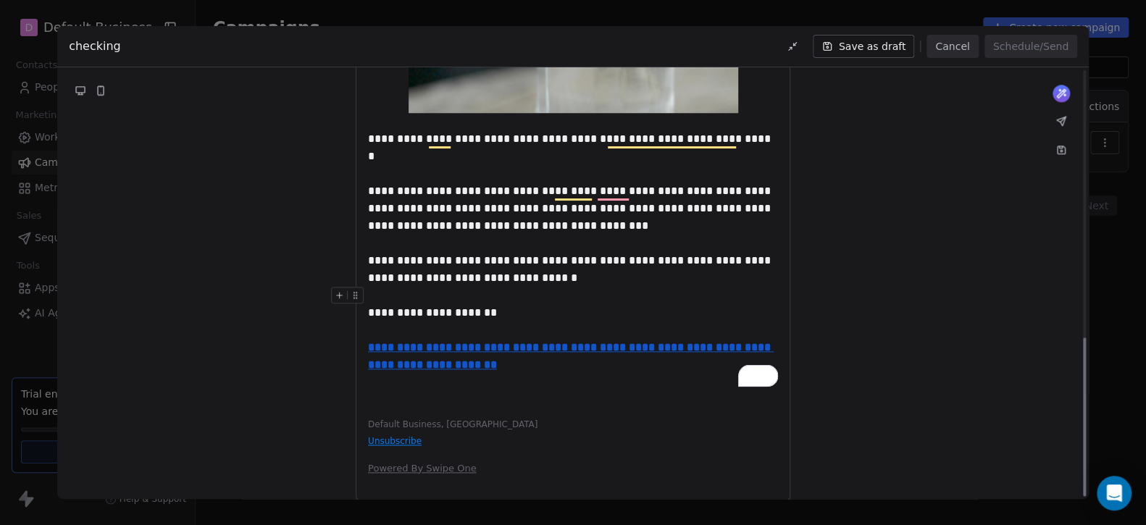
scroll to position [729, 0]
click at [451, 190] on span "**********" at bounding box center [571, 208] width 406 height 46
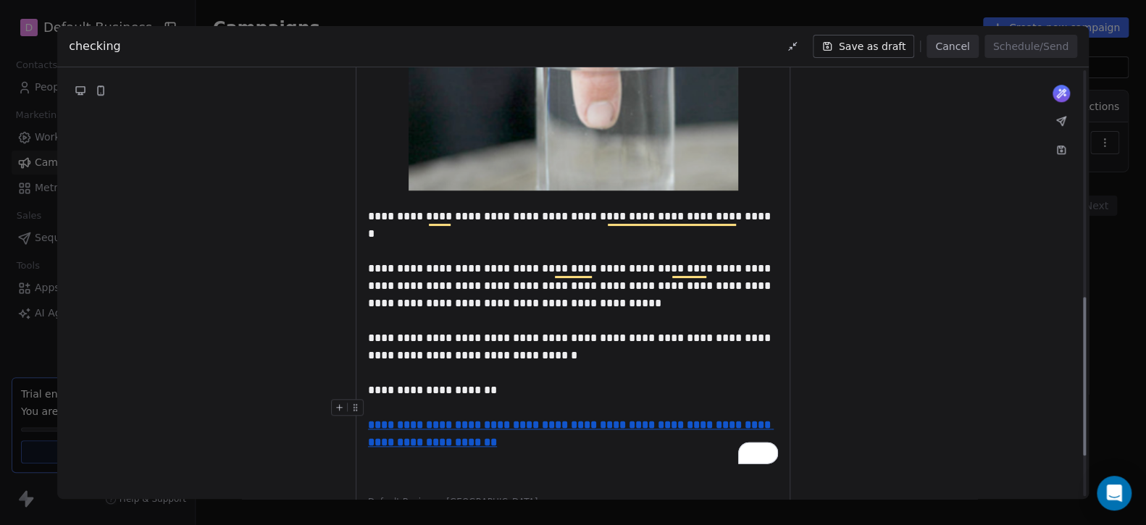
scroll to position [440, 0]
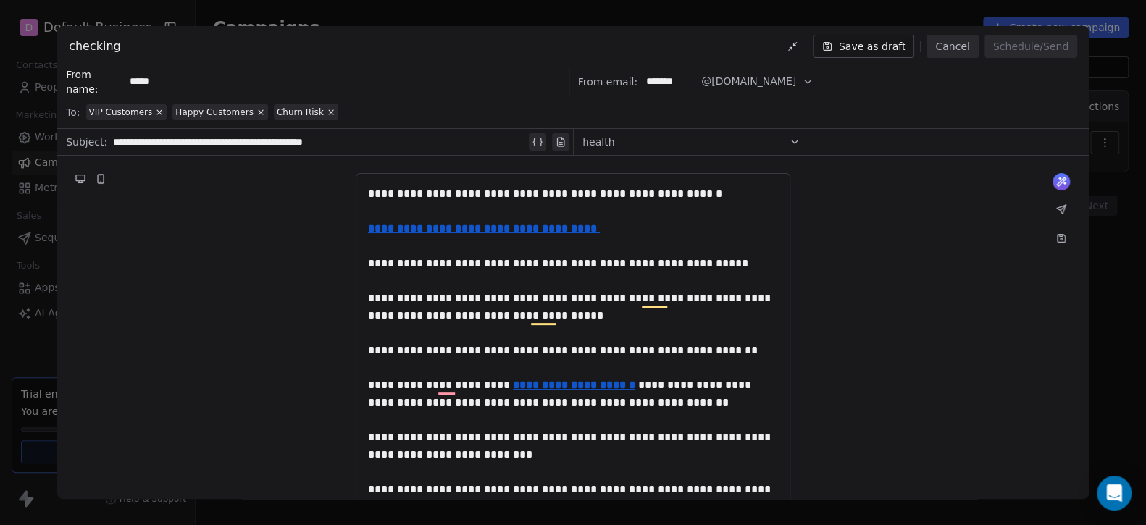
click at [802, 79] on icon "button" at bounding box center [808, 82] width 12 height 12
click at [770, 112] on span "@forumlylife.com" at bounding box center [757, 116] width 95 height 14
click at [681, 80] on input "*******" at bounding box center [669, 81] width 56 height 27
click at [692, 81] on div "*******" at bounding box center [669, 81] width 58 height 28
drag, startPoint x: 681, startPoint y: 81, endPoint x: 603, endPoint y: 82, distance: 78.2
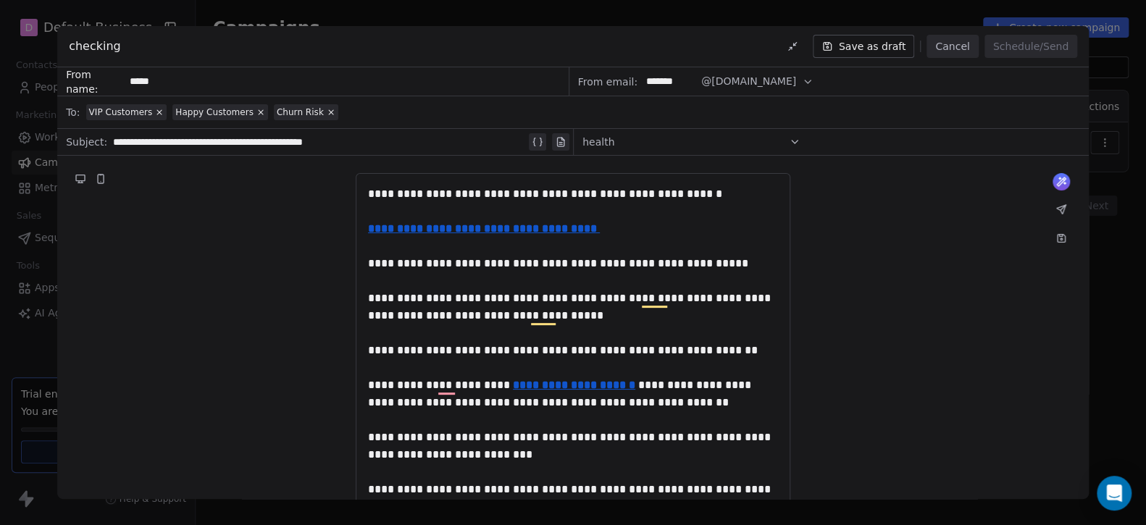
click at [603, 82] on div "From email: ******* @forumlylife.com" at bounding box center [828, 81] width 519 height 29
click at [713, 119] on div "VIP Customers Happy Customers Churn Risk" at bounding box center [583, 112] width 994 height 32
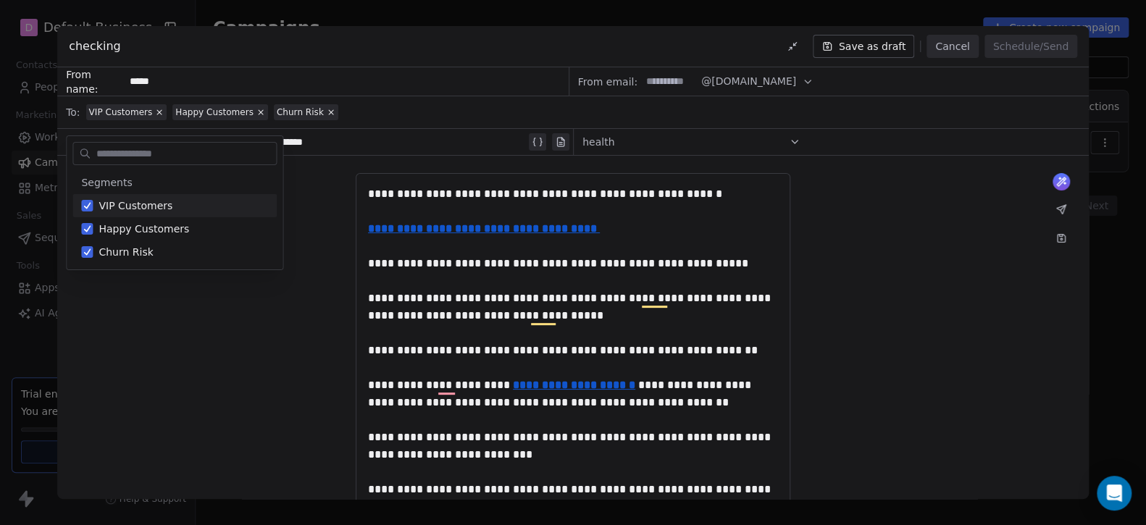
click at [710, 86] on span "@forumlylife.com" at bounding box center [748, 81] width 95 height 15
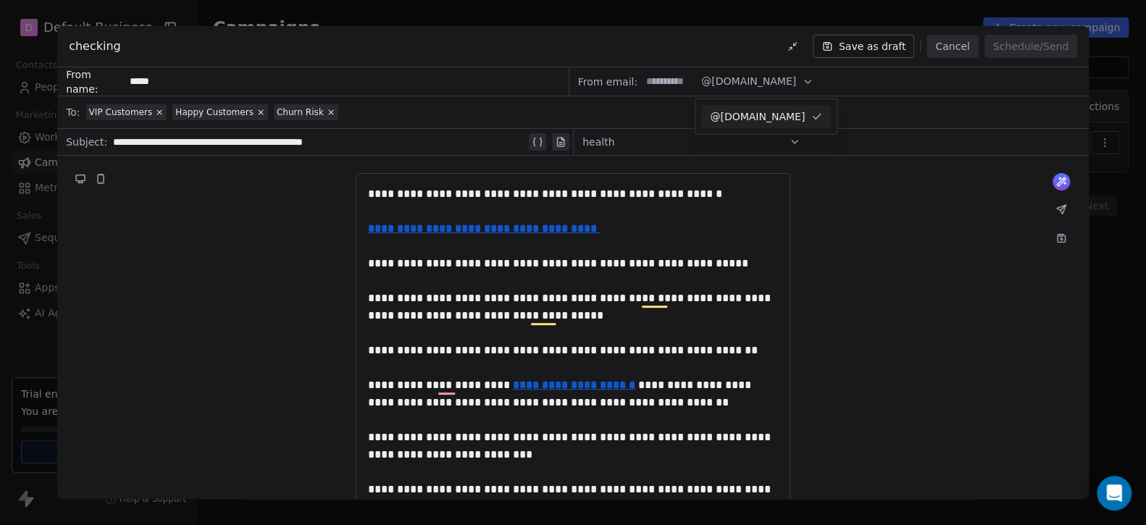
click at [783, 144] on div "health" at bounding box center [691, 141] width 218 height 23
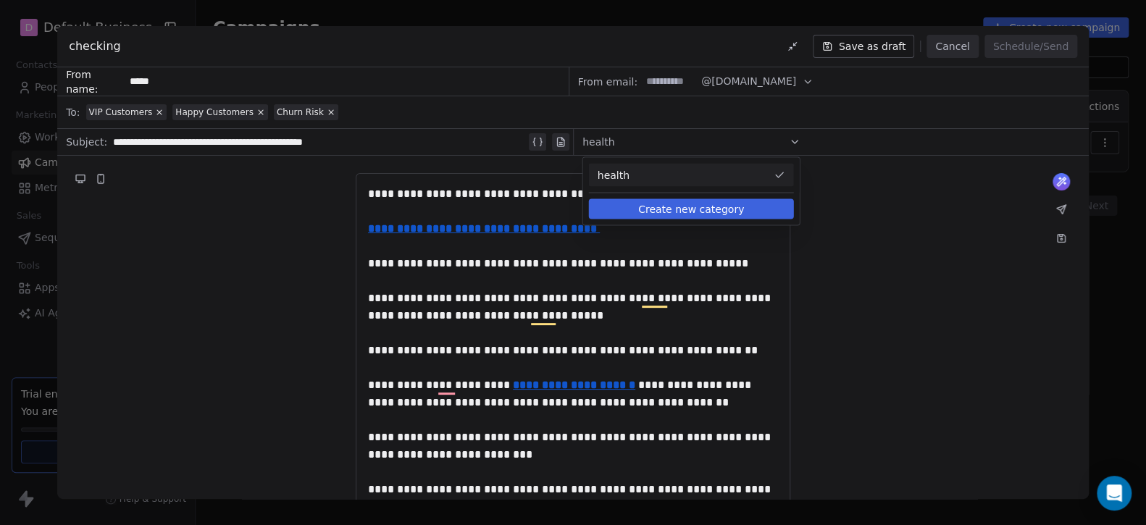
click at [783, 144] on div "health" at bounding box center [691, 141] width 218 height 23
click at [663, 77] on input at bounding box center [669, 81] width 56 height 27
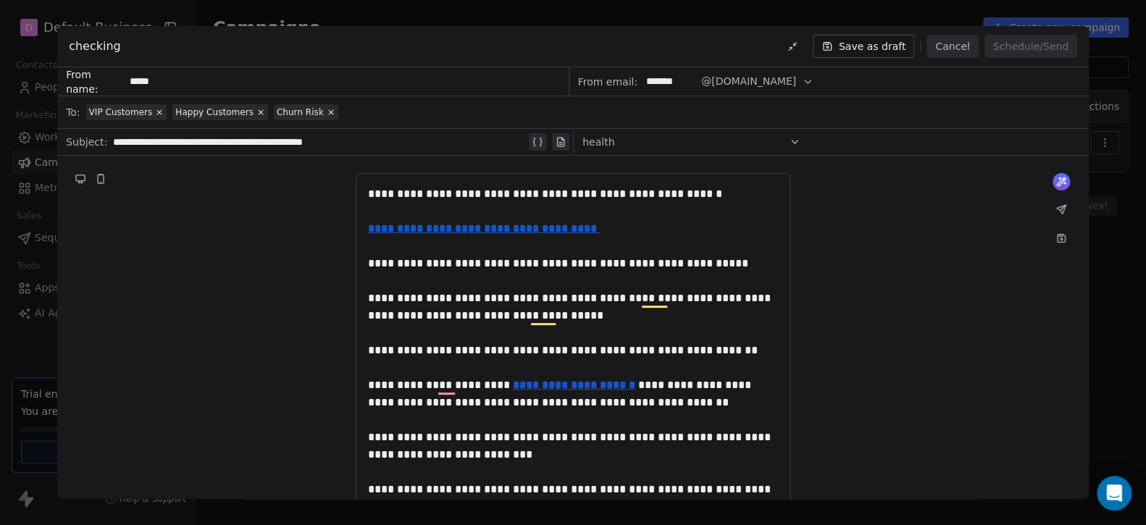
type input "*******"
click at [851, 49] on icon at bounding box center [845, 47] width 12 height 12
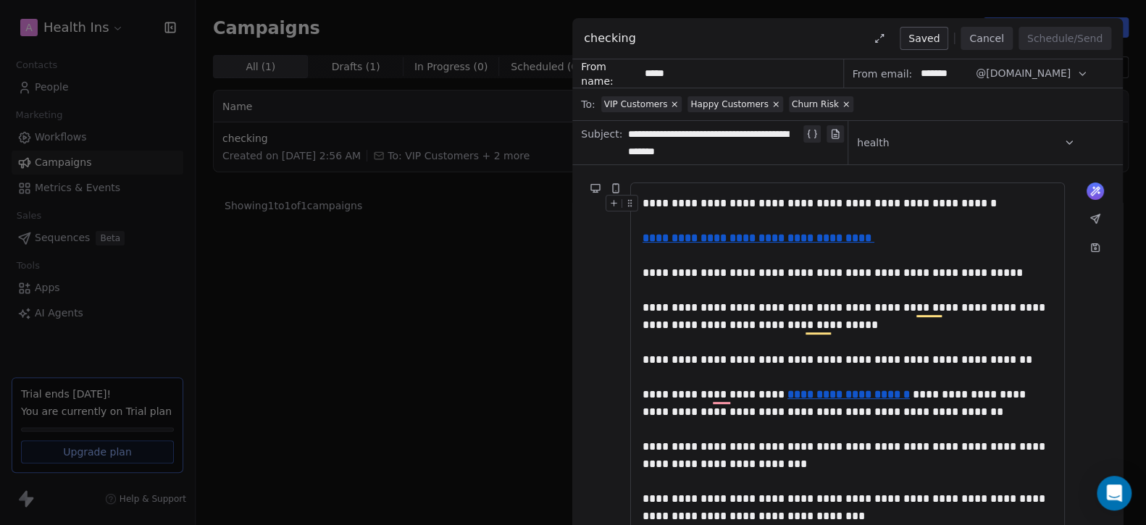
click at [870, 47] on div "checking Saved Cancel Schedule/Send" at bounding box center [847, 38] width 550 height 41
click at [978, 41] on button "Cancel" at bounding box center [985, 38] width 51 height 23
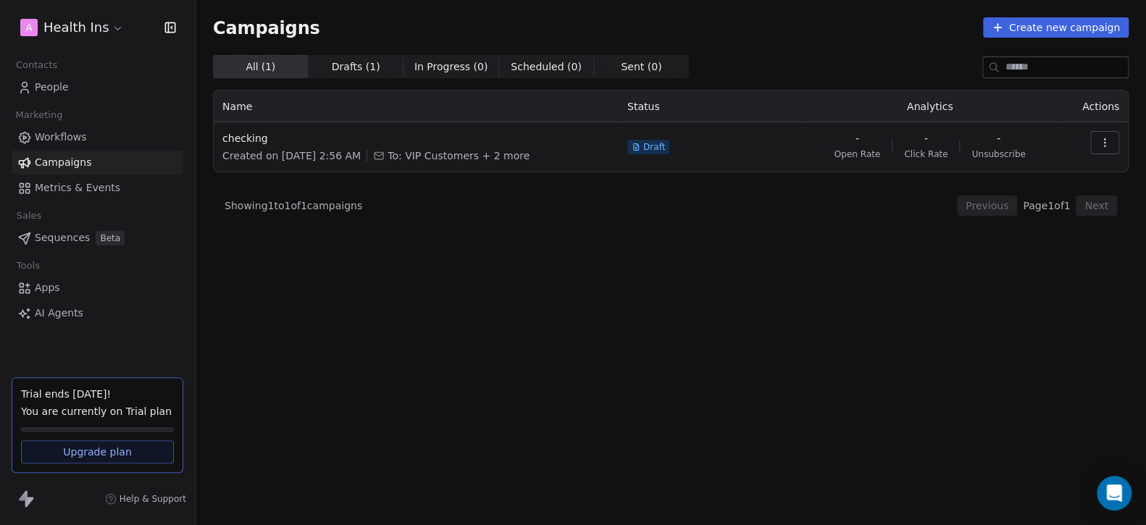
click at [806, 269] on div "All ( 1 ) All ( 1 ) Drafts ( 1 ) Drafts ( 1 ) In Progress ( 0 ) In Progress ( 0…" at bounding box center [670, 226] width 915 height 343
click at [1096, 148] on button "button" at bounding box center [1104, 142] width 29 height 23
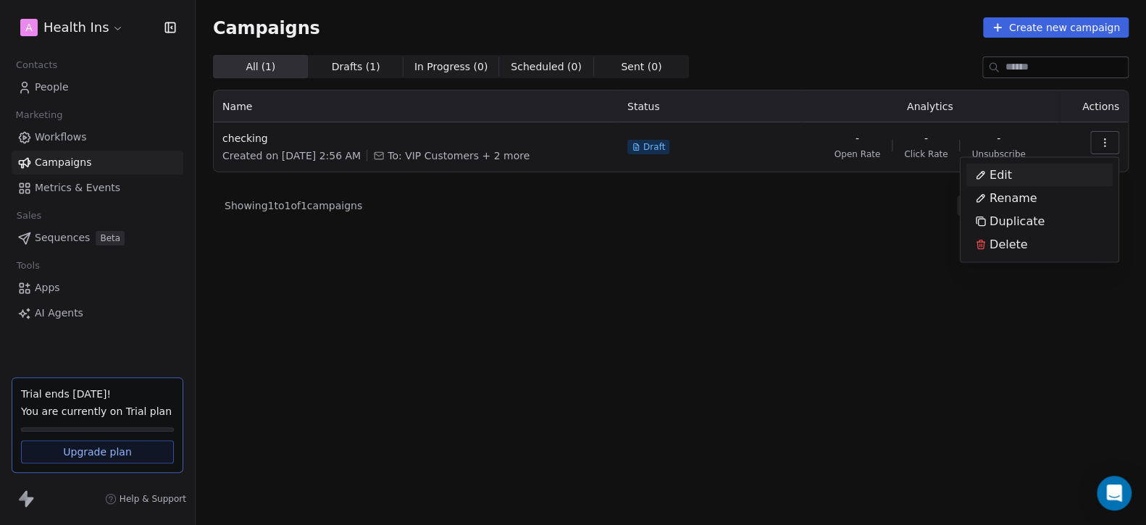
click at [1011, 172] on div "Edit" at bounding box center [993, 175] width 54 height 23
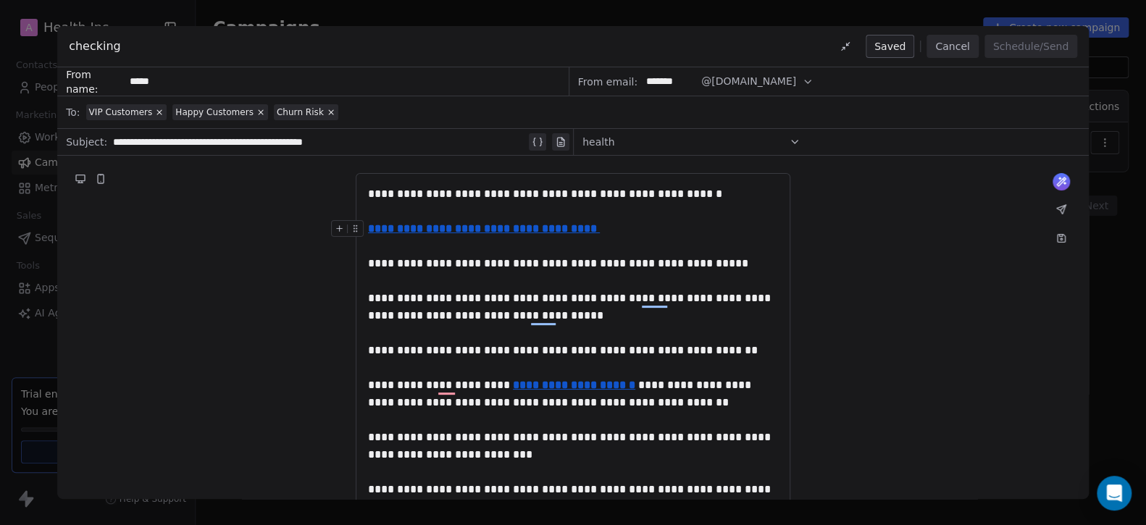
click at [963, 49] on button "Cancel" at bounding box center [951, 46] width 51 height 23
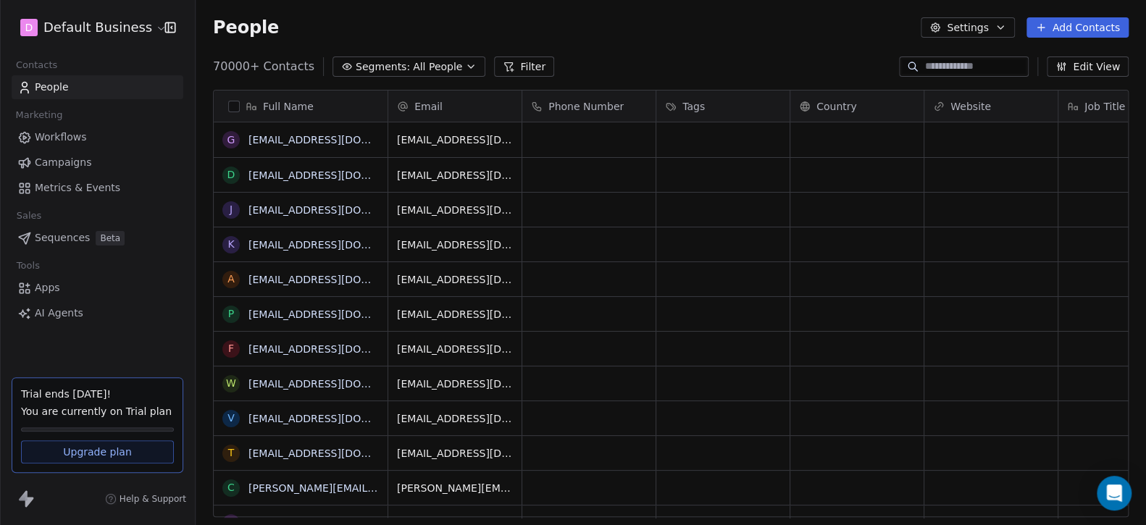
scroll to position [452, 939]
click at [413, 67] on span "All People" at bounding box center [437, 66] width 49 height 15
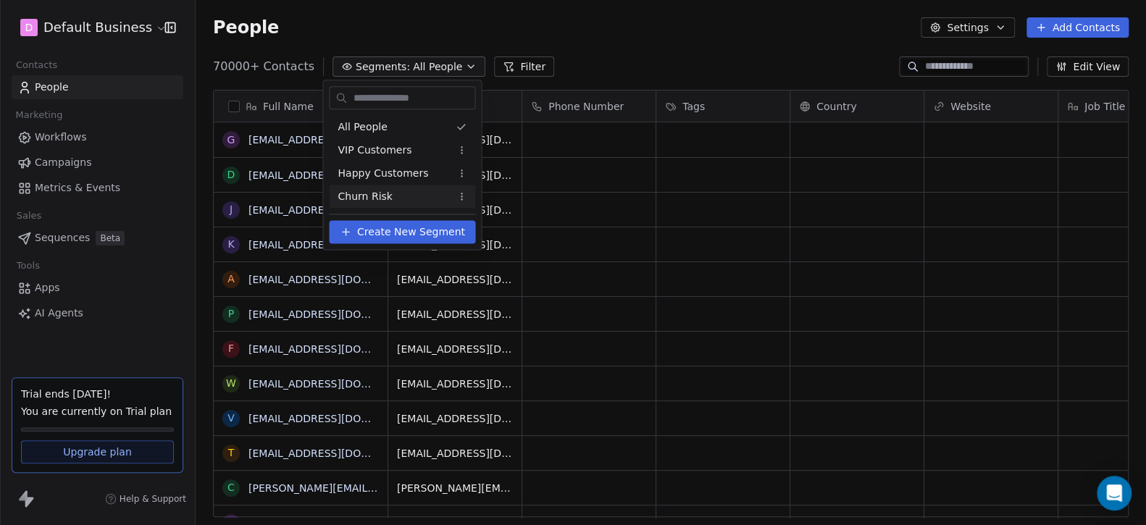
click at [400, 230] on span "Create New Segment" at bounding box center [411, 232] width 108 height 15
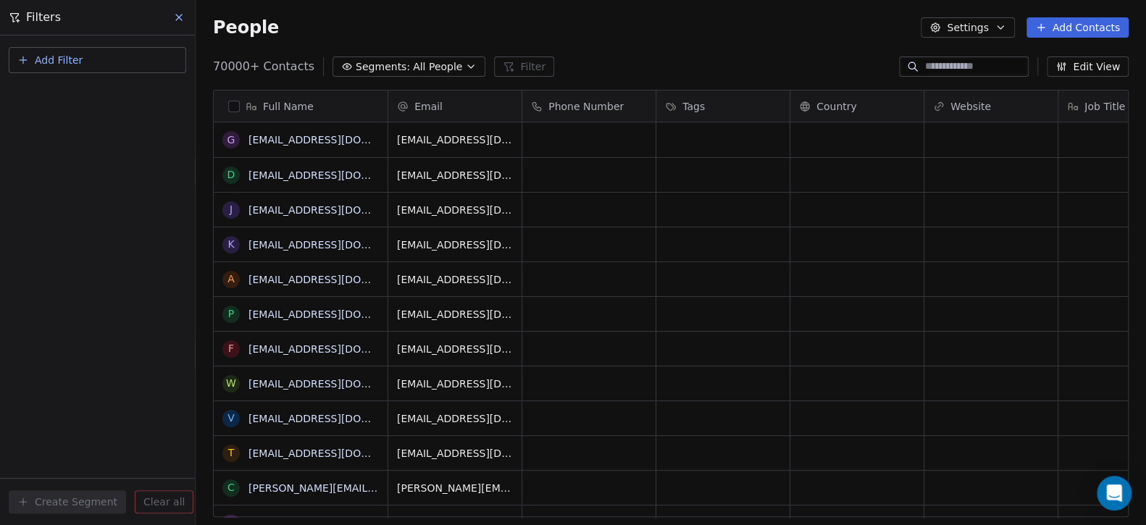
click at [71, 61] on span "Add Filter" at bounding box center [59, 60] width 48 height 15
click at [88, 118] on span "Contact activity" at bounding box center [64, 116] width 80 height 15
click at [178, 22] on html "D Default Business Contacts People Marketing Workflows Campaigns Metrics & Even…" at bounding box center [573, 317] width 1146 height 634
click at [178, 22] on icon at bounding box center [179, 18] width 12 height 12
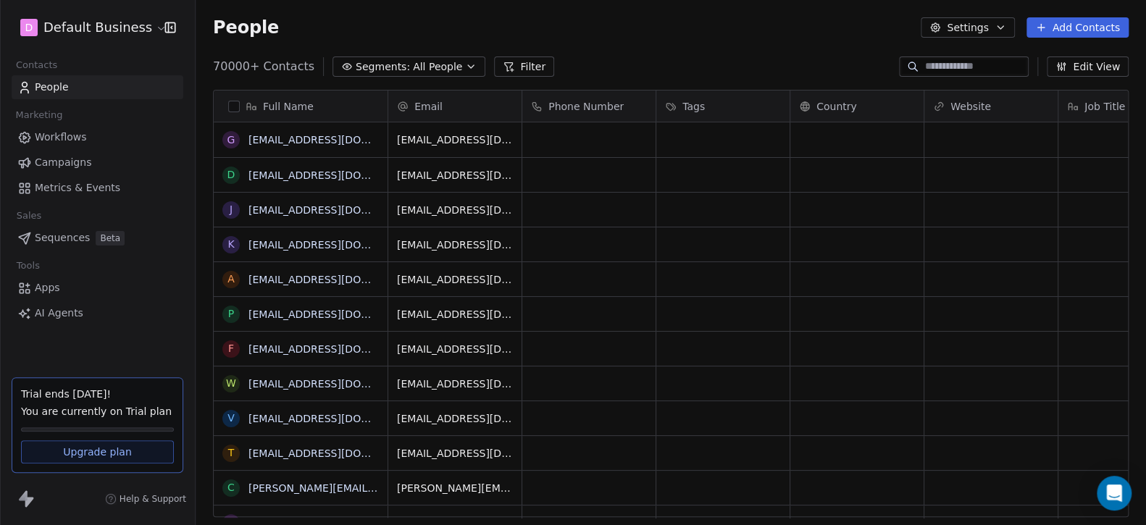
click at [232, 68] on span "70000+ Contacts" at bounding box center [263, 66] width 101 height 17
click at [232, 109] on button "button" at bounding box center [234, 107] width 12 height 12
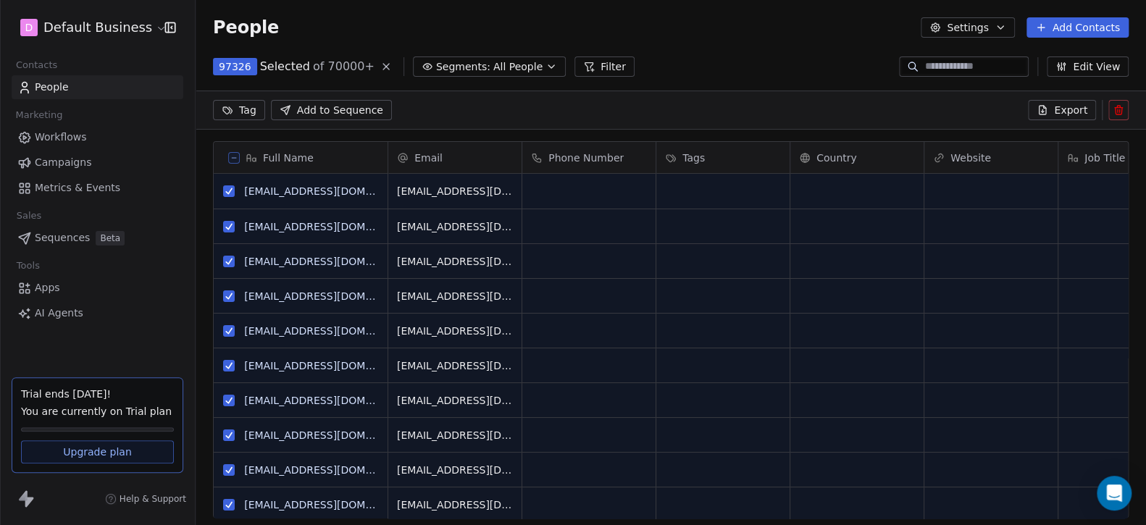
scroll to position [401, 939]
click at [253, 108] on html "D Default Business Contacts People Marketing Workflows Campaigns Metrics & Even…" at bounding box center [573, 317] width 1146 height 634
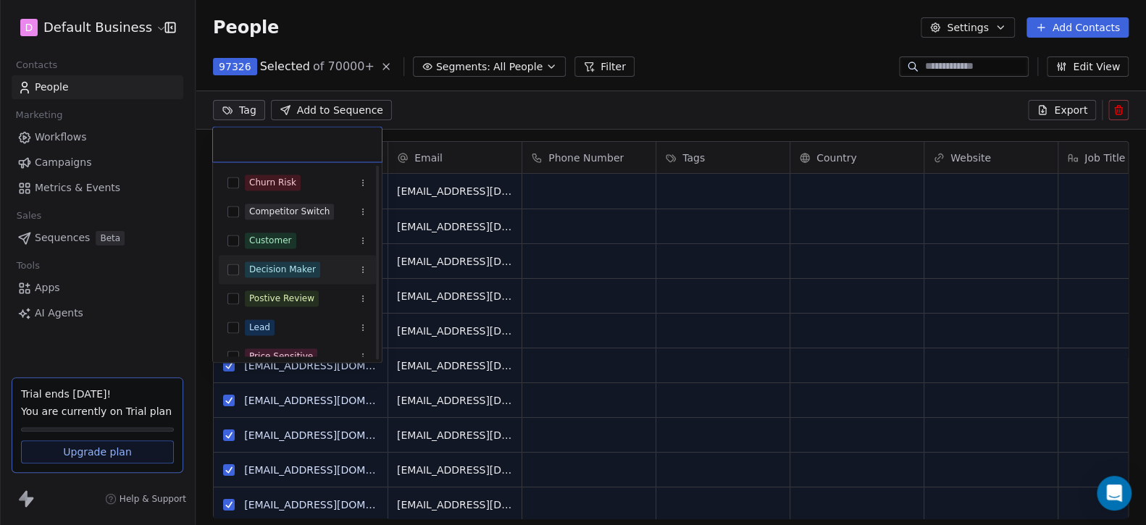
scroll to position [72, 0]
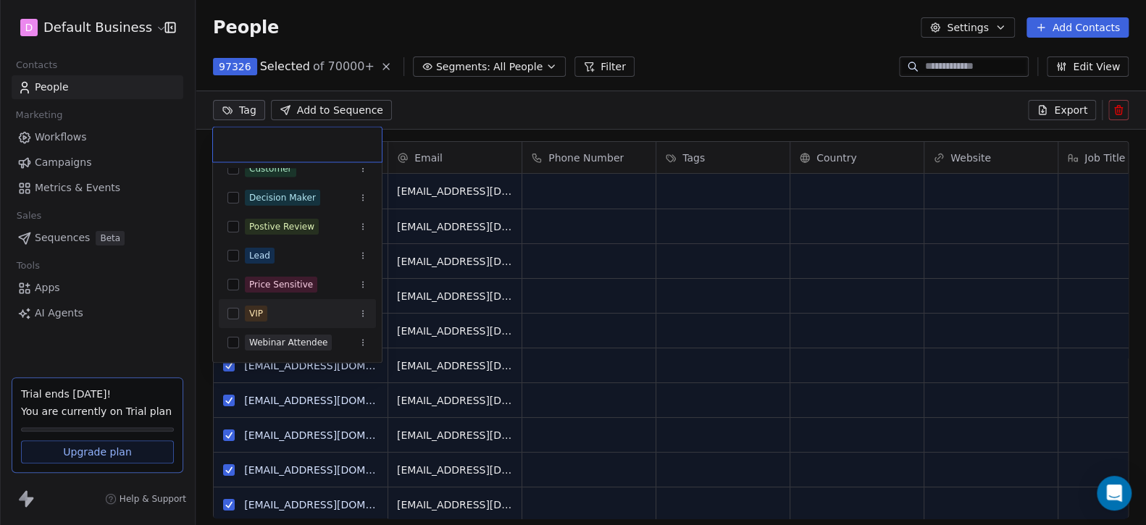
click at [273, 309] on div "VIP" at bounding box center [306, 314] width 122 height 16
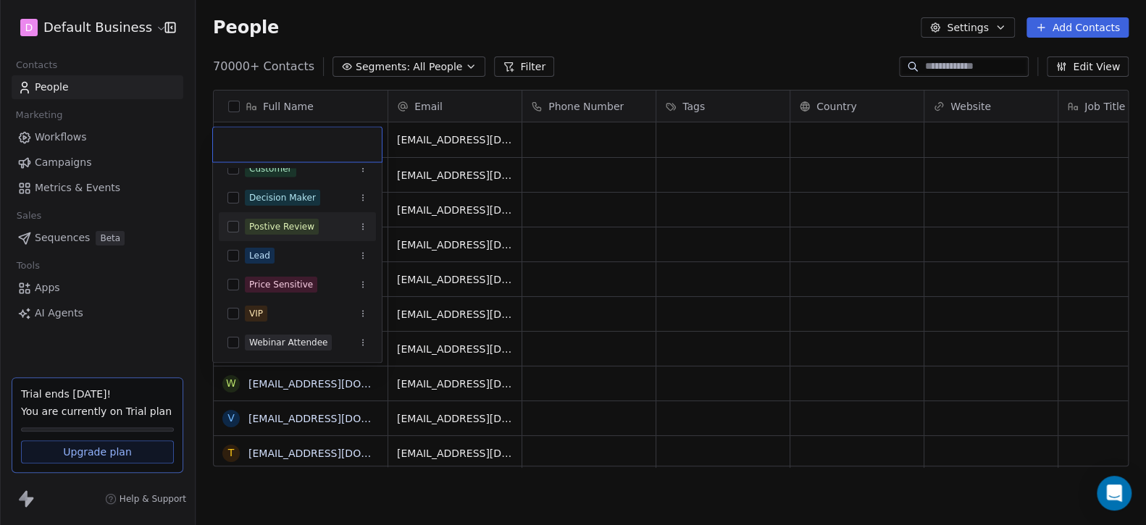
click at [474, 114] on html "D Default Business Contacts People Marketing Workflows Campaigns Metrics & Even…" at bounding box center [573, 317] width 1146 height 634
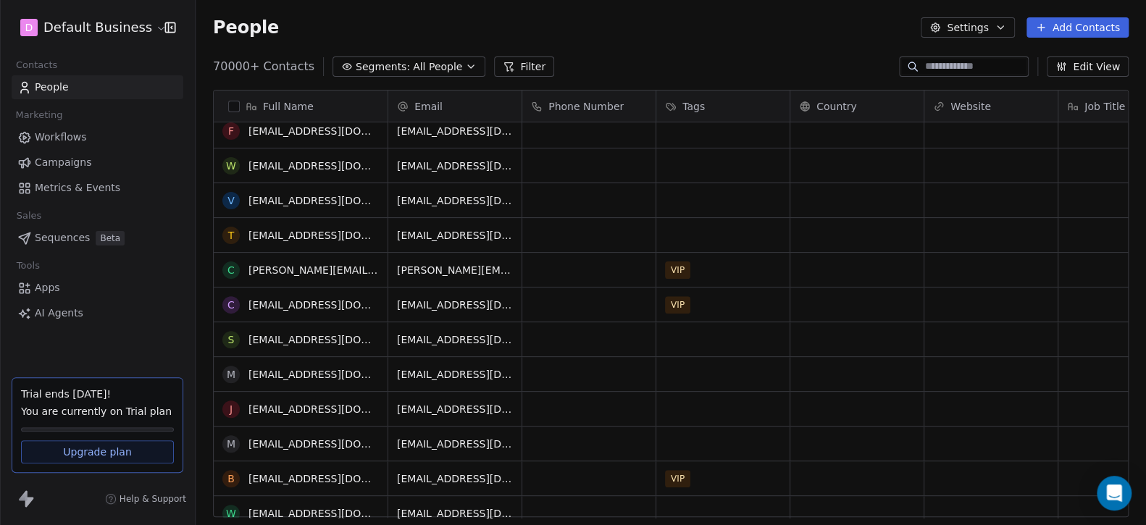
scroll to position [0, 0]
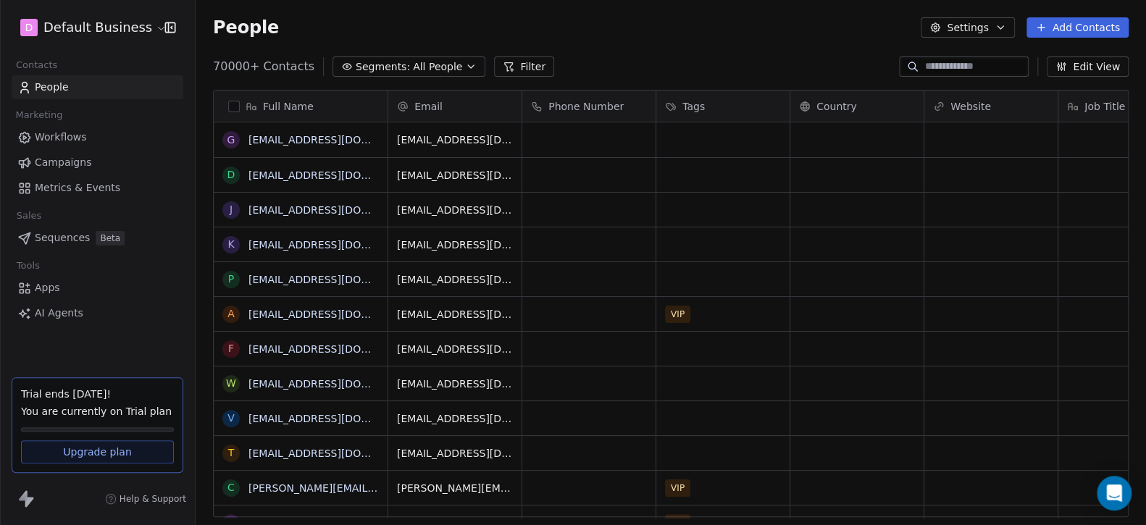
click at [230, 110] on button "button" at bounding box center [234, 107] width 12 height 12
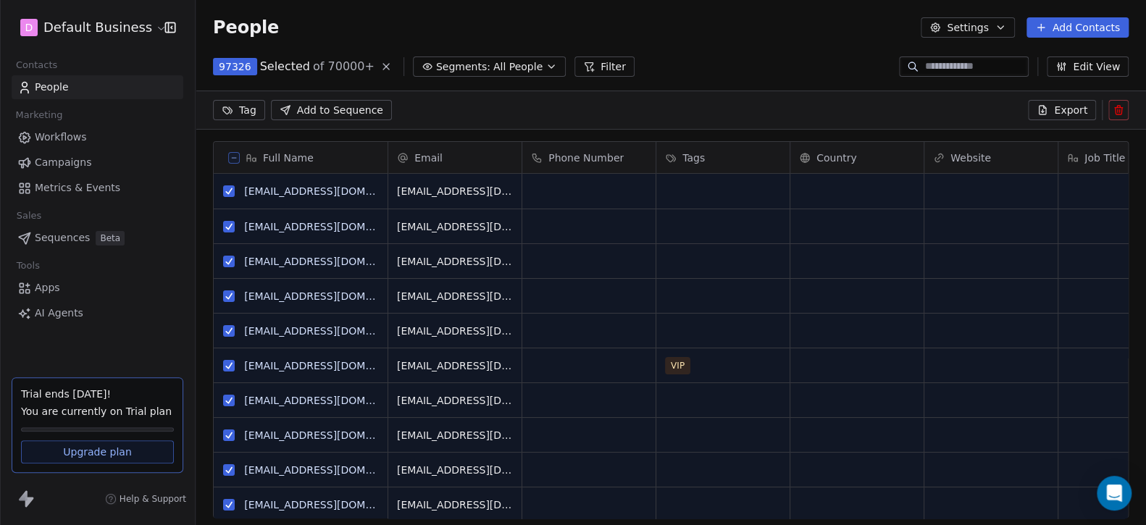
click at [243, 106] on html "D Default Business Contacts People Marketing Workflows Campaigns Metrics & Even…" at bounding box center [573, 317] width 1146 height 634
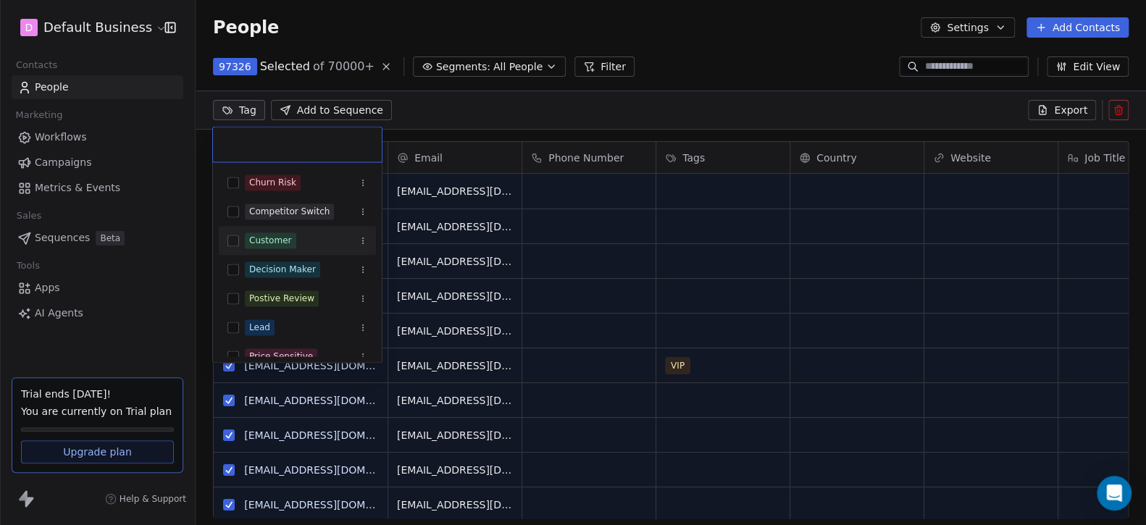
click at [300, 238] on div "Customer" at bounding box center [306, 240] width 122 height 16
click at [272, 326] on span "Lead" at bounding box center [260, 327] width 30 height 16
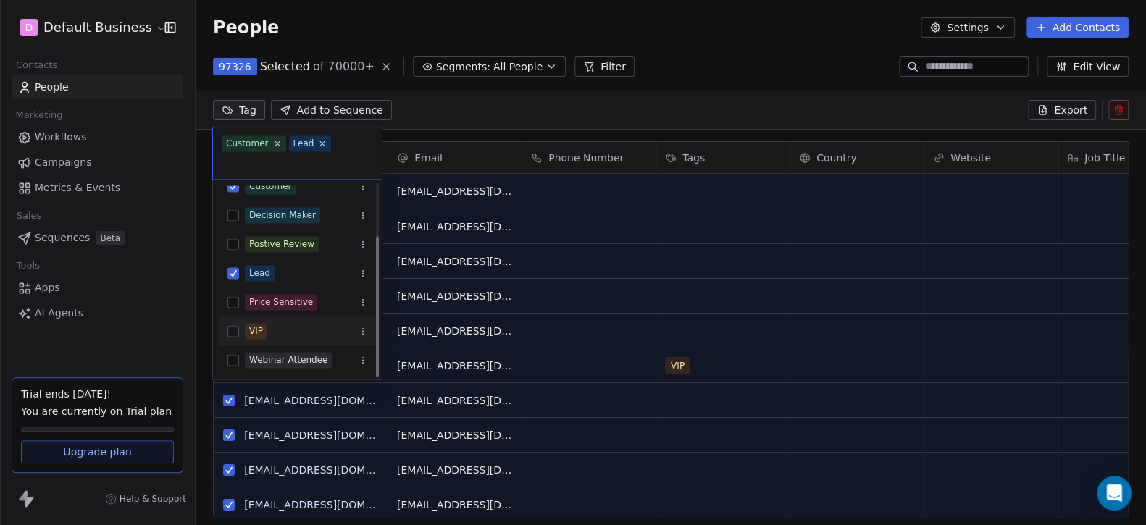
click at [270, 332] on div "VIP" at bounding box center [306, 331] width 122 height 16
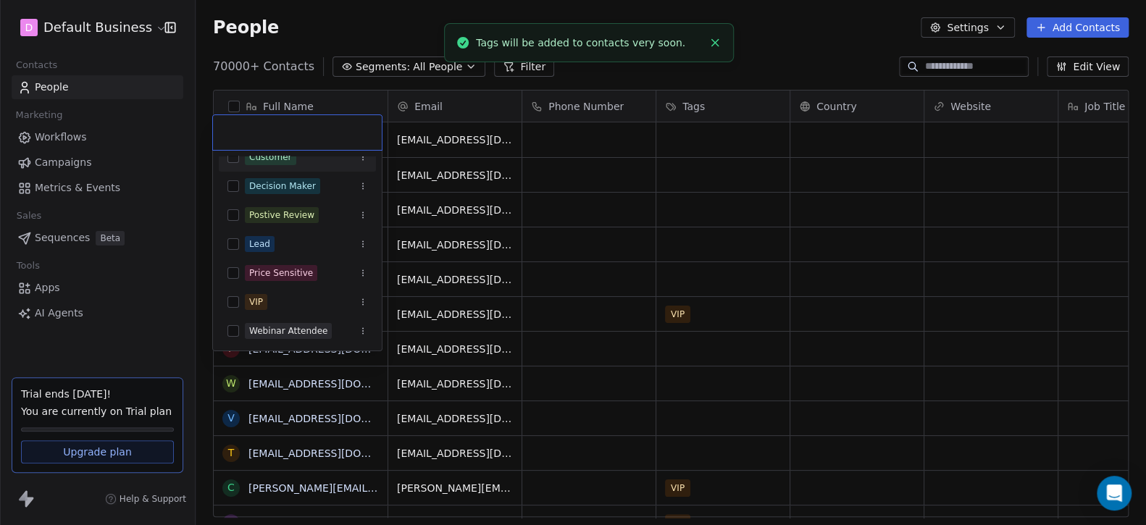
click at [461, 122] on html "D Default Business Contacts People Marketing Workflows Campaigns Metrics & Even…" at bounding box center [573, 317] width 1146 height 634
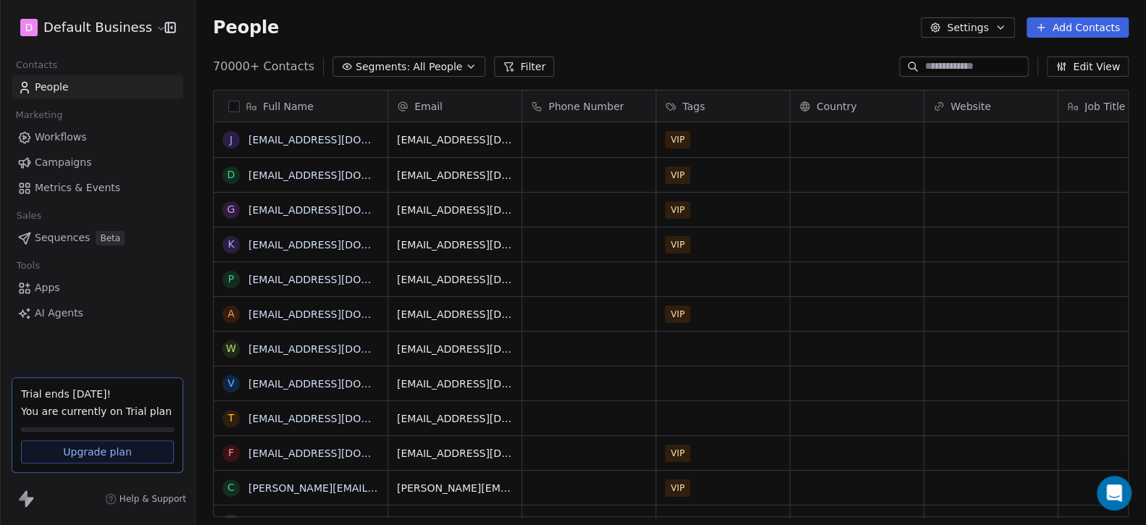
click at [700, 100] on span "Tags" at bounding box center [693, 106] width 22 height 14
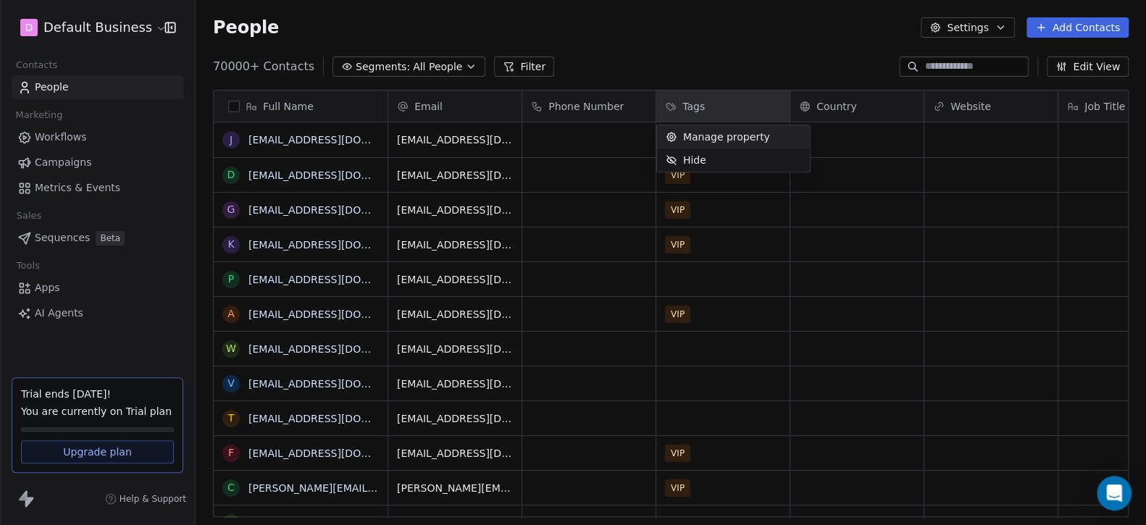
click at [704, 137] on span "Manage property" at bounding box center [726, 137] width 87 height 14
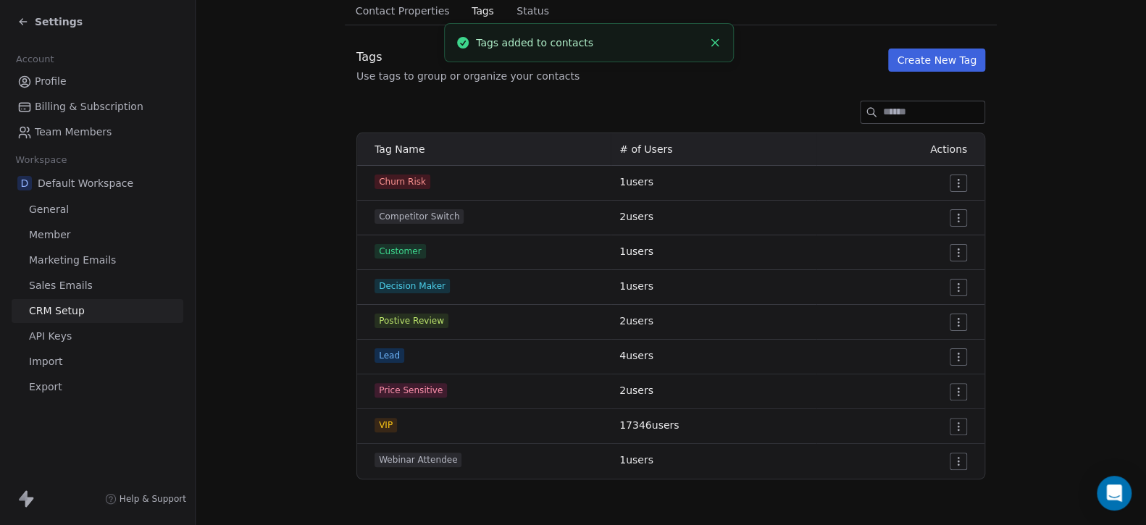
click at [629, 431] on span "17346 users" at bounding box center [648, 425] width 59 height 12
click at [1018, 244] on section "CRM Setup Manage people properties and other relevant settings. Contact Propert…" at bounding box center [671, 204] width 950 height 644
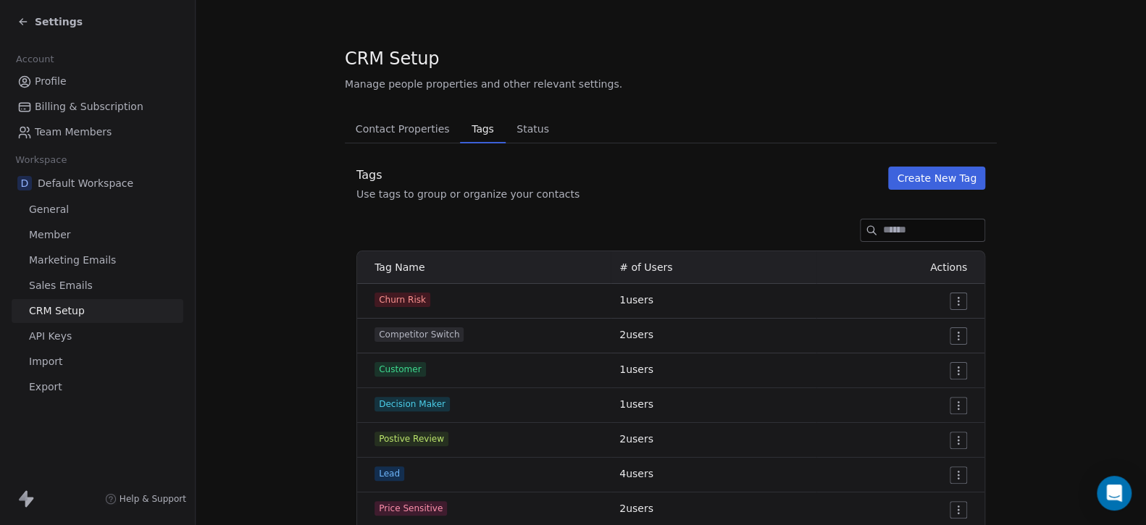
click at [533, 127] on span "Status" at bounding box center [533, 129] width 44 height 20
click at [466, 128] on span "Tags" at bounding box center [482, 129] width 33 height 20
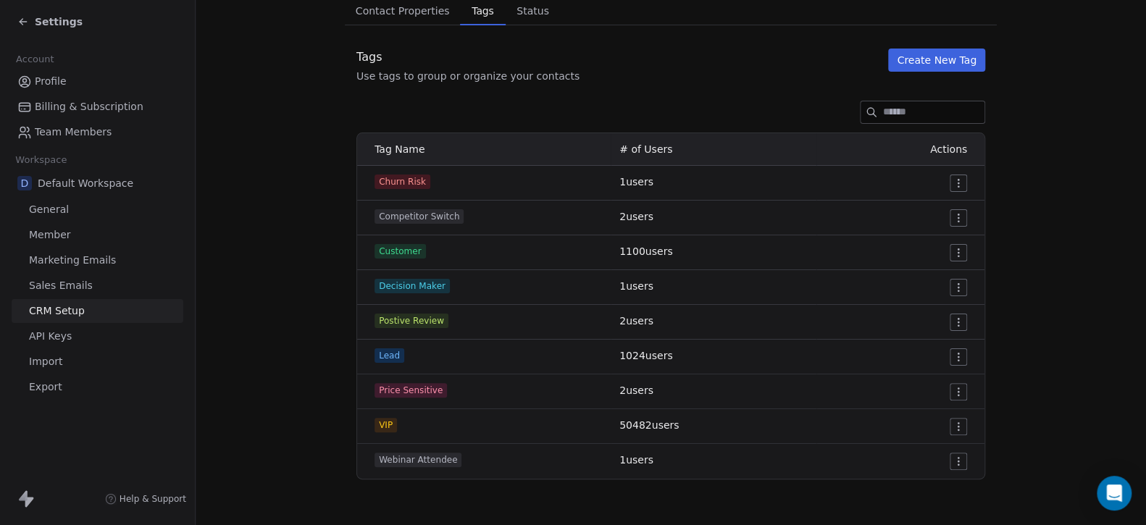
click at [389, 143] on span "Tag Name" at bounding box center [399, 149] width 50 height 12
click at [315, 182] on section "CRM Setup Manage people properties and other relevant settings. Contact Propert…" at bounding box center [671, 204] width 950 height 644
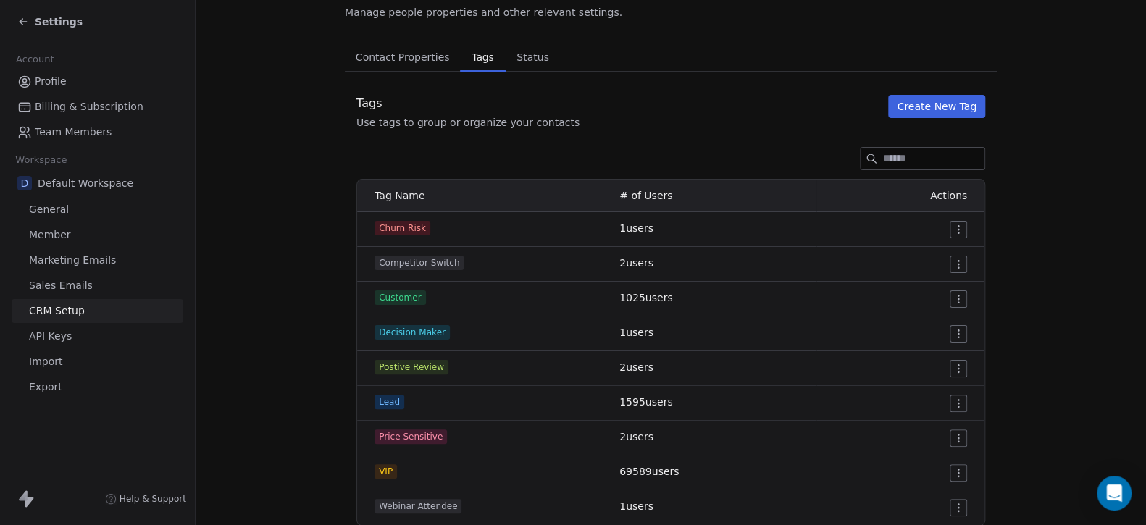
scroll to position [118, 0]
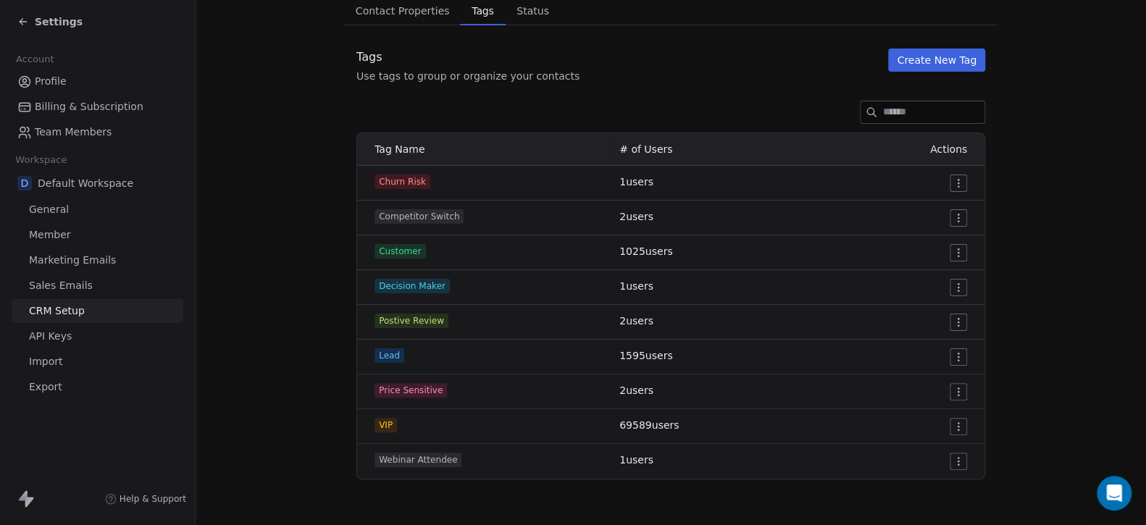
click at [526, 9] on span "Status" at bounding box center [533, 11] width 44 height 20
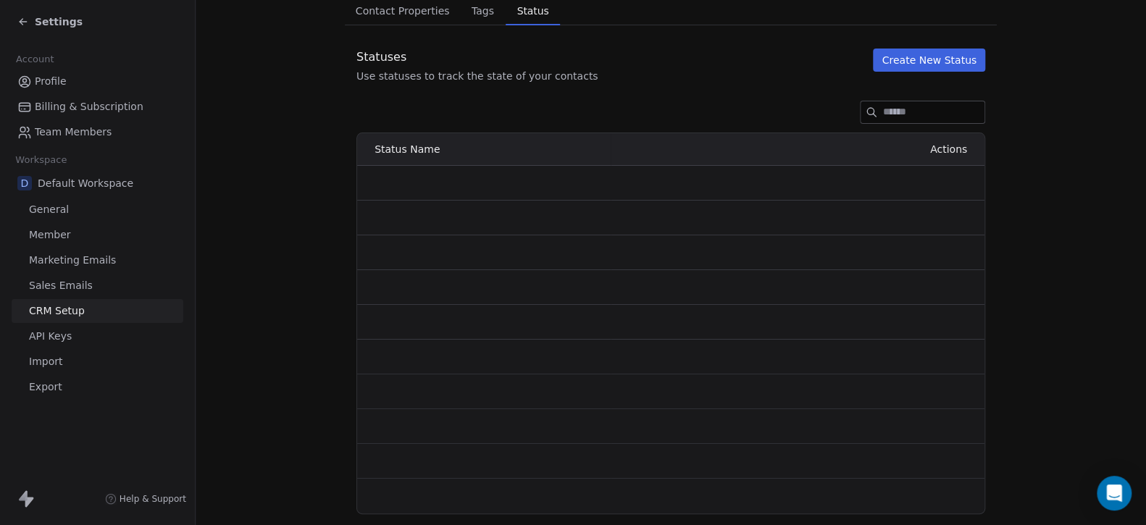
scroll to position [13, 0]
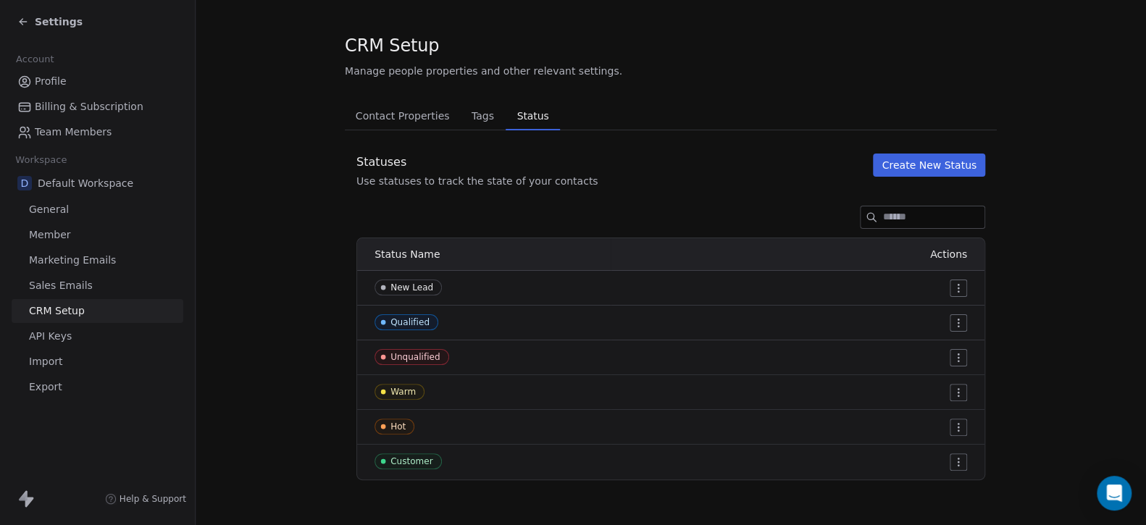
click at [475, 112] on span "Tags" at bounding box center [483, 116] width 34 height 20
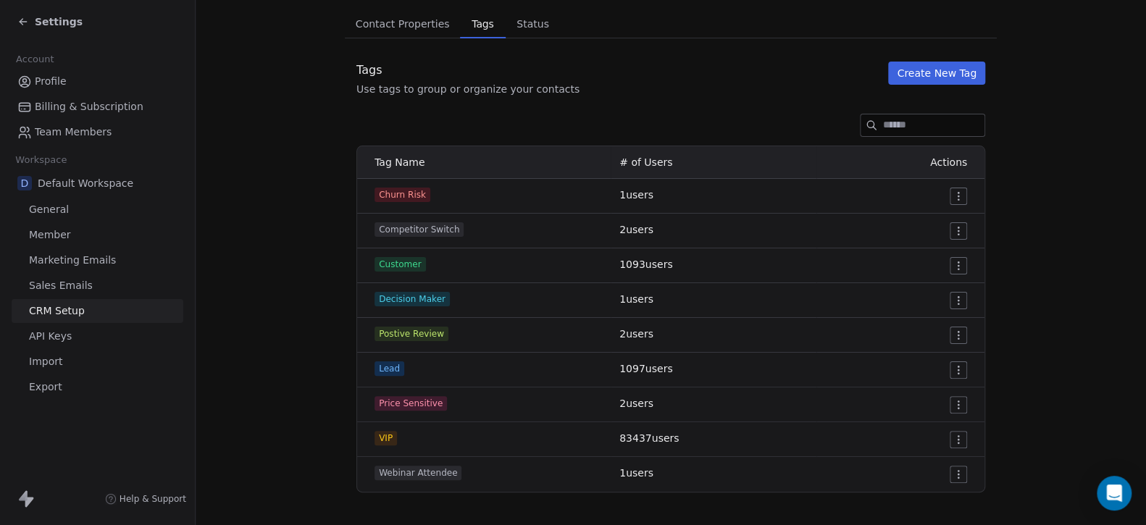
scroll to position [118, 0]
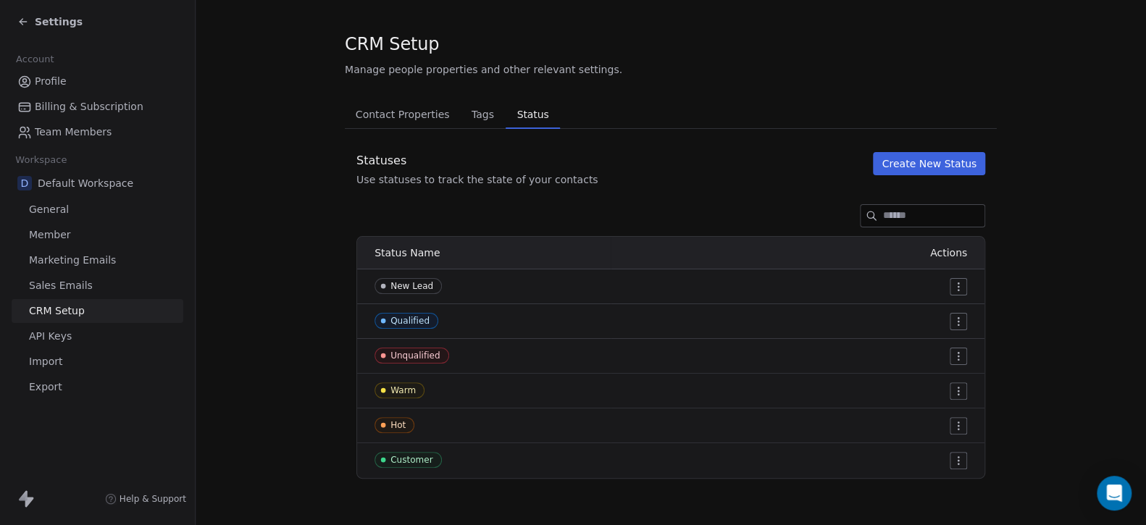
click at [517, 15] on section "CRM Setup Manage people properties and other relevant settings. Contact Propert…" at bounding box center [671, 256] width 950 height 540
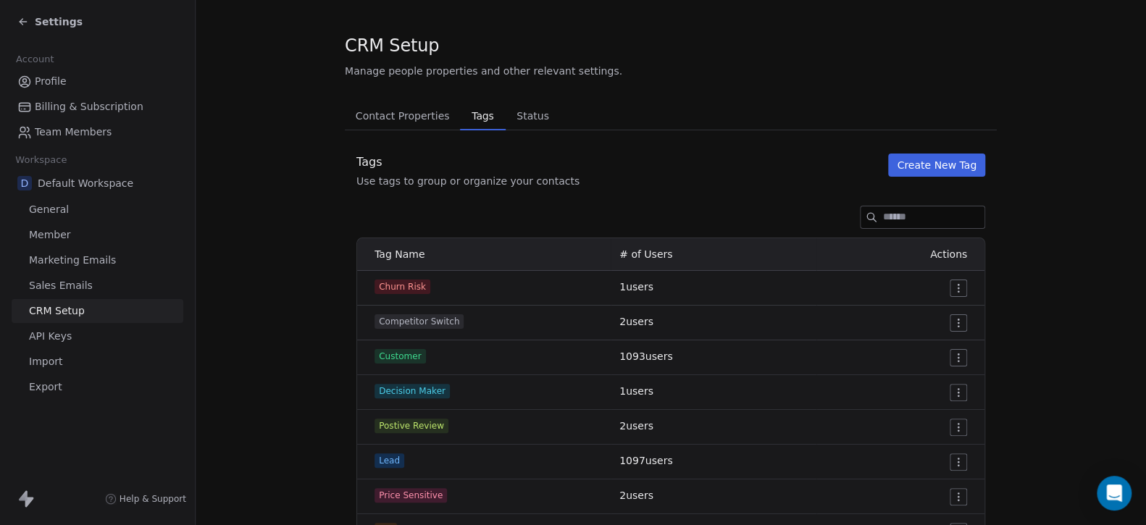
click at [466, 109] on span "Tags" at bounding box center [482, 116] width 33 height 20
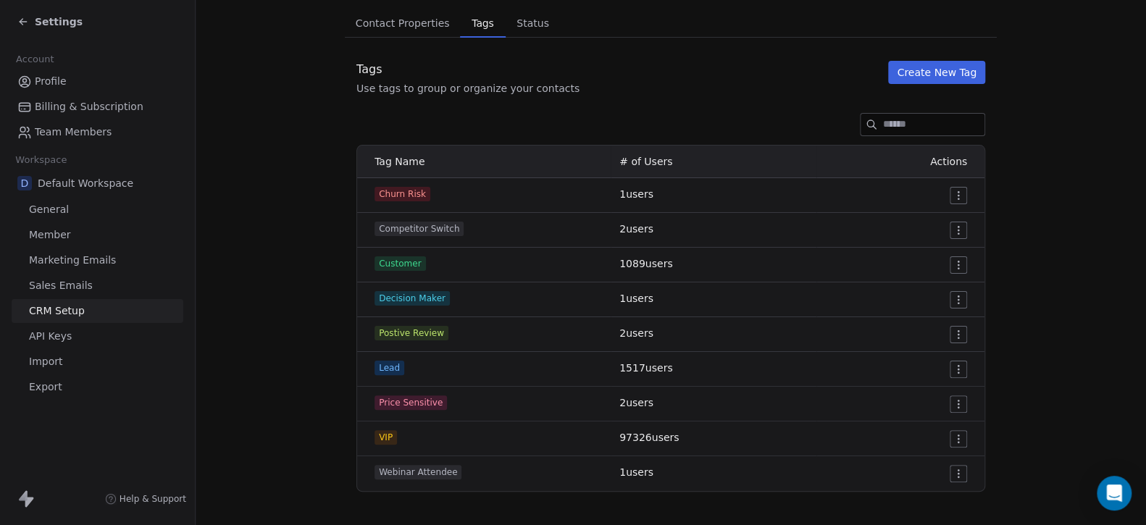
scroll to position [118, 0]
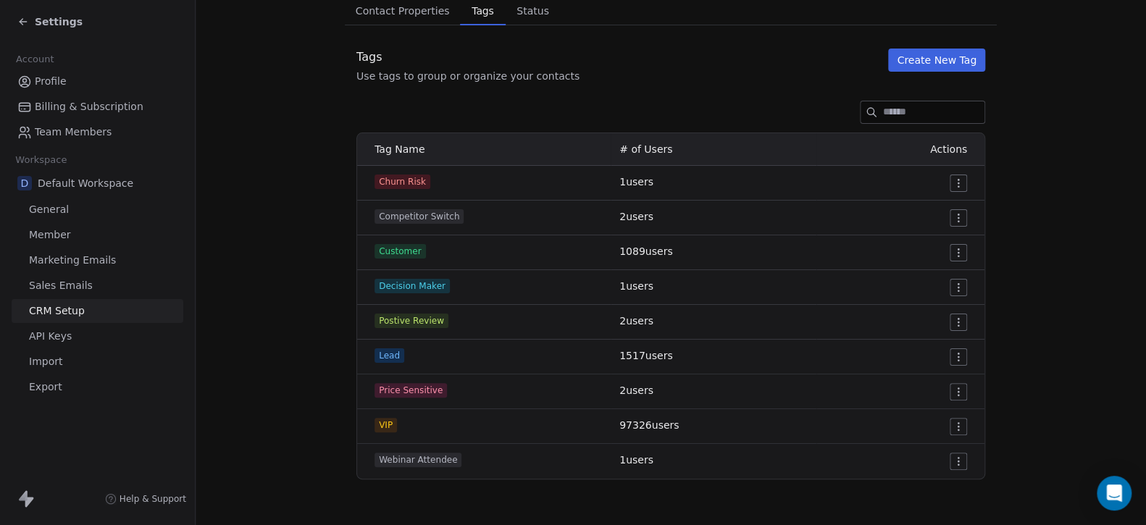
click at [763, 55] on div "Tags Use tags to group or organize your contacts Create New Tag" at bounding box center [671, 66] width 652 height 35
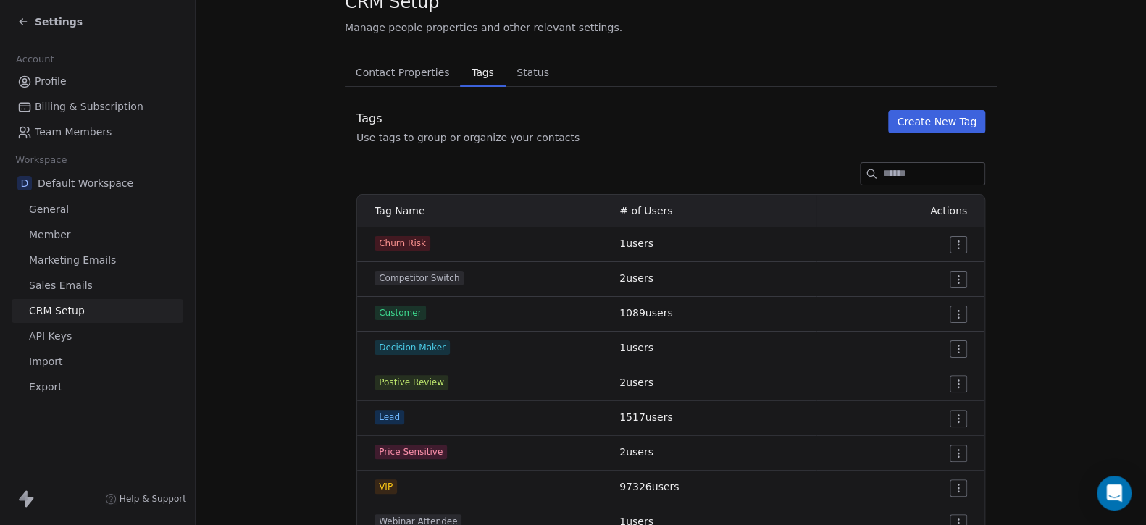
scroll to position [0, 0]
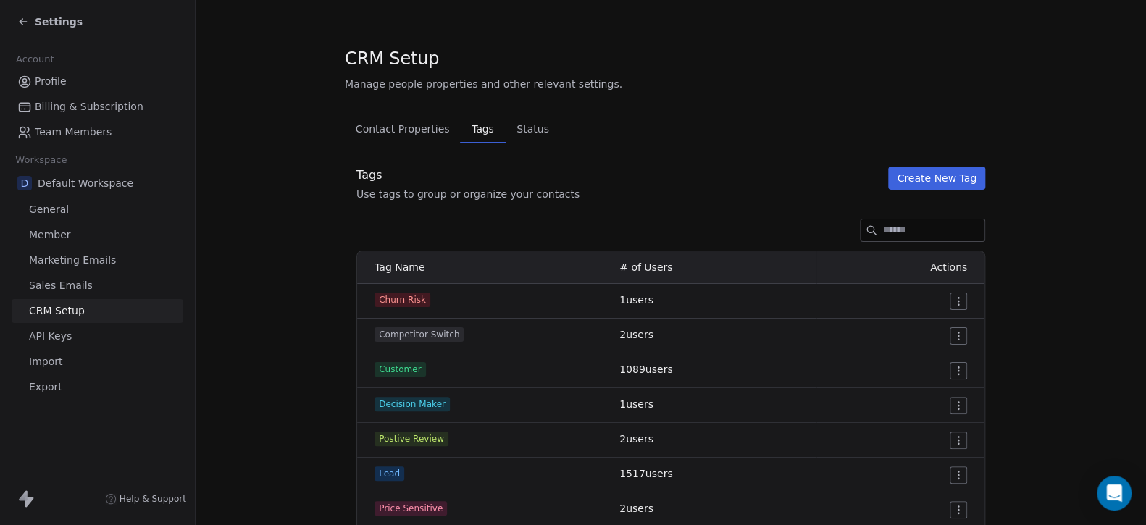
click at [421, 135] on span "Contact Properties" at bounding box center [403, 129] width 106 height 20
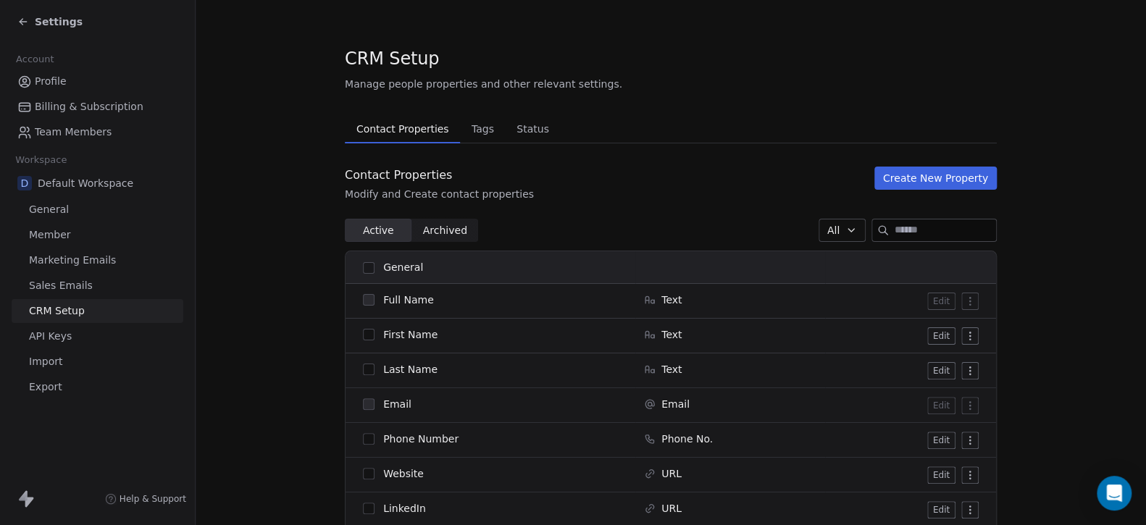
click at [59, 84] on span "Profile" at bounding box center [51, 81] width 32 height 15
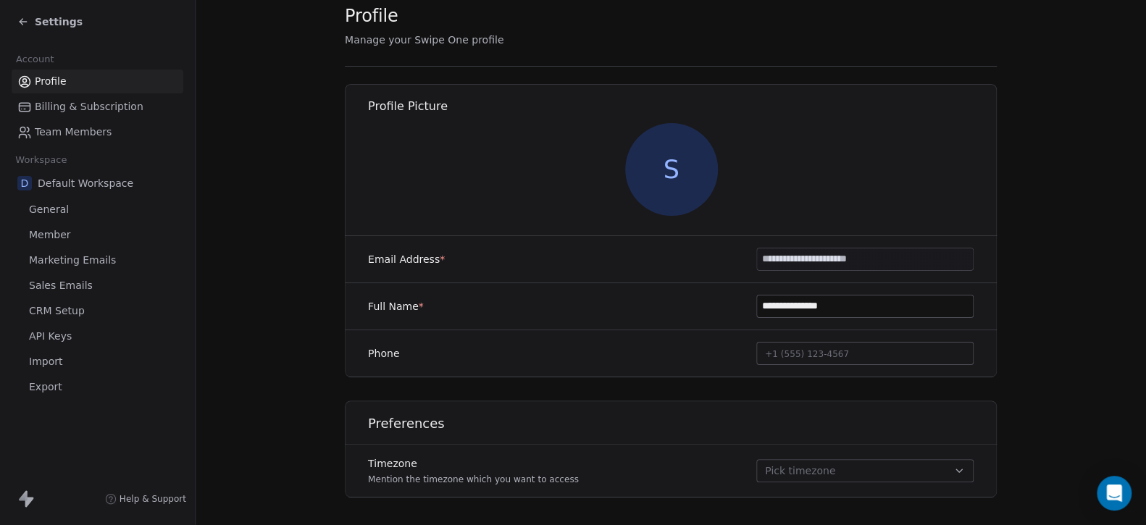
scroll to position [83, 0]
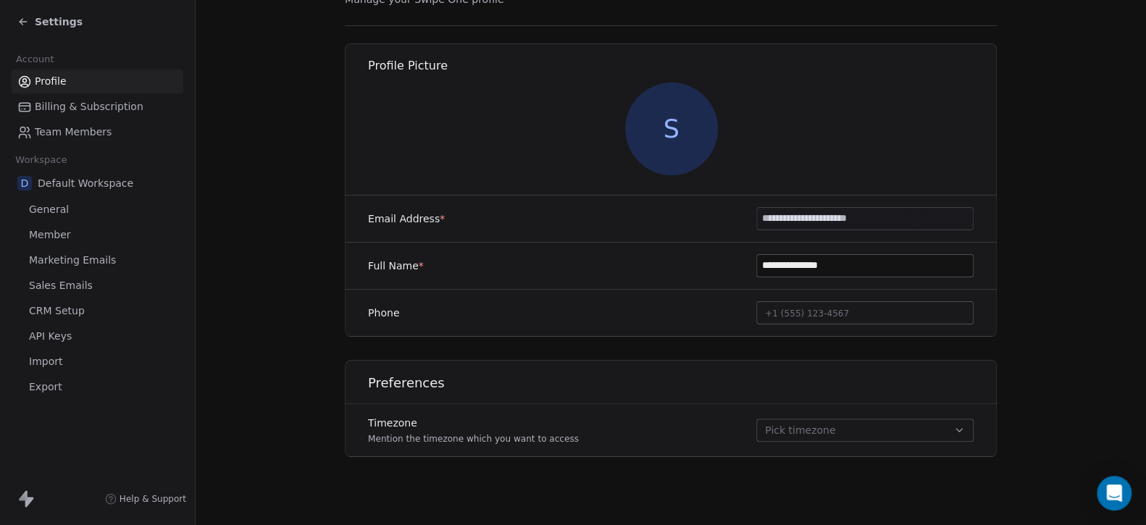
click at [56, 114] on link "Billing & Subscription" at bounding box center [98, 107] width 172 height 24
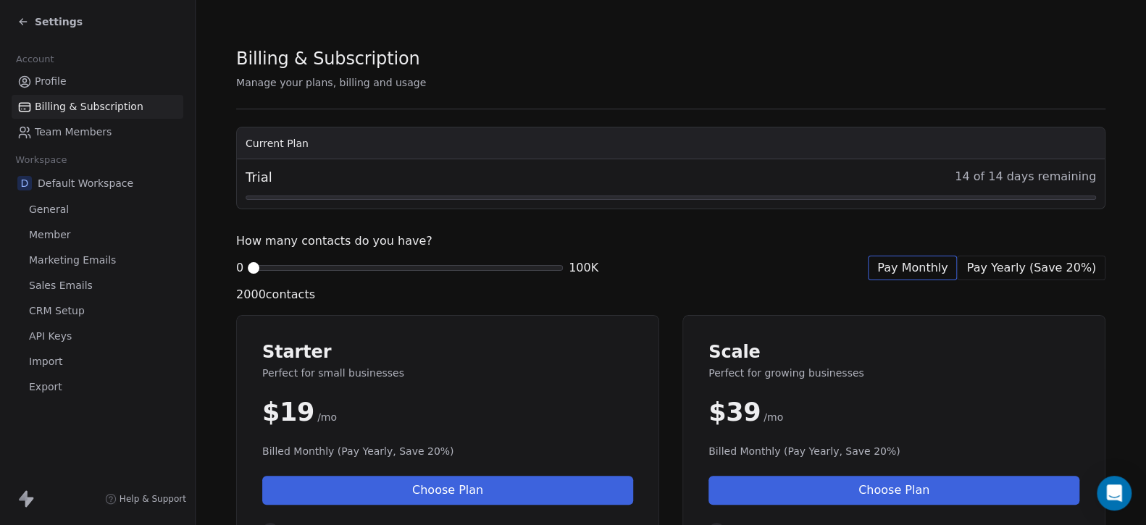
click at [78, 133] on span "Team Members" at bounding box center [73, 132] width 77 height 15
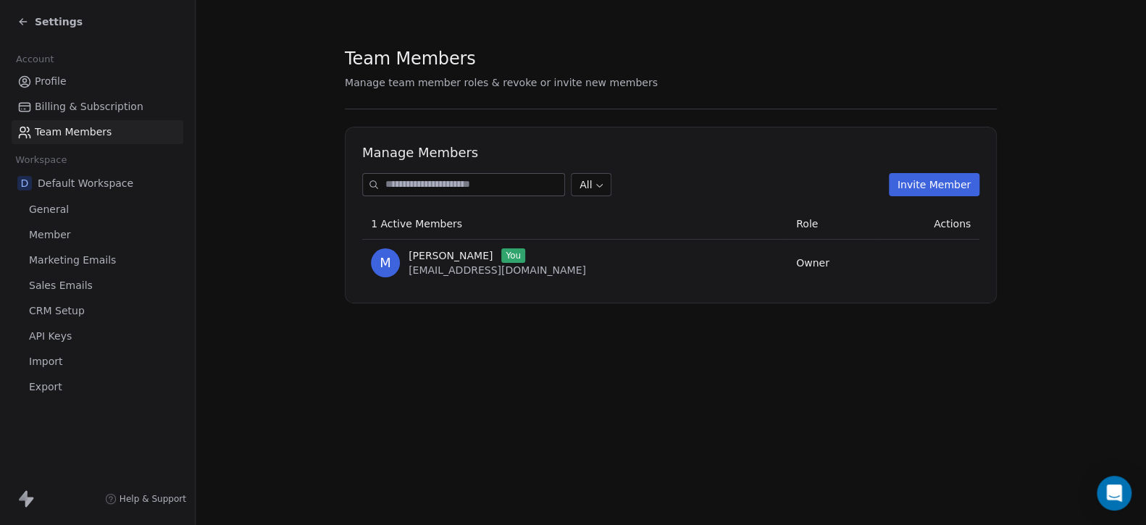
click at [67, 190] on div "D Default Workspace" at bounding box center [98, 183] width 172 height 26
click at [69, 188] on span "Default Workspace" at bounding box center [86, 183] width 96 height 14
click at [54, 212] on span "General" at bounding box center [49, 209] width 40 height 15
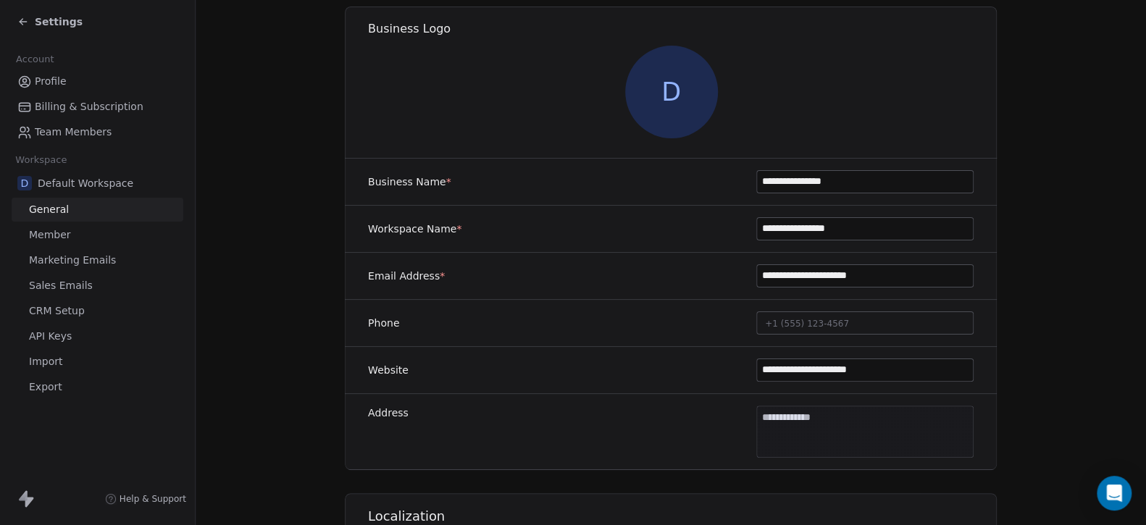
scroll to position [145, 0]
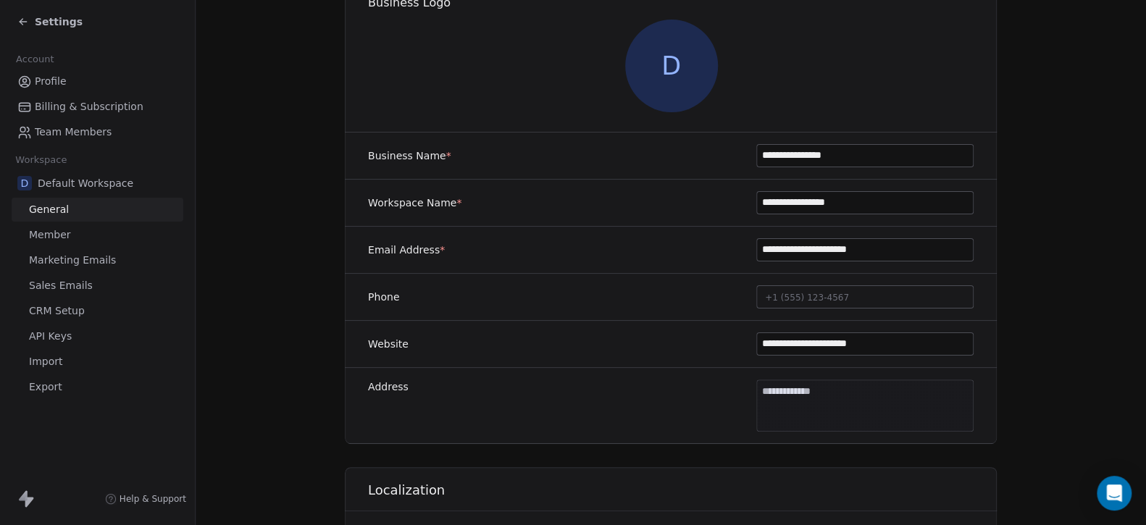
click at [789, 285] on button "+1 (555) 123-4567" at bounding box center [864, 296] width 217 height 23
click at [648, 320] on html "**********" at bounding box center [573, 317] width 1146 height 634
click at [807, 253] on input "**********" at bounding box center [865, 250] width 216 height 22
click at [796, 253] on input "**********" at bounding box center [865, 250] width 216 height 22
click at [808, 151] on input "**********" at bounding box center [865, 156] width 216 height 22
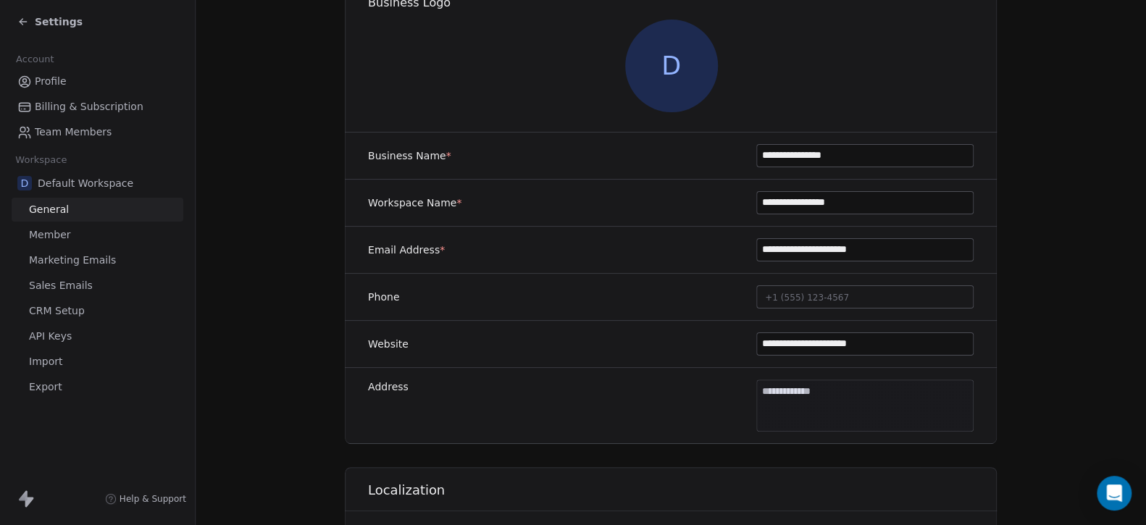
click at [879, 159] on input "**********" at bounding box center [865, 156] width 216 height 22
drag, startPoint x: 906, startPoint y: 155, endPoint x: 576, endPoint y: 155, distance: 329.5
click at [576, 155] on div "**********" at bounding box center [671, 156] width 652 height 47
type input "**********"
click at [859, 206] on input "**********" at bounding box center [865, 203] width 216 height 22
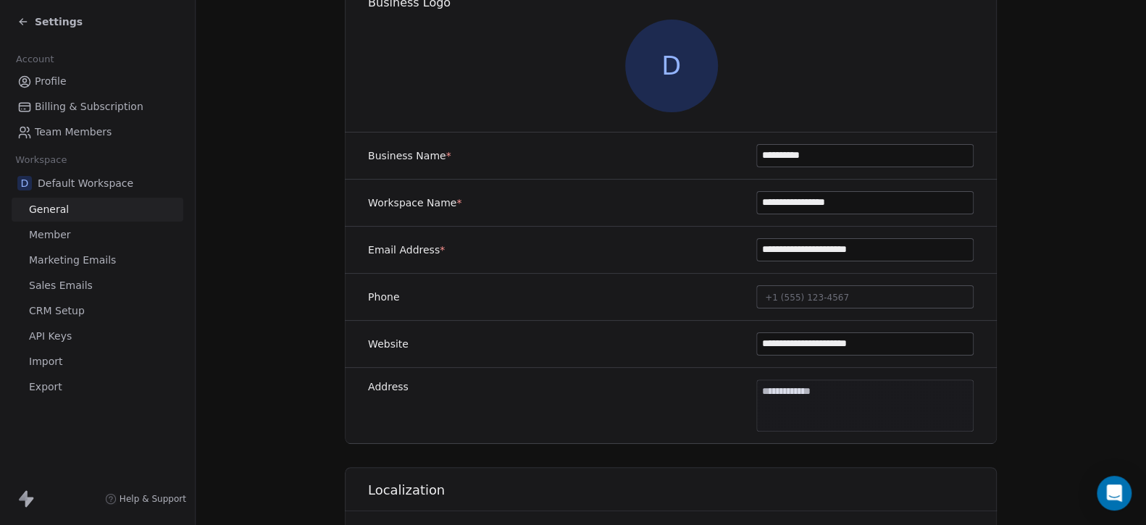
click at [859, 206] on input "**********" at bounding box center [865, 203] width 216 height 22
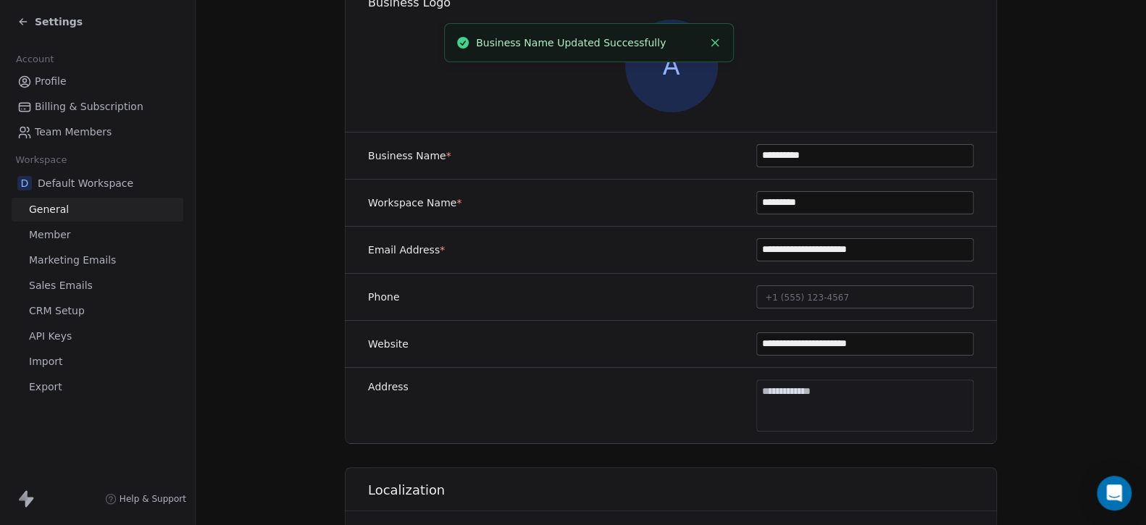
type input "*********"
click at [1015, 265] on section "**********" at bounding box center [671, 533] width 950 height 1356
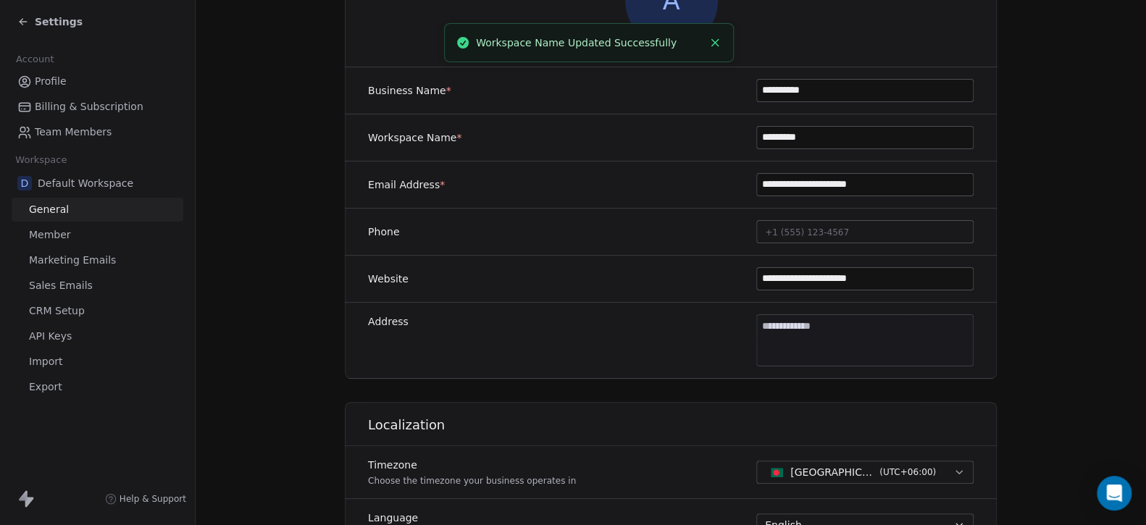
scroll to position [290, 0]
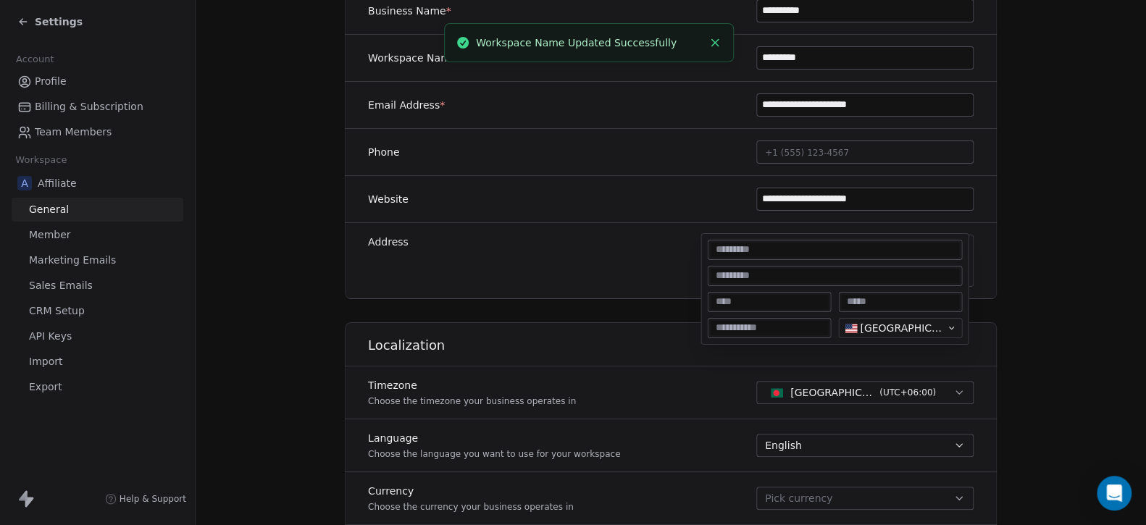
click at [854, 256] on body "**********" at bounding box center [573, 317] width 1146 height 634
click at [827, 250] on input at bounding box center [834, 250] width 249 height 14
type input "**********"
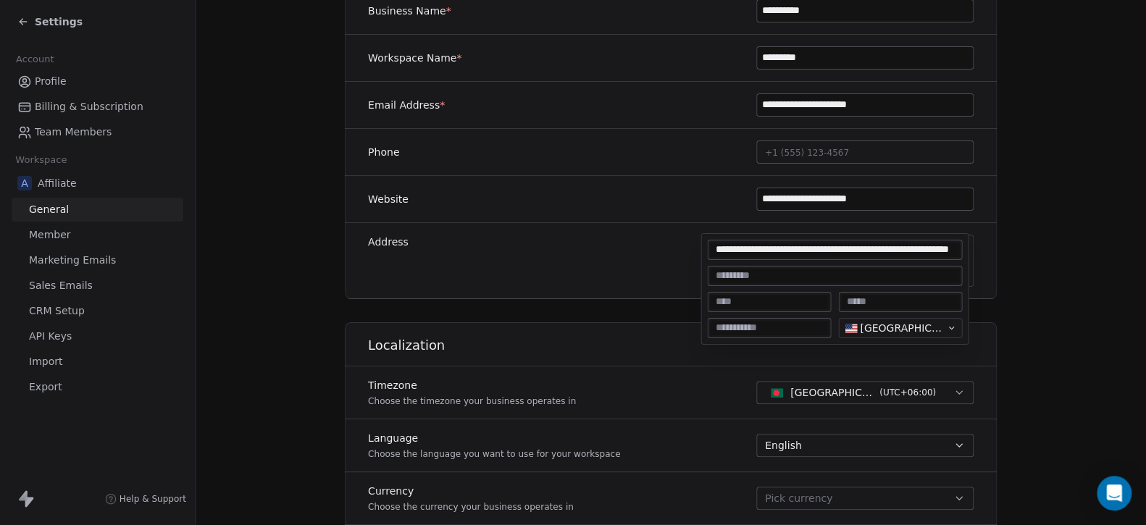
type input "**********"
type input "********"
type input "*****"
type textarea "**********"
click at [865, 368] on html "**********" at bounding box center [573, 317] width 1146 height 634
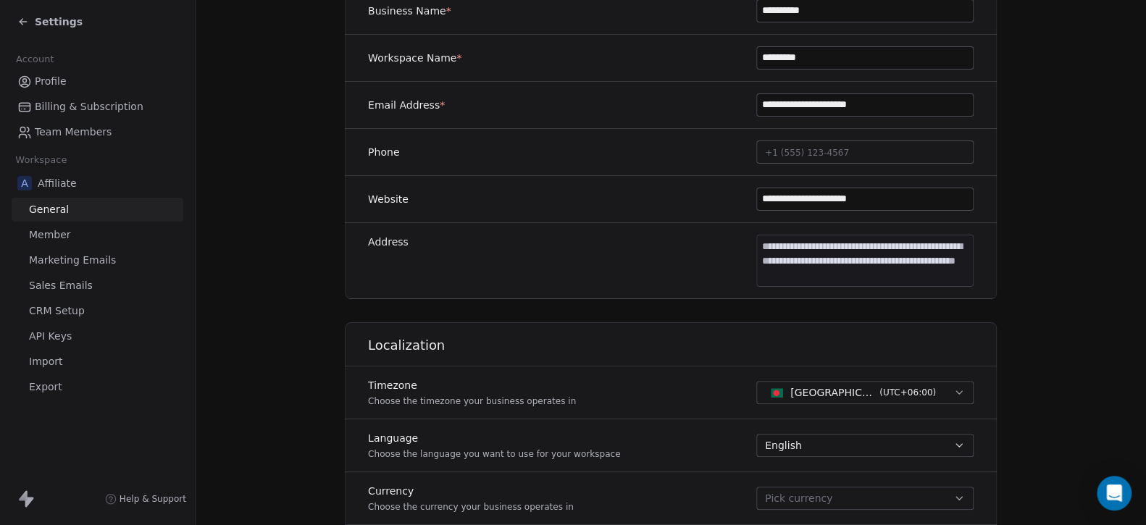
click at [698, 256] on div "**********" at bounding box center [671, 261] width 652 height 76
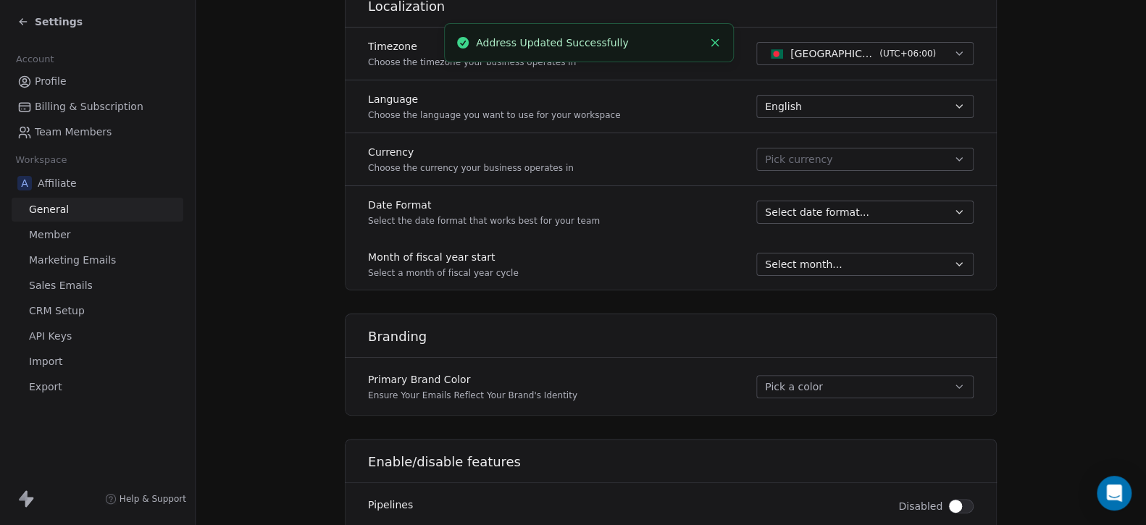
scroll to position [651, 0]
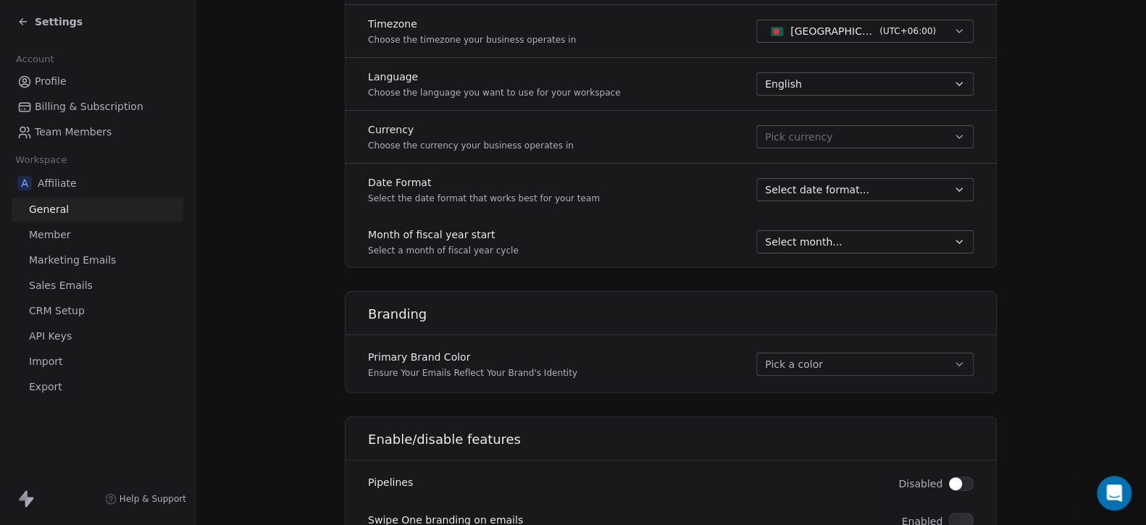
click at [805, 130] on span "Pick currency" at bounding box center [798, 136] width 67 height 15
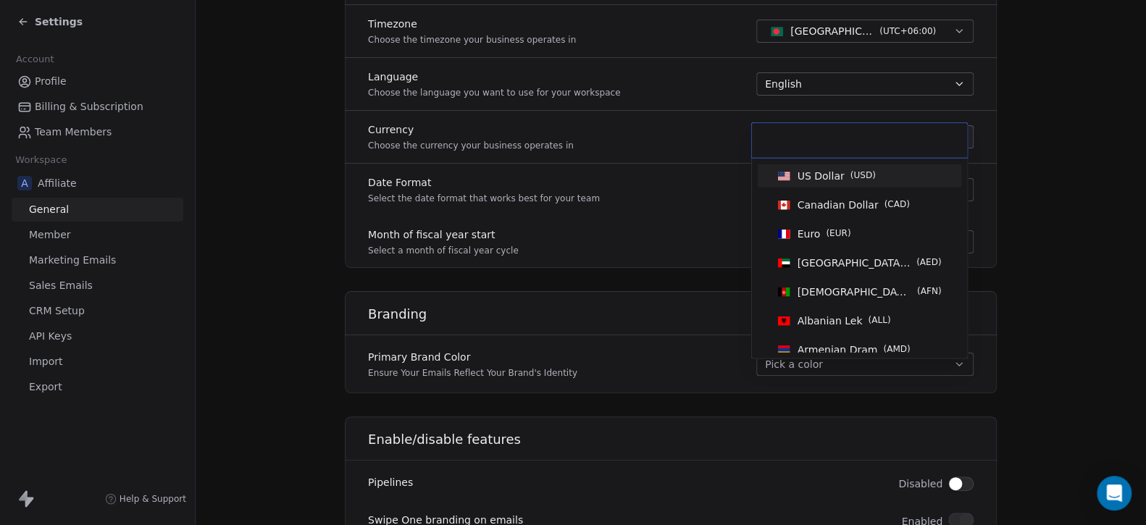
click at [813, 175] on span "US Dollar" at bounding box center [820, 176] width 47 height 14
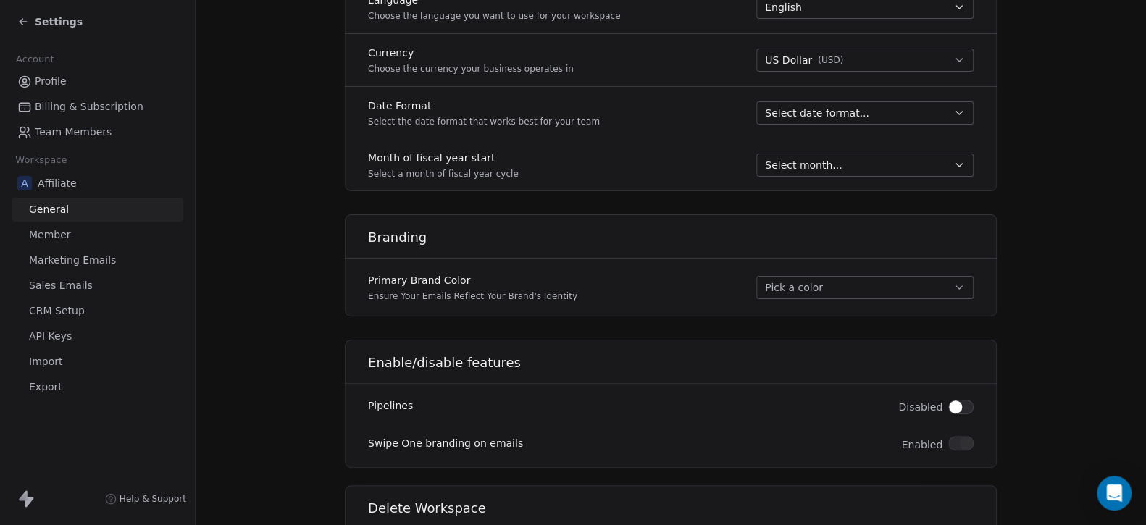
scroll to position [828, 0]
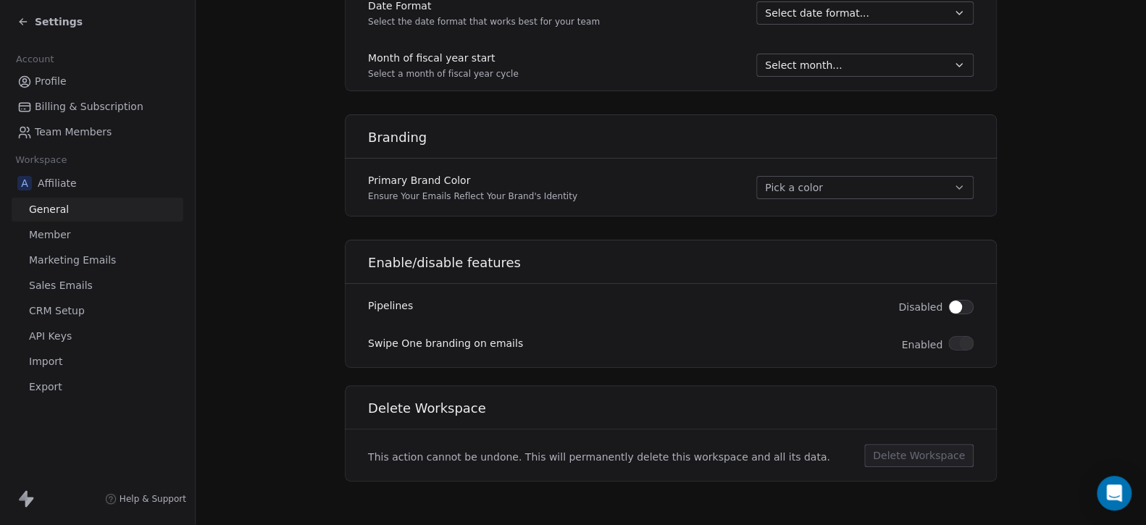
click at [67, 232] on span "Member" at bounding box center [50, 234] width 42 height 15
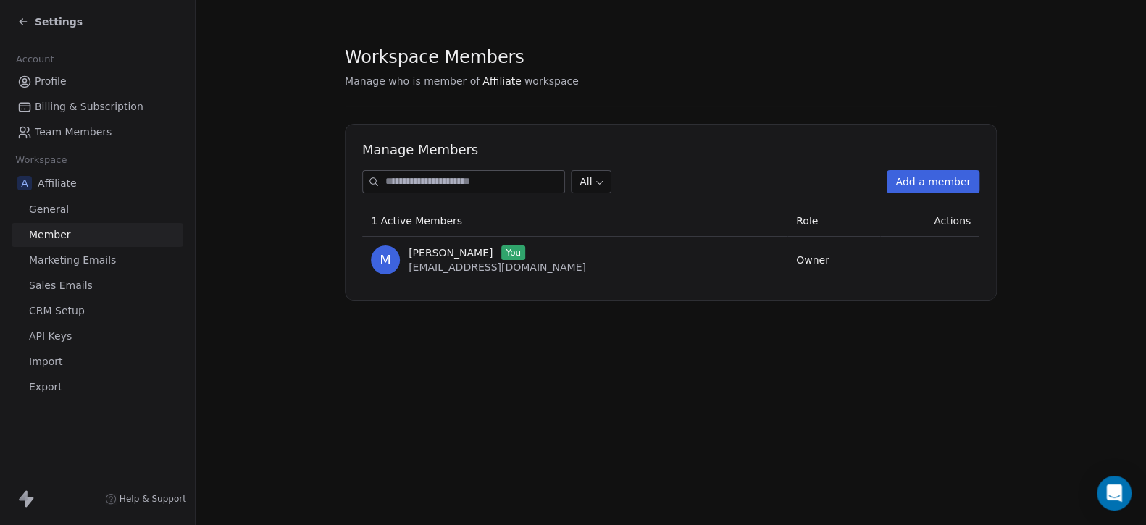
click at [76, 253] on span "Marketing Emails" at bounding box center [72, 260] width 87 height 15
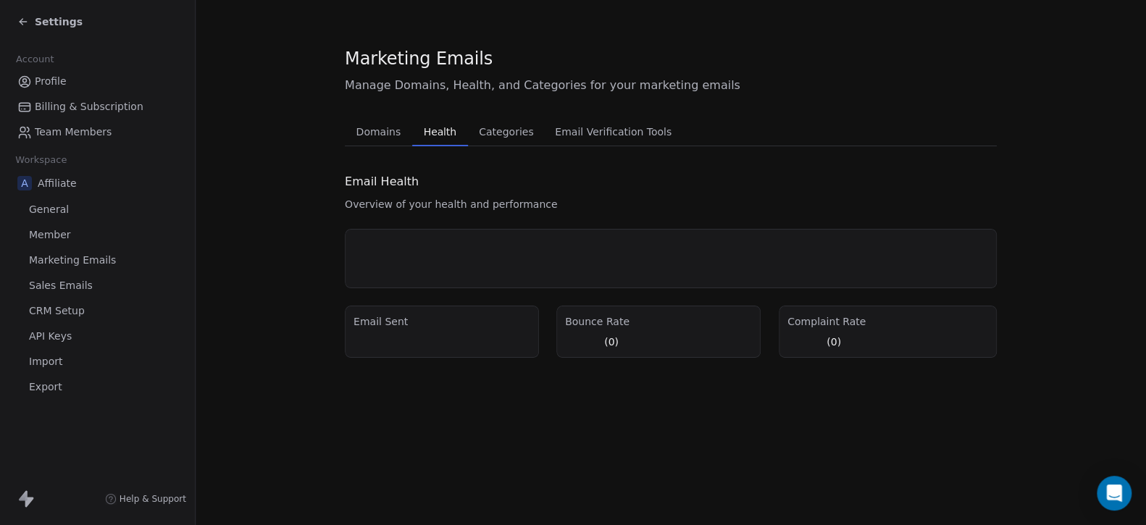
click at [421, 131] on span "Health" at bounding box center [440, 132] width 44 height 20
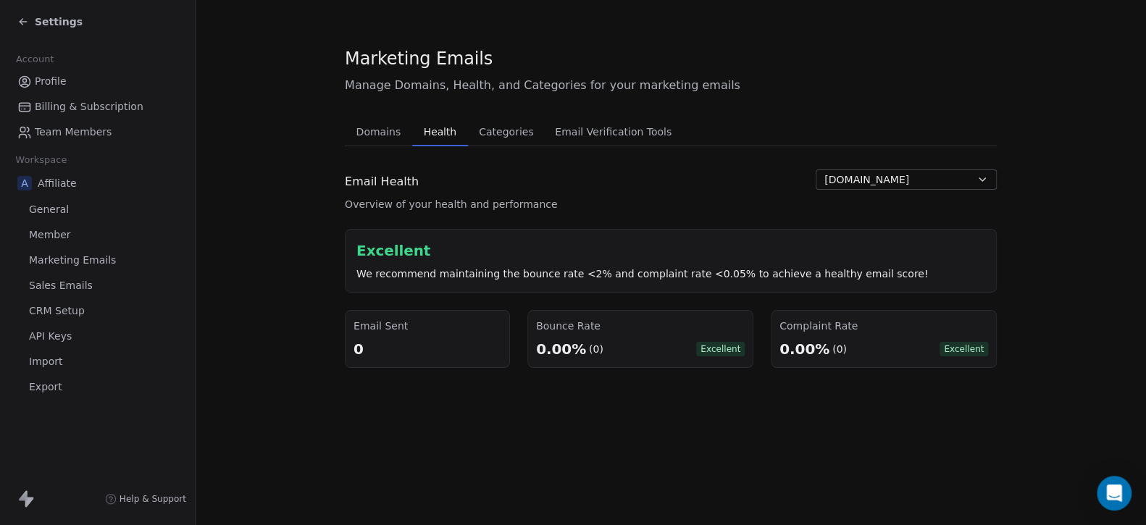
click at [495, 131] on span "Categories" at bounding box center [506, 132] width 66 height 20
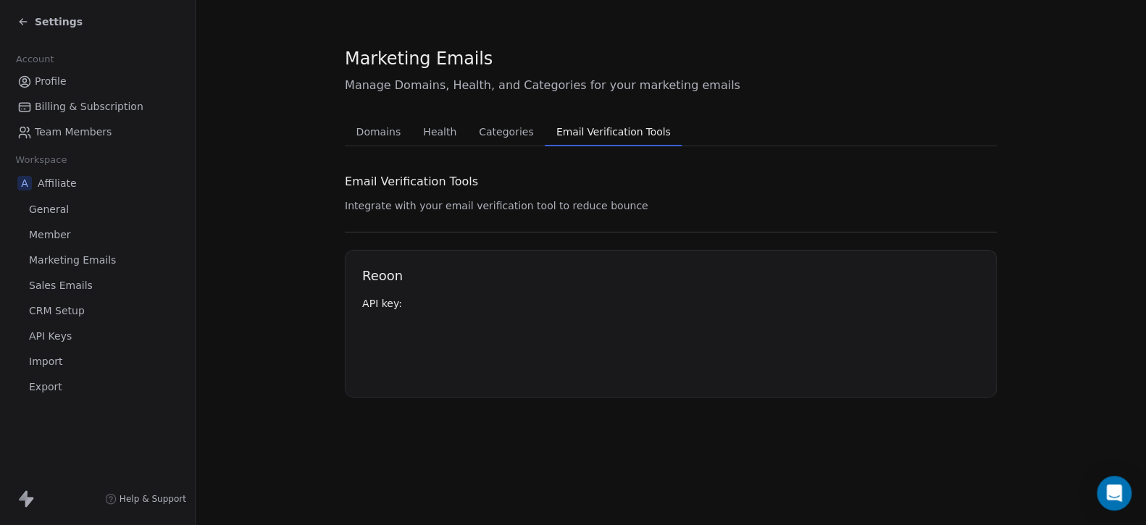
click at [592, 135] on span "Email Verification Tools" at bounding box center [613, 132] width 126 height 20
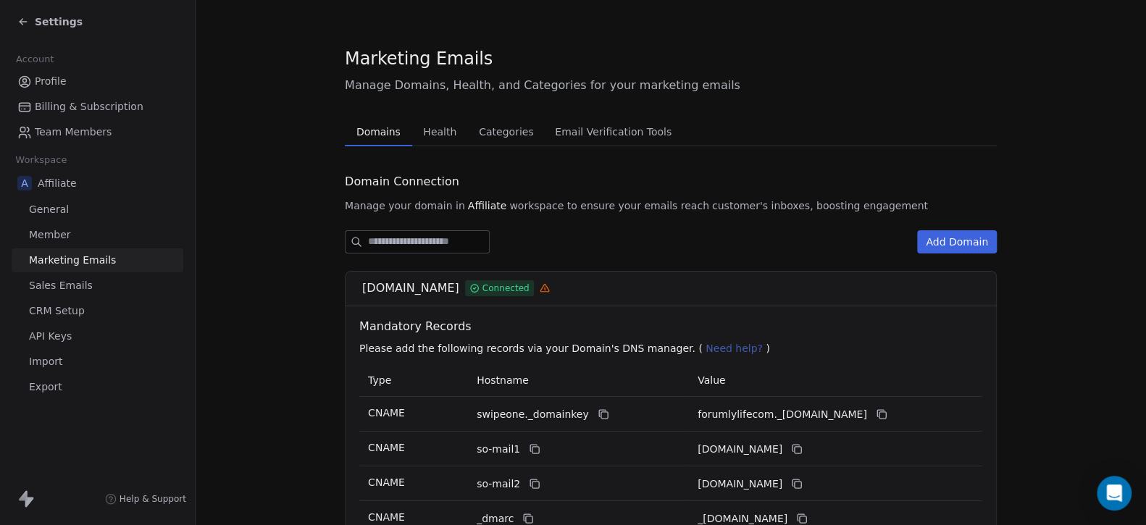
click at [365, 133] on span "Domains" at bounding box center [379, 132] width 56 height 20
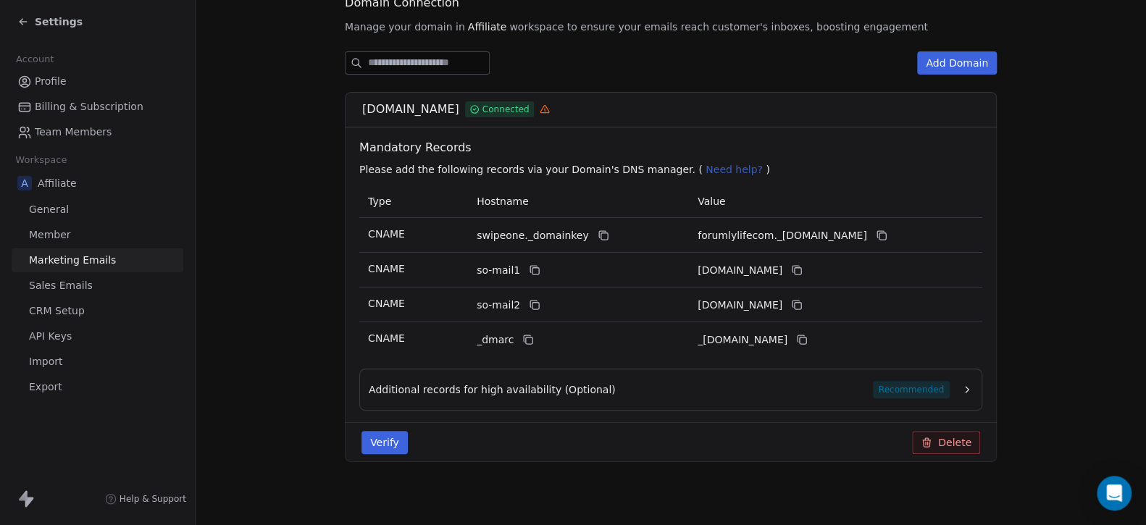
scroll to position [184, 0]
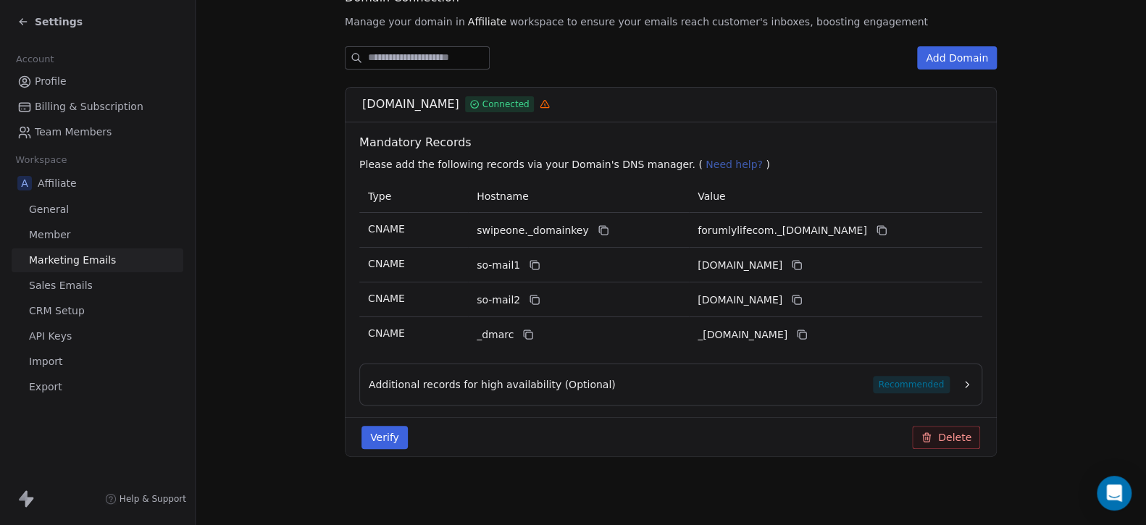
click at [385, 439] on button "Verify" at bounding box center [384, 437] width 46 height 23
click at [390, 432] on button "Verify" at bounding box center [384, 437] width 46 height 23
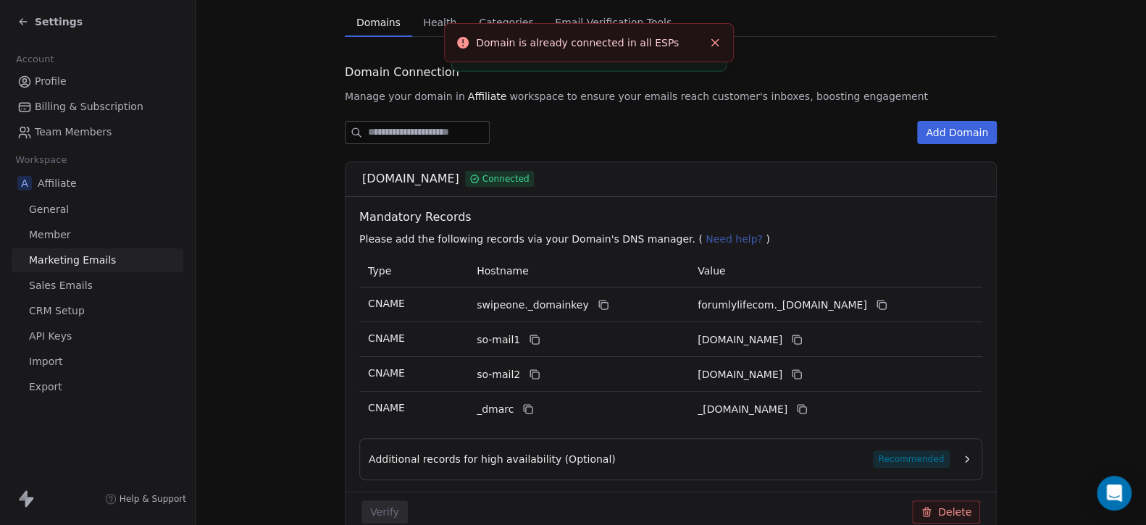
scroll to position [0, 0]
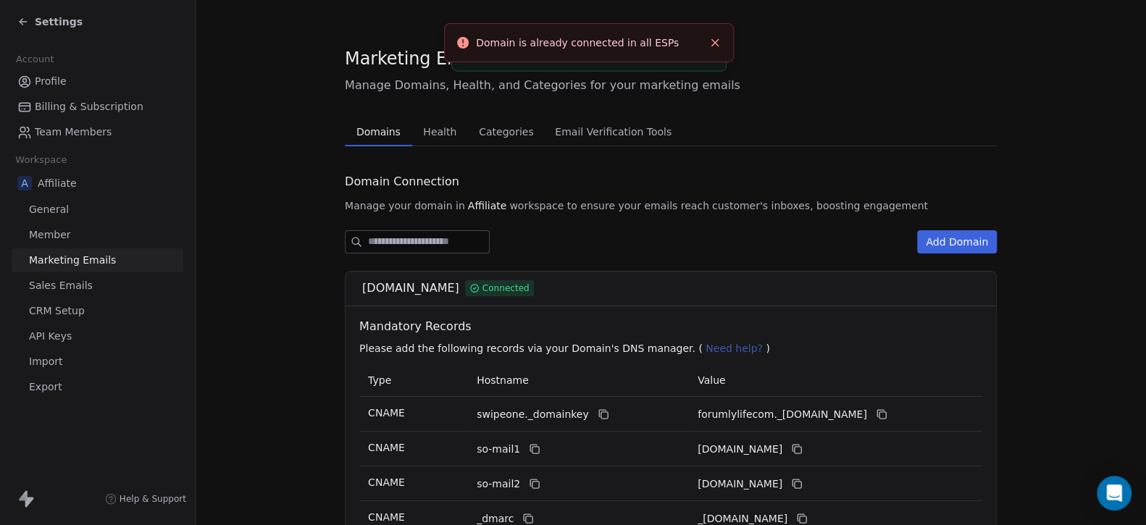
click at [588, 272] on div "forumlylife.com Connected" at bounding box center [671, 288] width 652 height 35
click at [660, 253] on div "Add Domain" at bounding box center [671, 241] width 652 height 23
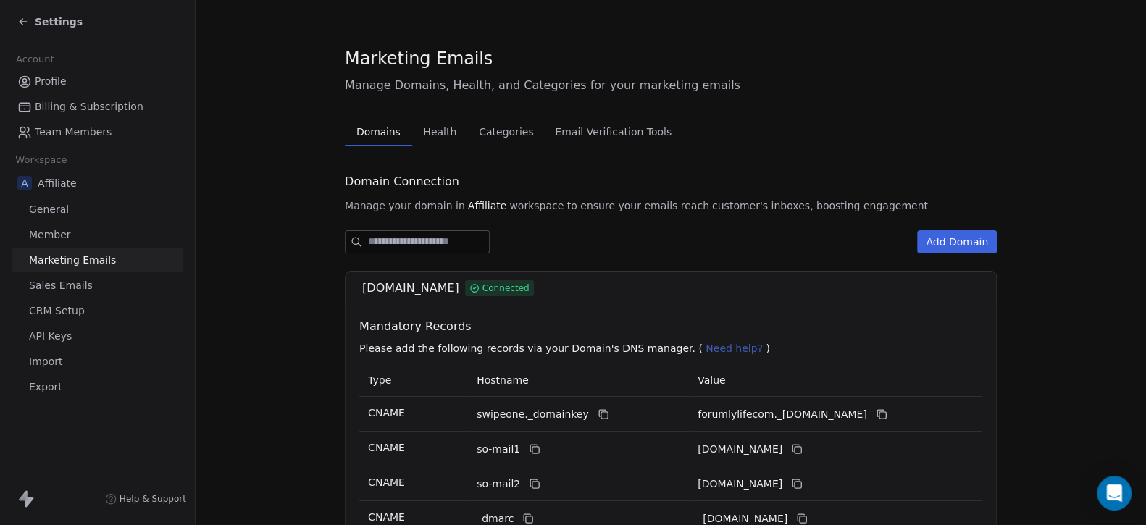
click at [55, 283] on span "Sales Emails" at bounding box center [61, 285] width 64 height 15
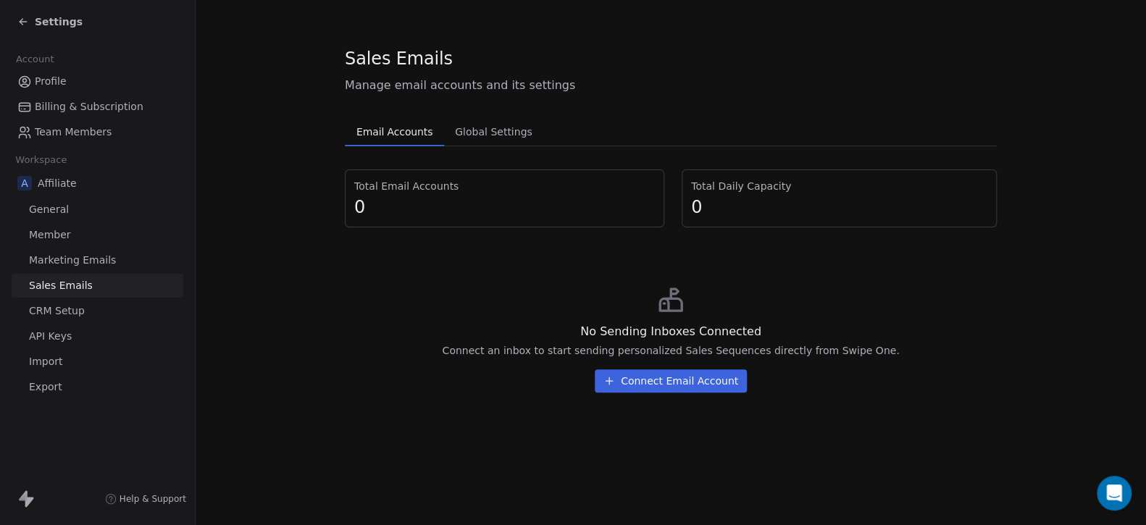
click at [487, 143] on button "Global Settings Global Settings" at bounding box center [493, 131] width 98 height 29
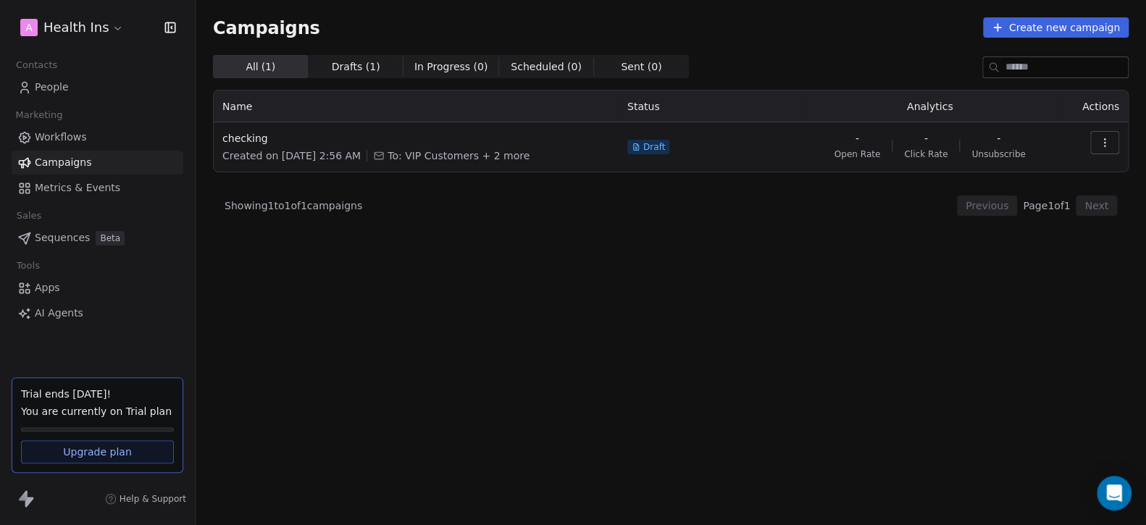
click at [1106, 144] on icon "button" at bounding box center [1105, 143] width 12 height 12
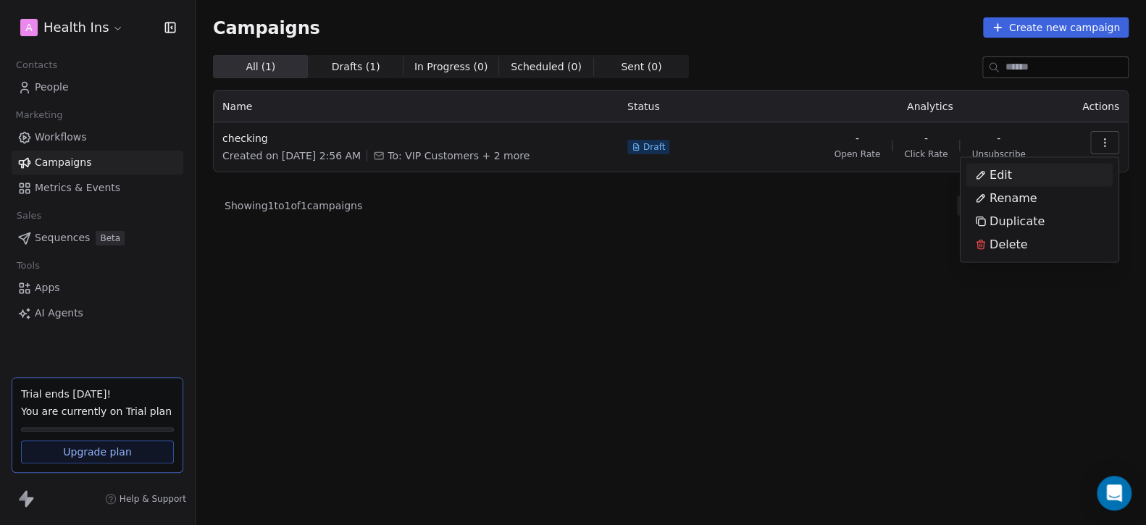
click at [1010, 172] on div "Edit" at bounding box center [993, 175] width 54 height 23
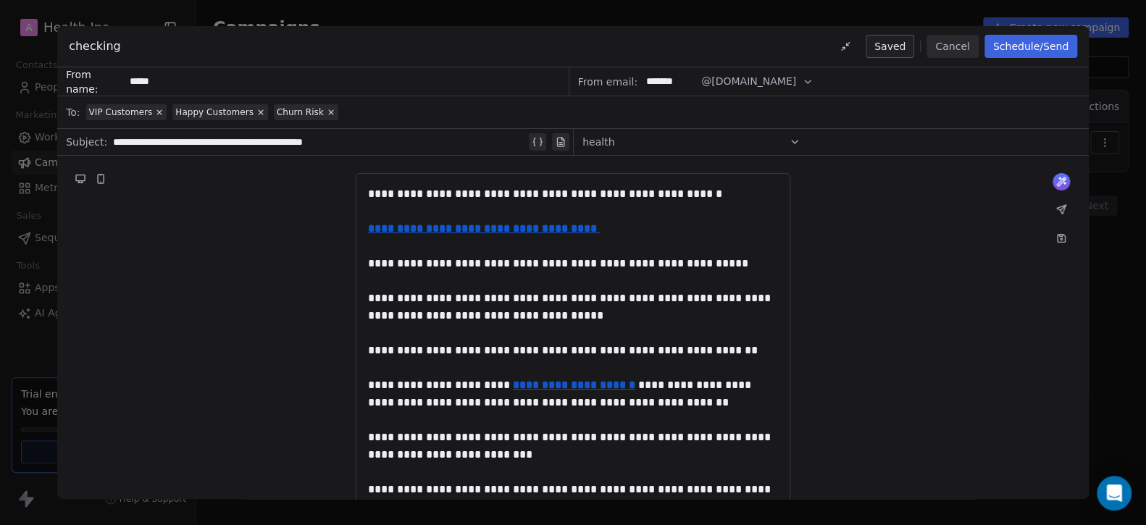
click at [1029, 43] on button "Schedule/Send" at bounding box center [1030, 46] width 93 height 23
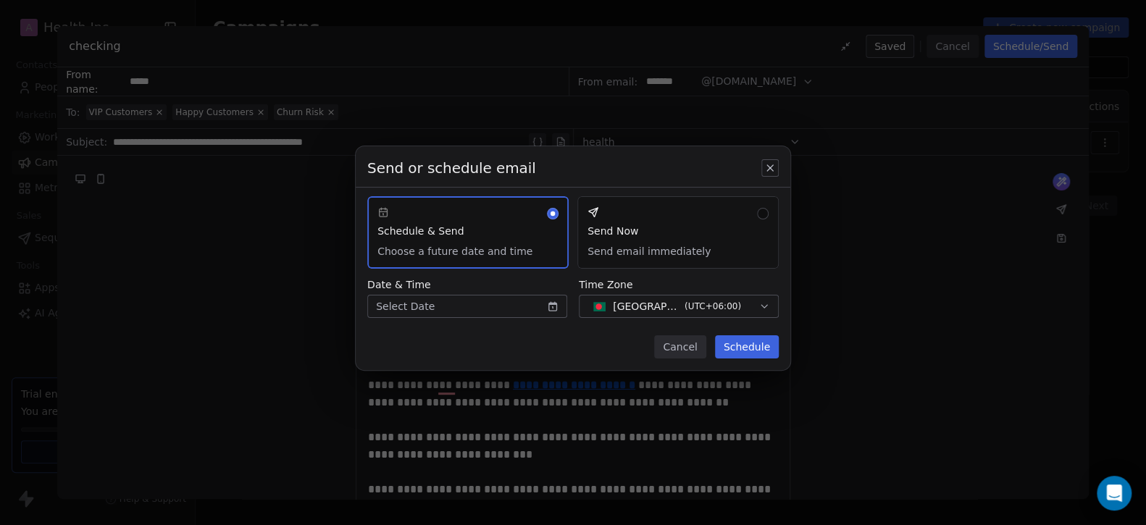
click at [664, 228] on button "Send Now Send email immediately" at bounding box center [677, 232] width 201 height 72
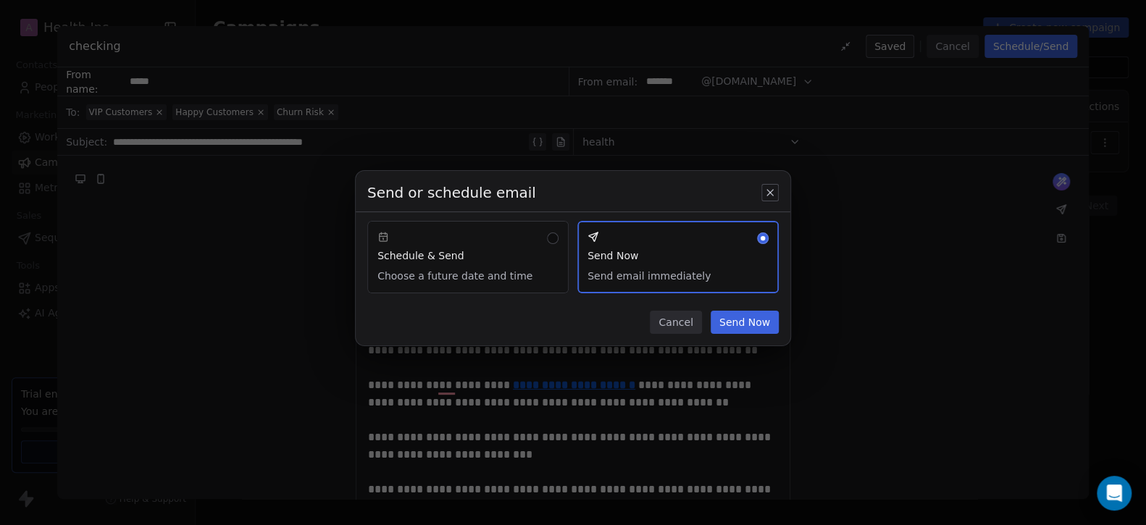
click at [756, 324] on button "Send Now" at bounding box center [744, 322] width 68 height 23
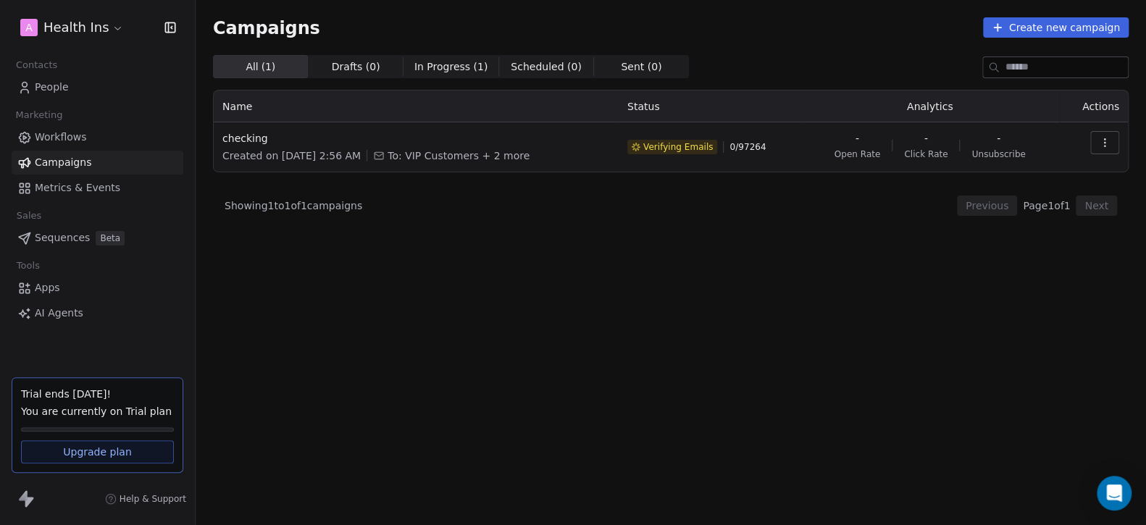
click at [521, 155] on span "To: VIP Customers + 2 more" at bounding box center [458, 155] width 142 height 14
click at [859, 138] on span "-" at bounding box center [857, 138] width 4 height 14
click at [949, 146] on div "- Open Rate - Click Rate - Unsubscribe" at bounding box center [929, 145] width 243 height 29
click at [1016, 146] on div "- Unsubscribe" at bounding box center [998, 145] width 54 height 29
click at [681, 285] on div "All ( 1 ) All ( 1 ) Drafts ( 0 ) Drafts ( 0 ) In Progress ( 1 ) In Progress ( 1…" at bounding box center [670, 226] width 915 height 343
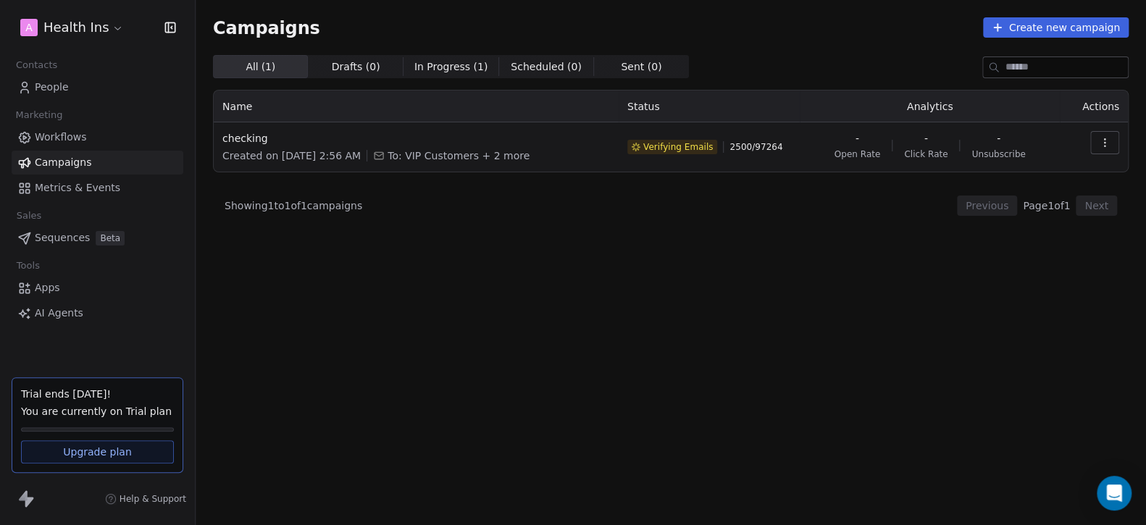
click at [743, 145] on span "2500 / 97264" at bounding box center [755, 147] width 53 height 12
click at [747, 201] on div "Showing 1 to 1 of 1 campaigns Previous Page 1 of 1 Next" at bounding box center [670, 206] width 915 height 20
click at [783, 303] on div "All ( 1 ) All ( 1 ) Drafts ( 0 ) Drafts ( 0 ) In Progress ( 1 ) In Progress ( 1…" at bounding box center [670, 226] width 915 height 343
click at [748, 146] on span "5000 / 97264" at bounding box center [755, 147] width 53 height 12
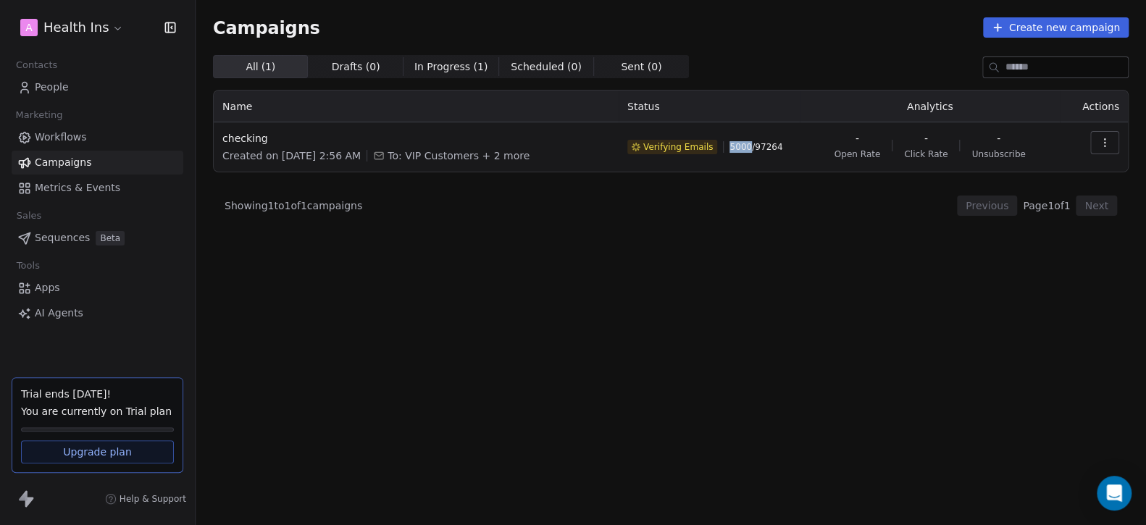
click at [748, 146] on span "5000 / 97264" at bounding box center [755, 147] width 53 height 12
click at [683, 243] on div "All ( 1 ) All ( 1 ) Drafts ( 0 ) Drafts ( 0 ) In Progress ( 1 ) In Progress ( 1…" at bounding box center [670, 226] width 915 height 343
click at [1115, 143] on button "button" at bounding box center [1104, 142] width 29 height 23
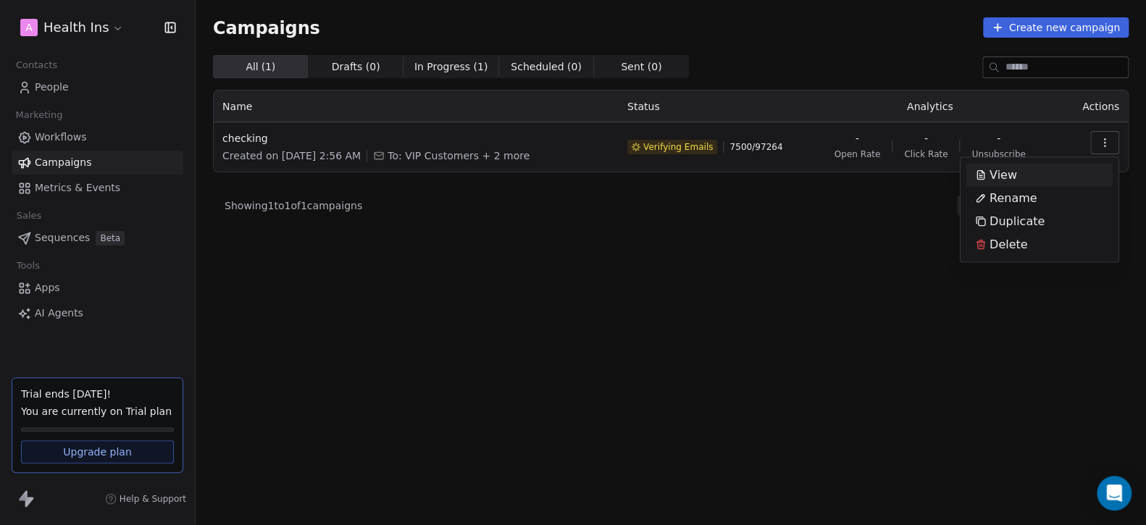
click at [1031, 175] on div "View" at bounding box center [1039, 175] width 146 height 23
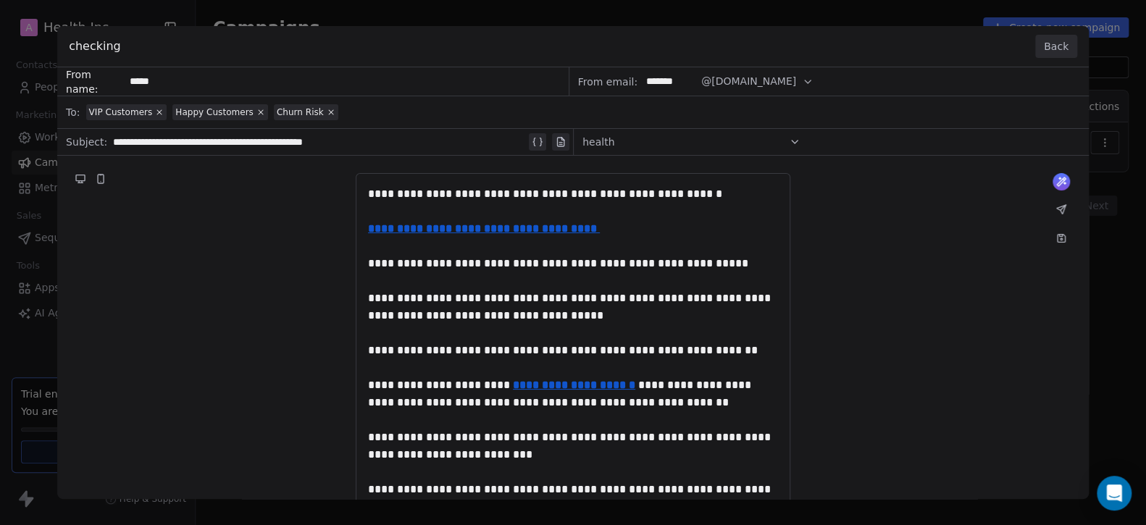
click at [1062, 46] on button "Back" at bounding box center [1056, 46] width 42 height 23
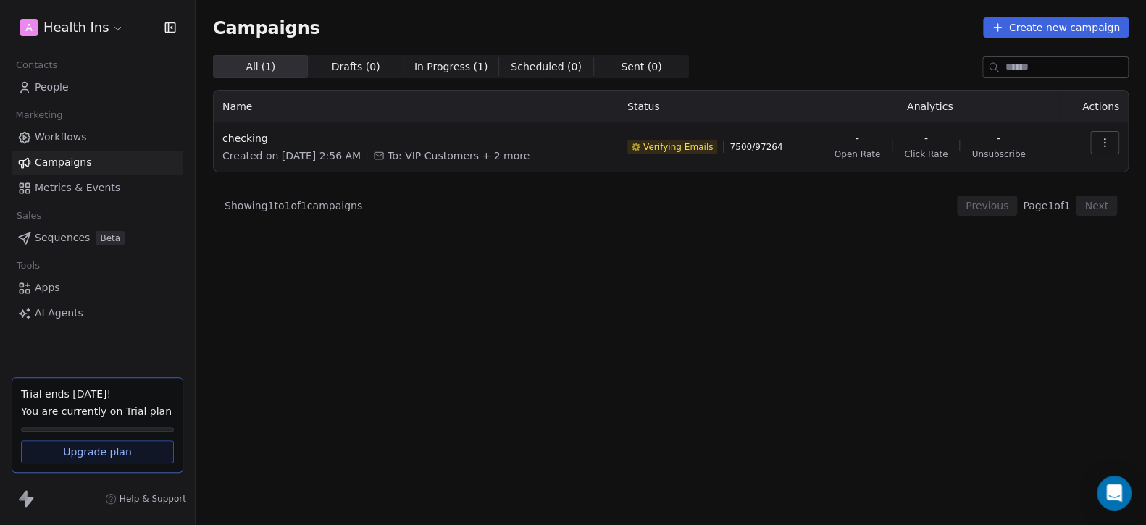
click at [805, 175] on div "All ( 1 ) All ( 1 ) Drafts ( 0 ) Drafts ( 0 ) In Progress ( 1 ) In Progress ( 1…" at bounding box center [670, 226] width 915 height 343
click at [448, 54] on div "Campaigns Create new campaign All ( 1 ) All ( 1 ) Drafts ( 0 ) Drafts ( 0 ) In …" at bounding box center [670, 207] width 915 height 380
click at [443, 65] on span "In Progress ( 1 )" at bounding box center [451, 66] width 74 height 15
click at [621, 61] on span "Sent ( 0 )" at bounding box center [641, 66] width 41 height 15
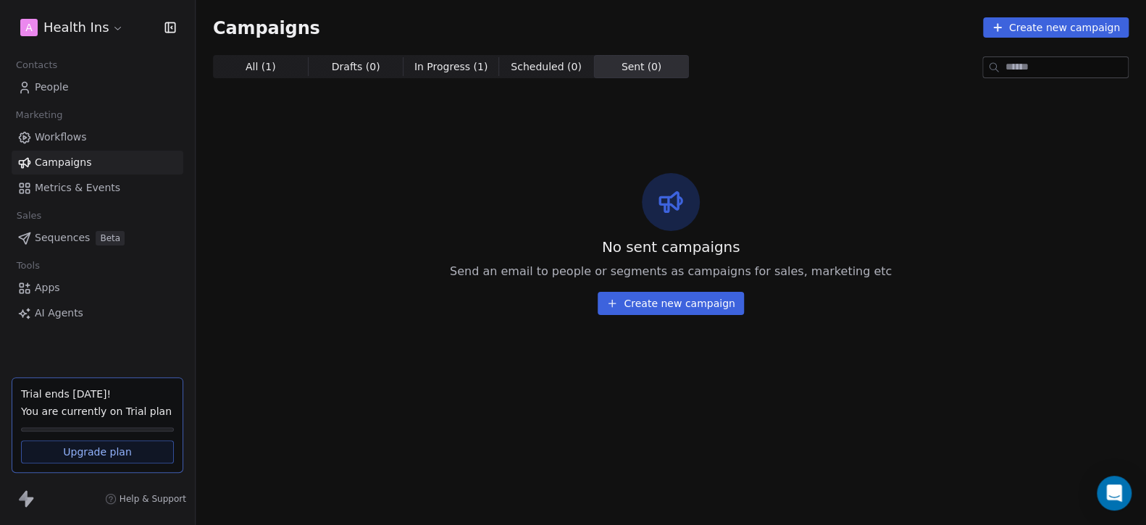
click at [435, 61] on span "In Progress ( 1 )" at bounding box center [451, 66] width 74 height 15
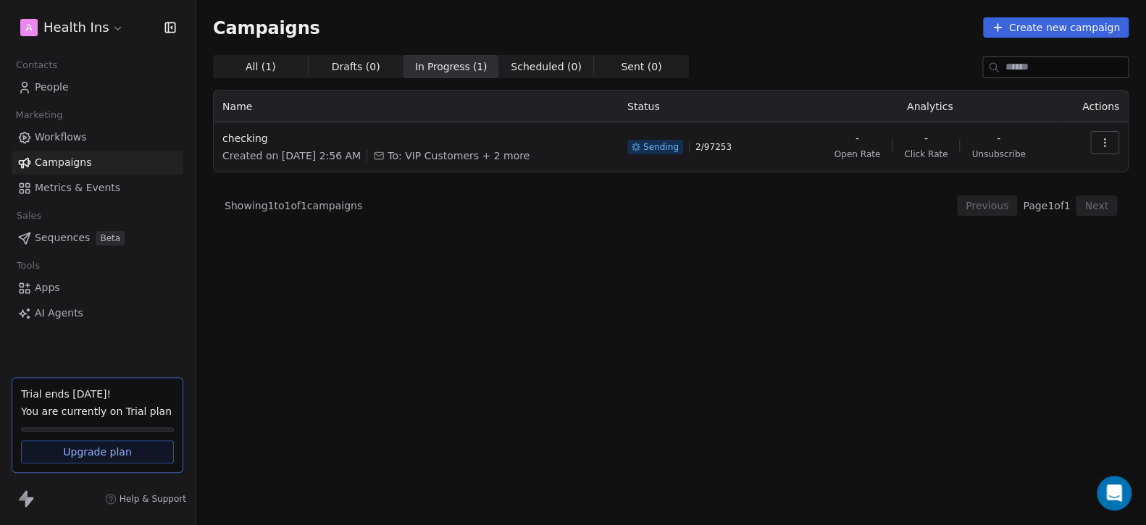
click at [621, 67] on span "Sent ( 0 )" at bounding box center [641, 66] width 41 height 15
click at [429, 64] on span "In Progress ( 1 )" at bounding box center [451, 66] width 74 height 15
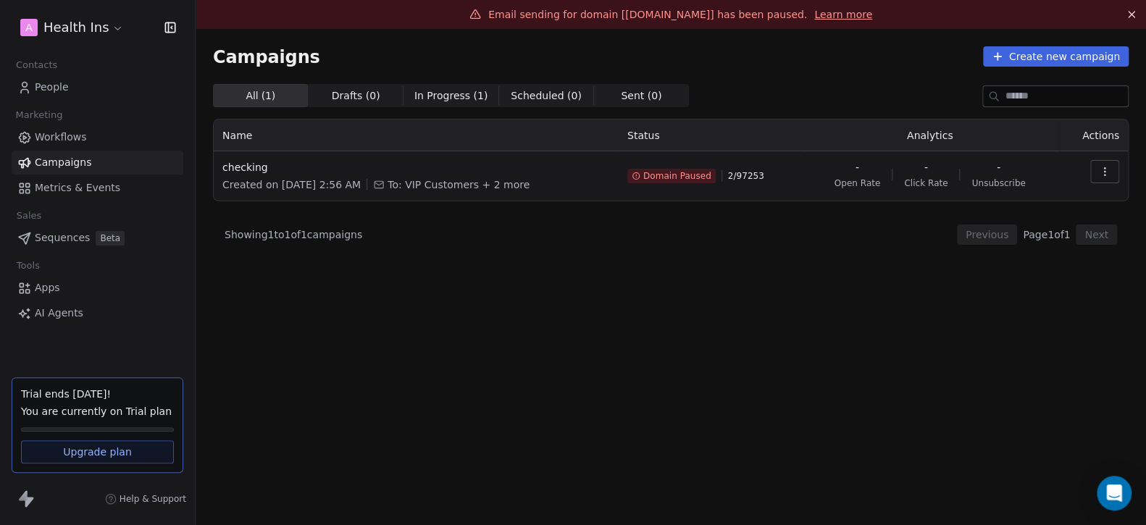
click at [639, 175] on icon at bounding box center [635, 176] width 7 height 7
click at [814, 13] on link "Learn more" at bounding box center [843, 14] width 58 height 14
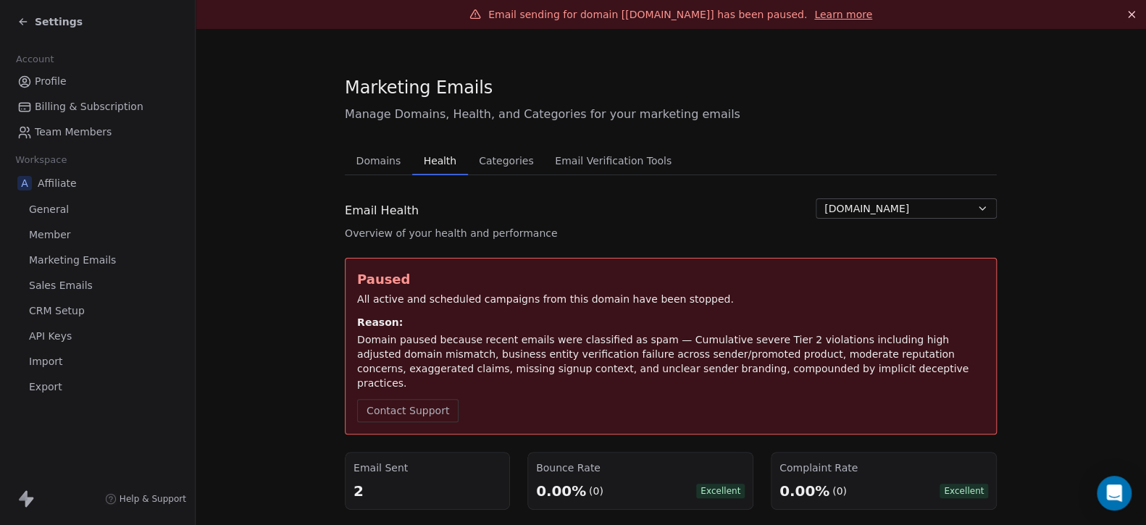
click at [870, 209] on span "[DOMAIN_NAME]" at bounding box center [866, 208] width 85 height 15
click at [870, 232] on span "[DOMAIN_NAME]" at bounding box center [867, 239] width 85 height 15
click at [376, 159] on span "Domains" at bounding box center [379, 161] width 56 height 20
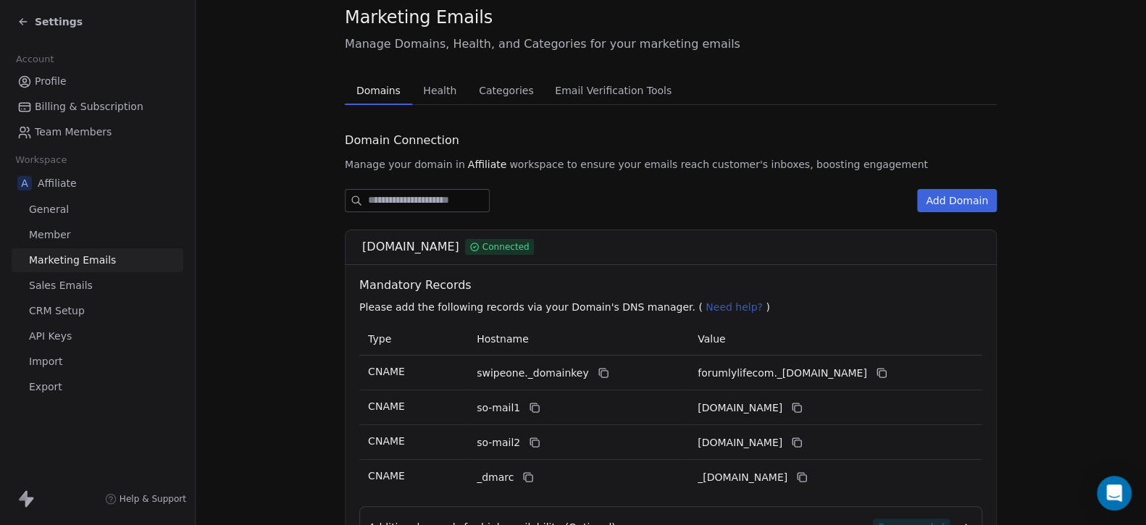
scroll to position [145, 0]
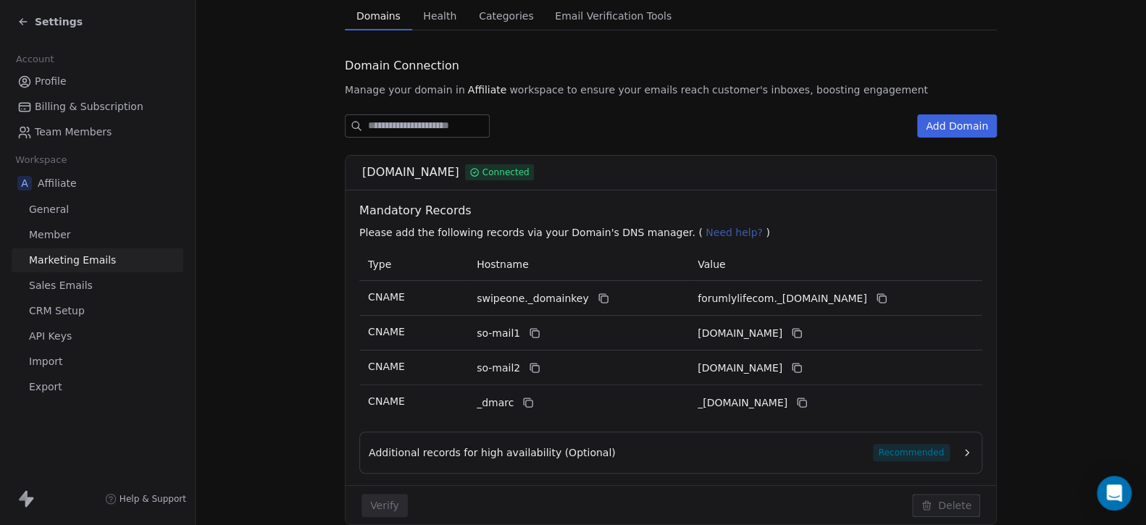
click at [938, 128] on button "Add Domain" at bounding box center [957, 125] width 80 height 23
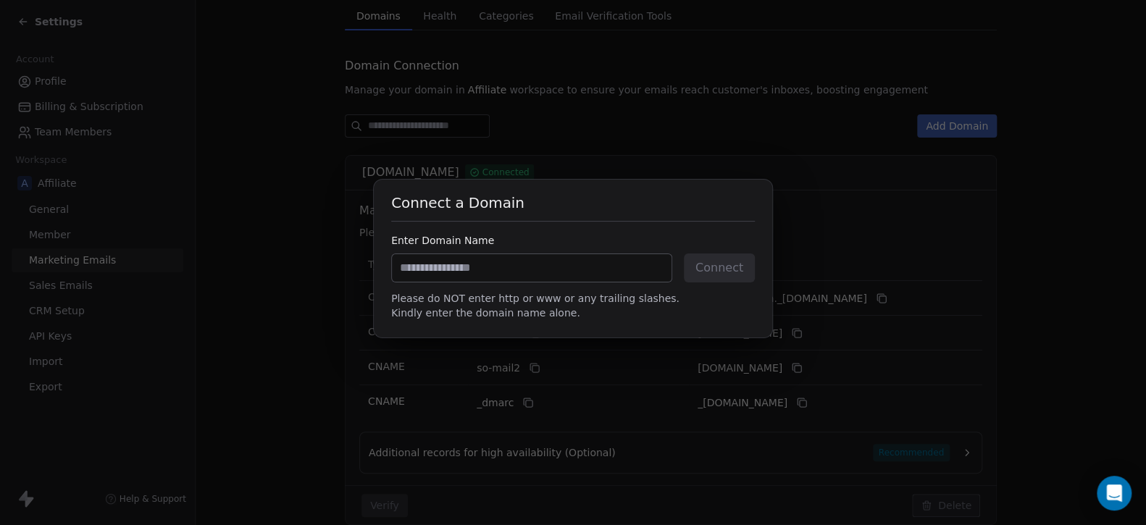
click at [484, 264] on input at bounding box center [532, 268] width 280 height 28
paste input "**********"
type input "**********"
click at [722, 274] on button "Connect" at bounding box center [719, 267] width 71 height 29
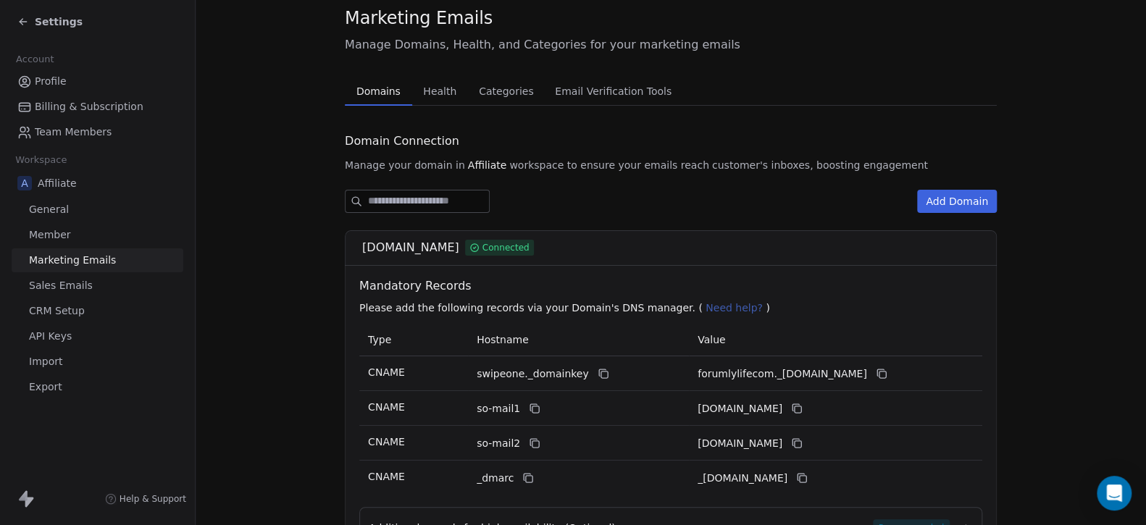
scroll to position [68, 0]
click at [689, 374] on td "forumlylifecom._domainkey.swipeone.email" at bounding box center [835, 375] width 293 height 35
click at [411, 199] on input at bounding box center [428, 203] width 121 height 22
click at [399, 243] on span "forumlylife.com" at bounding box center [410, 248] width 97 height 17
click at [494, 251] on span "Connected" at bounding box center [505, 249] width 47 height 13
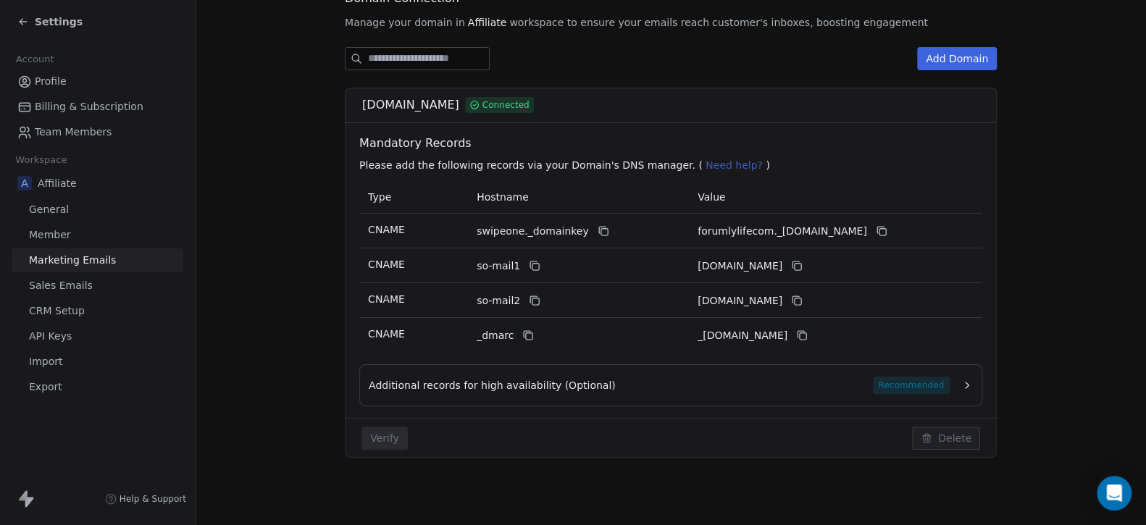
scroll to position [213, 0]
click at [949, 373] on div "Additional records for high availability (Optional) Recommended" at bounding box center [670, 385] width 623 height 42
click at [953, 381] on button "Additional records for high availability (Optional) Recommended" at bounding box center [671, 384] width 604 height 17
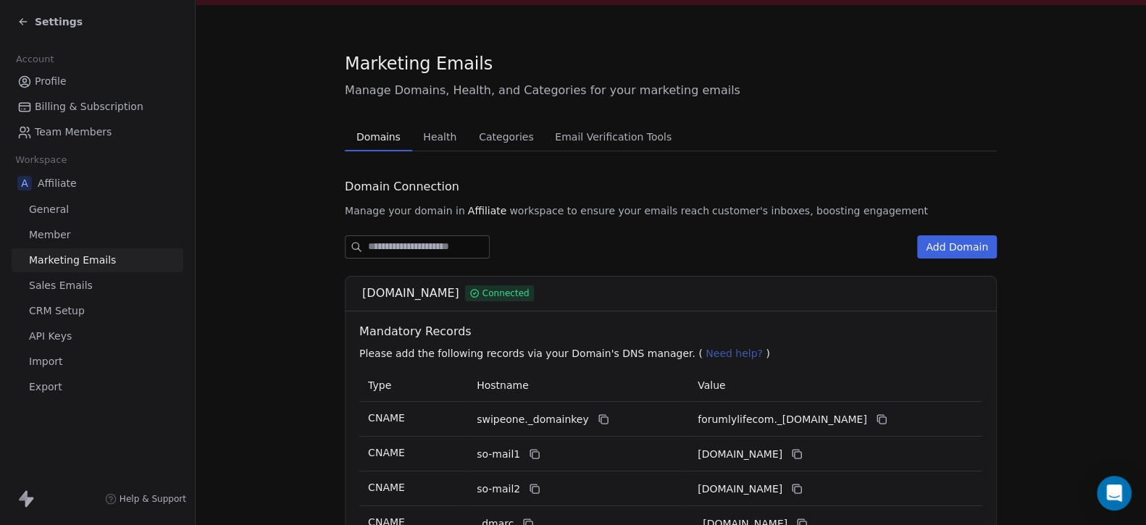
scroll to position [0, 0]
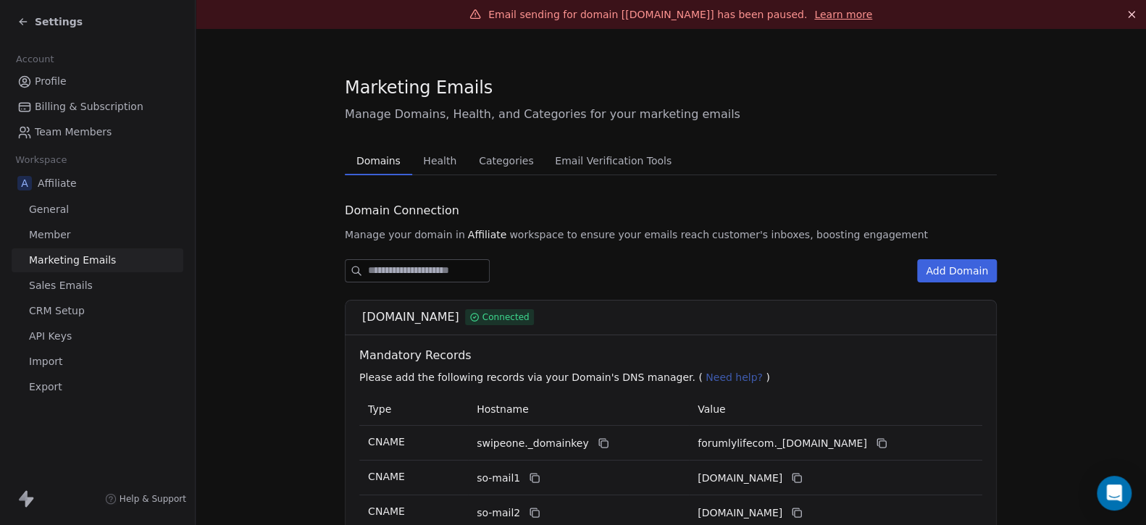
click at [837, 15] on link "Learn more" at bounding box center [843, 14] width 58 height 14
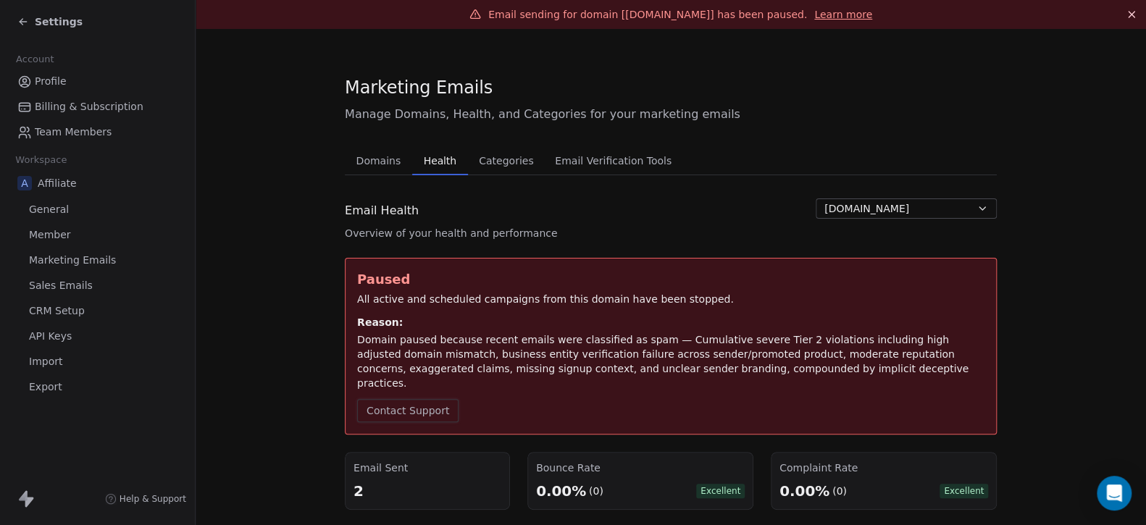
click at [429, 399] on button "Contact Support" at bounding box center [407, 410] width 101 height 23
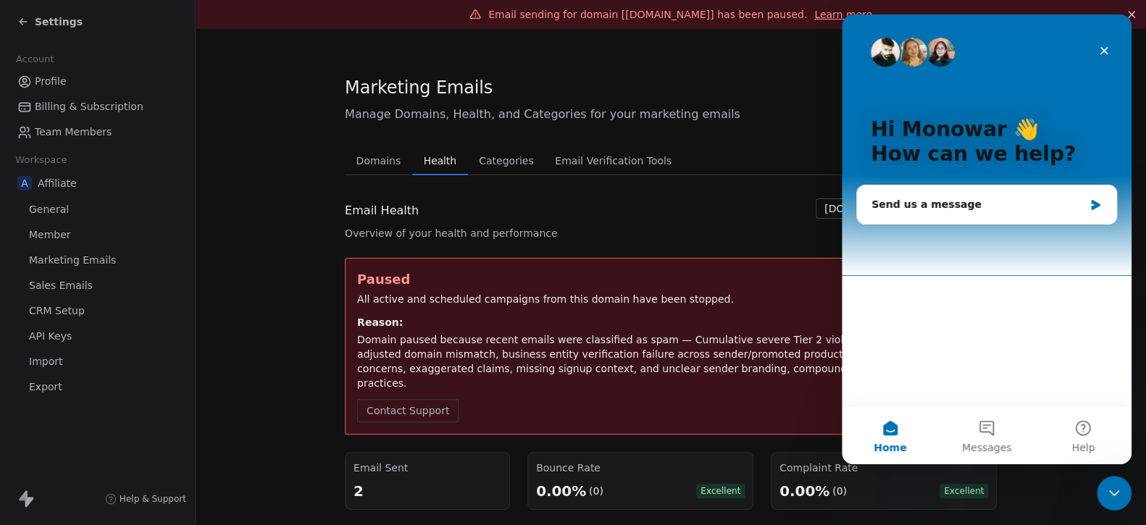
click at [569, 339] on div "Domain paused because recent emails were classified as spam — Cumulative severe…" at bounding box center [670, 361] width 627 height 58
click at [1108, 43] on div "Close" at bounding box center [1104, 51] width 26 height 26
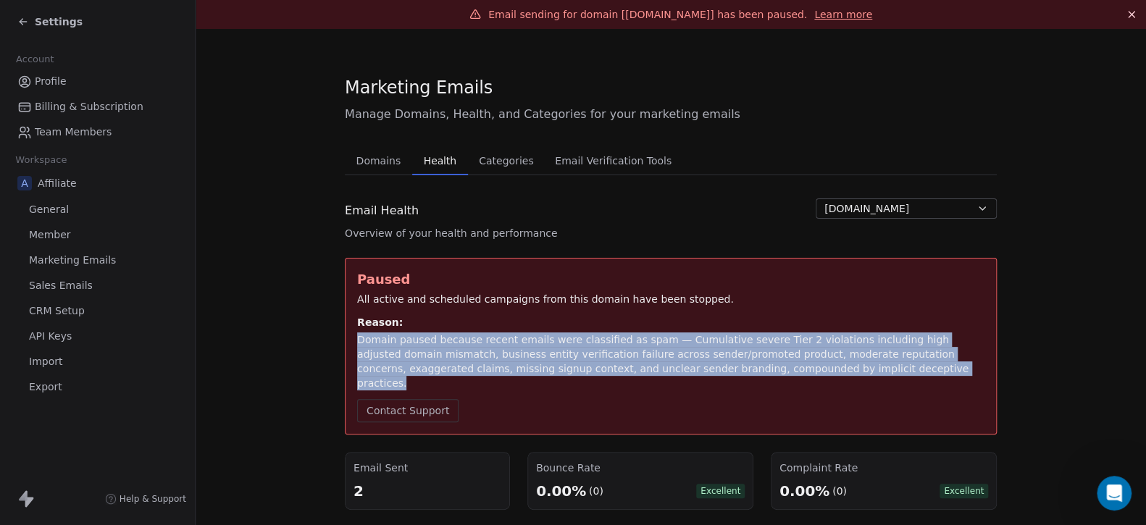
drag, startPoint x: 818, startPoint y: 364, endPoint x: 348, endPoint y: 338, distance: 470.7
click at [348, 338] on div "Paused All active and scheduled campaigns from this domain have been stopped. R…" at bounding box center [671, 346] width 652 height 177
copy div "Domain paused because recent emails were classified as spam — Cumulative severe…"
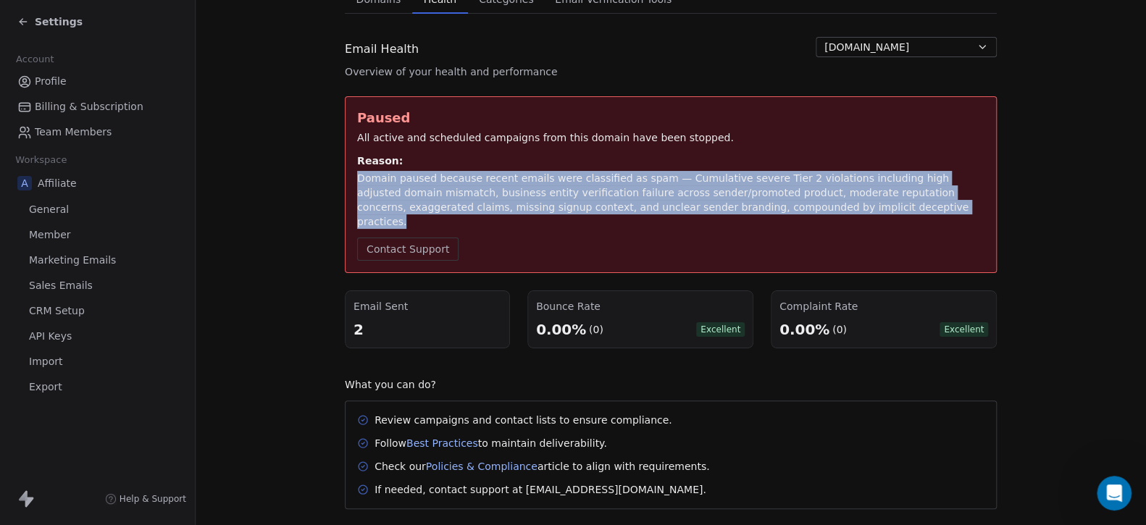
scroll to position [176, 0]
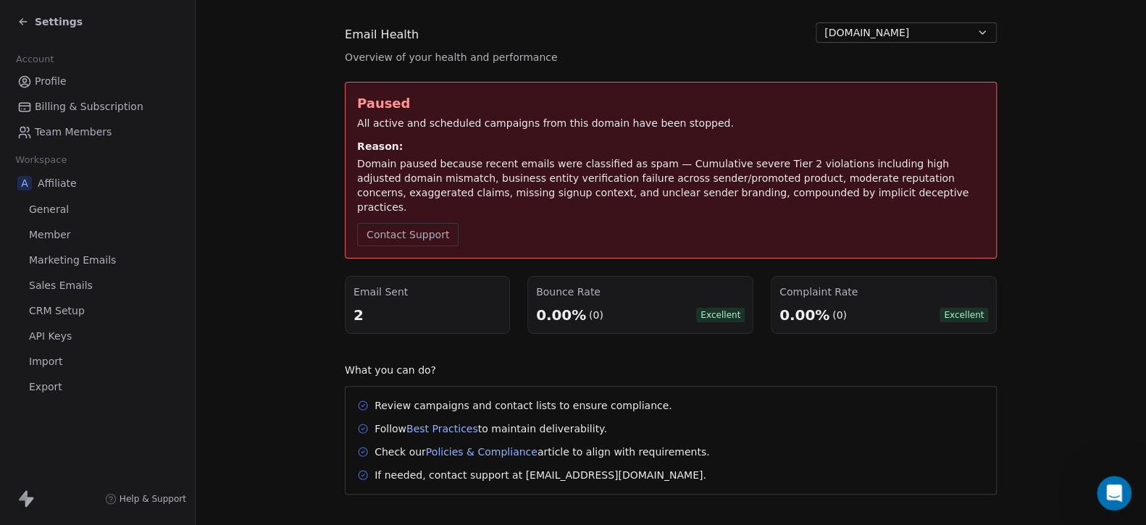
click at [715, 308] on span "Excellent" at bounding box center [720, 315] width 49 height 14
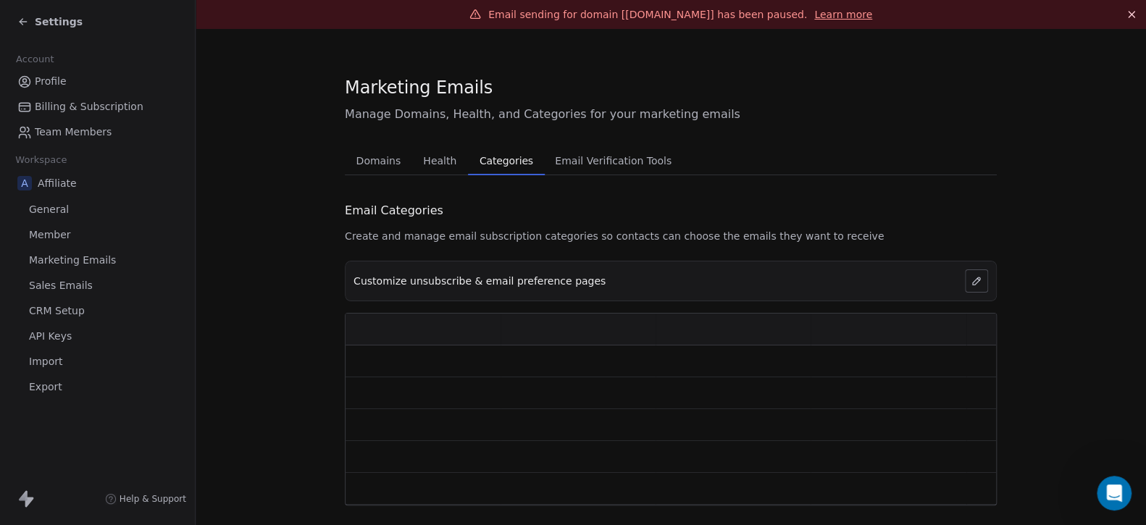
click at [486, 148] on button "Categories Categories" at bounding box center [506, 160] width 77 height 29
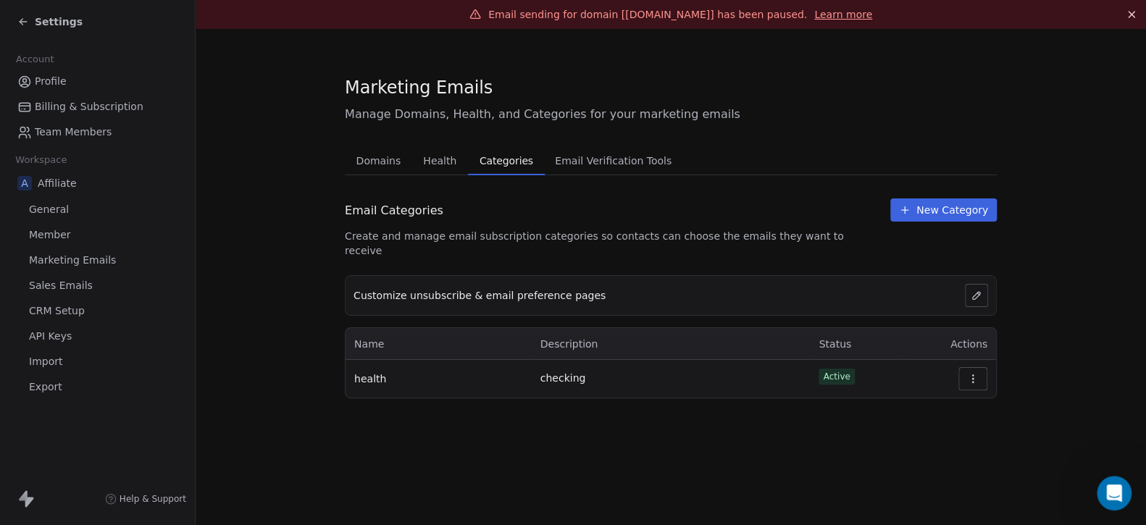
click at [584, 161] on span "Email Verification Tools" at bounding box center [613, 161] width 128 height 20
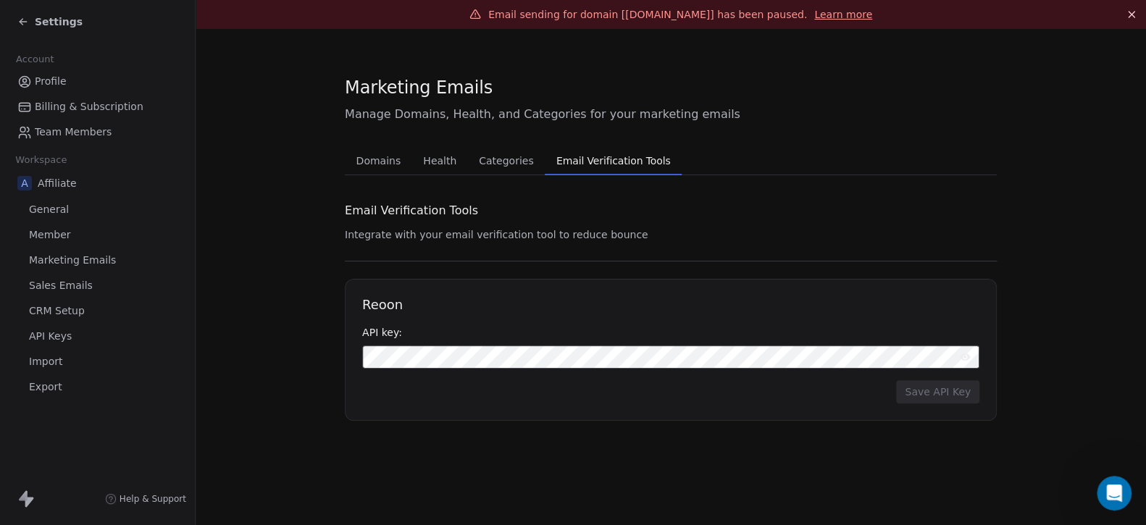
click at [374, 164] on span "Domains" at bounding box center [379, 161] width 56 height 20
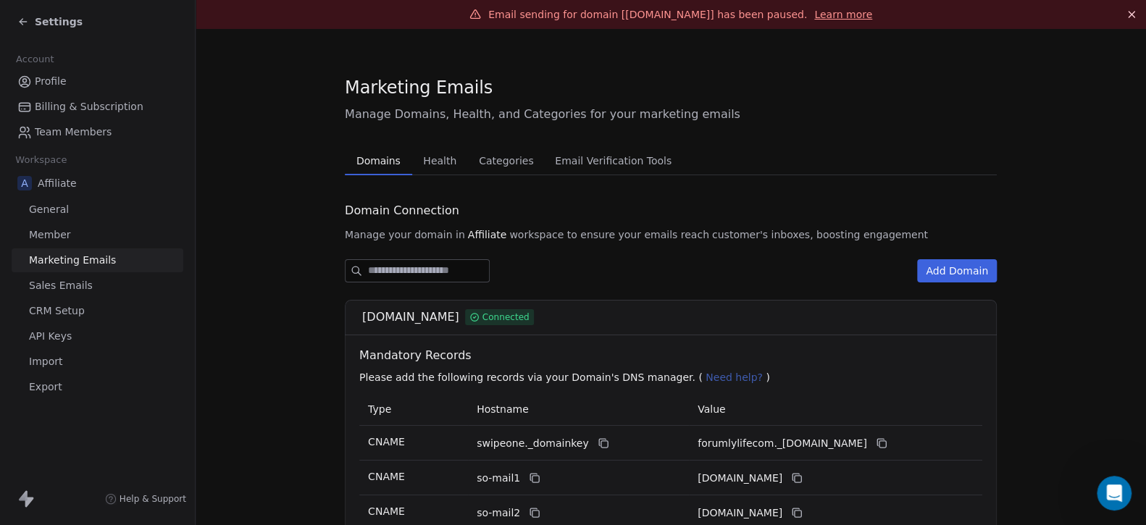
click at [459, 272] on input at bounding box center [428, 271] width 121 height 22
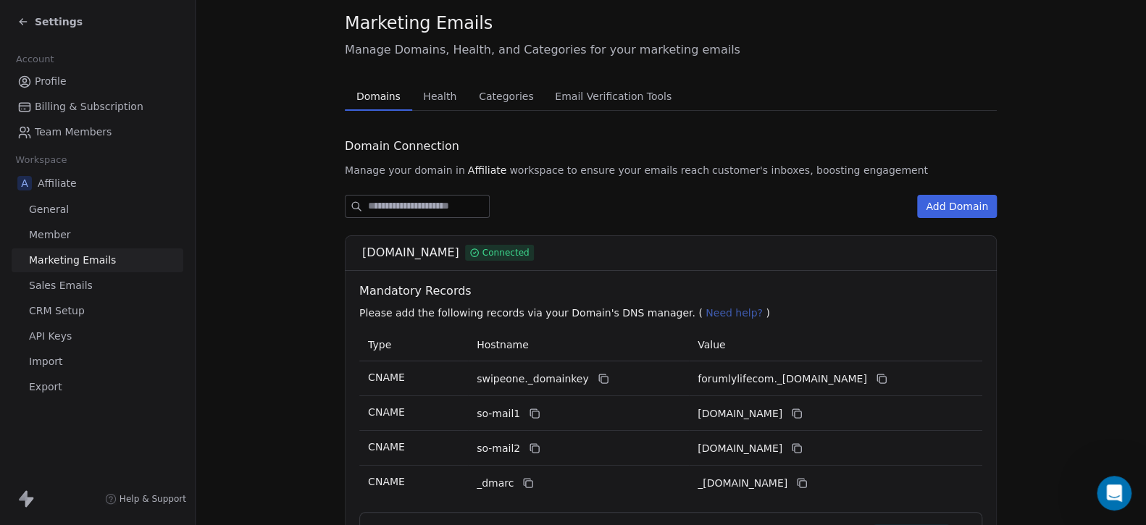
scroll to position [213, 0]
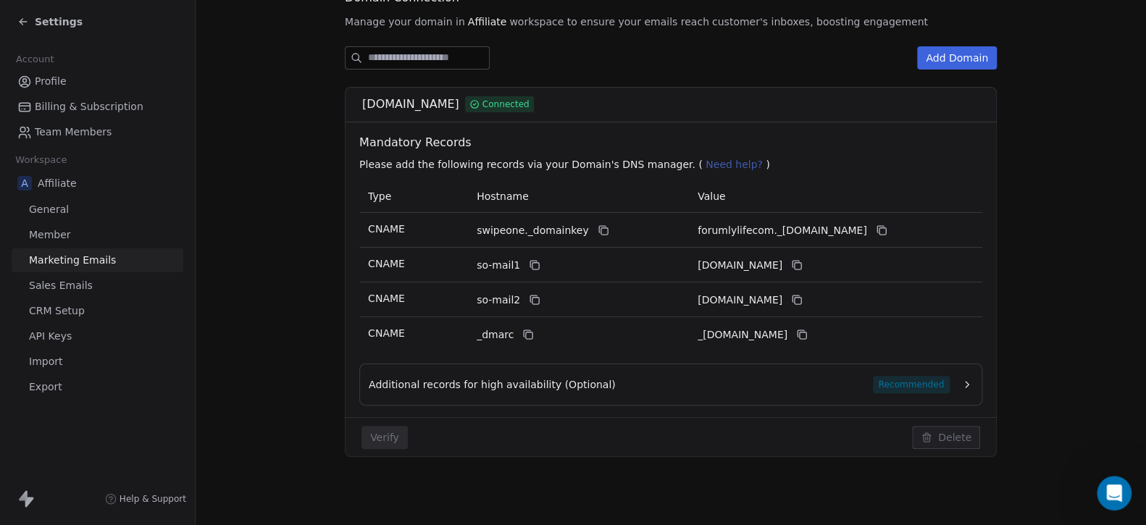
click at [646, 389] on div "Additional records for high availability (Optional) Recommended" at bounding box center [659, 384] width 581 height 17
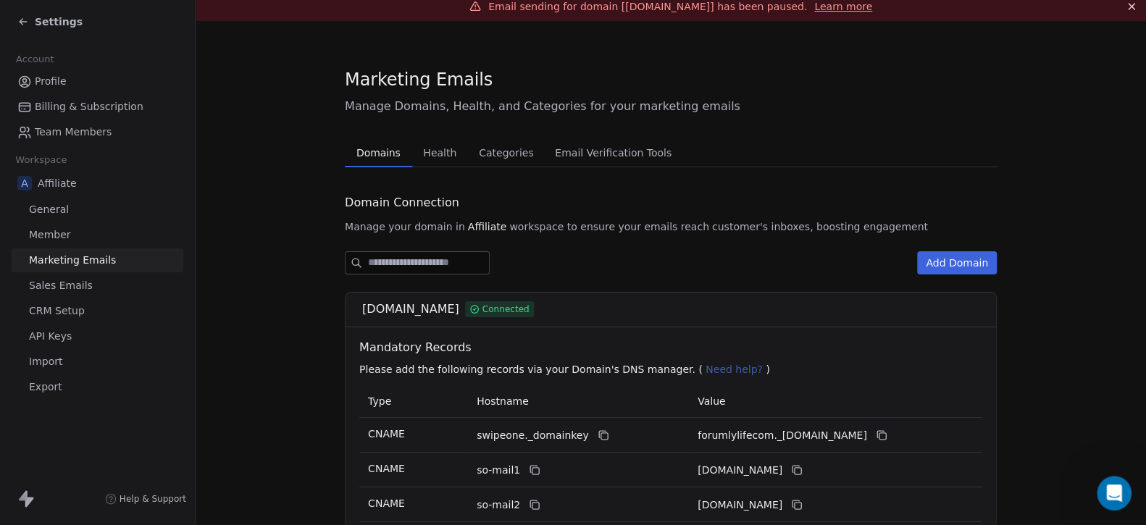
scroll to position [0, 0]
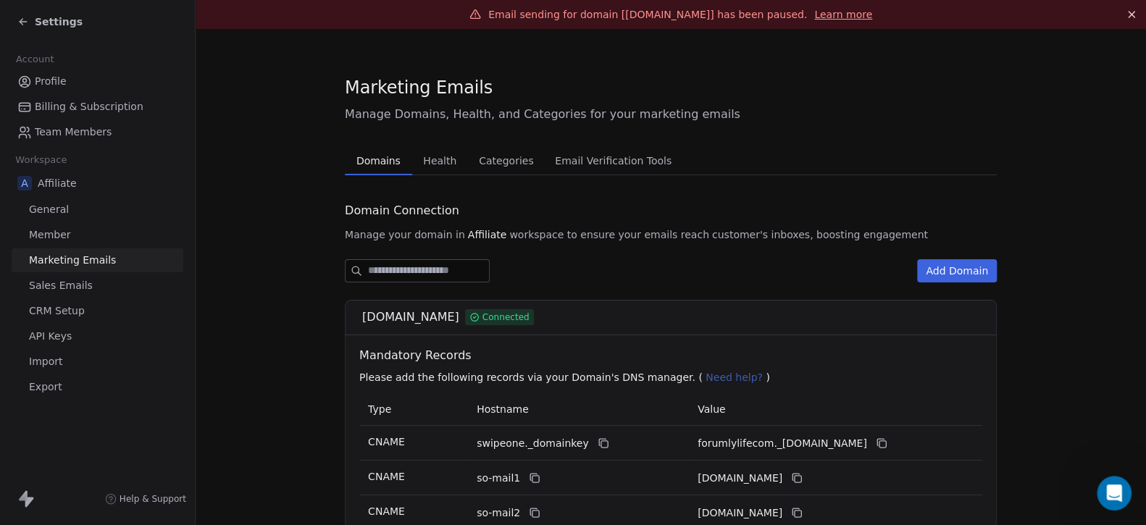
click at [827, 17] on link "Learn more" at bounding box center [843, 14] width 58 height 14
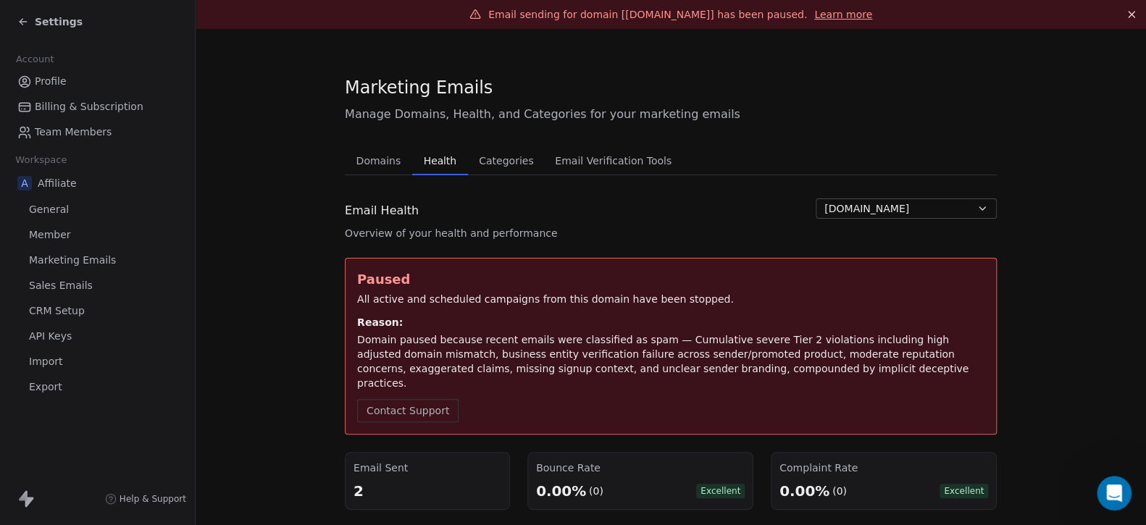
click at [1128, 15] on icon at bounding box center [1131, 15] width 6 height 6
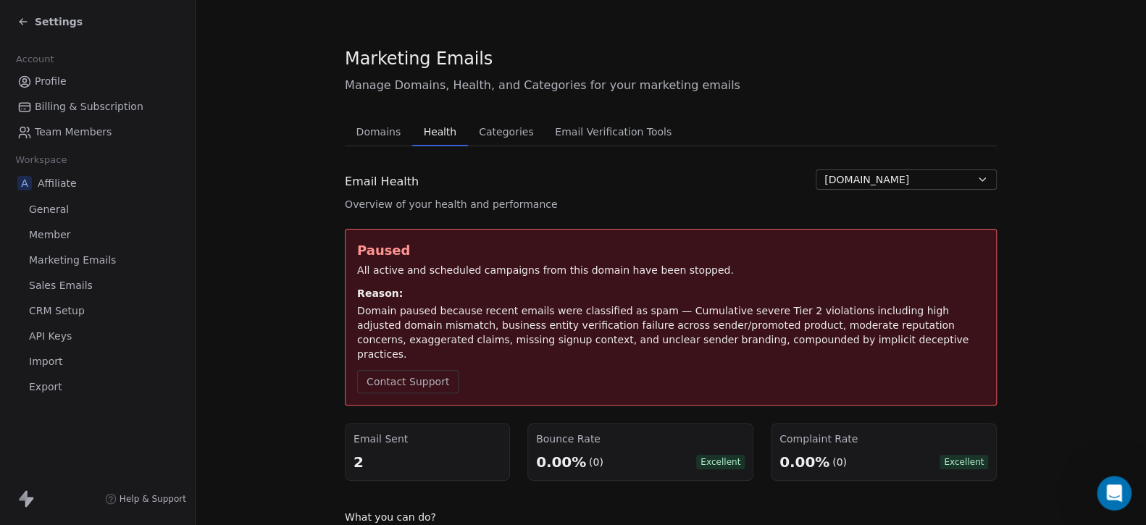
click at [812, 292] on div "Reason:" at bounding box center [670, 293] width 627 height 14
click at [791, 339] on div "Domain paused because recent emails were classified as spam — Cumulative severe…" at bounding box center [670, 332] width 627 height 58
click at [61, 259] on span "Marketing Emails" at bounding box center [72, 260] width 87 height 15
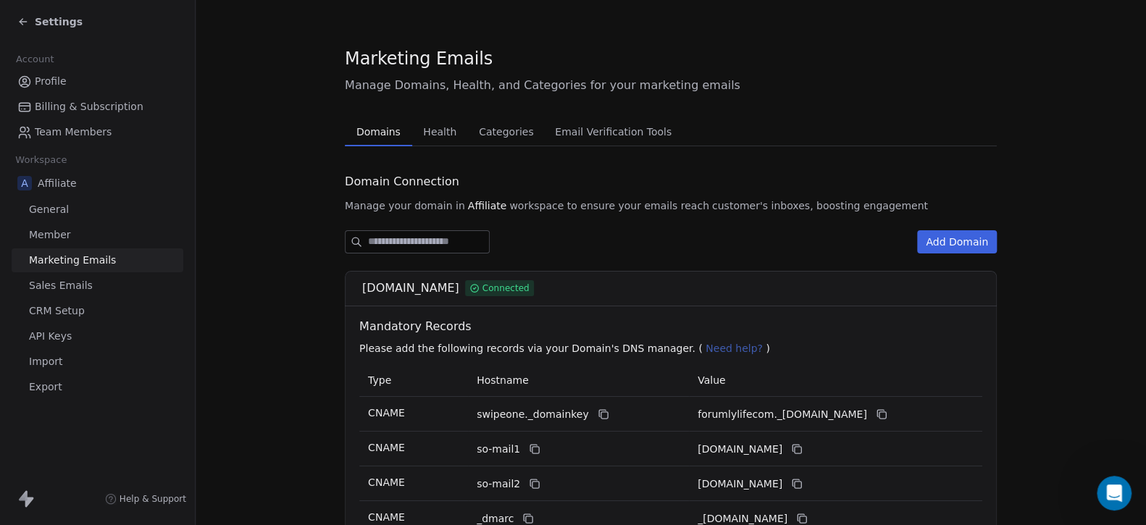
click at [67, 282] on span "Sales Emails" at bounding box center [61, 285] width 64 height 15
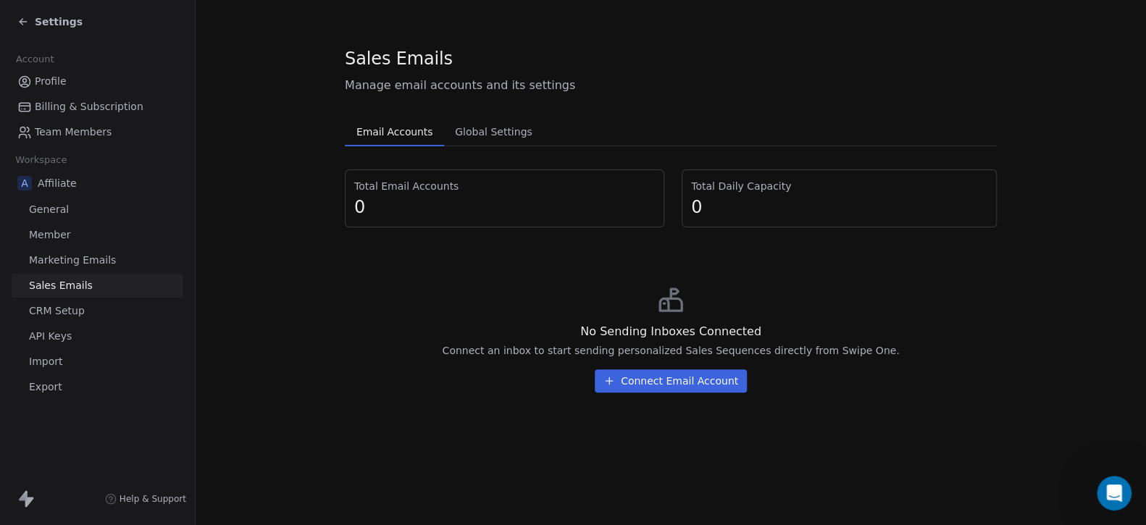
click at [20, 20] on icon at bounding box center [23, 22] width 12 height 12
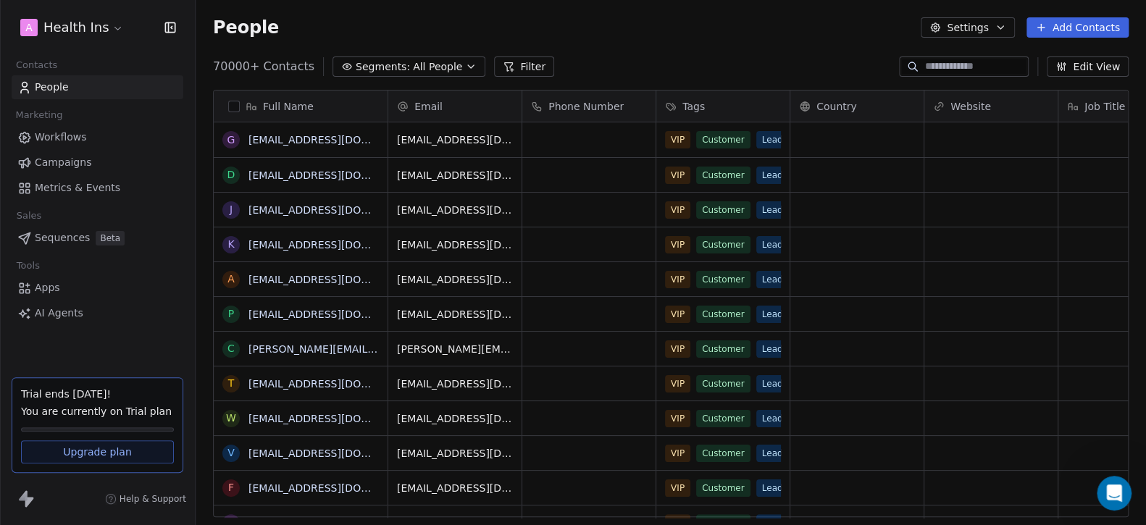
scroll to position [452, 939]
click at [52, 159] on span "Campaigns" at bounding box center [63, 162] width 56 height 15
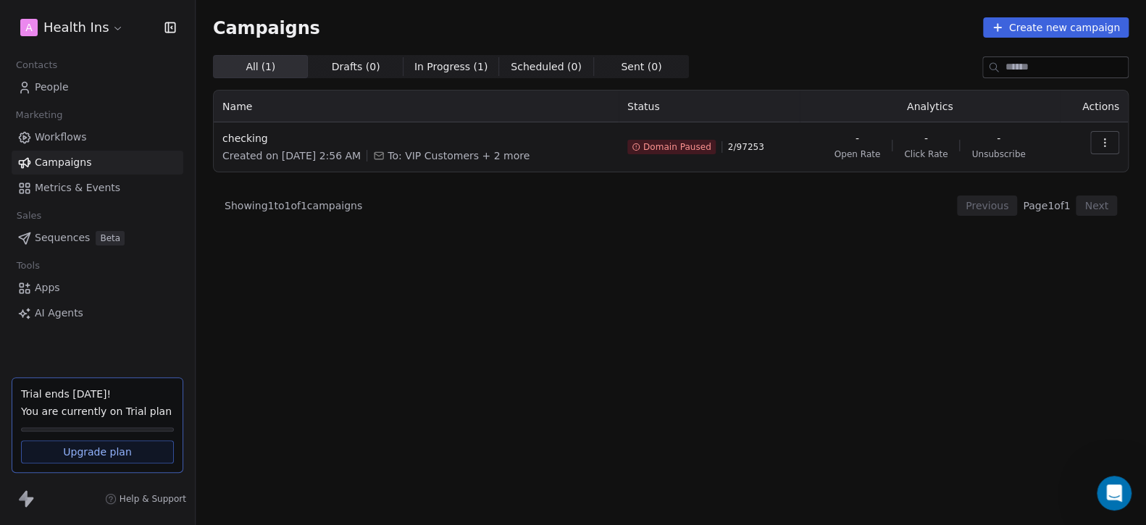
click at [672, 151] on span "Domain Paused" at bounding box center [677, 147] width 68 height 12
click at [1096, 139] on button "button" at bounding box center [1104, 142] width 29 height 23
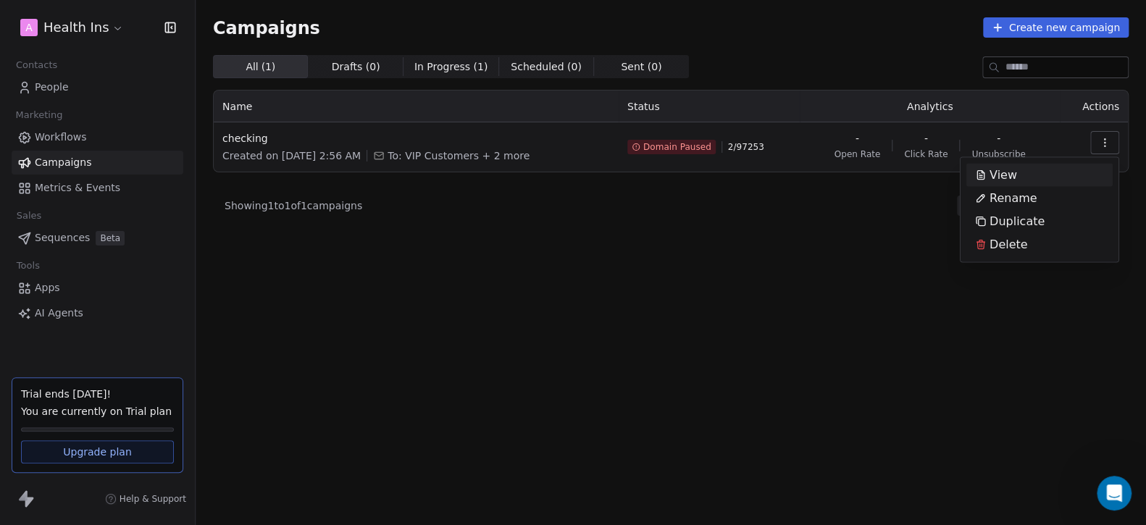
click at [492, 156] on html "A Health Ins Contacts People Marketing Workflows Campaigns Metrics & Events Sal…" at bounding box center [573, 317] width 1146 height 634
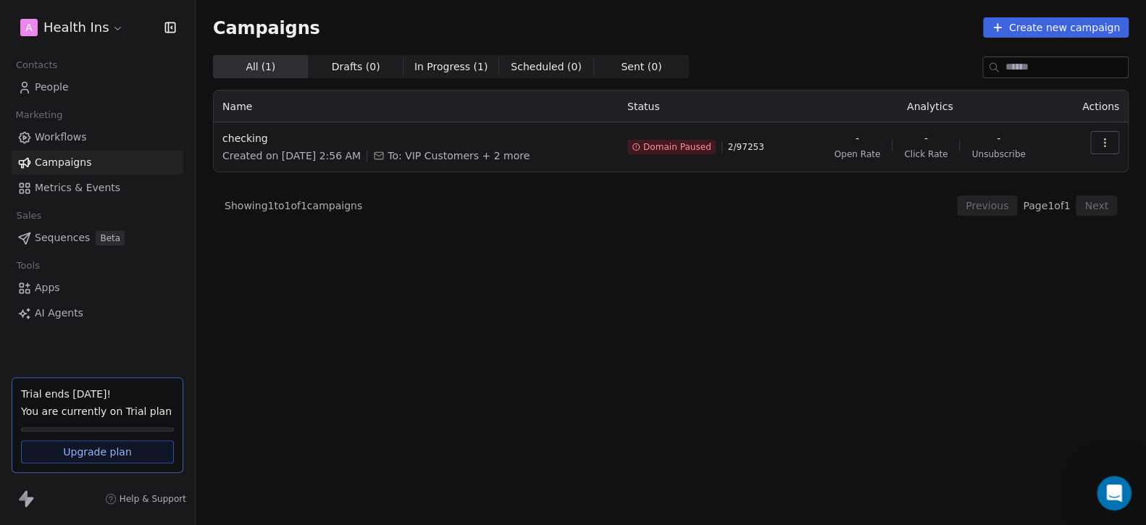
click at [451, 61] on span "In Progress ( 1 )" at bounding box center [451, 66] width 74 height 15
click at [594, 64] on span "Sent ( 0 ) Sent ( 0 )" at bounding box center [641, 66] width 95 height 23
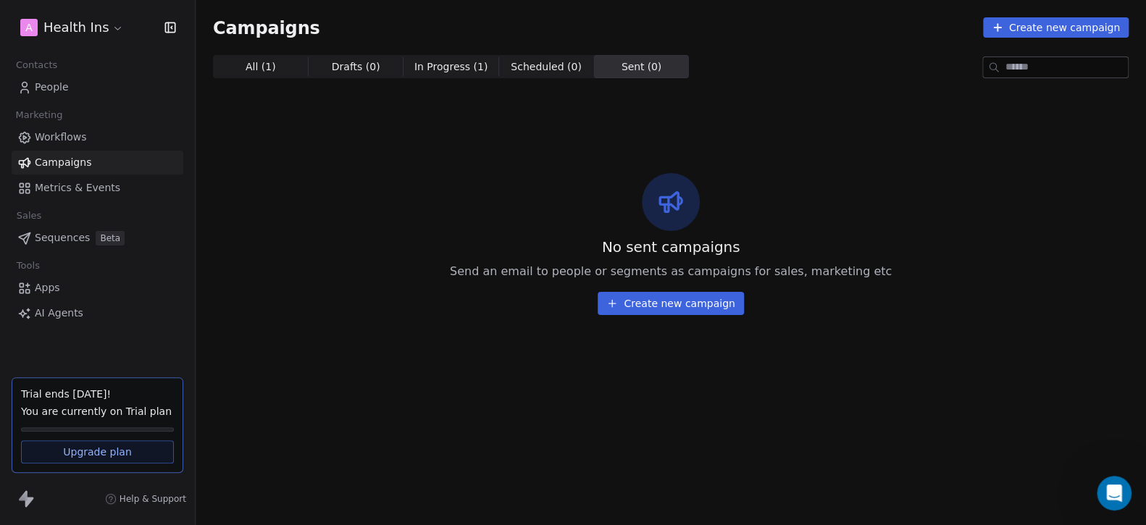
click at [418, 60] on span "In Progress ( 1 )" at bounding box center [451, 66] width 74 height 15
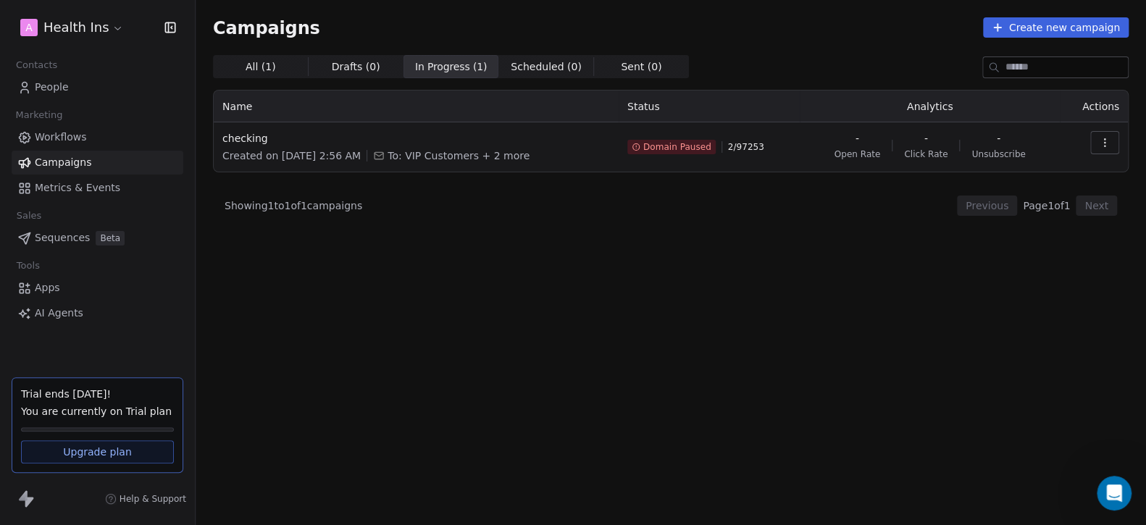
click at [671, 146] on span "Domain Paused" at bounding box center [677, 147] width 68 height 12
click at [670, 145] on span "Domain Paused" at bounding box center [677, 147] width 68 height 12
click at [857, 336] on div "All ( 1 ) All ( 1 ) Drafts ( 0 ) Drafts ( 0 ) In Progress ( 1 ) In Progress ( 1…" at bounding box center [670, 226] width 915 height 343
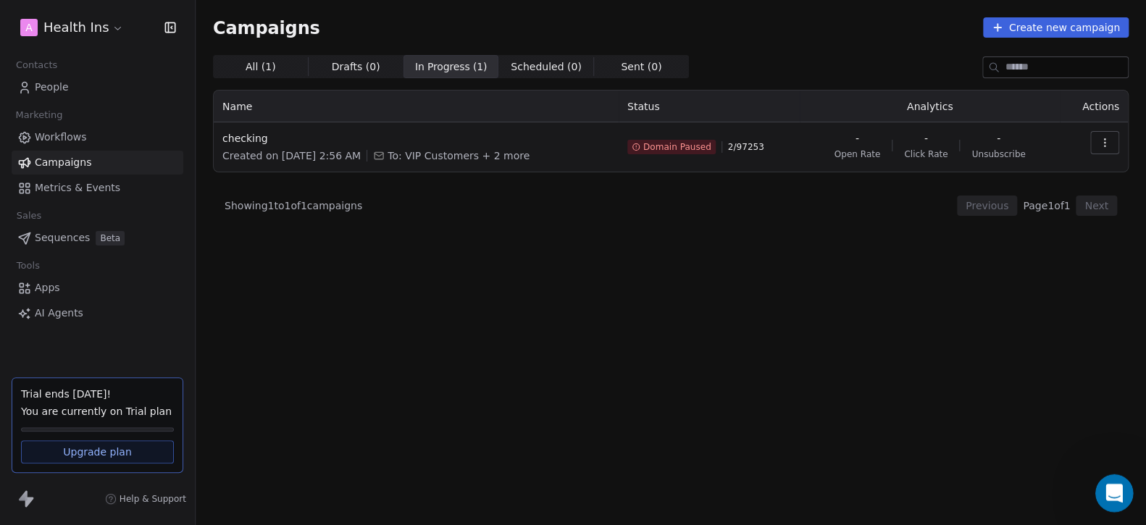
click at [1112, 489] on icon "Open Intercom Messenger" at bounding box center [1112, 491] width 24 height 24
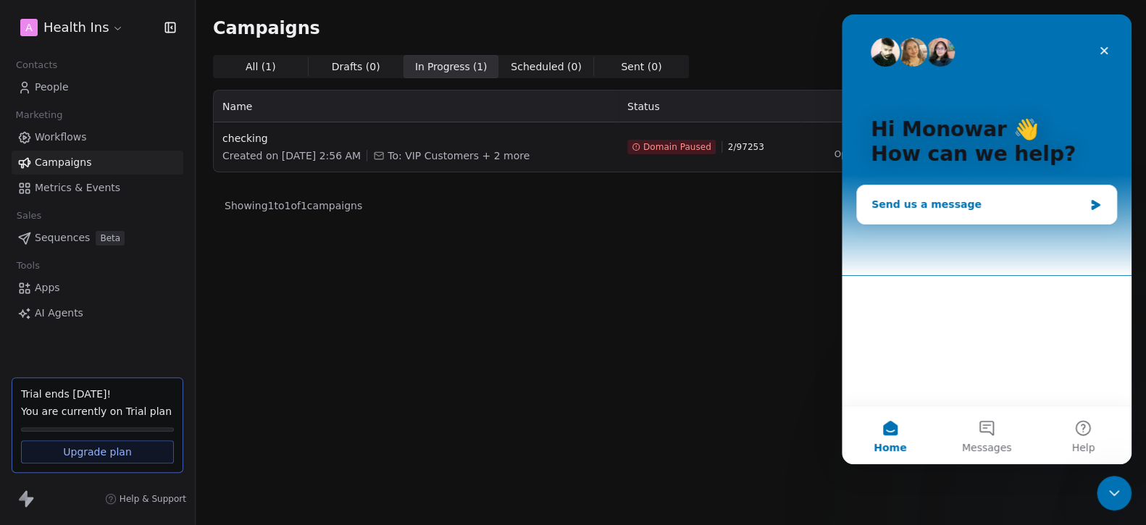
click at [951, 199] on div "Send us a message" at bounding box center [977, 204] width 212 height 15
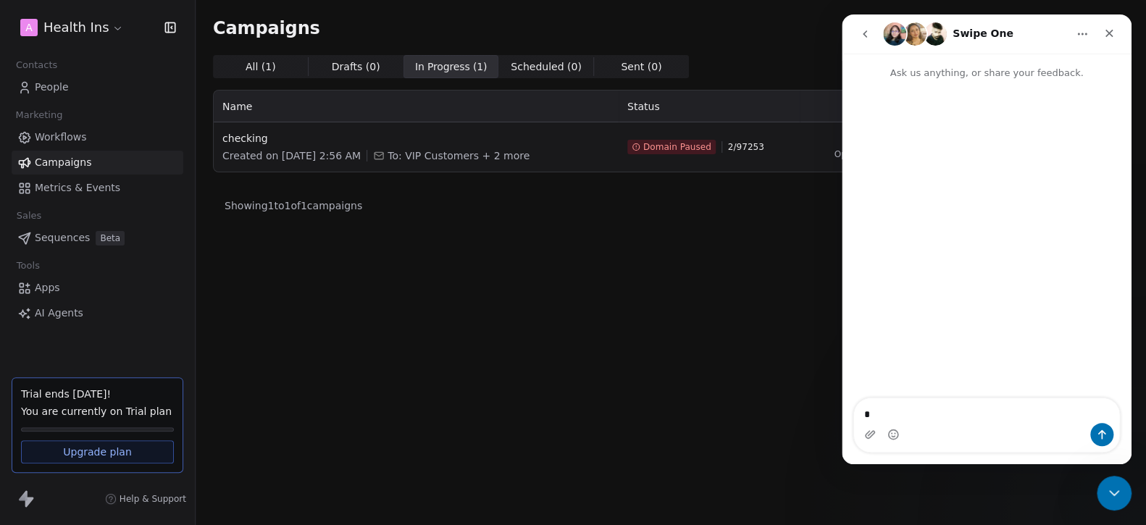
type textarea "**"
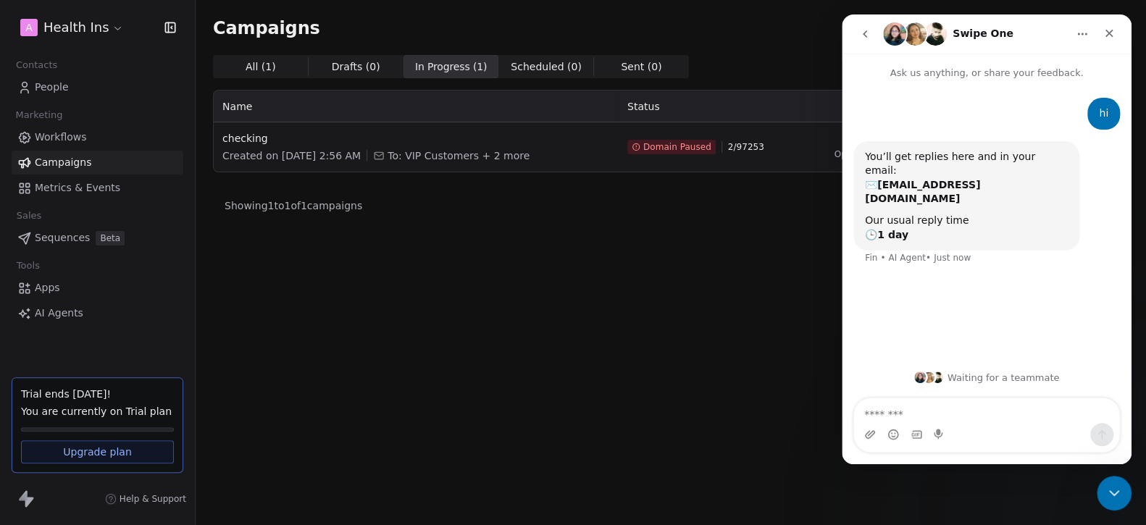
click at [926, 406] on textarea "Message…" at bounding box center [986, 410] width 265 height 25
type textarea "**********"
click at [695, 345] on div "All ( 1 ) All ( 1 ) Drafts ( 0 ) Drafts ( 0 ) In Progress ( 1 ) In Progress ( 1…" at bounding box center [670, 226] width 915 height 343
drag, startPoint x: 1115, startPoint y: 33, endPoint x: 1952, endPoint y: 47, distance: 837.3
click at [1115, 33] on div "Close" at bounding box center [1109, 33] width 26 height 26
